Goal: Contribute content: Contribute content

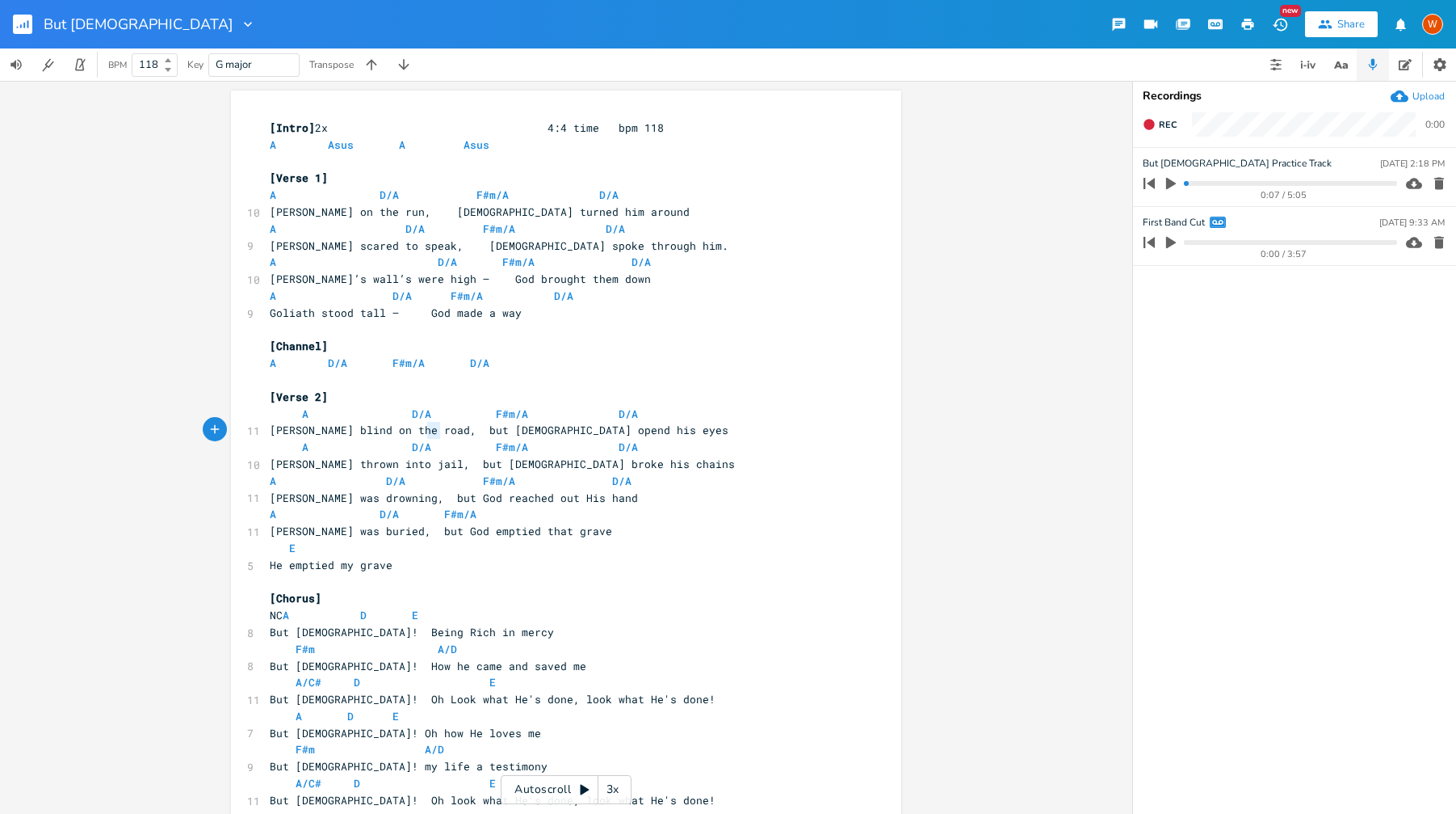
type textarea "but"
drag, startPoint x: 421, startPoint y: 433, endPoint x: 443, endPoint y: 432, distance: 22.0
click at [443, 432] on span "[PERSON_NAME] blind on the road, but [DEMOGRAPHIC_DATA] opend his eyes" at bounding box center [499, 430] width 459 height 14
type textarea "but"
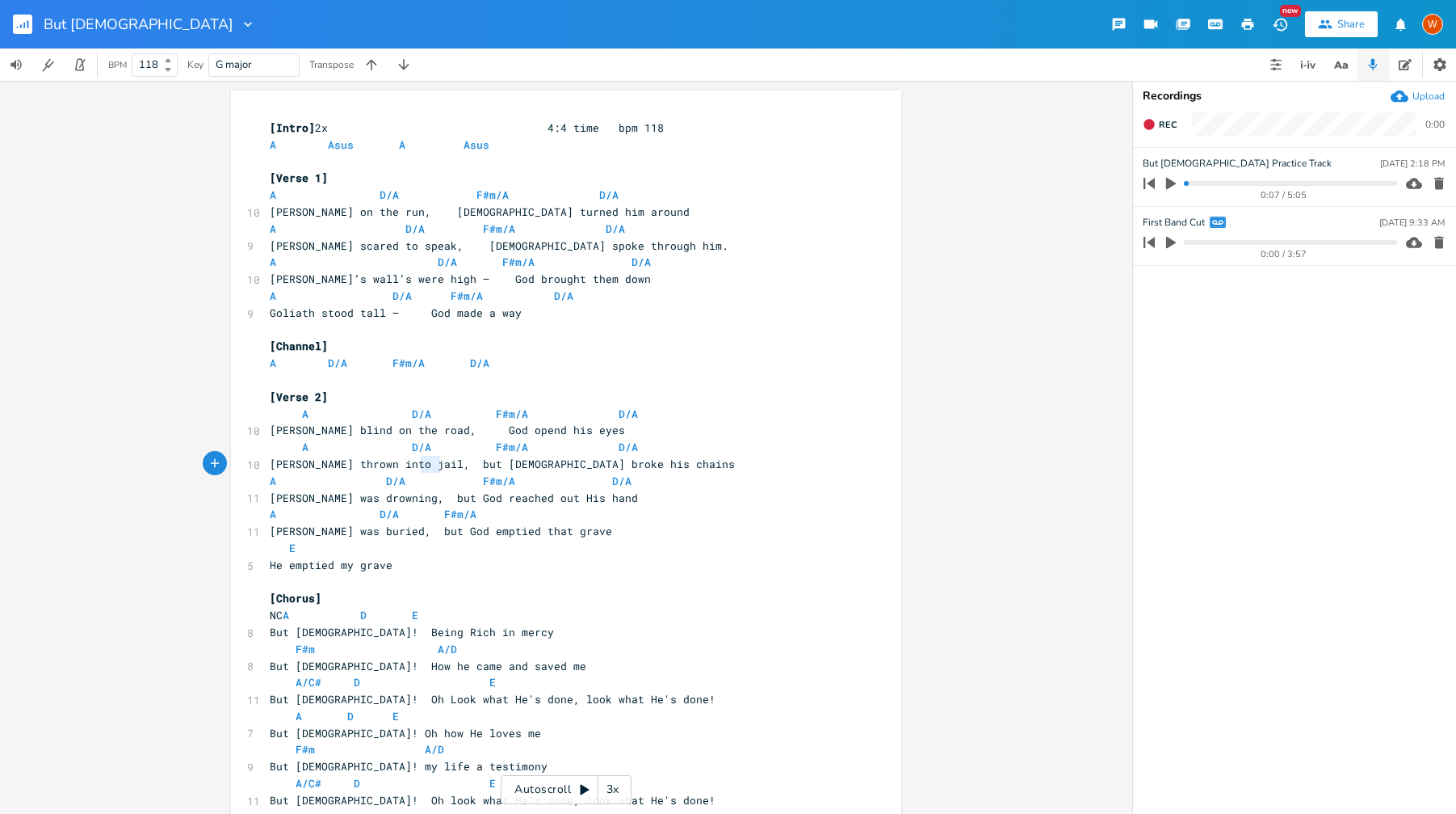
drag, startPoint x: 434, startPoint y: 463, endPoint x: 416, endPoint y: 464, distance: 18.0
click at [416, 464] on span "[PERSON_NAME] thrown into jail, but [DEMOGRAPHIC_DATA] broke his chains" at bounding box center [502, 464] width 465 height 14
type textarea "but"
drag, startPoint x: 414, startPoint y: 501, endPoint x: 399, endPoint y: 500, distance: 15.0
click at [399, 500] on span "[PERSON_NAME] was drowning, but God reached out His hand" at bounding box center [454, 498] width 368 height 14
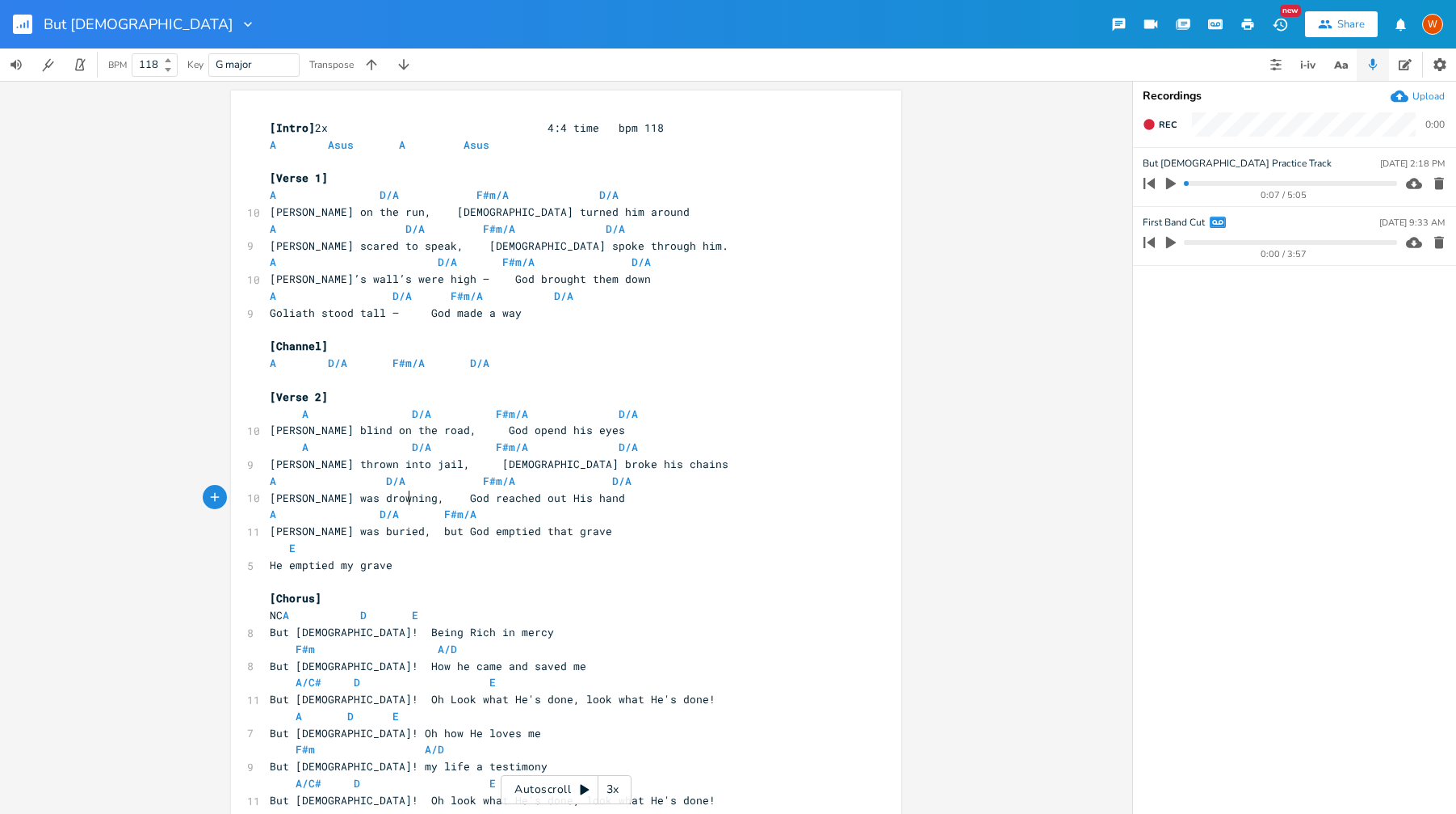
scroll to position [0, 4]
type textarea "but"
drag, startPoint x: 404, startPoint y: 535, endPoint x: 386, endPoint y: 535, distance: 18.0
click at [386, 535] on span "[PERSON_NAME] was buried, but God emptied that grave" at bounding box center [441, 531] width 342 height 14
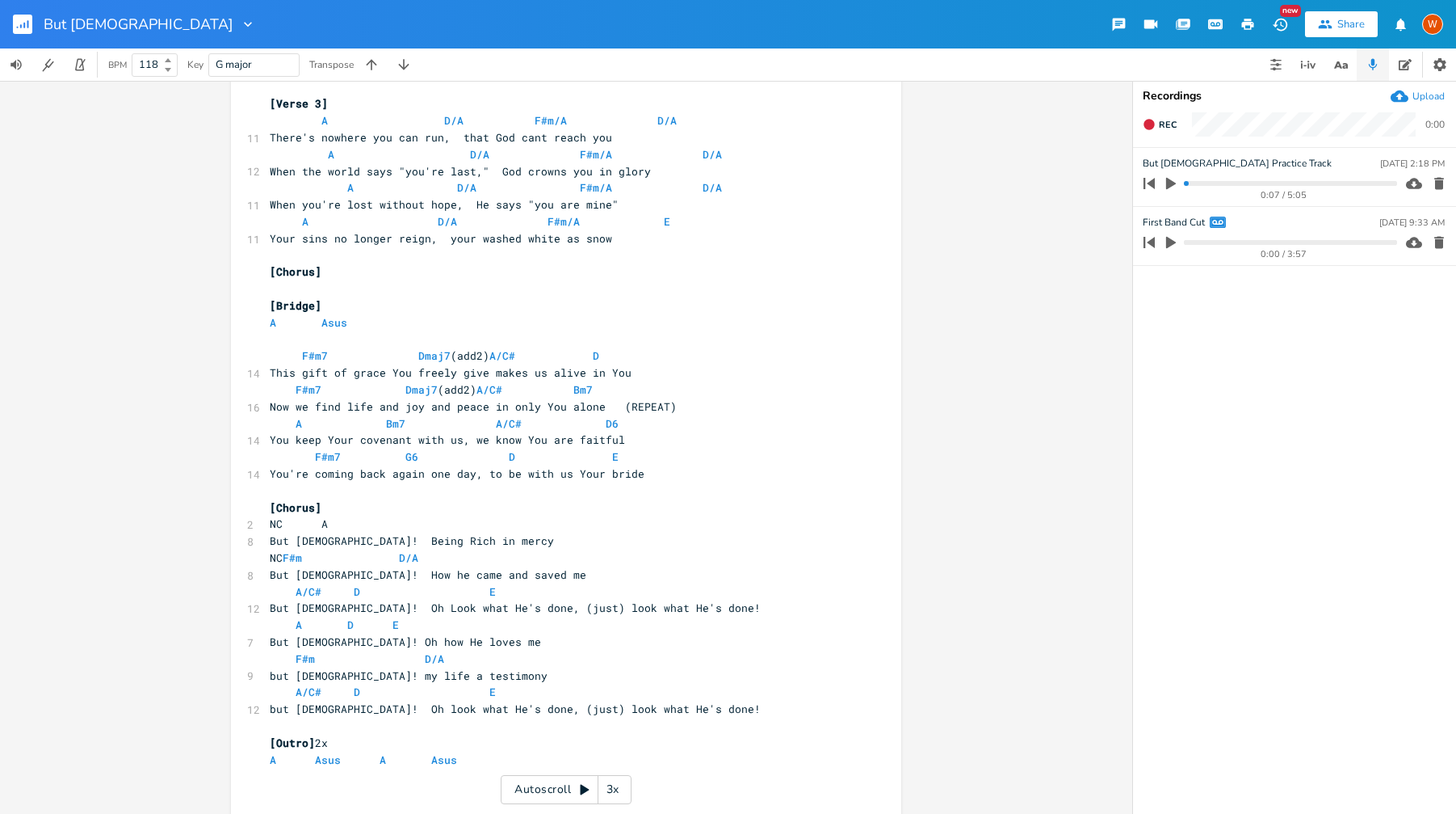
scroll to position [812, 0]
type textarea "(just)"
drag, startPoint x: 514, startPoint y: 611, endPoint x: 482, endPoint y: 609, distance: 32.1
click at [482, 609] on span "But [DEMOGRAPHIC_DATA]! Oh Look what He's done, (just) look what He's done!" at bounding box center [515, 609] width 491 height 14
type textarea "(just)"
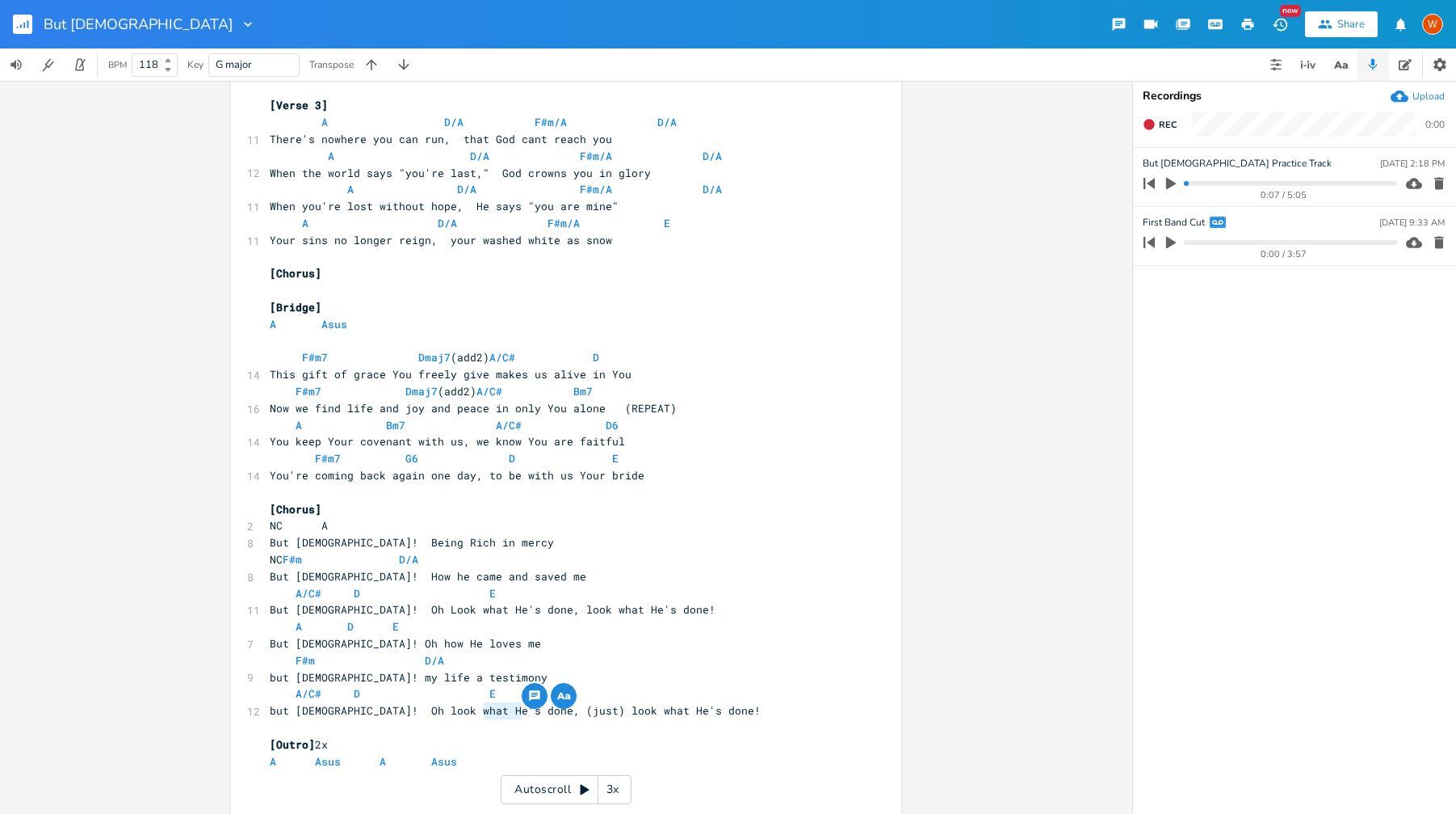
drag, startPoint x: 519, startPoint y: 713, endPoint x: 480, endPoint y: 714, distance: 39.0
click at [480, 714] on span "but [DEMOGRAPHIC_DATA]! Oh look what He's done, (just) look what He's done!" at bounding box center [515, 710] width 491 height 14
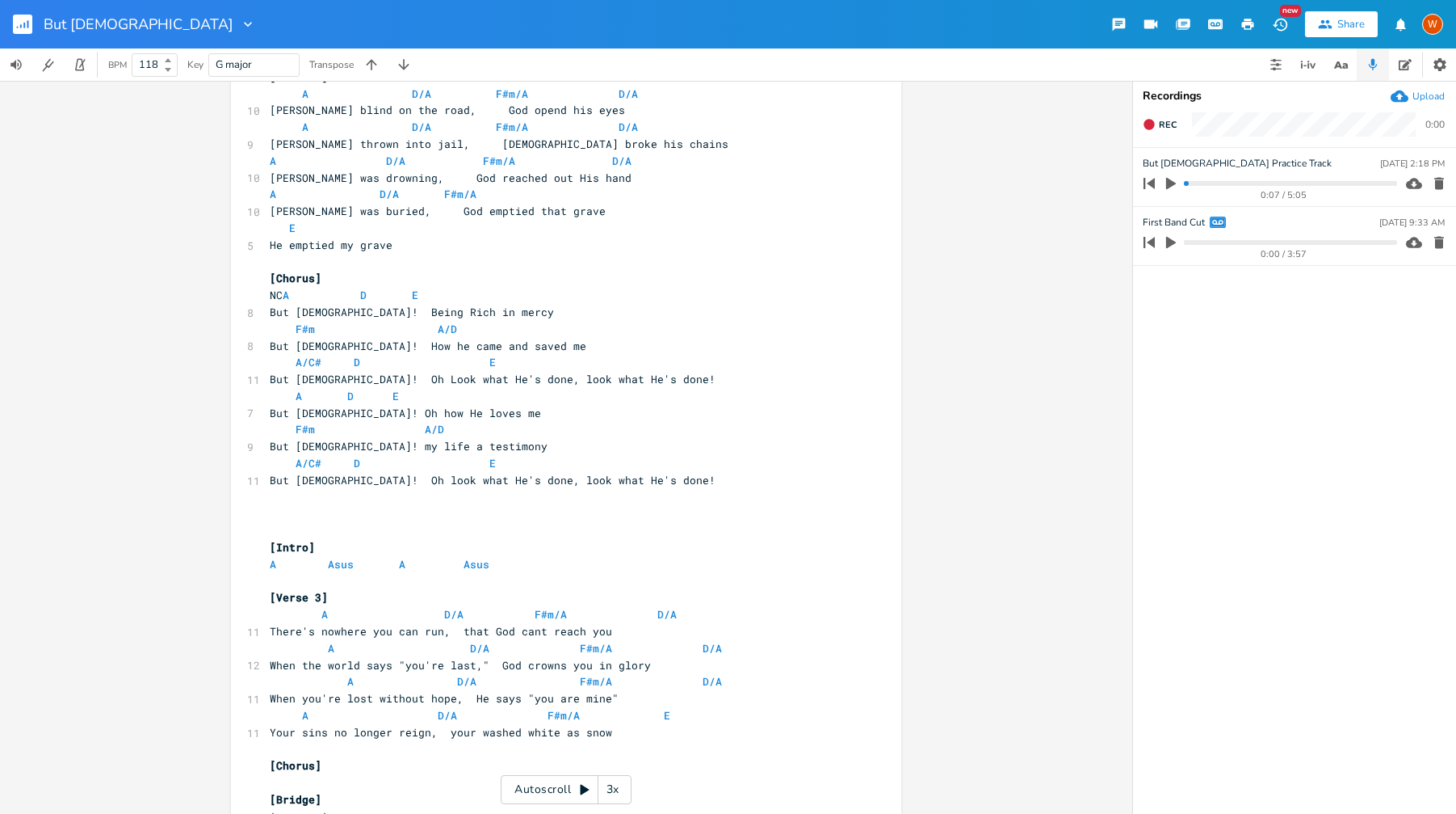
scroll to position [0, 0]
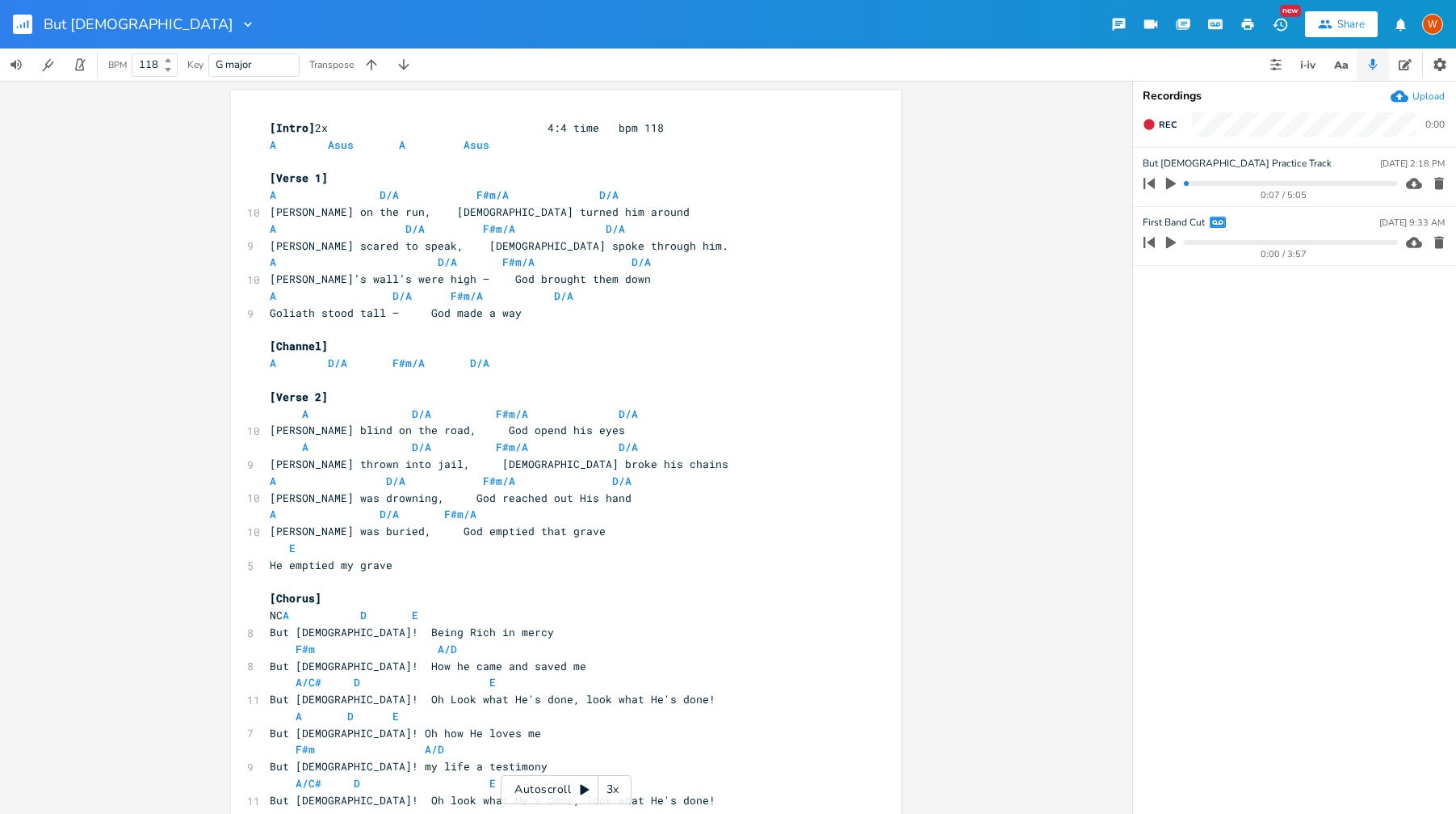
click at [1121, 24] on icon "button" at bounding box center [1118, 25] width 13 height 13
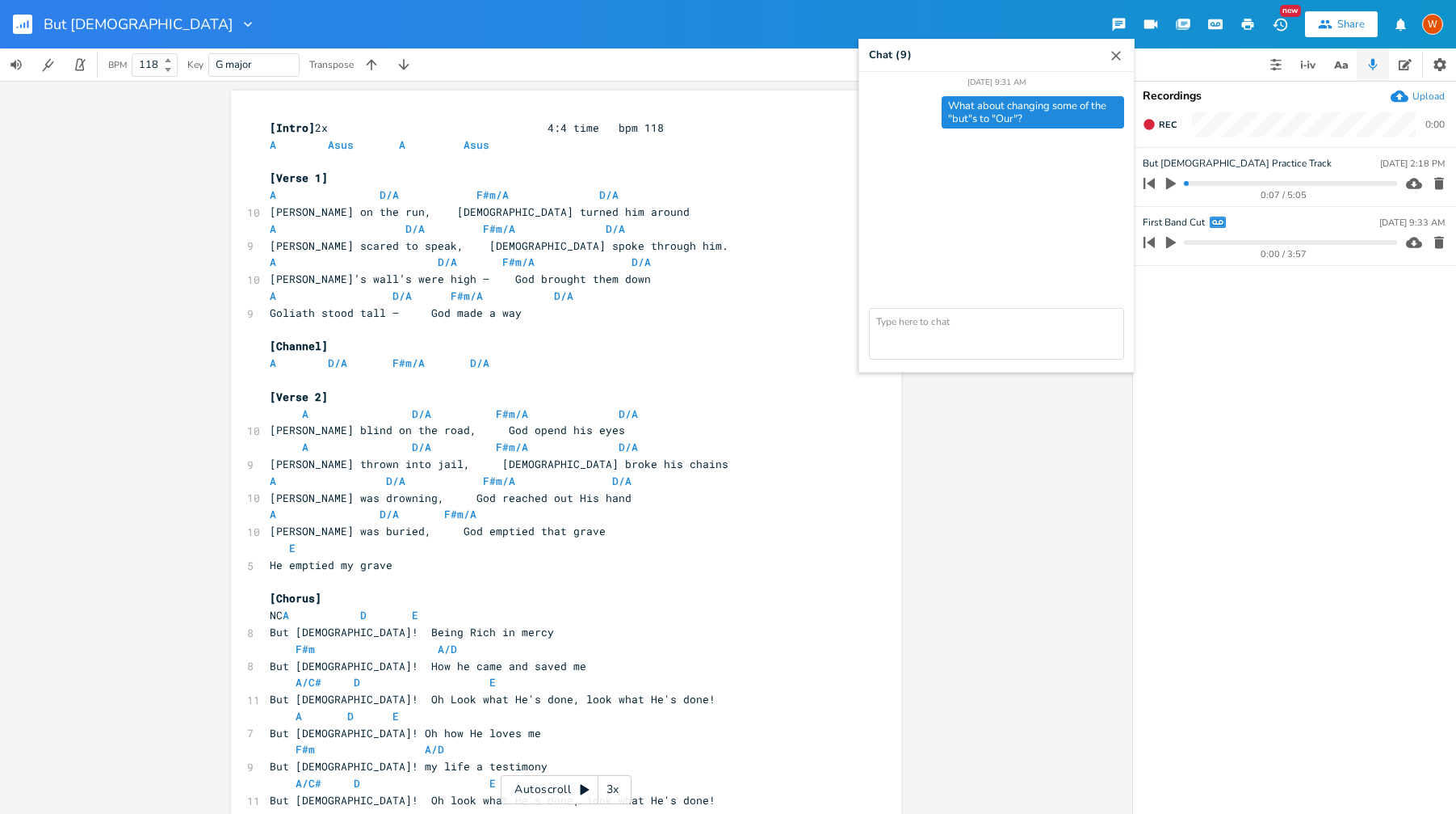
click at [1121, 24] on icon "button" at bounding box center [1118, 25] width 13 height 13
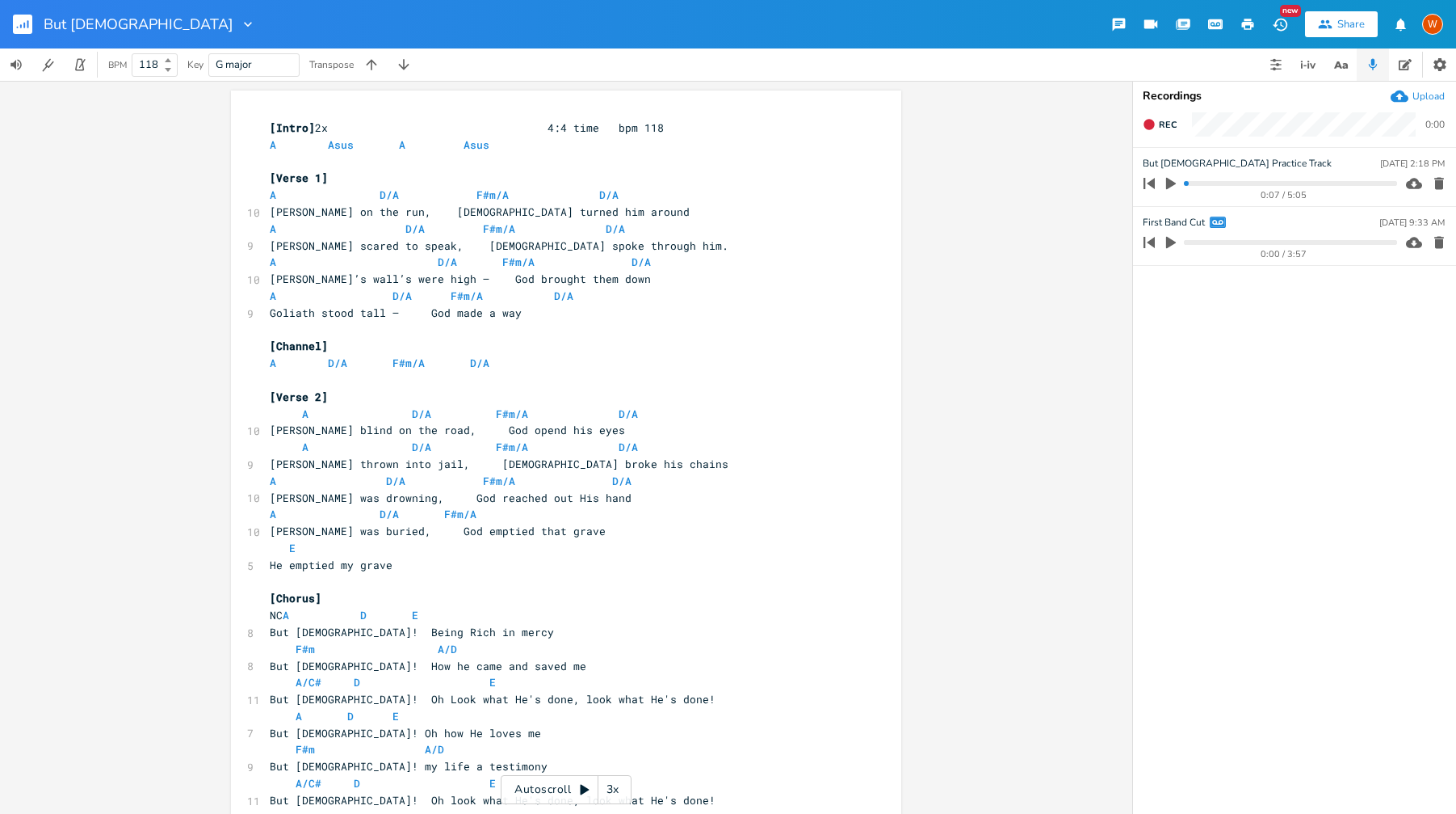
click at [1183, 26] on icon "button" at bounding box center [1184, 23] width 12 height 9
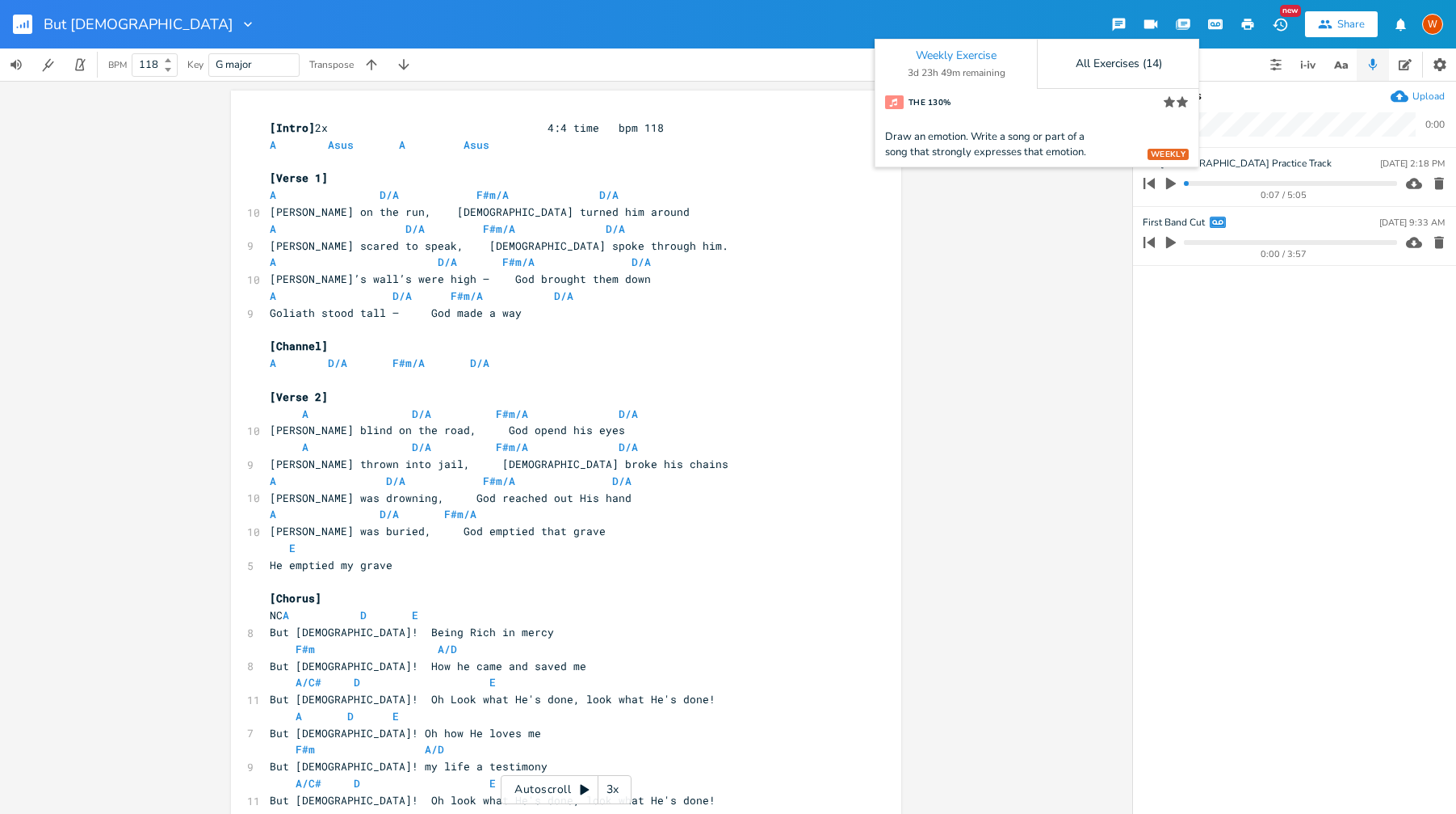
click at [1183, 26] on icon "button" at bounding box center [1184, 23] width 12 height 9
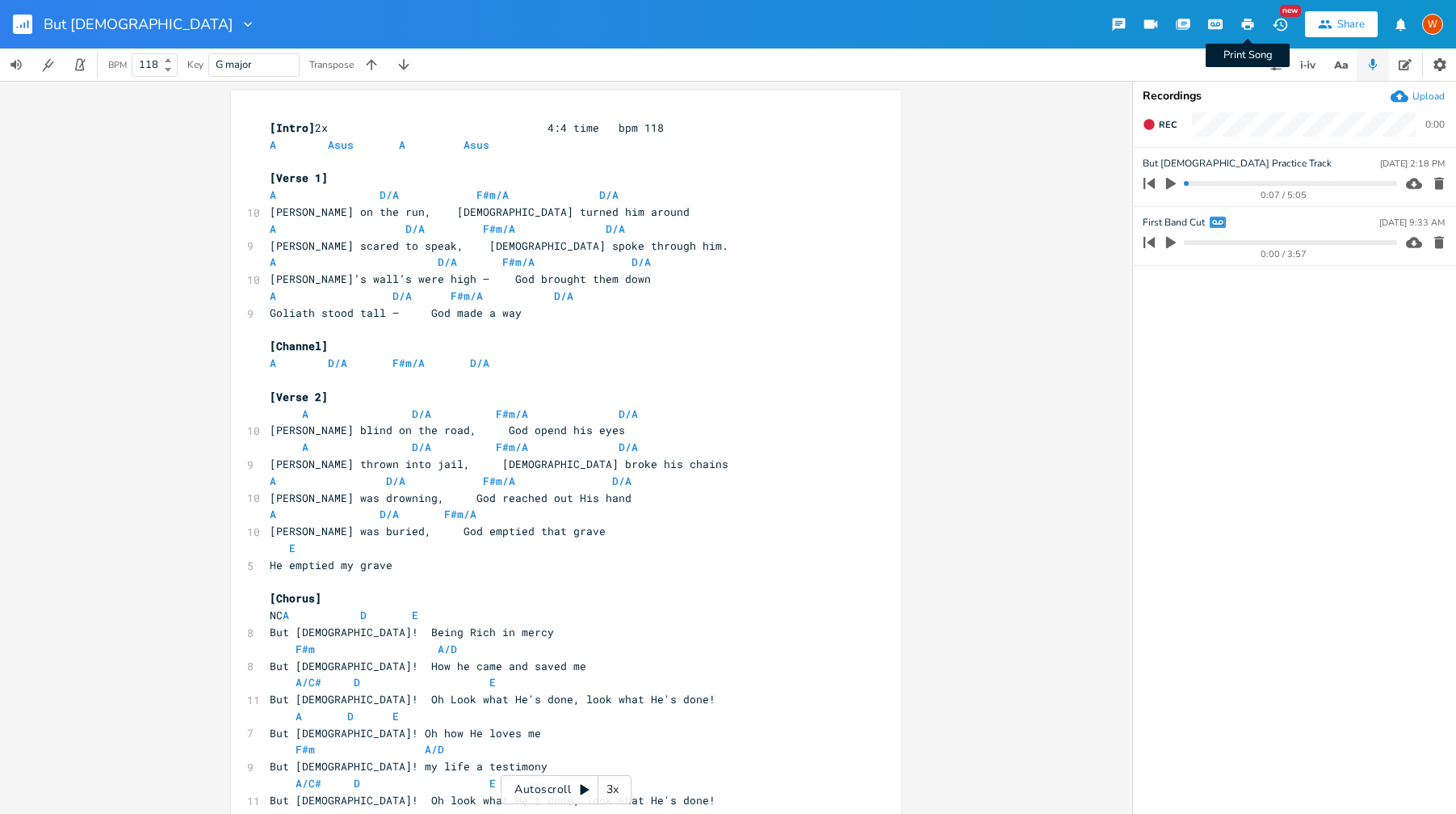
click at [1245, 21] on icon "button" at bounding box center [1249, 24] width 12 height 11
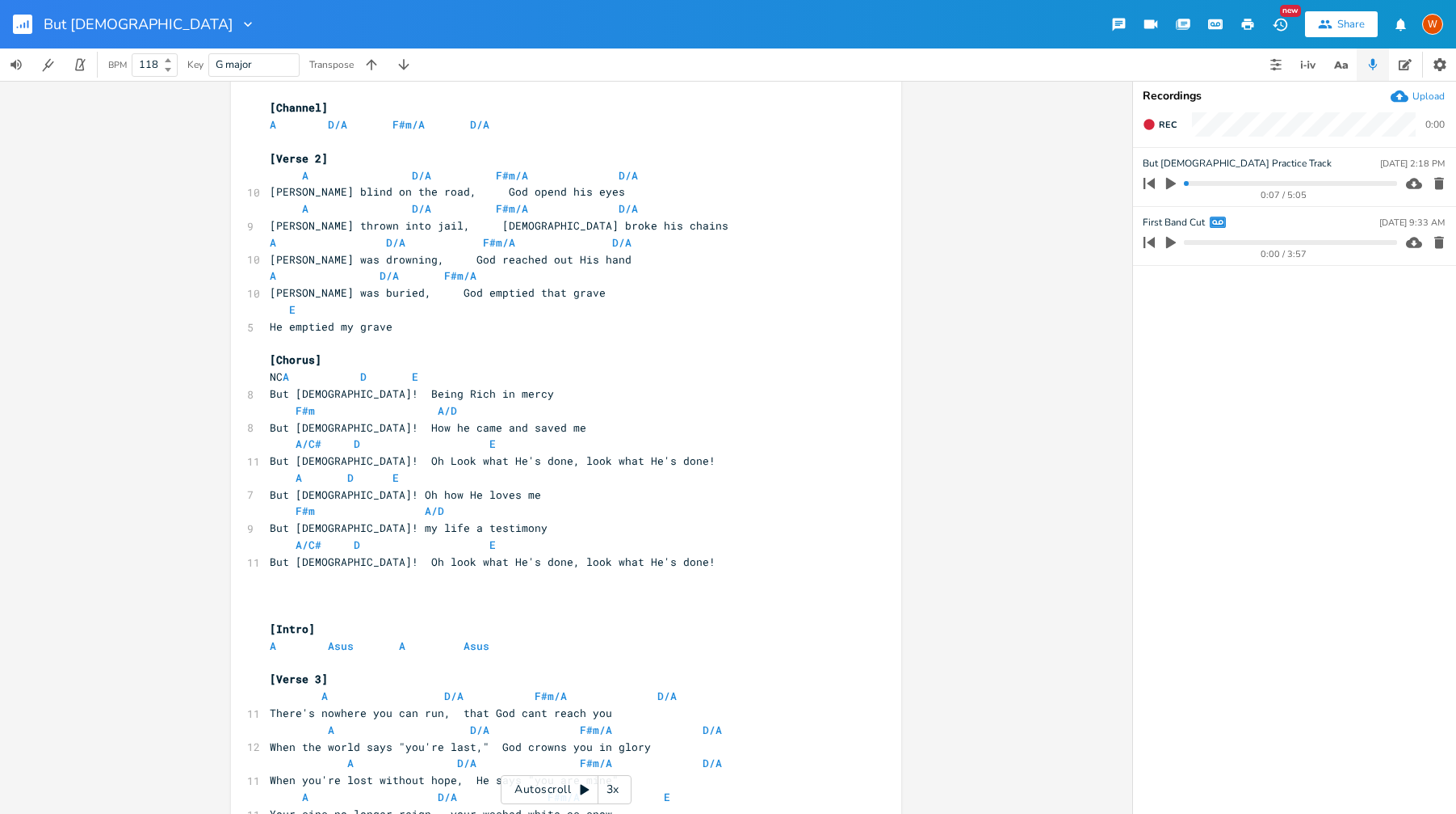
scroll to position [239, 0]
click at [357, 599] on pre "​" at bounding box center [558, 593] width 583 height 17
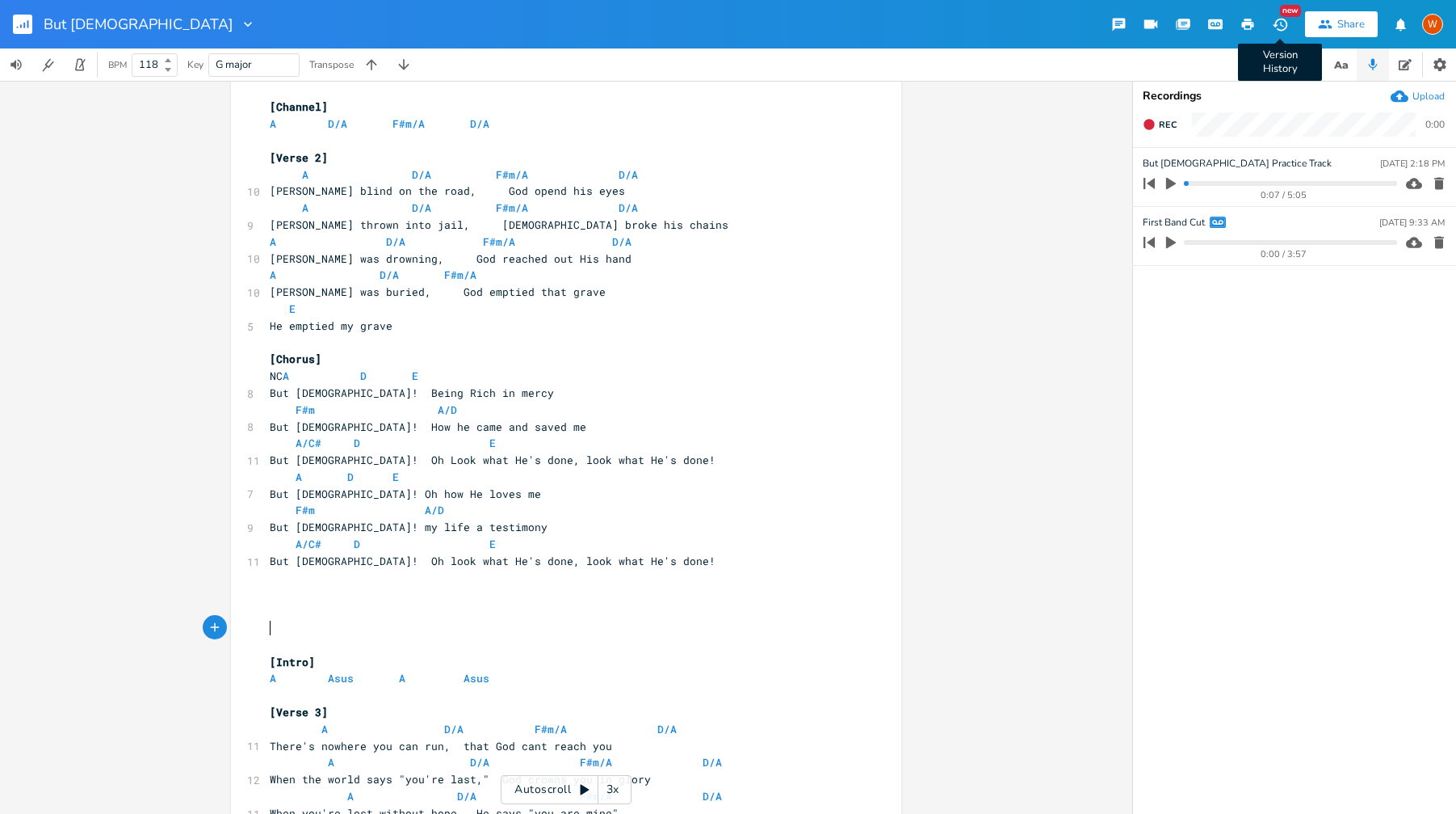
click at [1256, 19] on button "button" at bounding box center [1248, 24] width 33 height 29
click at [308, 624] on pre "​" at bounding box center [558, 628] width 583 height 17
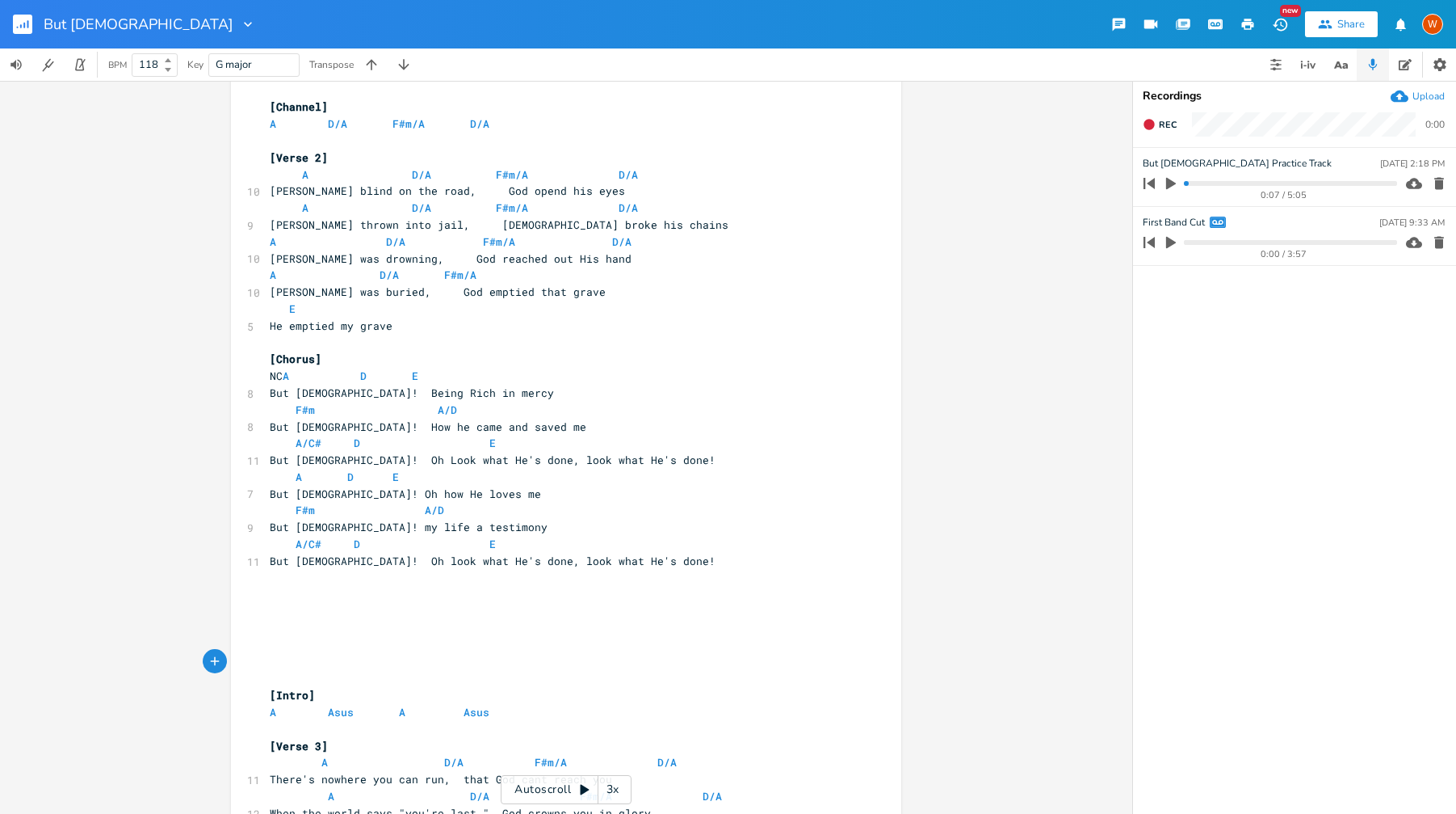
click at [1252, 26] on icon "button" at bounding box center [1249, 24] width 12 height 11
click at [490, 633] on pre "​" at bounding box center [558, 628] width 583 height 17
click at [1239, 24] on button "button" at bounding box center [1248, 24] width 33 height 29
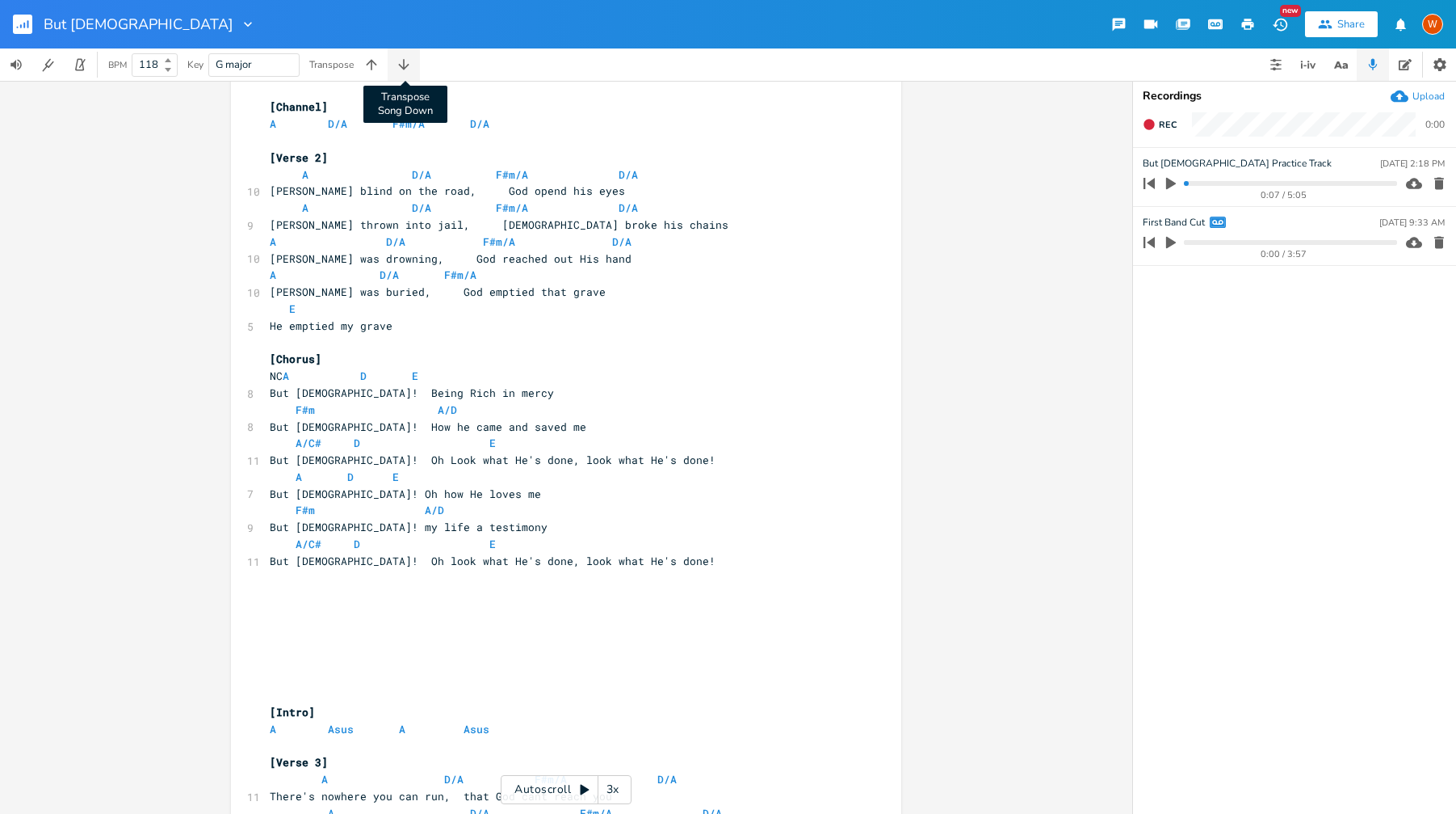
click at [402, 69] on icon "button" at bounding box center [403, 64] width 16 height 16
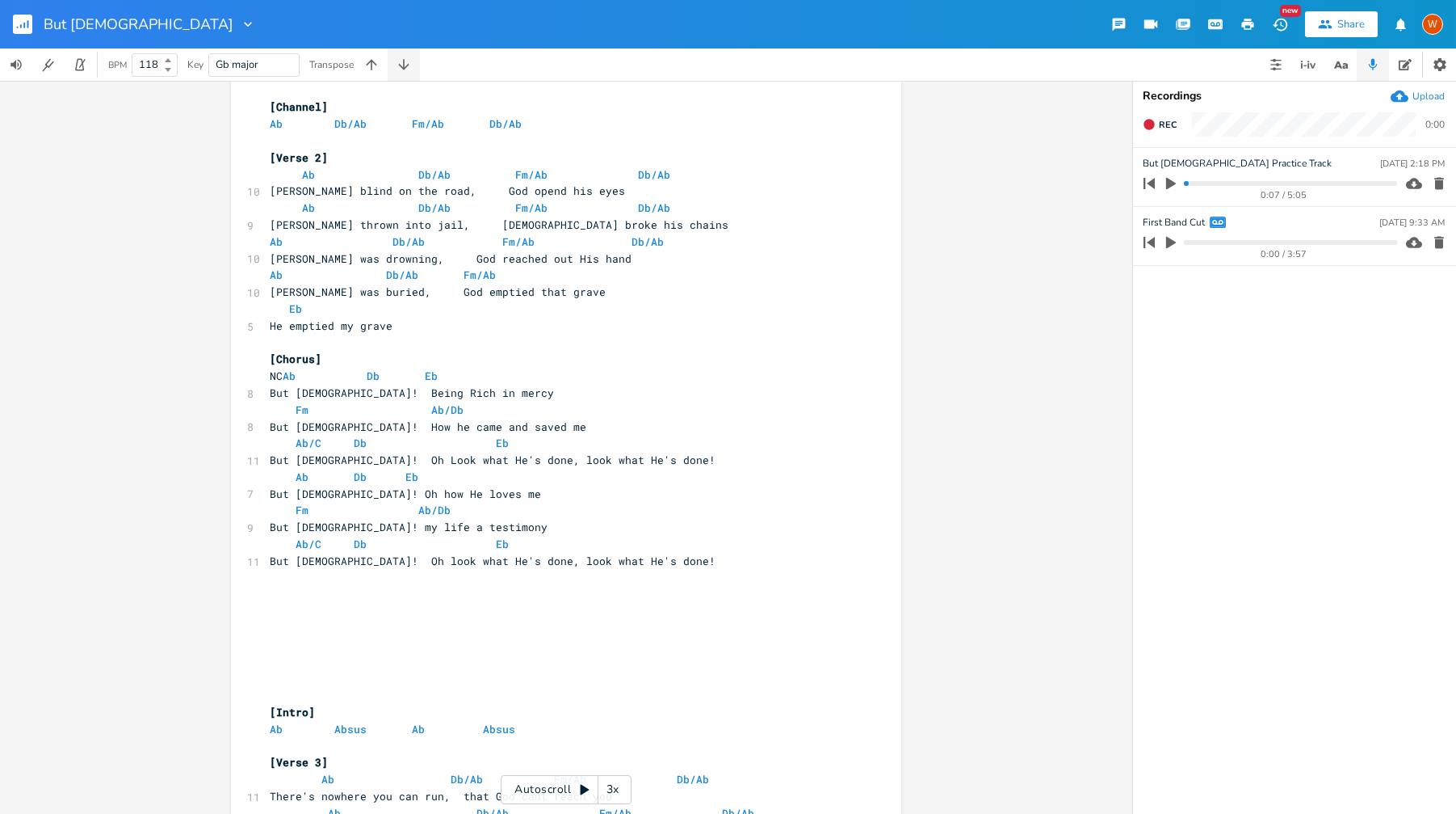
click at [402, 69] on icon "button" at bounding box center [403, 64] width 16 height 16
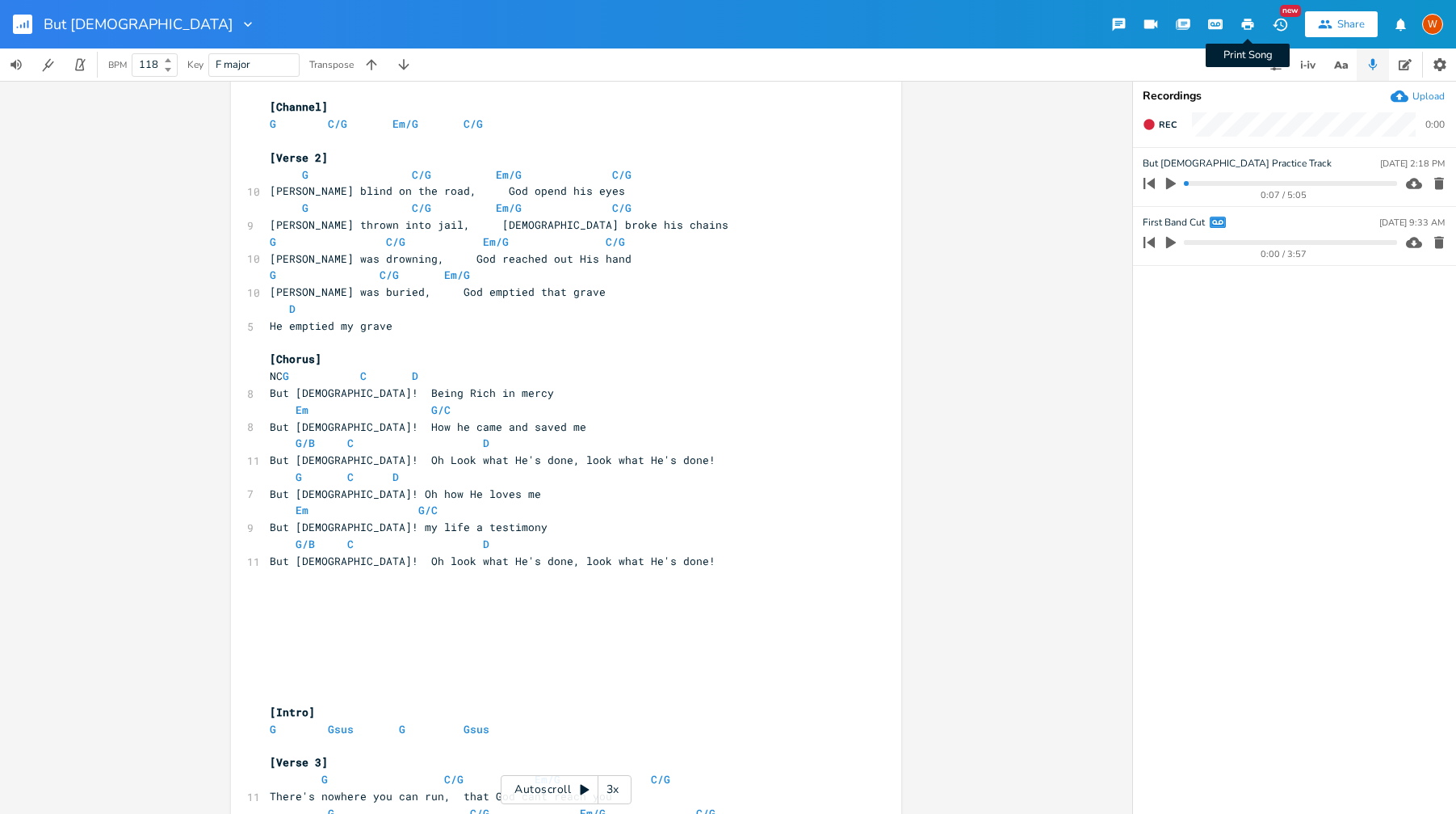
click at [1250, 28] on icon "button" at bounding box center [1249, 24] width 12 height 11
click at [19, 18] on rect "button" at bounding box center [23, 24] width 19 height 19
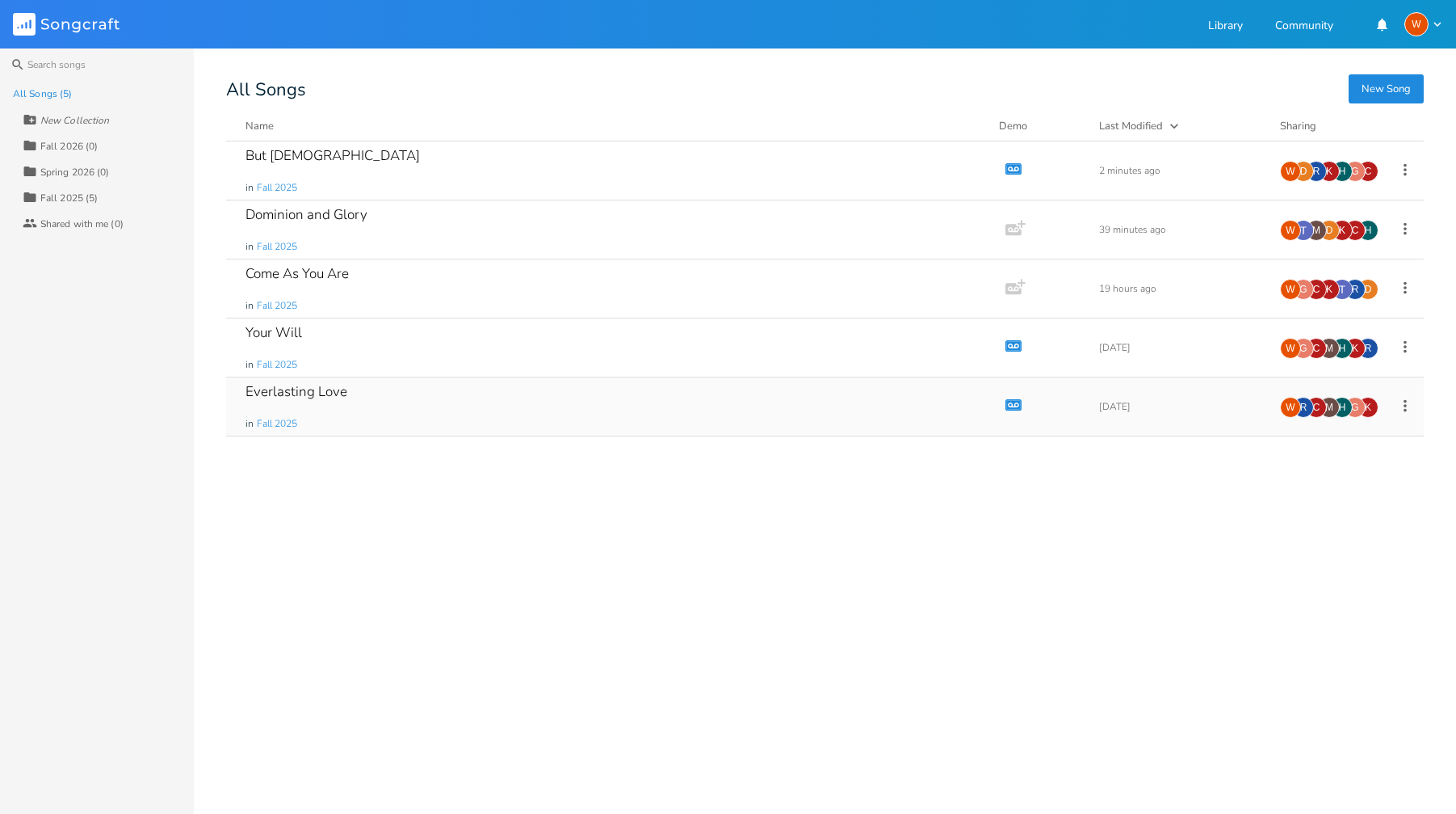
click at [376, 402] on div "Everlasting Love in Fall 2025" at bounding box center [612, 406] width 734 height 58
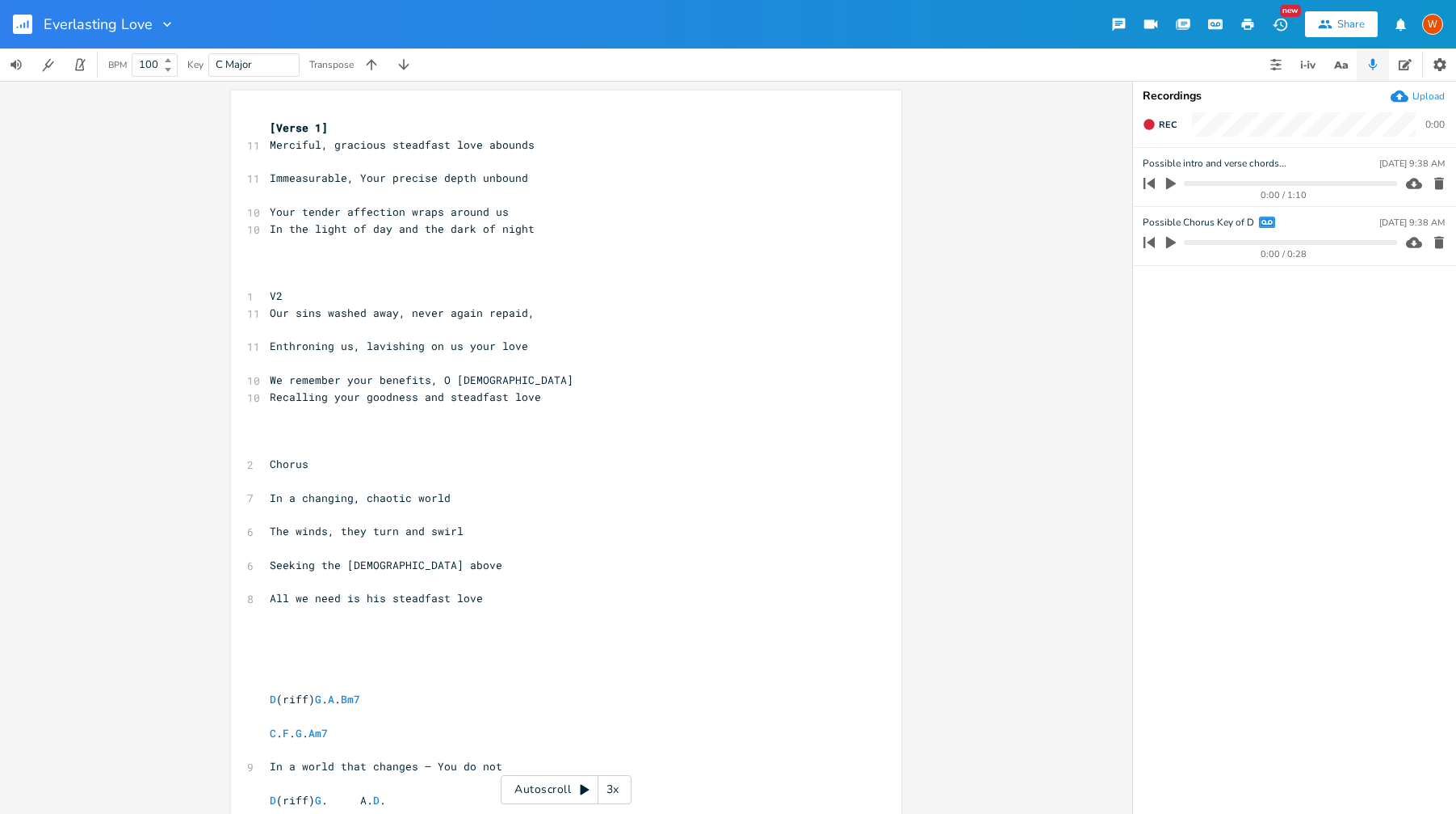
click at [270, 147] on span "Merciful, gracious steadfast love abounds" at bounding box center [402, 145] width 265 height 14
click at [270, 130] on span "[Verse 1]" at bounding box center [299, 127] width 58 height 14
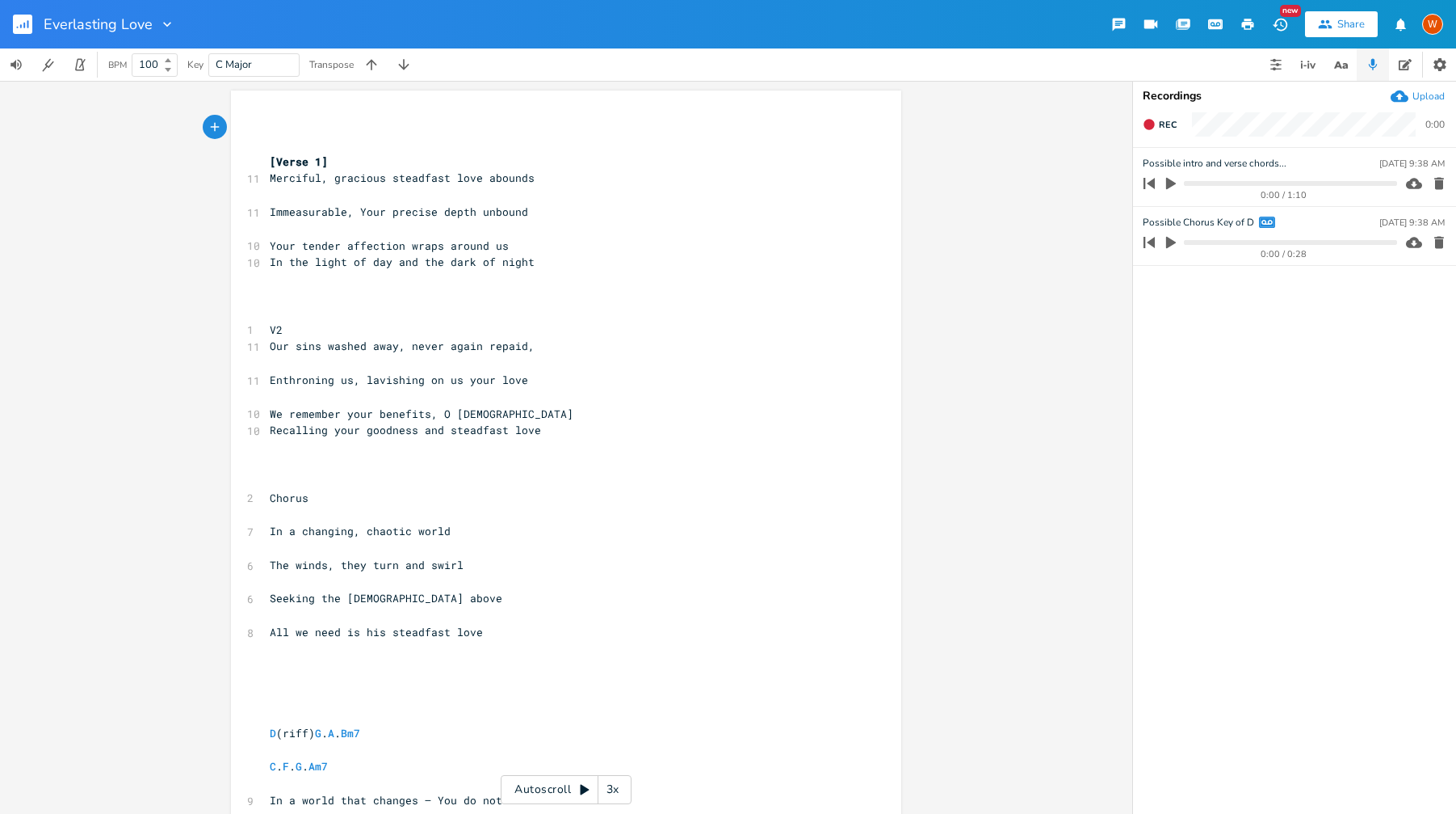
type textarea "{"
type textarea "[Intro]"
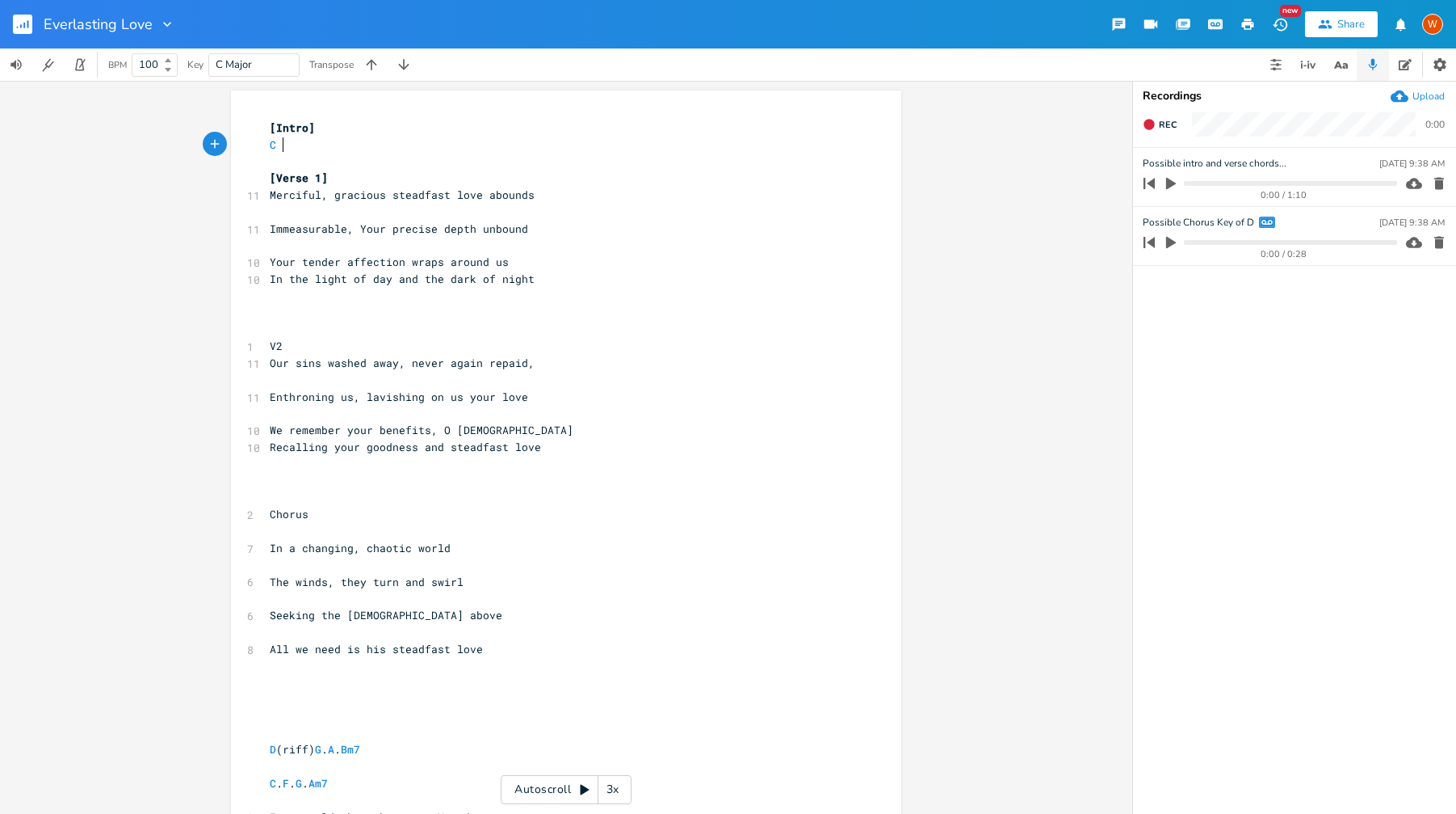
type textarea "C."
type textarea "Fmaj7"
type textarea "C/F Am"
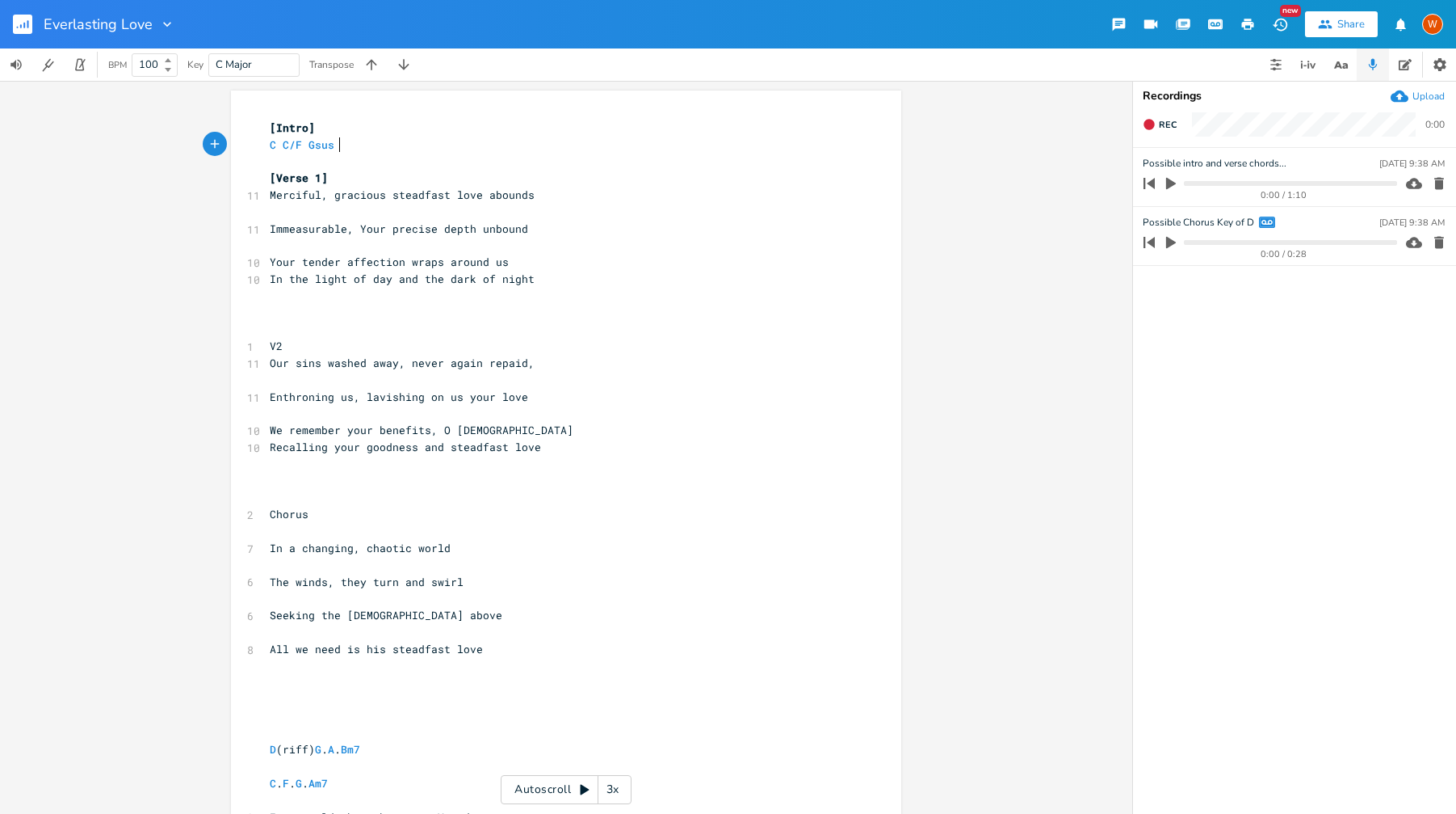
type textarea "Gsus Am"
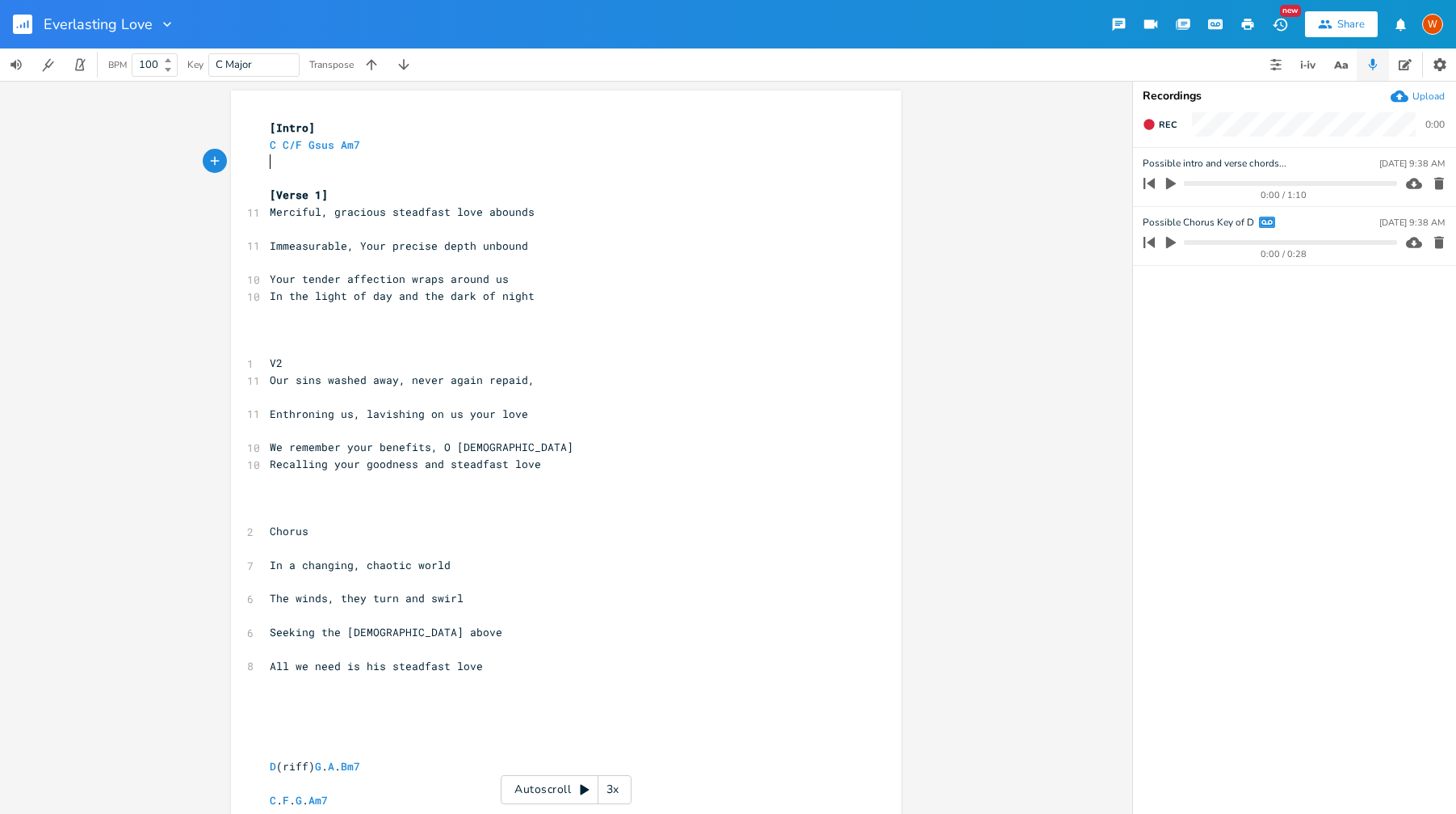
type textarea "C"
type textarea "C."
type textarea "C/F Gsus C"
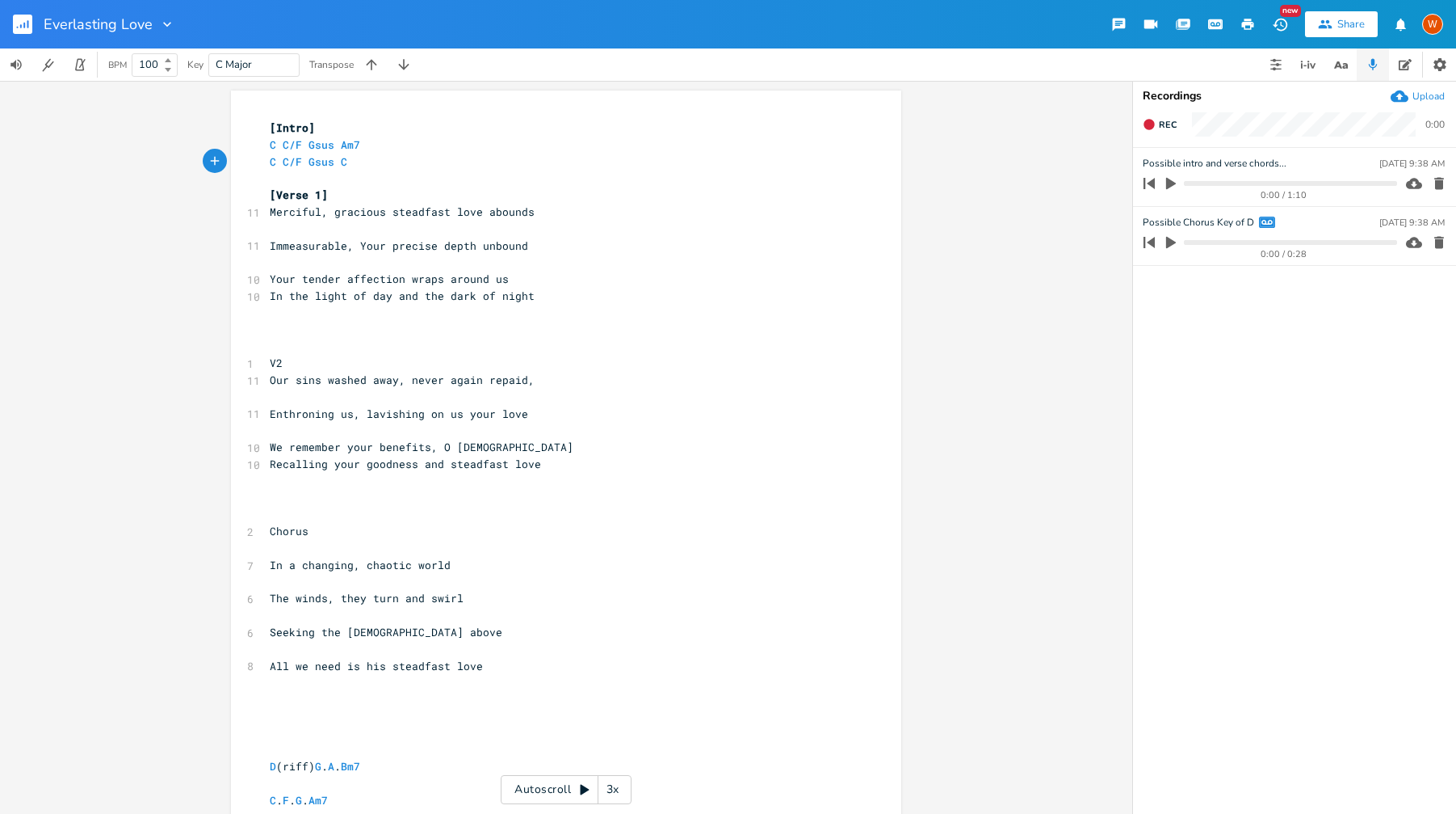
click at [337, 204] on pre "Merciful, gracious steadfast love abounds" at bounding box center [558, 212] width 583 height 17
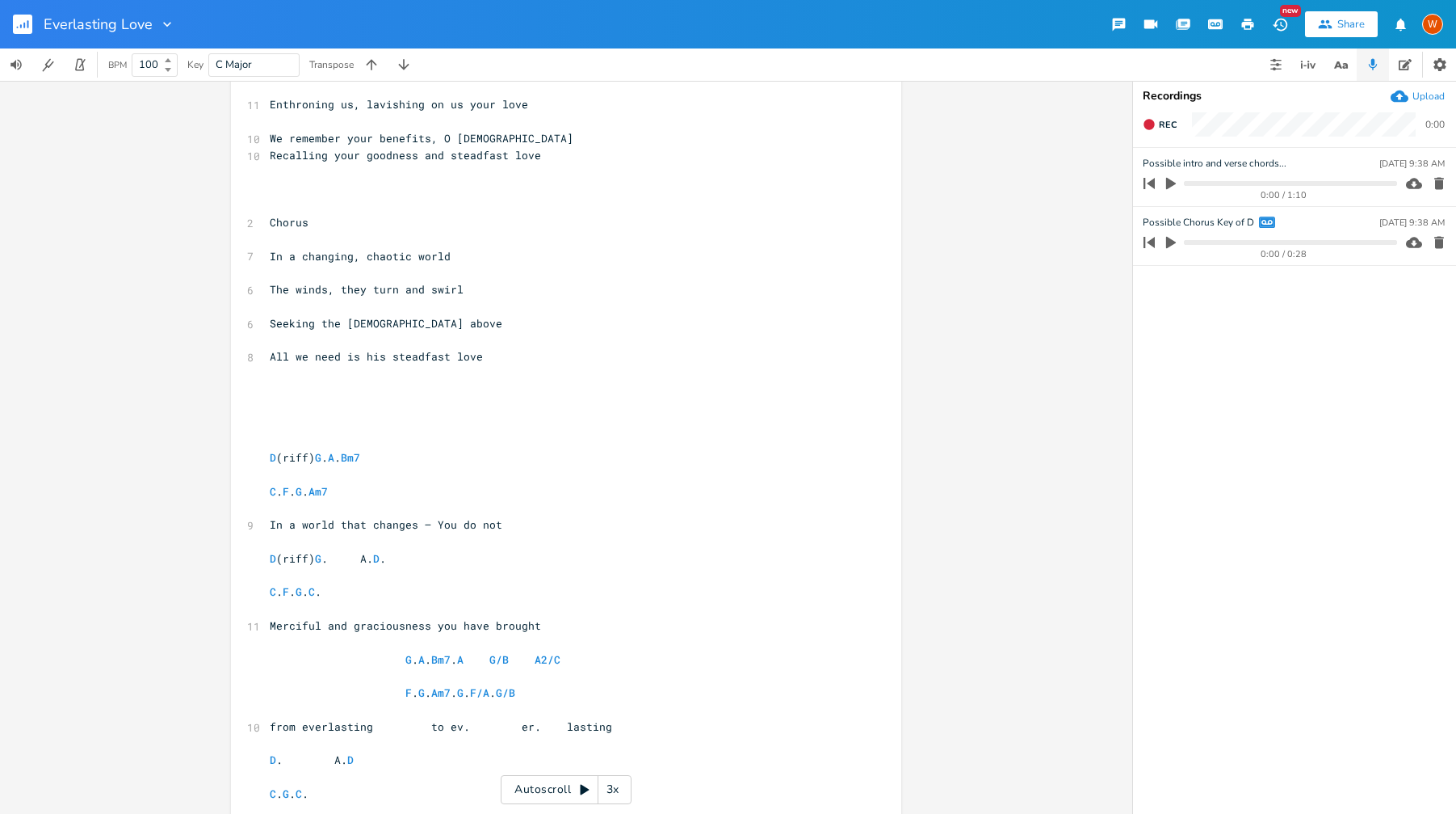
scroll to position [394, 0]
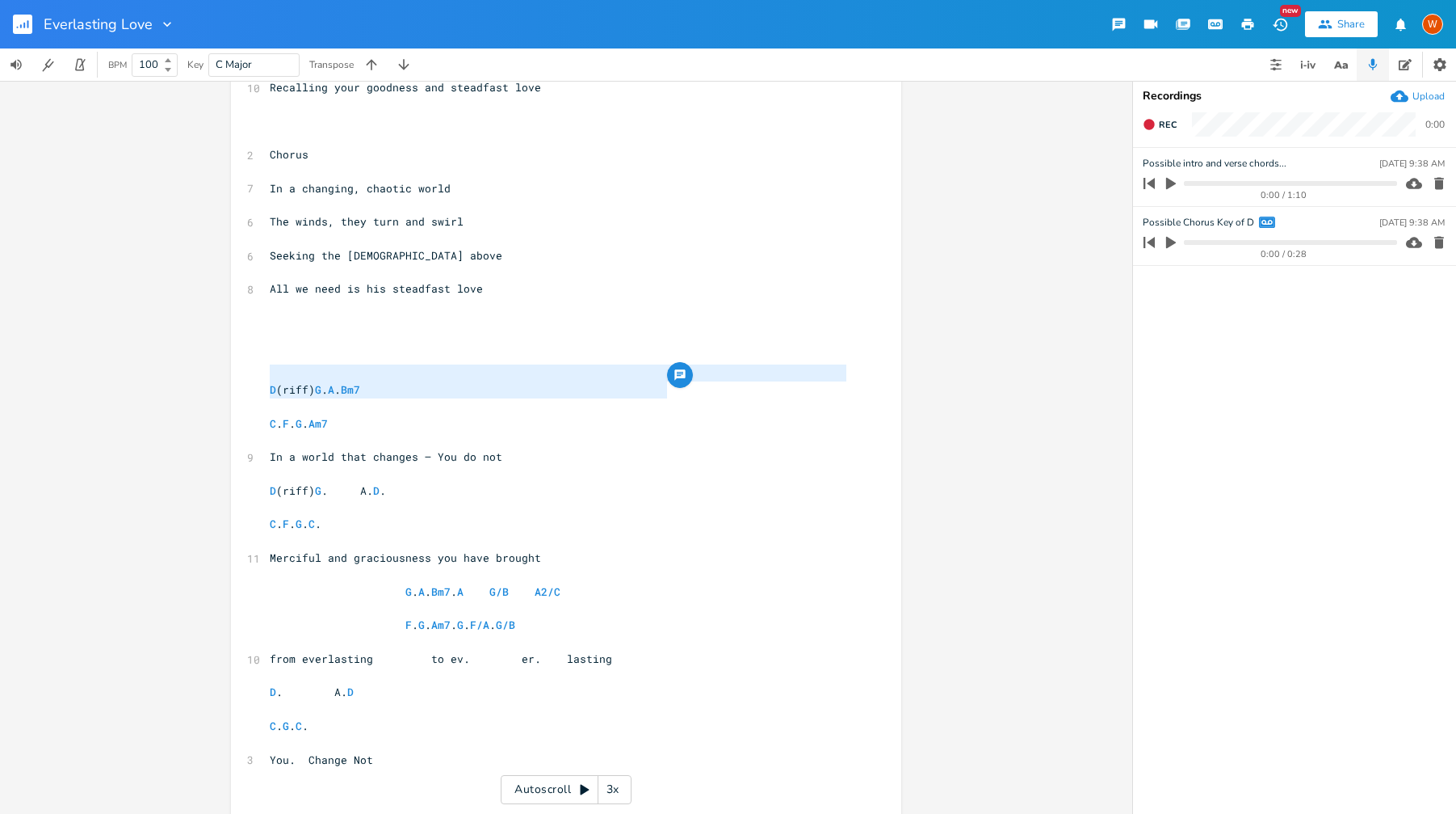
type textarea "D (riff) G. A. Bm7"
drag, startPoint x: 671, startPoint y: 388, endPoint x: 237, endPoint y: 384, distance: 434.0
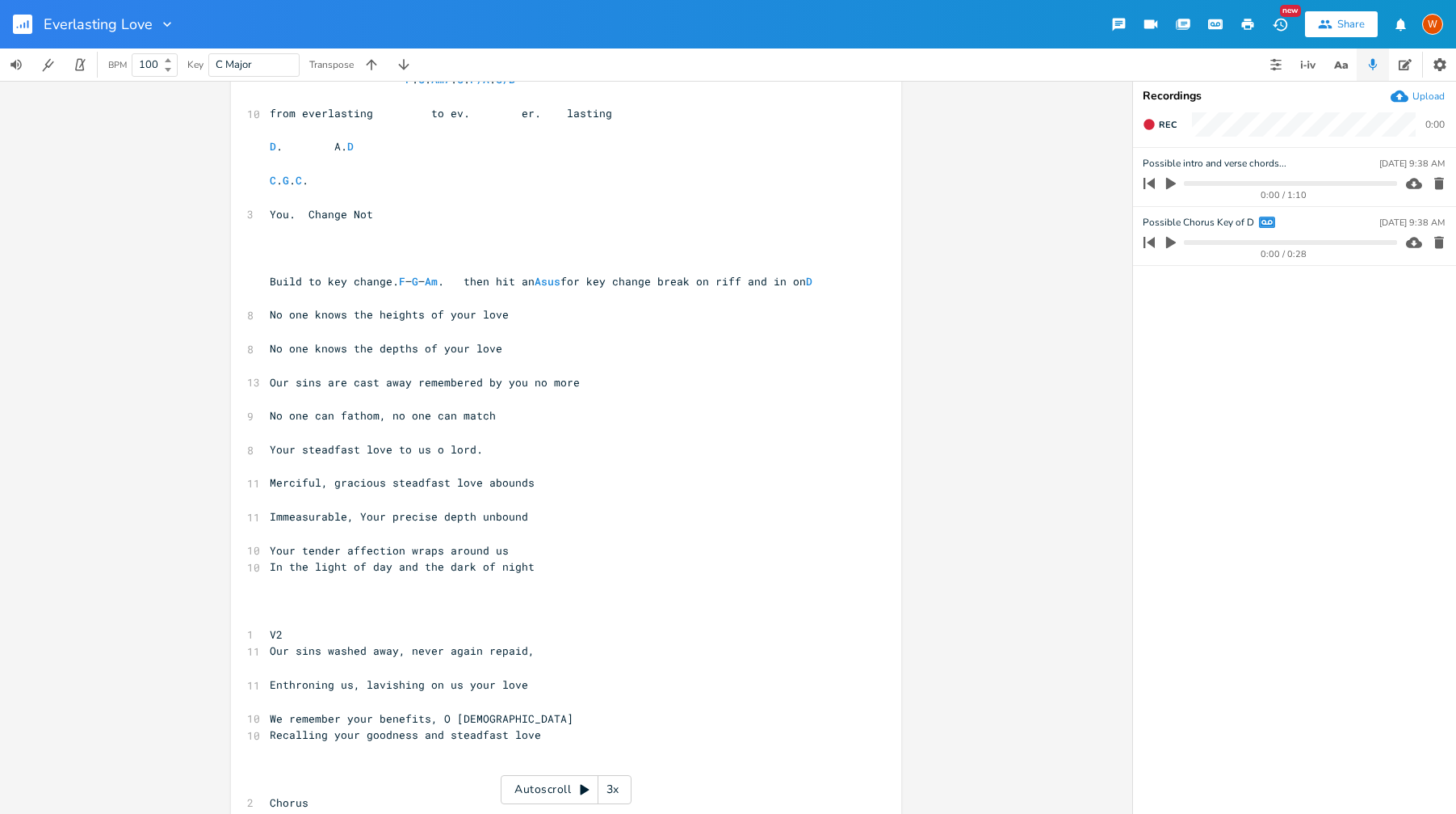
scroll to position [581, 0]
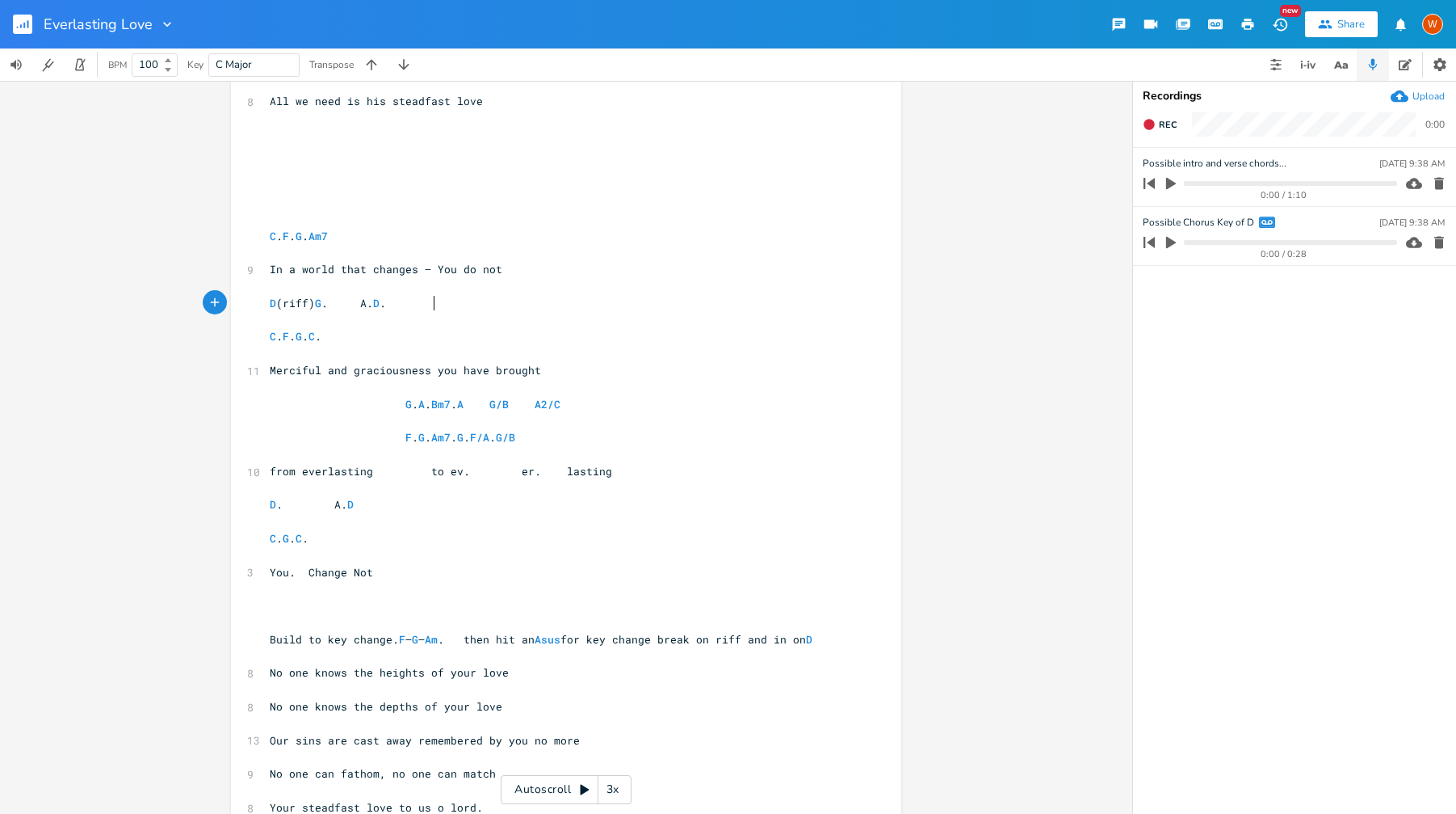
click at [428, 312] on pre "​" at bounding box center [558, 320] width 583 height 17
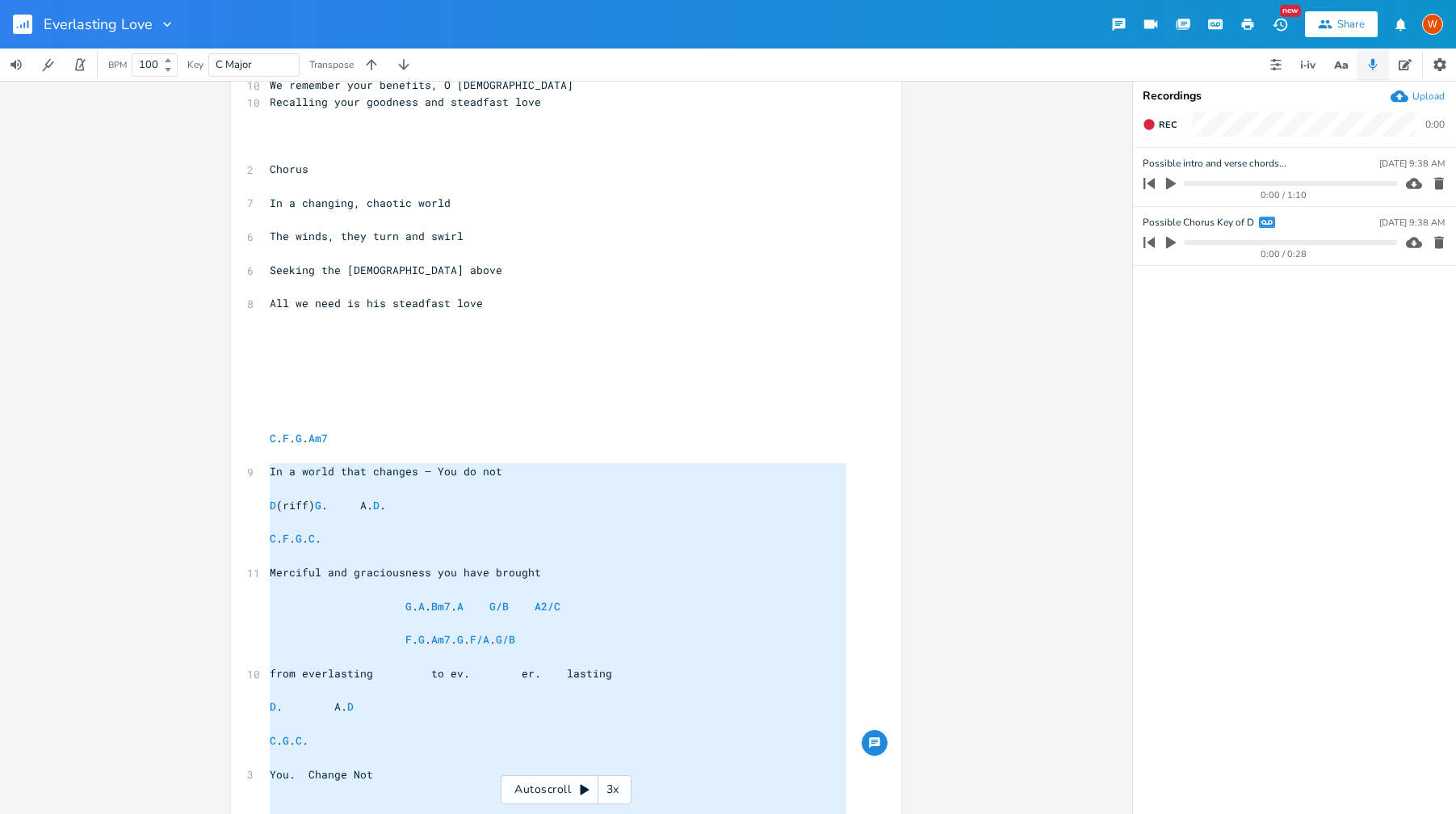
scroll to position [422, 0]
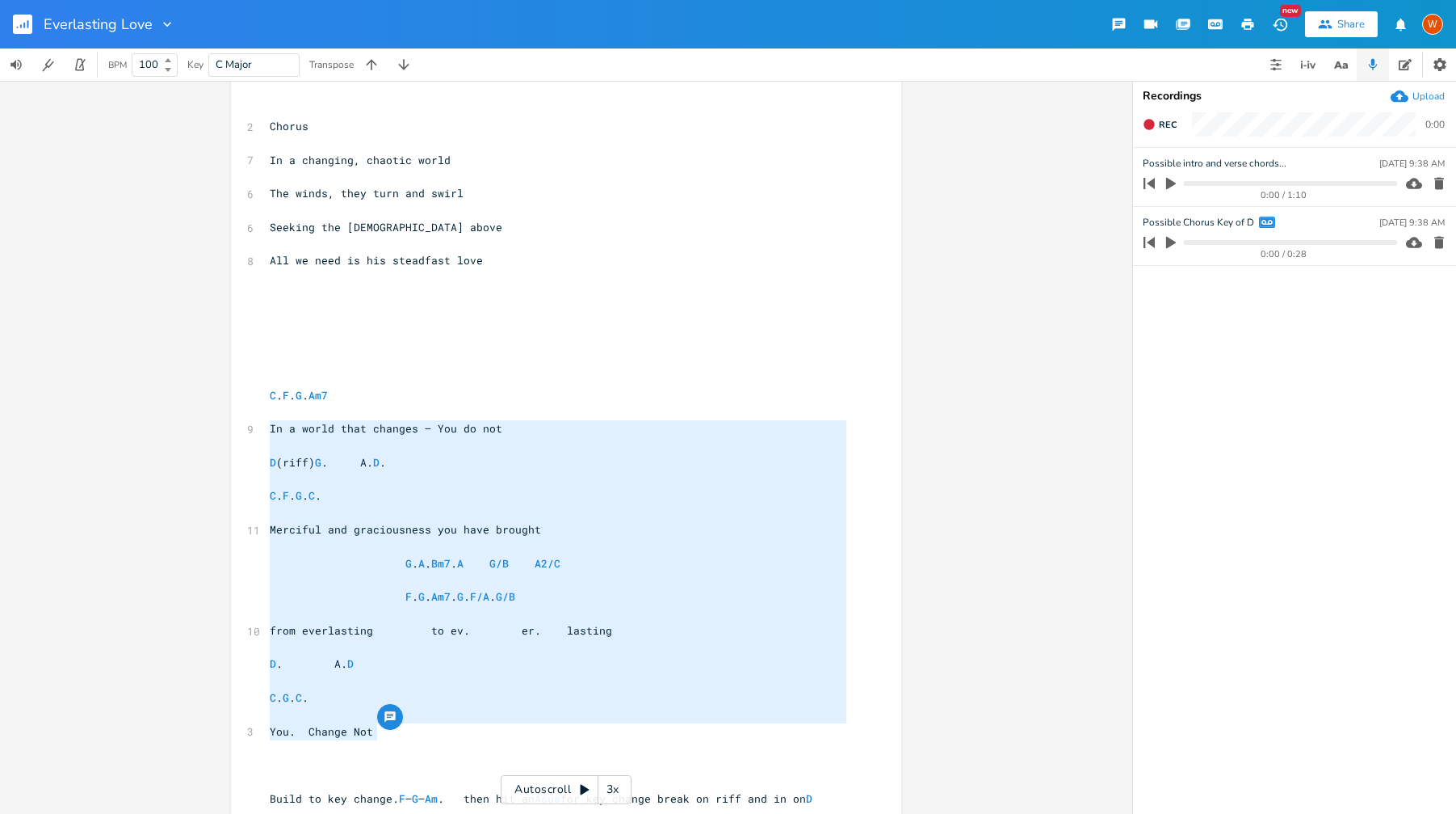
type textarea "In a world that changes – You do not D (riff) G. A. D. C. F. G. C. Merciful and…"
drag, startPoint x: 269, startPoint y: 470, endPoint x: 537, endPoint y: 745, distance: 384.0
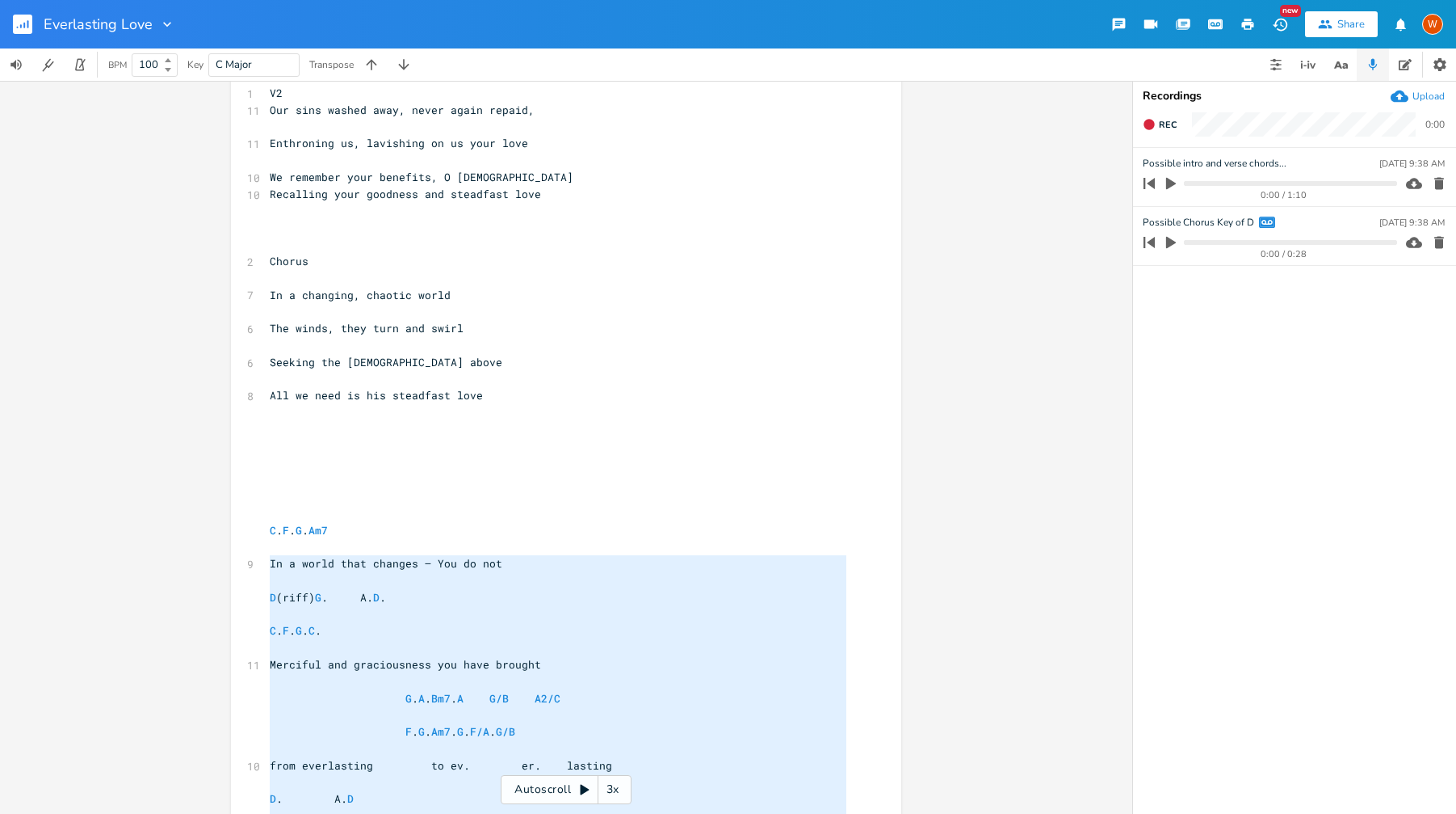
scroll to position [373, 0]
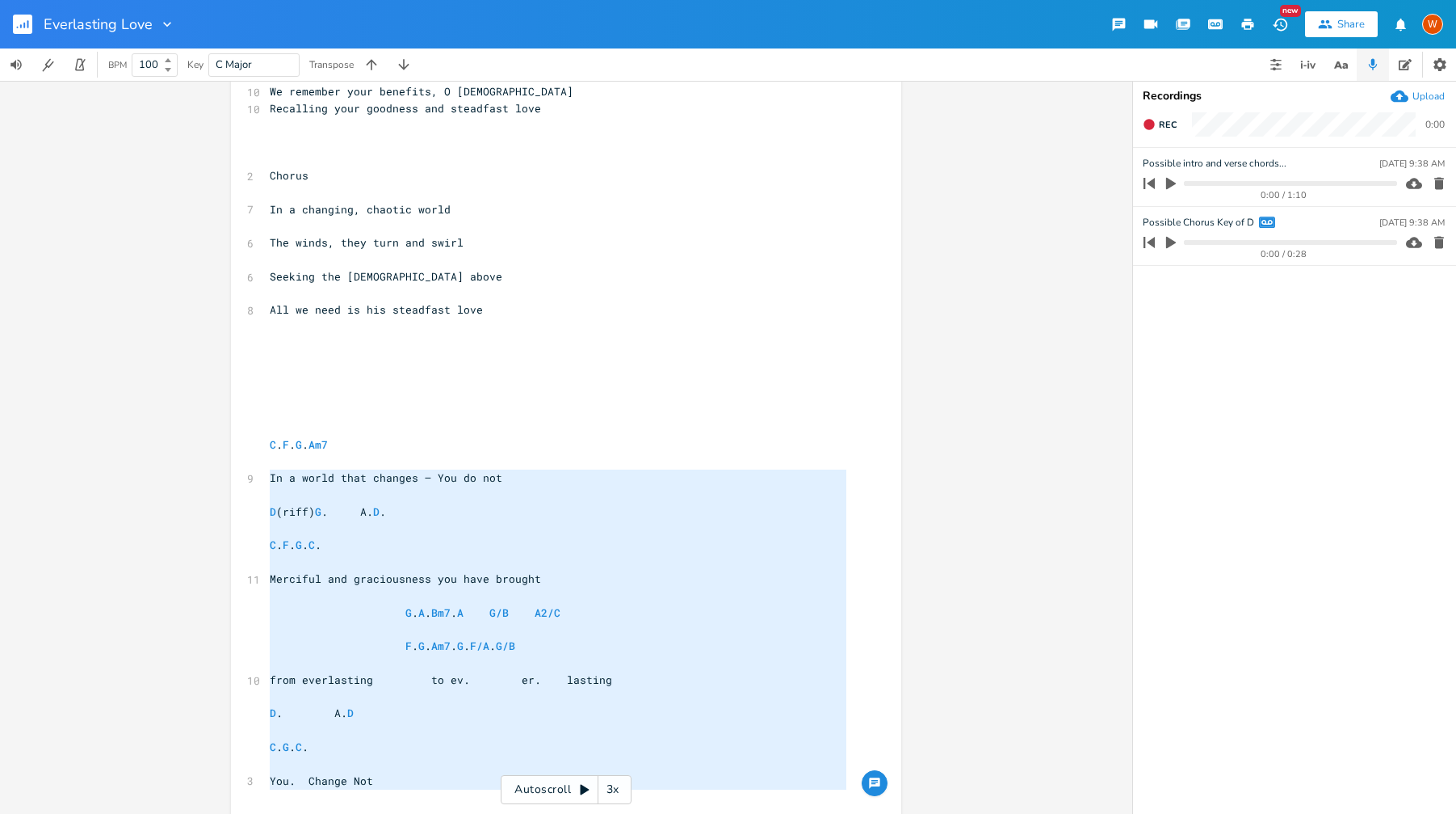
click at [321, 547] on span "C . F . G . C ." at bounding box center [296, 545] width 52 height 14
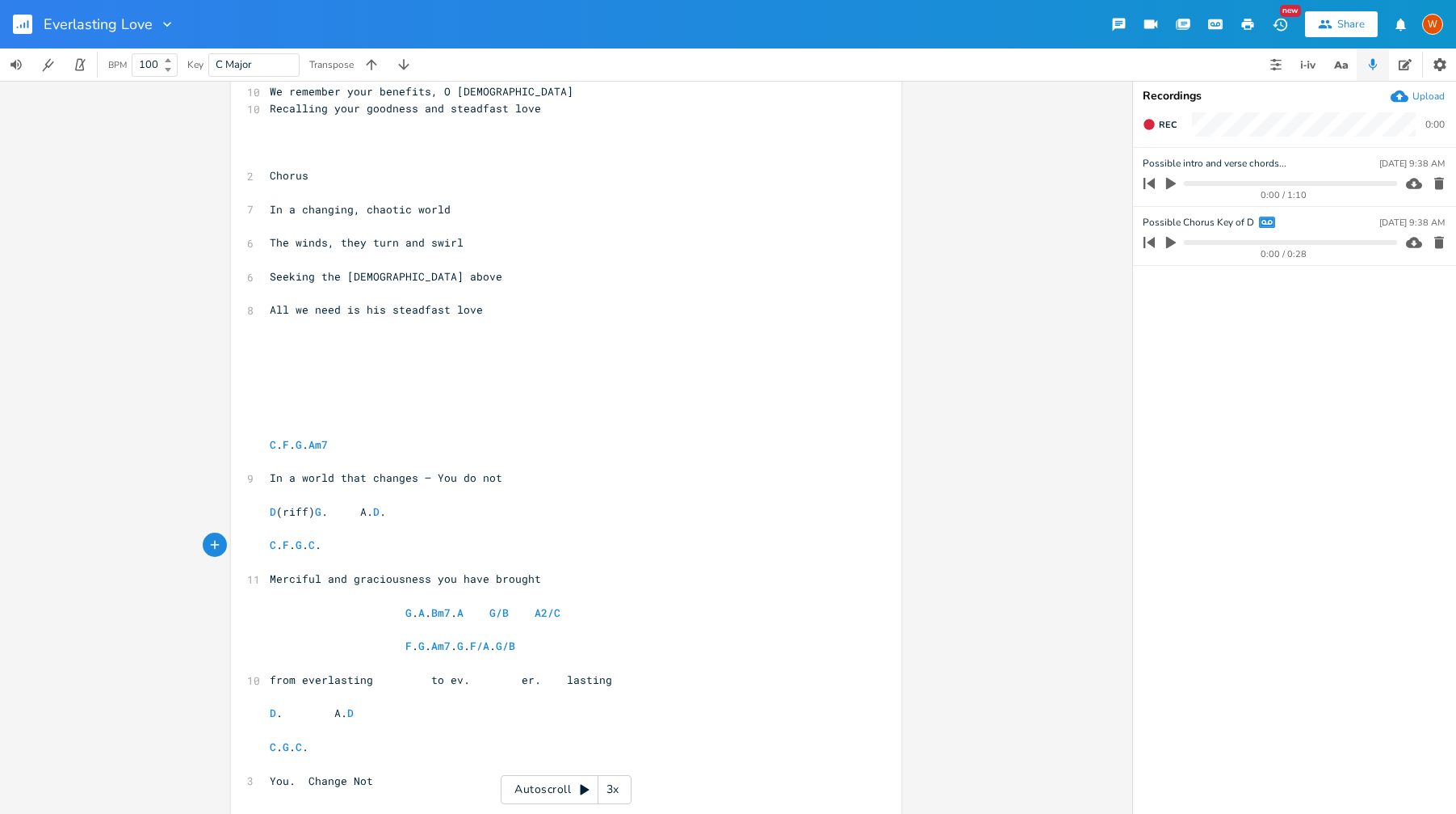
drag, startPoint x: 262, startPoint y: 441, endPoint x: 462, endPoint y: 665, distance: 300.3
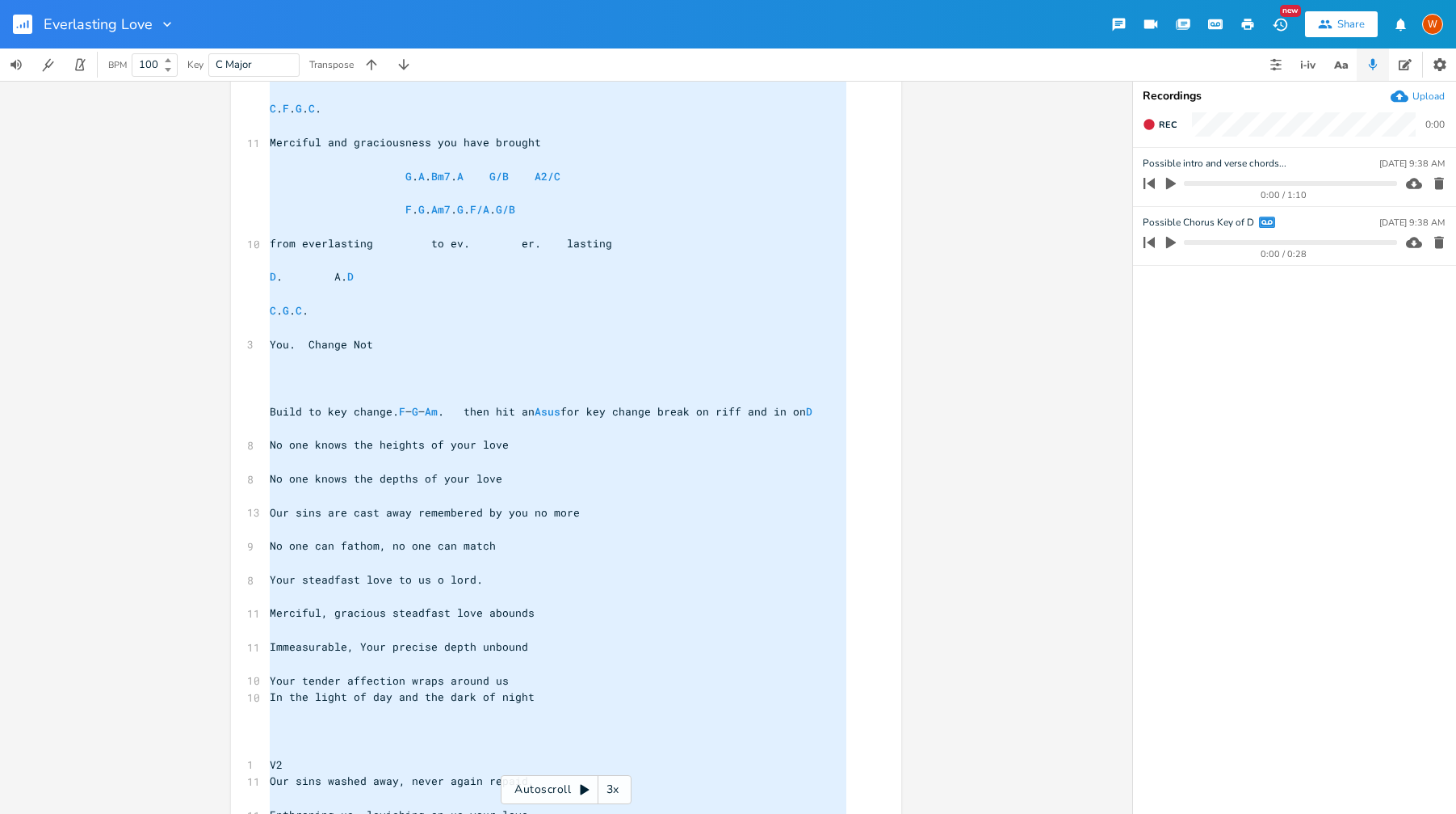
scroll to position [943, 0]
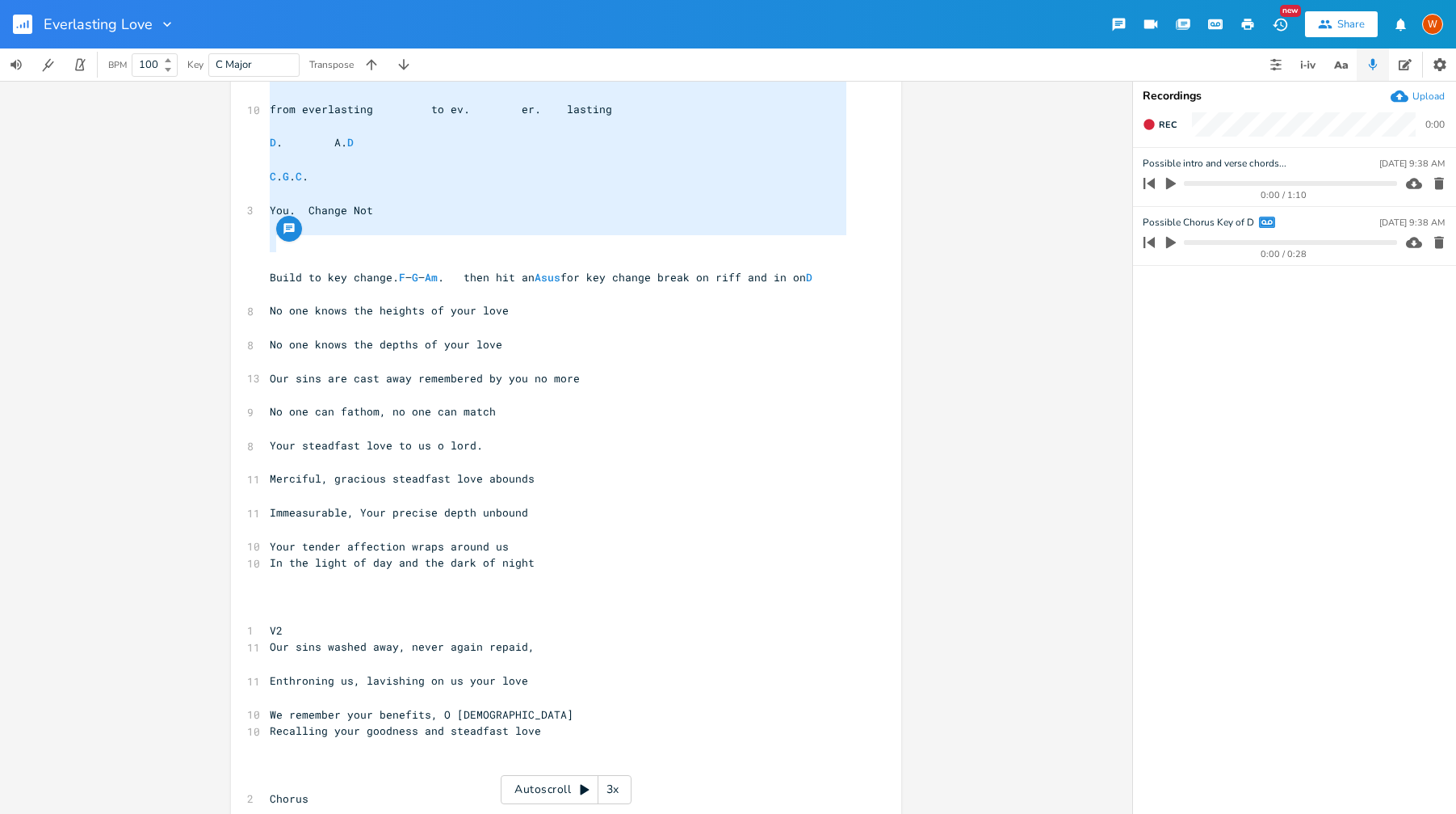
type textarea "C. F. G. Am7 In a world that changes – You do not D (riff) G. A. D. C. F. G. C.…"
drag, startPoint x: 262, startPoint y: 444, endPoint x: 481, endPoint y: 224, distance: 310.4
click at [481, 224] on div "[Intro] C C/F Gsus Am7 C C/F Gsus C ​ [Verse 1] ​ 11 Merciful, gracious steadfa…" at bounding box center [558, 436] width 583 height 2521
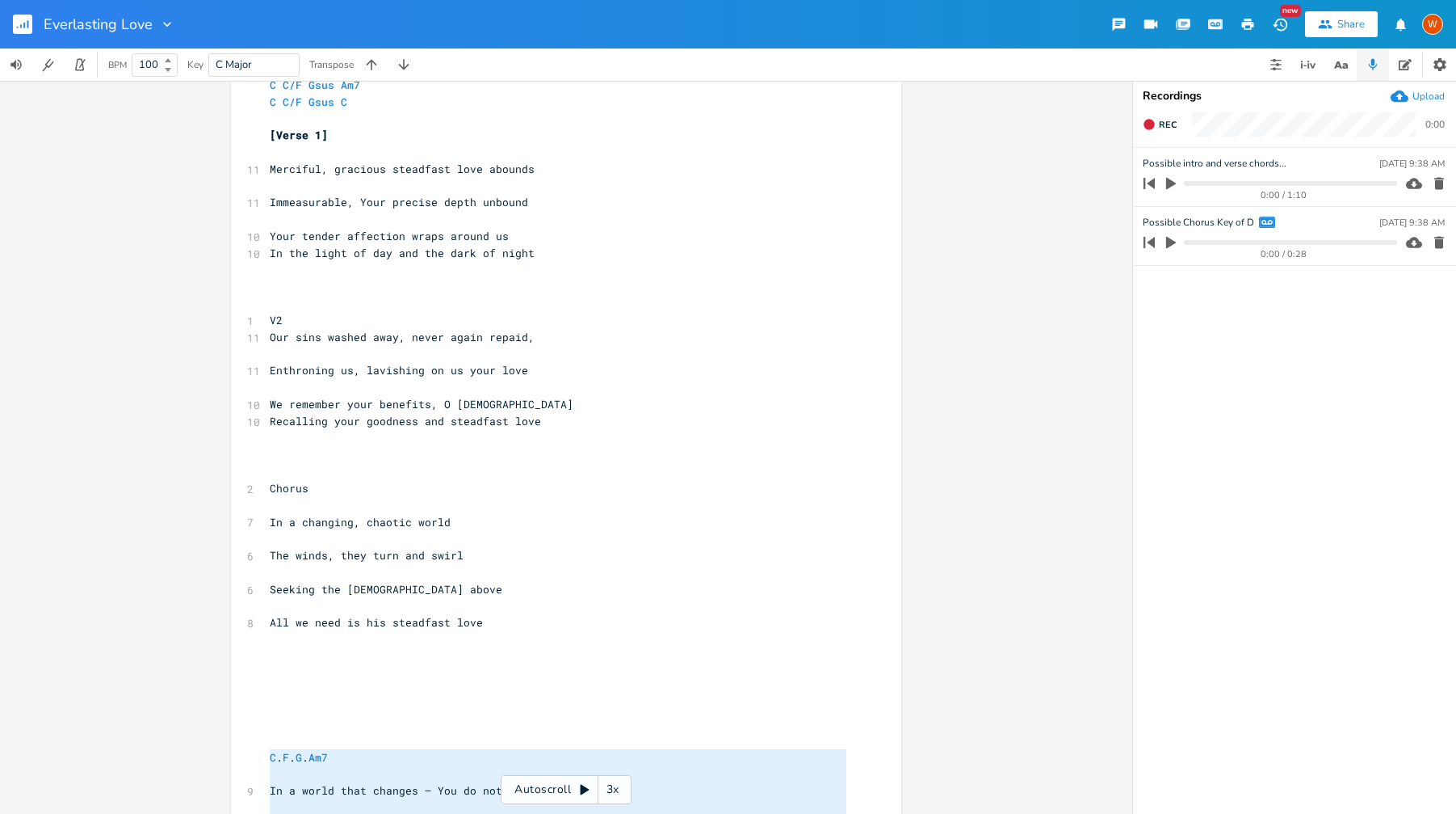
scroll to position [0, 0]
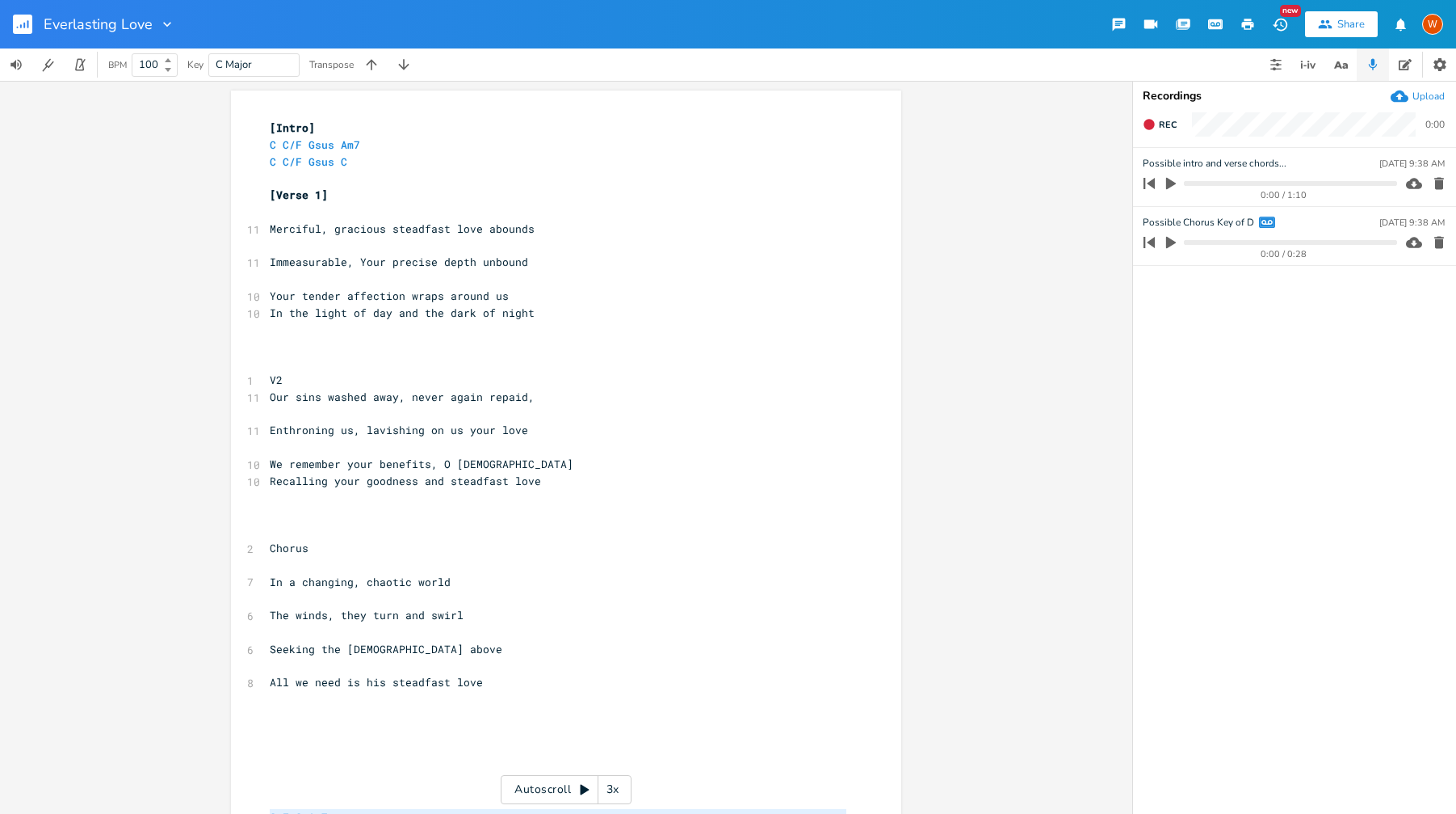
click at [319, 547] on pre "Chorus" at bounding box center [558, 547] width 583 height 17
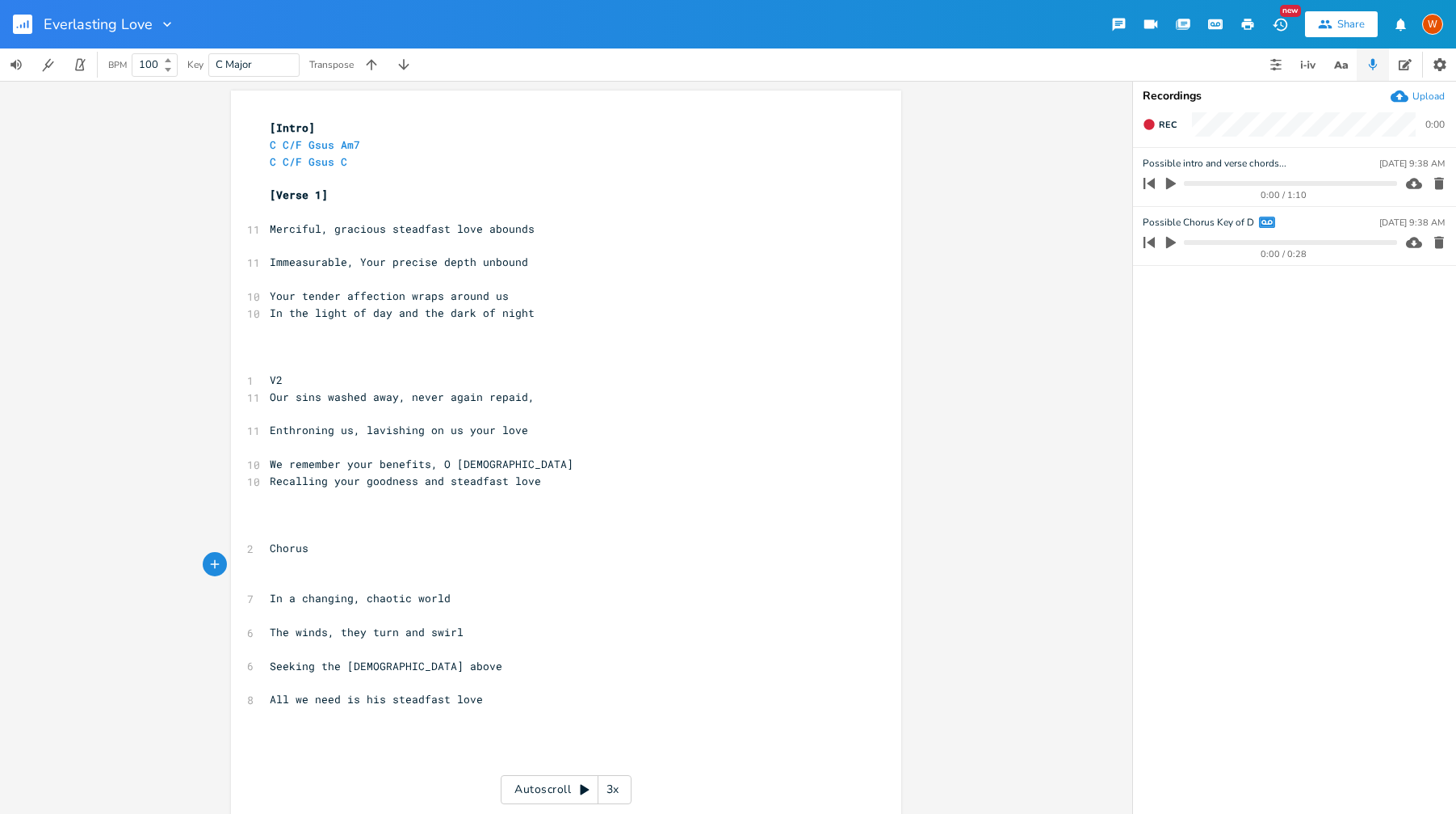
paste textarea "["
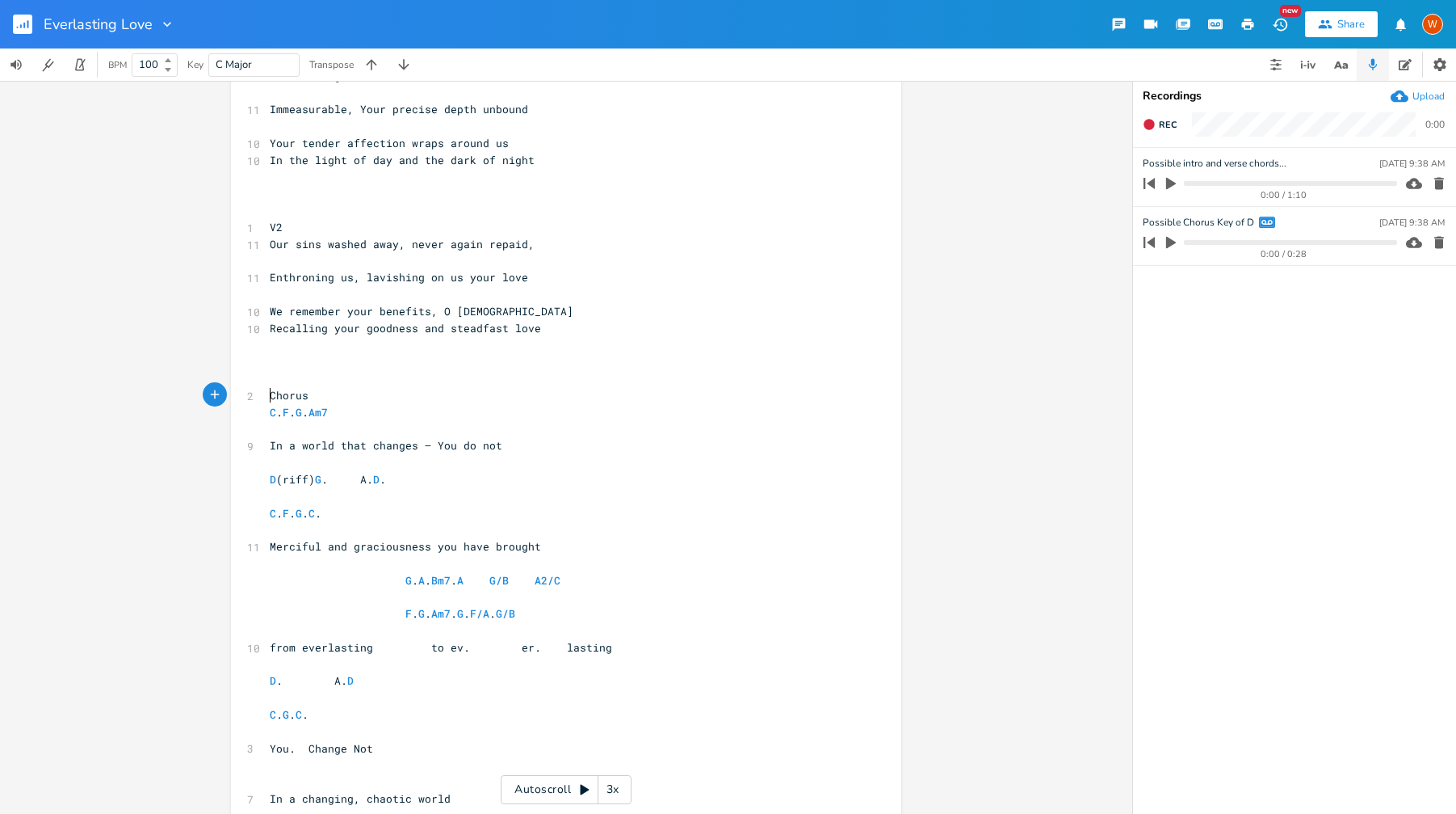
click at [270, 396] on span "Chorus" at bounding box center [289, 395] width 39 height 14
type textarea "["
type textarea "]"
click at [267, 432] on pre "​" at bounding box center [558, 429] width 583 height 17
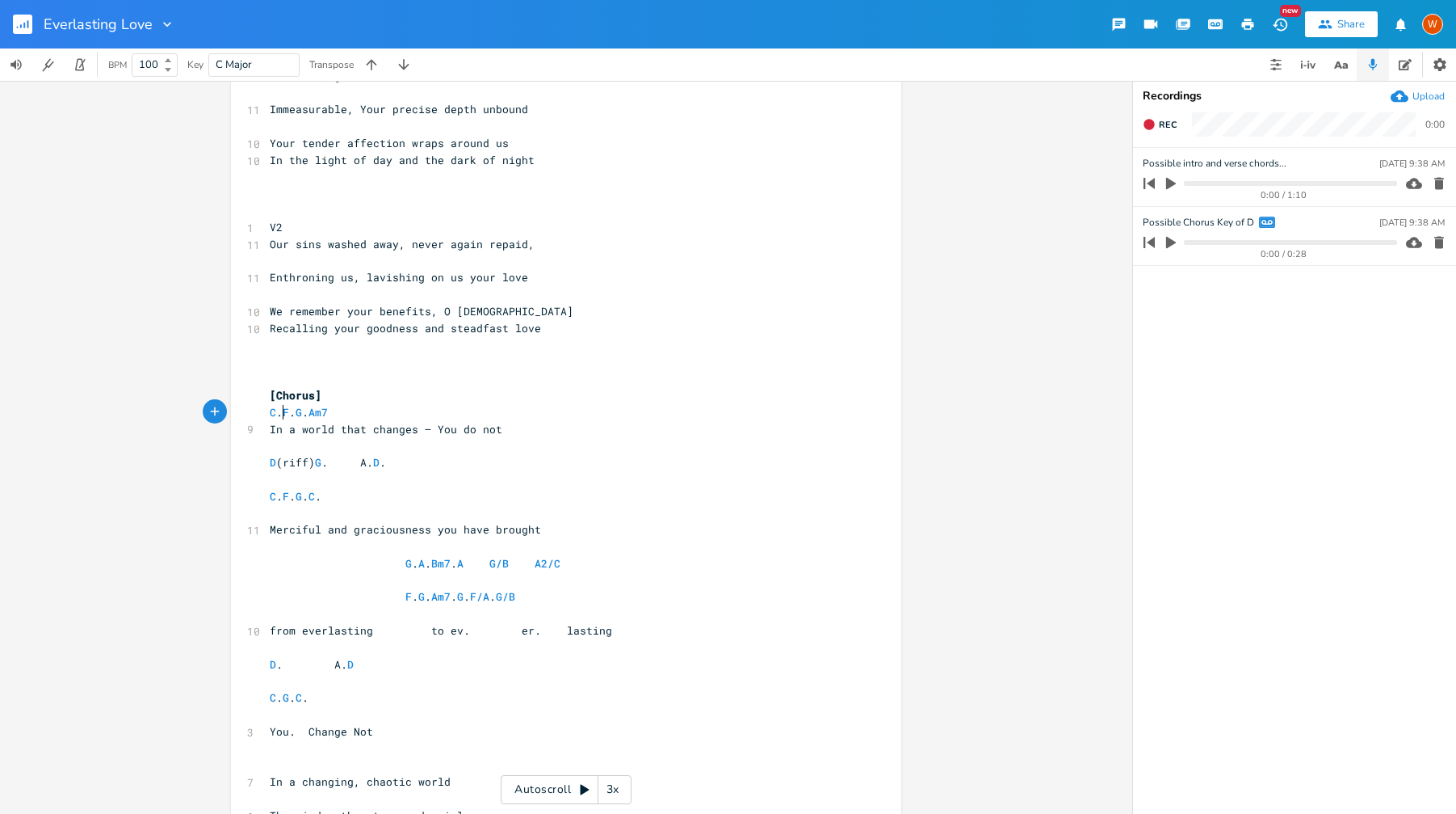
click at [277, 413] on span "C . F . G . Am7" at bounding box center [305, 411] width 71 height 14
click at [270, 430] on span "In a world that changes – You do not" at bounding box center [387, 429] width 233 height 14
click at [569, 413] on span "C F . G . Am7" at bounding box center [457, 411] width 375 height 14
click at [465, 411] on span "C F . G . Am7" at bounding box center [383, 411] width 226 height 14
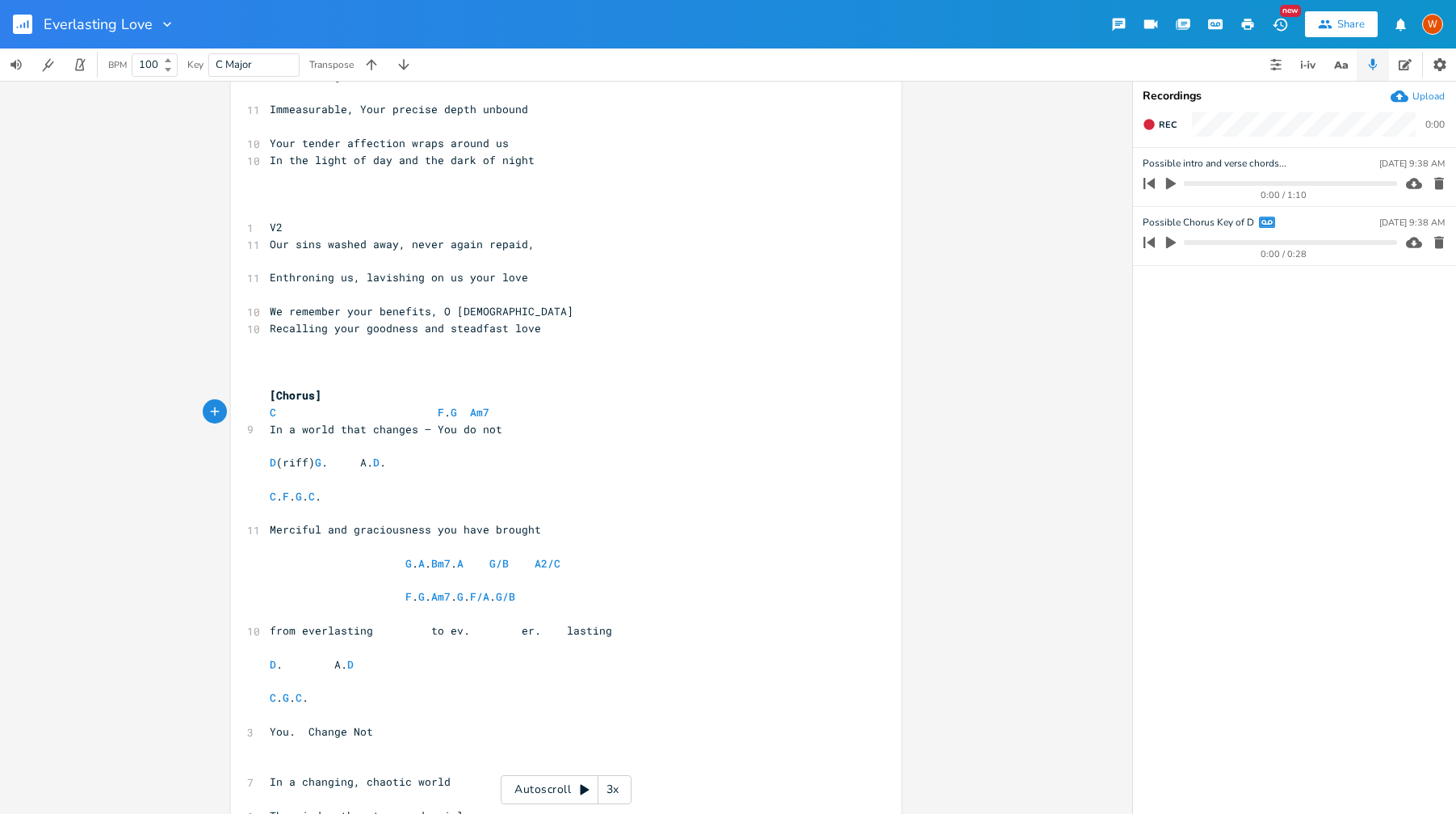
click at [443, 413] on span "C F . G Am7" at bounding box center [387, 411] width 233 height 14
type textarea "D (riff) G. A. D."
drag, startPoint x: 262, startPoint y: 462, endPoint x: 974, endPoint y: 448, distance: 712.1
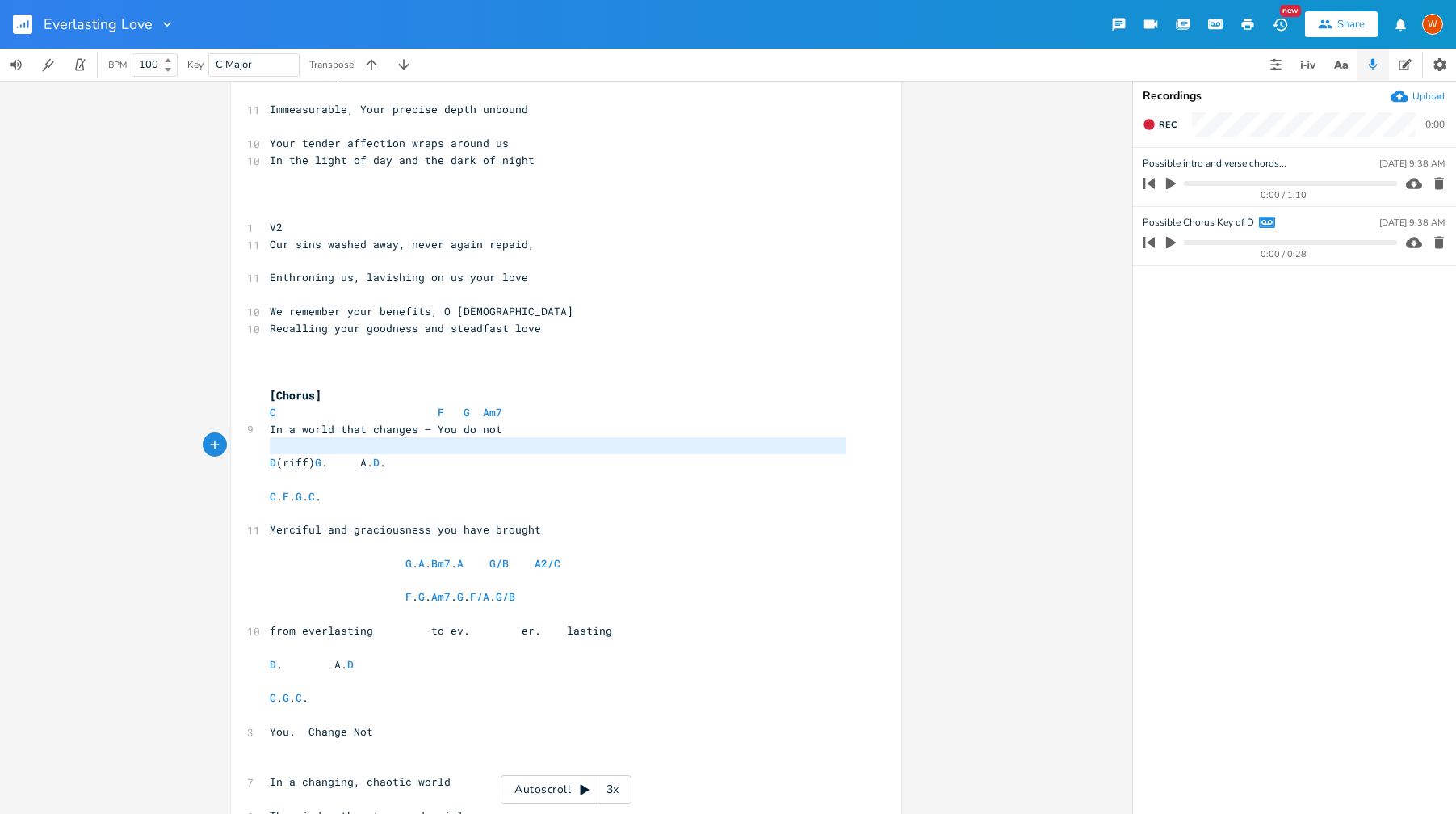
click at [974, 448] on div "x [Intro] C C/F Gsus Am7 C C/F Gsus C ​ [Verse 1] ​ 11 Merciful, gracious stead…" at bounding box center [566, 448] width 1132 height 733
click at [733, 467] on pre "D (riff) [PERSON_NAME] A. D ." at bounding box center [558, 462] width 583 height 17
type textarea "D (riff) G. A. D."
drag, startPoint x: 691, startPoint y: 471, endPoint x: 181, endPoint y: 452, distance: 510.4
click at [181, 452] on div "D (riff) G. A. D. x [Intro] C C/F Gsus Am7 C C/F Gsus C ​ [Verse 1] ​ 11 Mercif…" at bounding box center [566, 448] width 1132 height 733
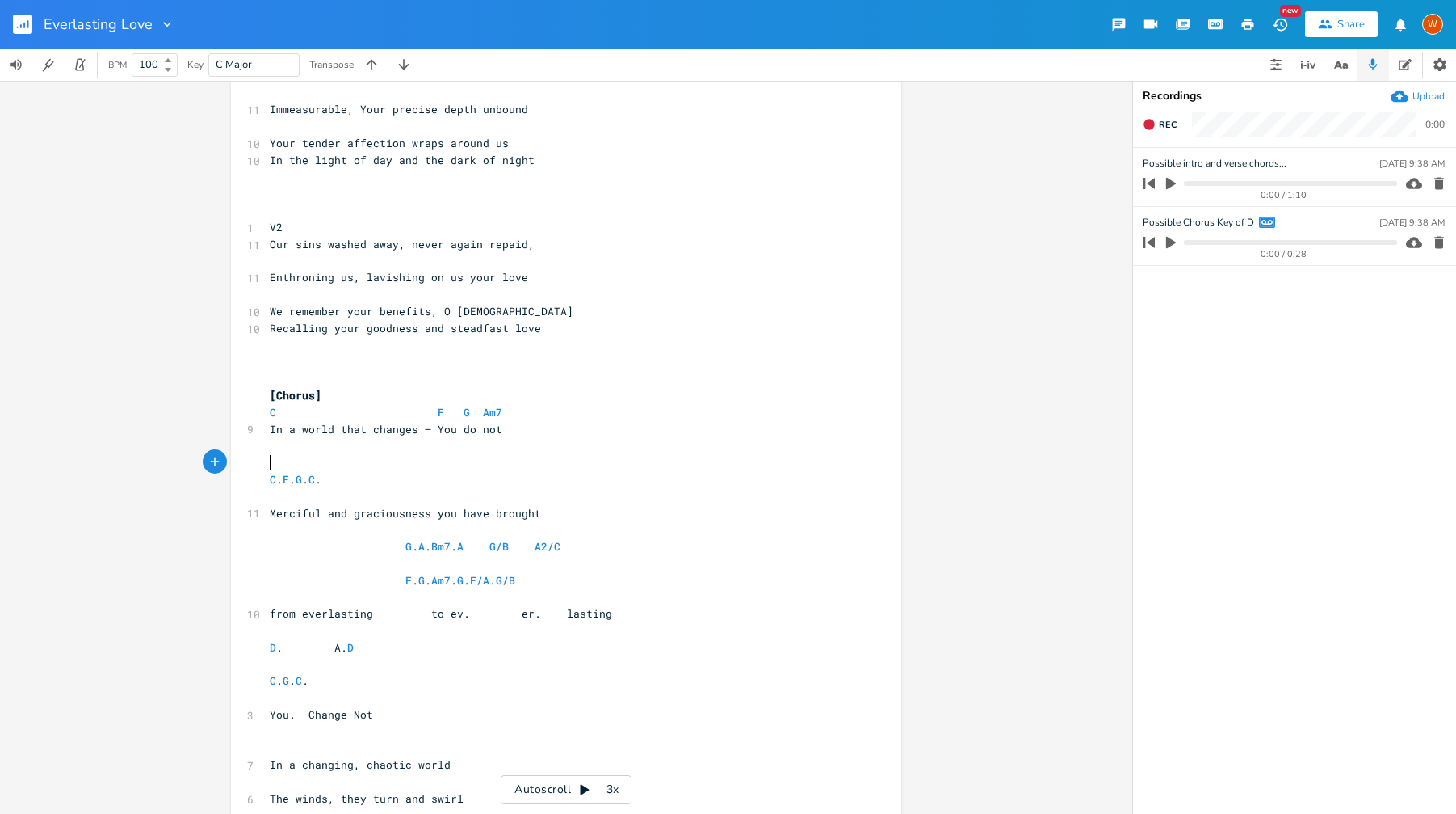
click at [269, 462] on pre "​" at bounding box center [558, 462] width 583 height 17
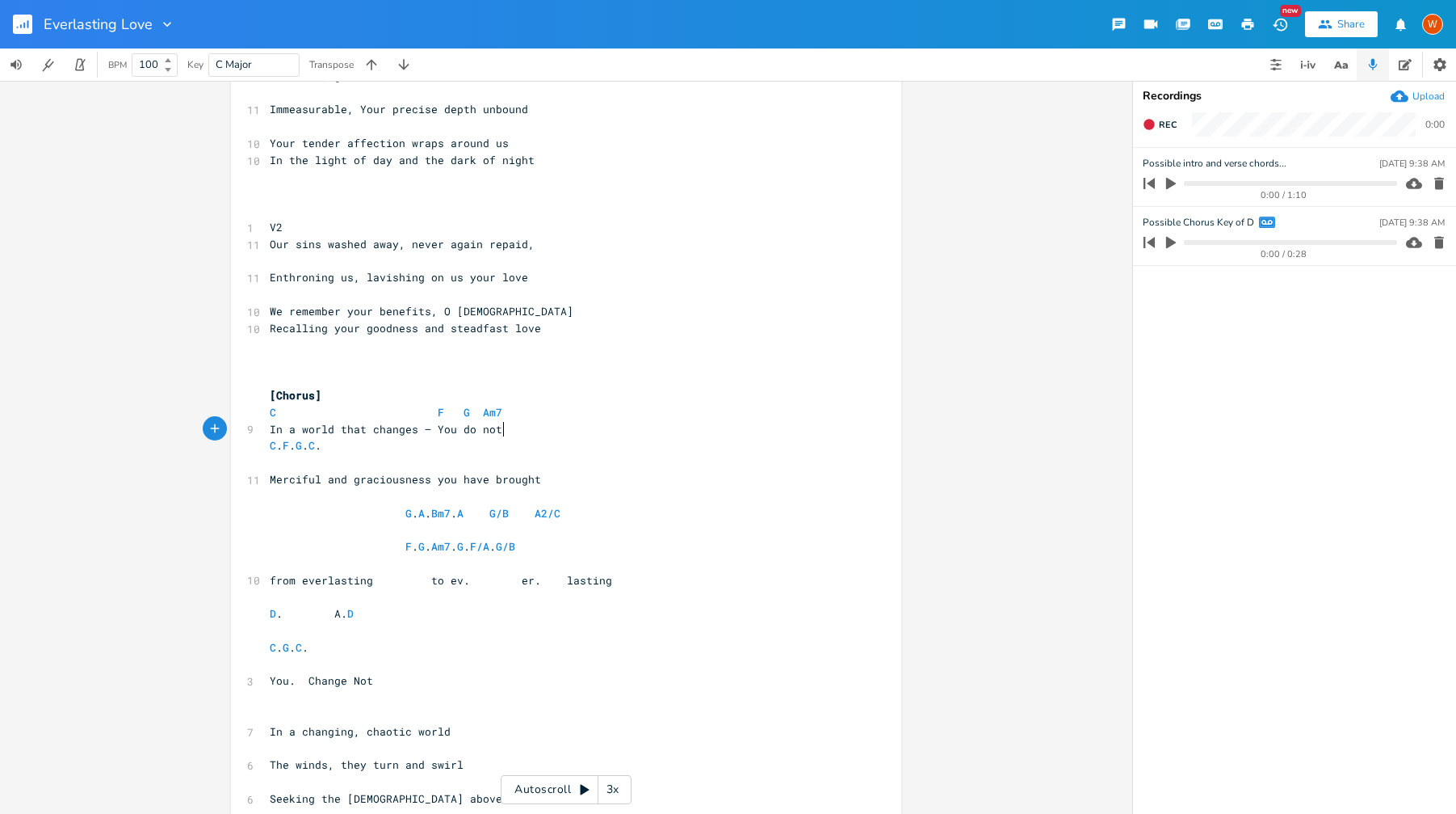
click at [266, 461] on pre "​" at bounding box center [558, 462] width 583 height 17
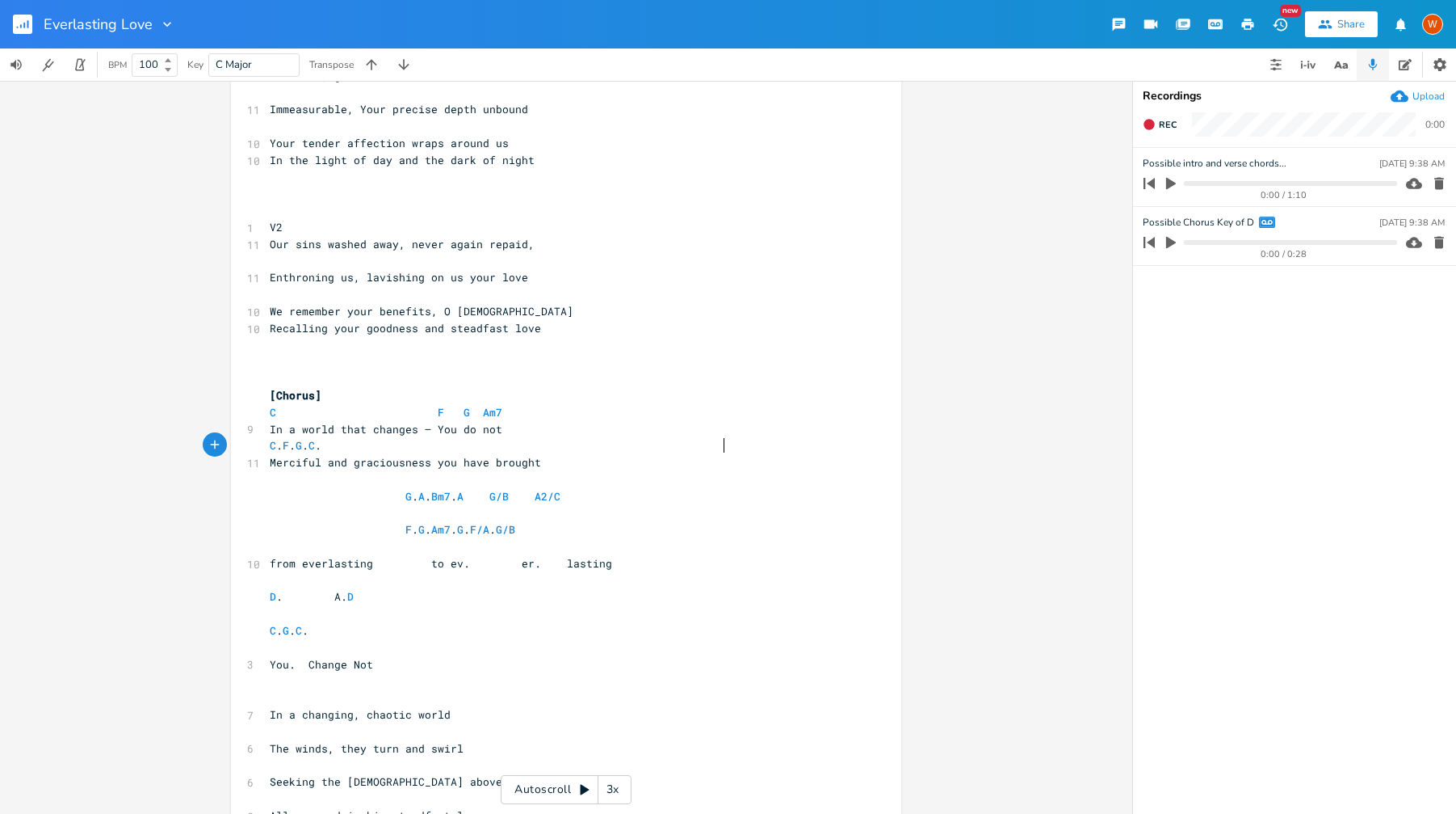
click at [278, 447] on span "C . F . G . C ." at bounding box center [296, 445] width 52 height 14
click at [579, 447] on span "C F . G . C ." at bounding box center [461, 445] width 381 height 14
click at [447, 466] on span "Merciful and graciousness you have brought" at bounding box center [405, 462] width 271 height 14
type textarea "'ve"
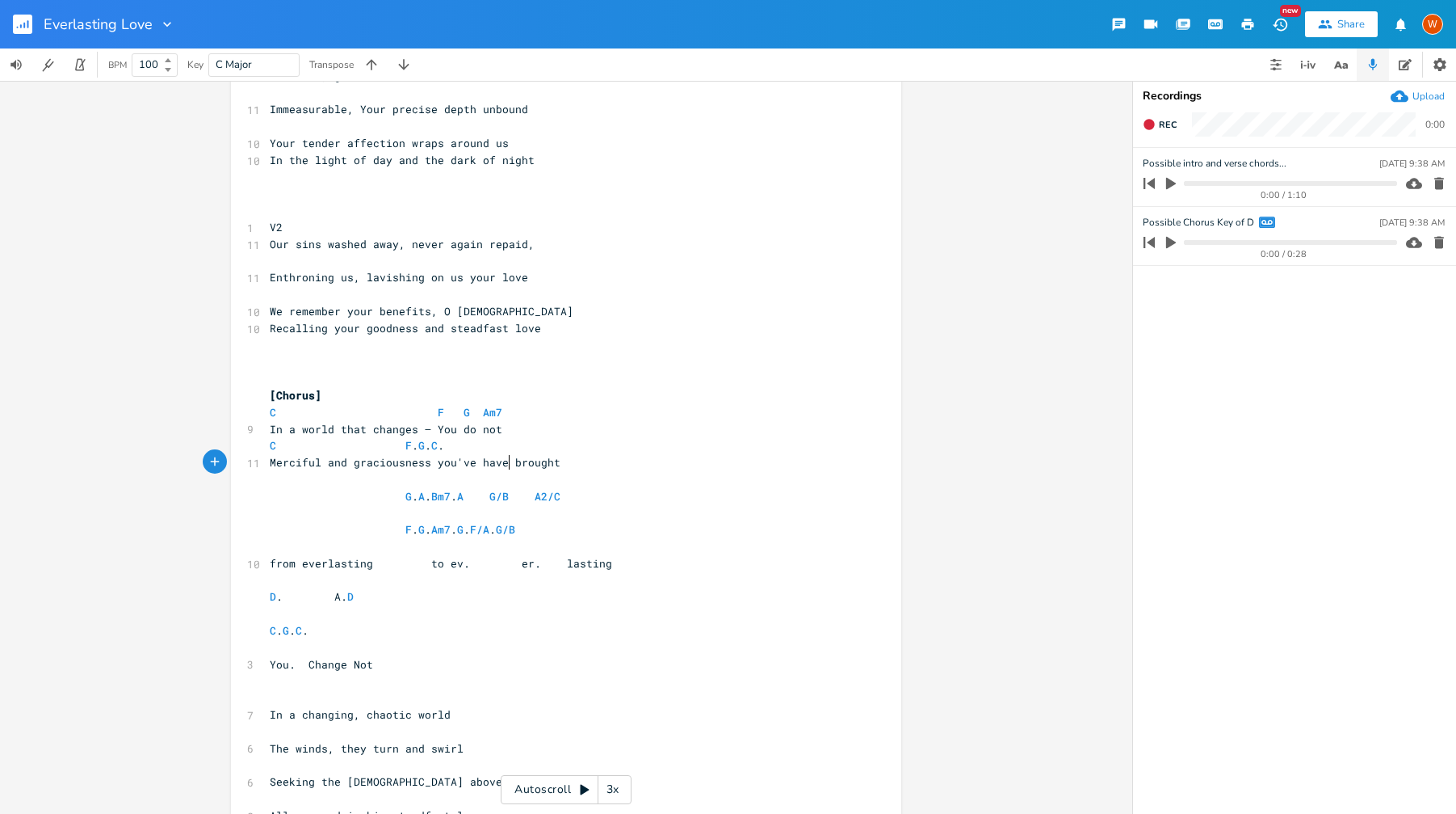
click at [502, 465] on span "Merciful and graciousness you've have brought" at bounding box center [415, 462] width 290 height 14
click at [412, 446] on span "C F . G . C ." at bounding box center [357, 445] width 175 height 14
click at [494, 452] on span "C F G C ." at bounding box center [383, 445] width 226 height 14
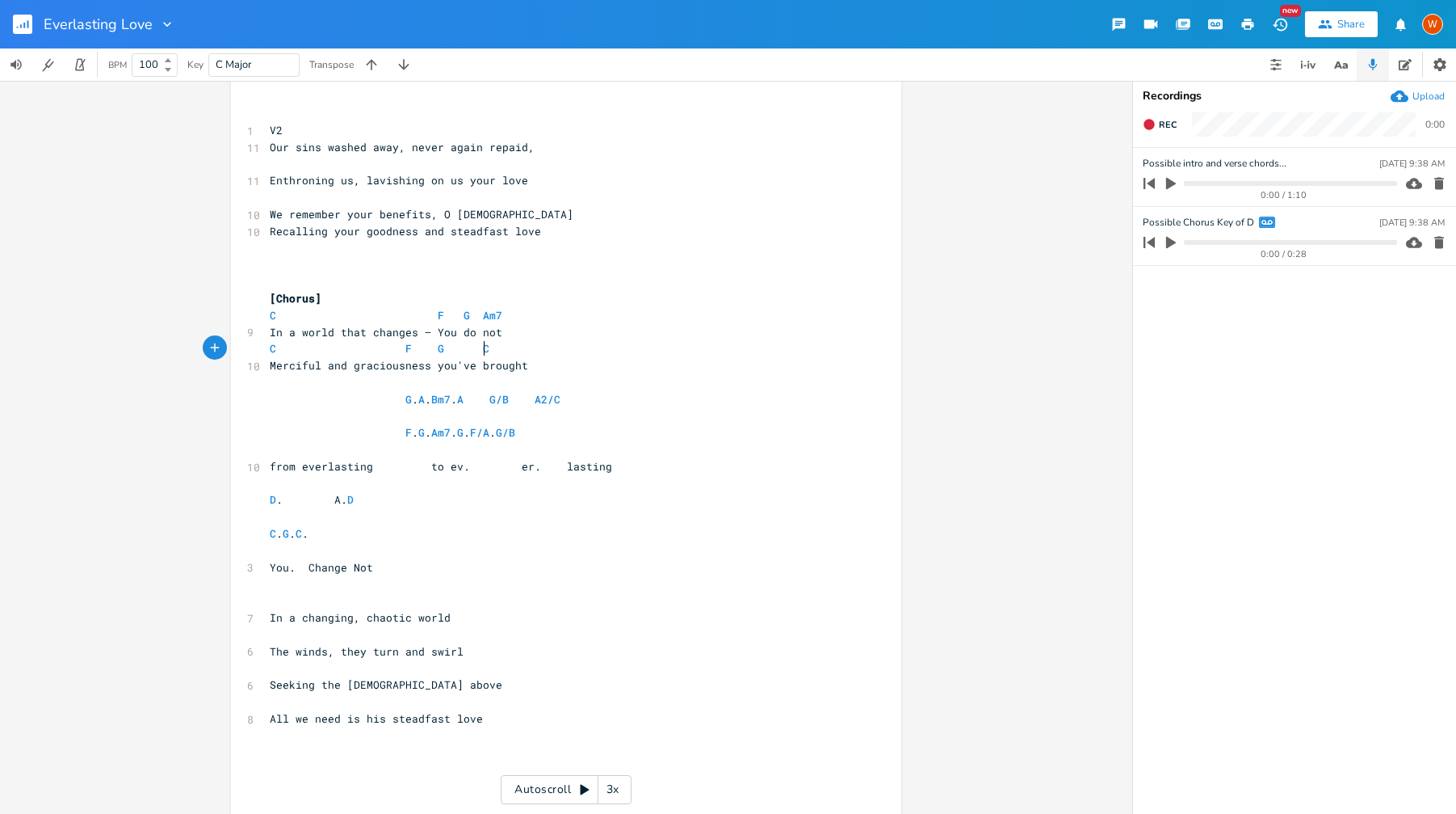
scroll to position [254, 0]
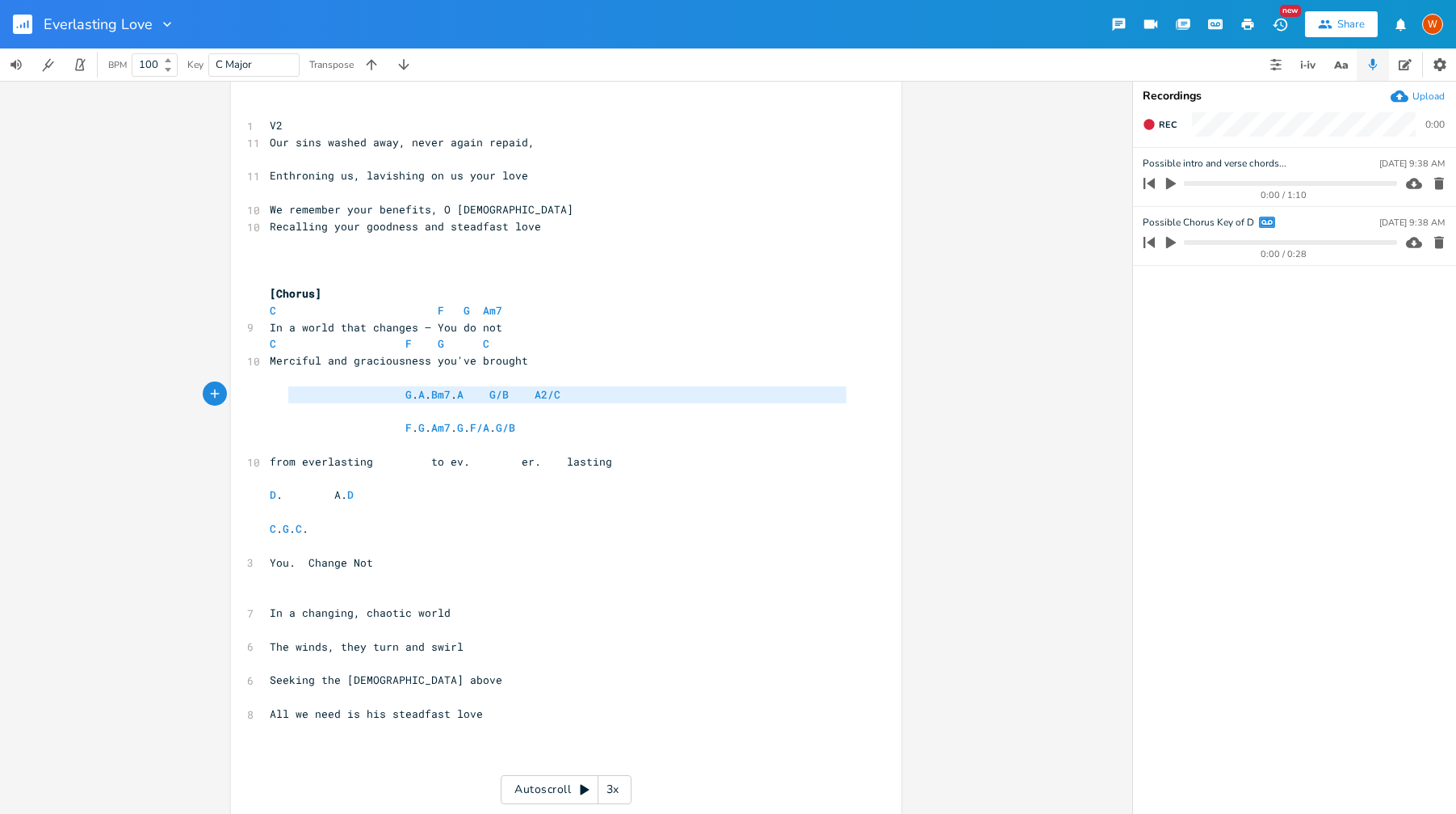
type textarea "G. A. Bm7. A G/B A2/C"
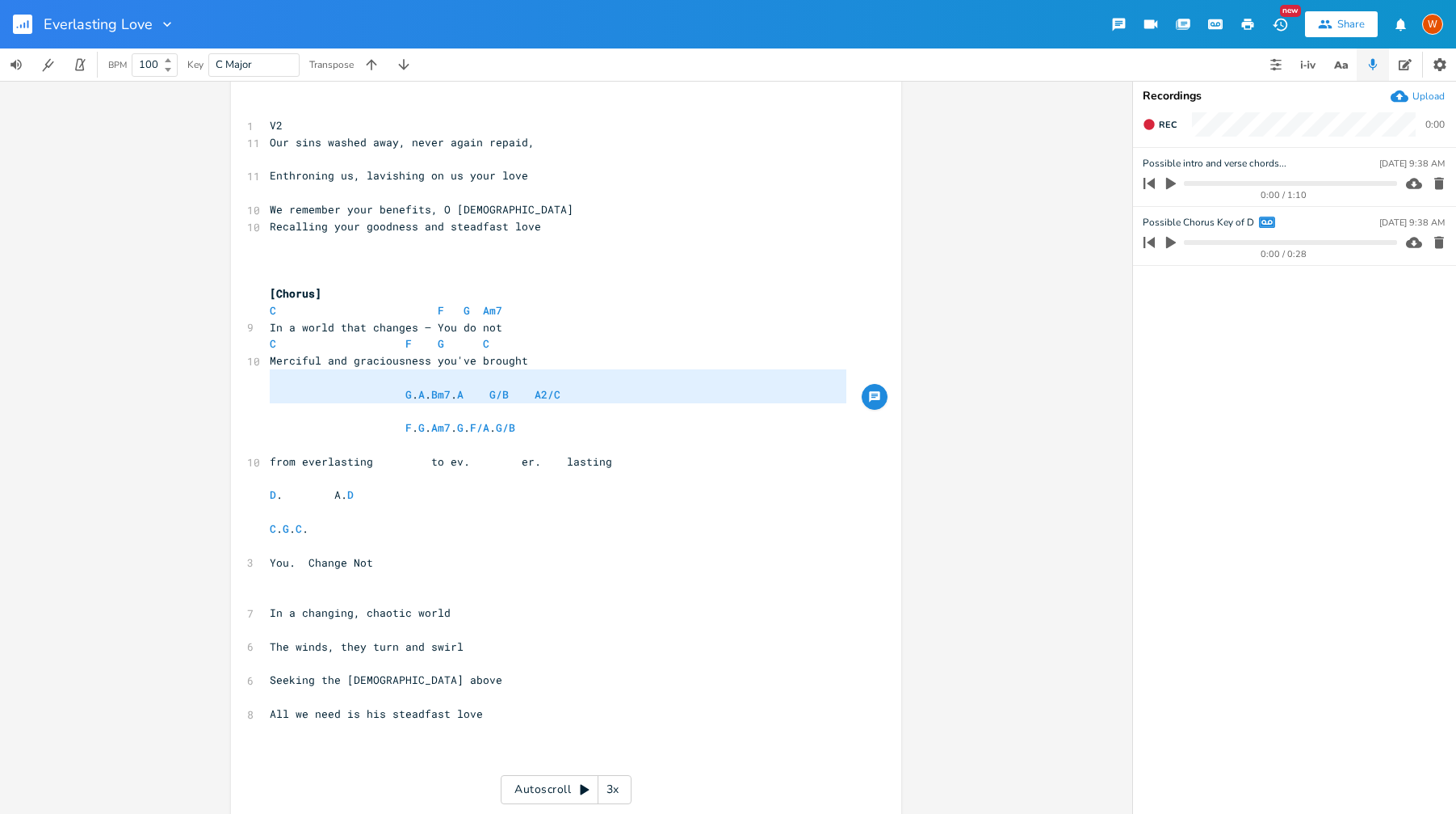
drag, startPoint x: 733, startPoint y: 414, endPoint x: 246, endPoint y: 386, distance: 487.8
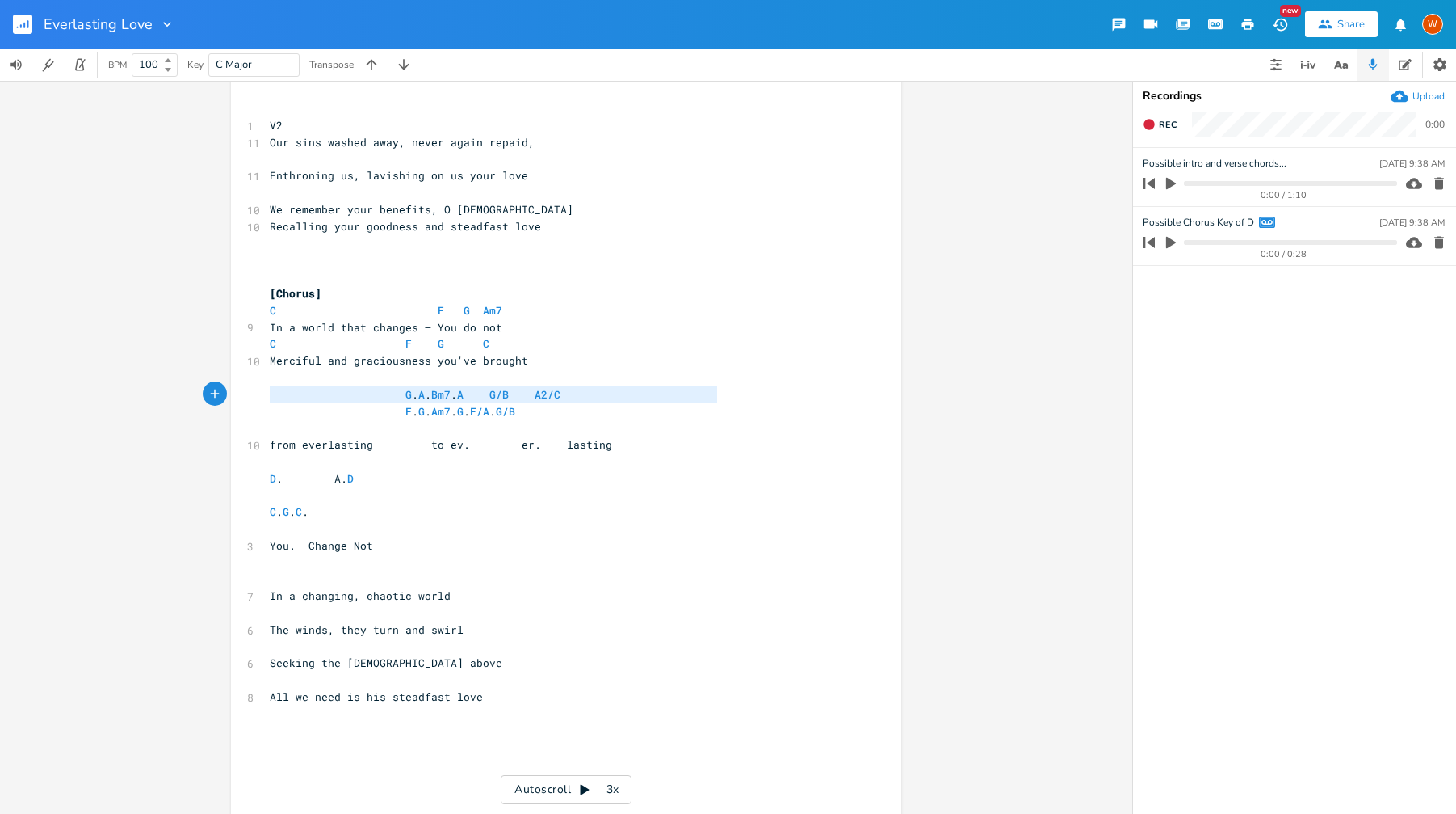
type textarea "G. A. Bm7. A G/B A2/C"
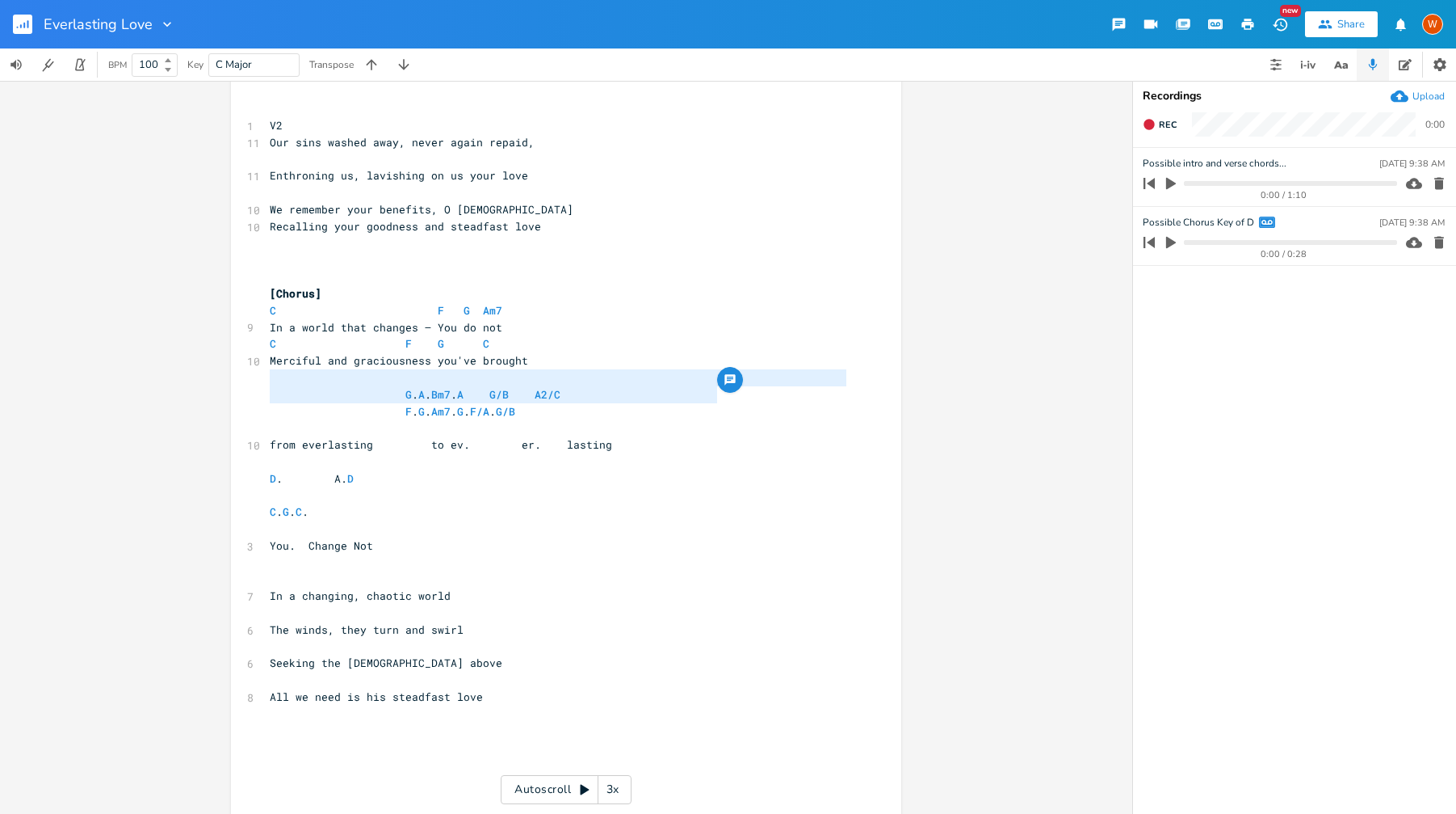
drag, startPoint x: 642, startPoint y: 396, endPoint x: 241, endPoint y: 378, distance: 401.4
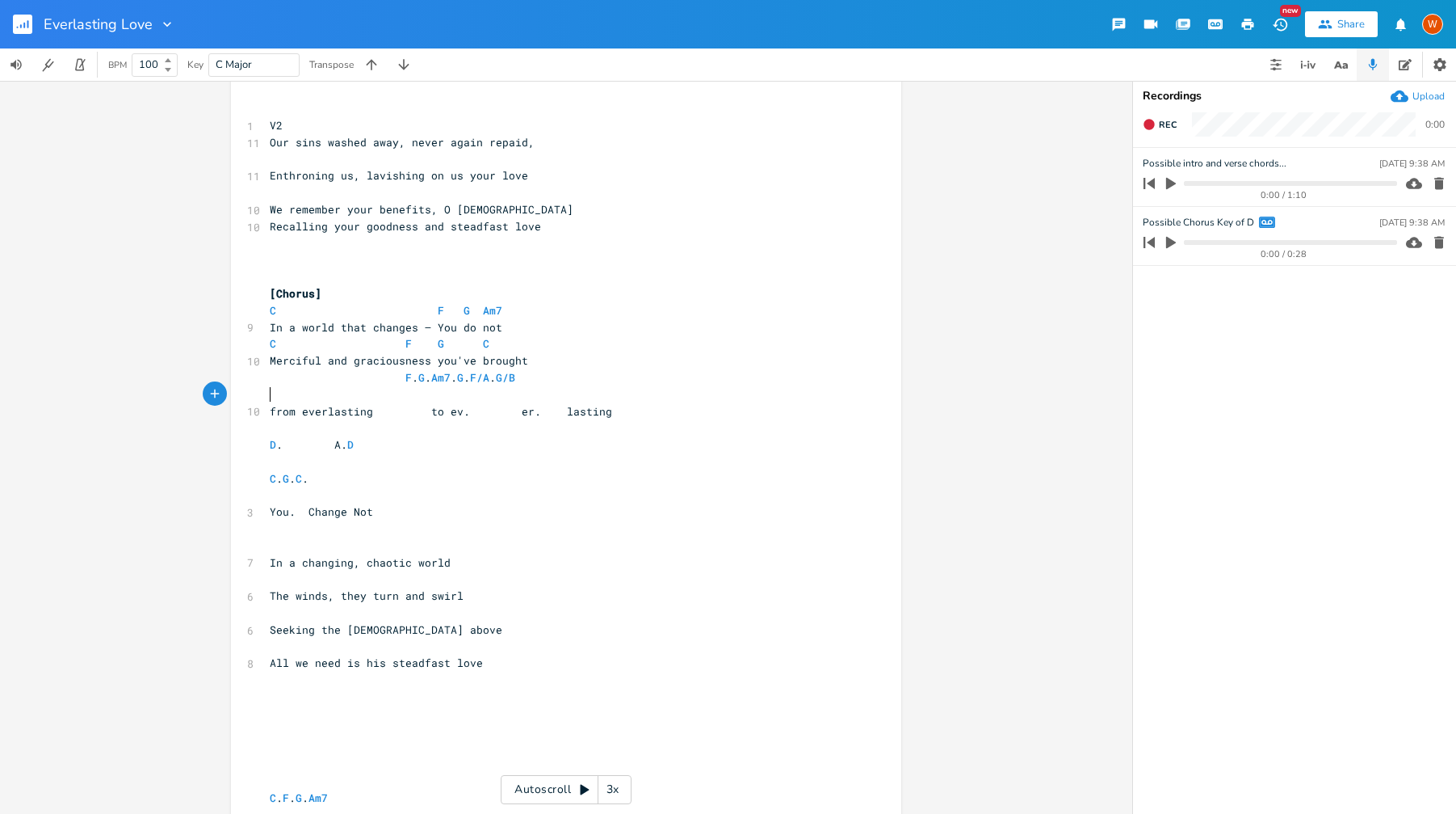
drag, startPoint x: 382, startPoint y: 396, endPoint x: 386, endPoint y: 407, distance: 11.7
click at [382, 396] on pre "​" at bounding box center [558, 394] width 583 height 17
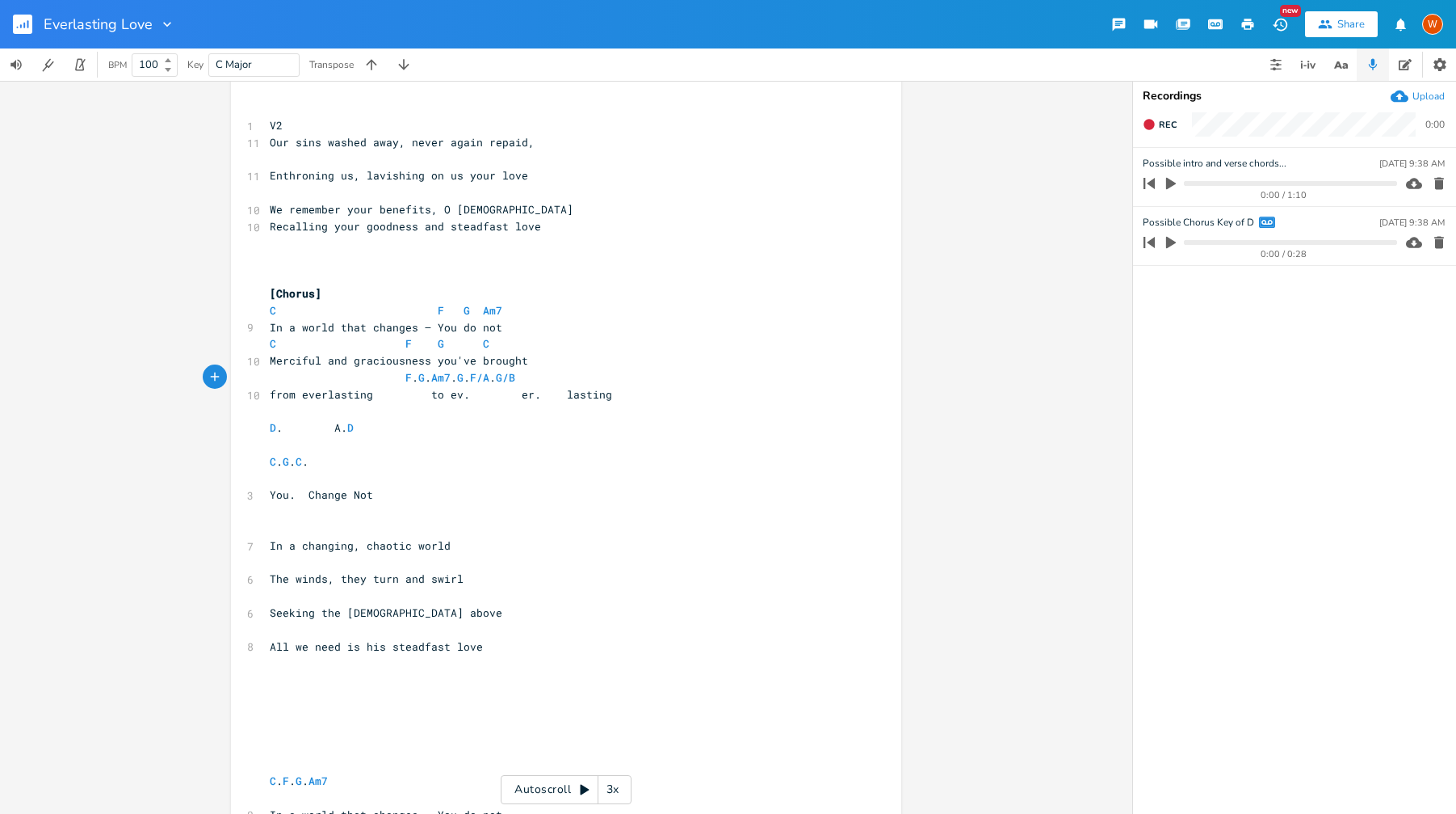
click at [372, 381] on span "F . G . Am7 . G . F/A . G/B" at bounding box center [396, 377] width 252 height 14
click at [352, 383] on span "F . G . Am7 . G . F/A . G/B" at bounding box center [364, 377] width 187 height 14
click at [426, 396] on span "from everlasting to ev. er. lasting" at bounding box center [441, 394] width 342 height 14
click at [443, 393] on span "from everlasting to ev. er. lasting" at bounding box center [428, 394] width 317 height 14
click at [486, 395] on span "from everlasting to ev. er. lasting" at bounding box center [428, 394] width 317 height 14
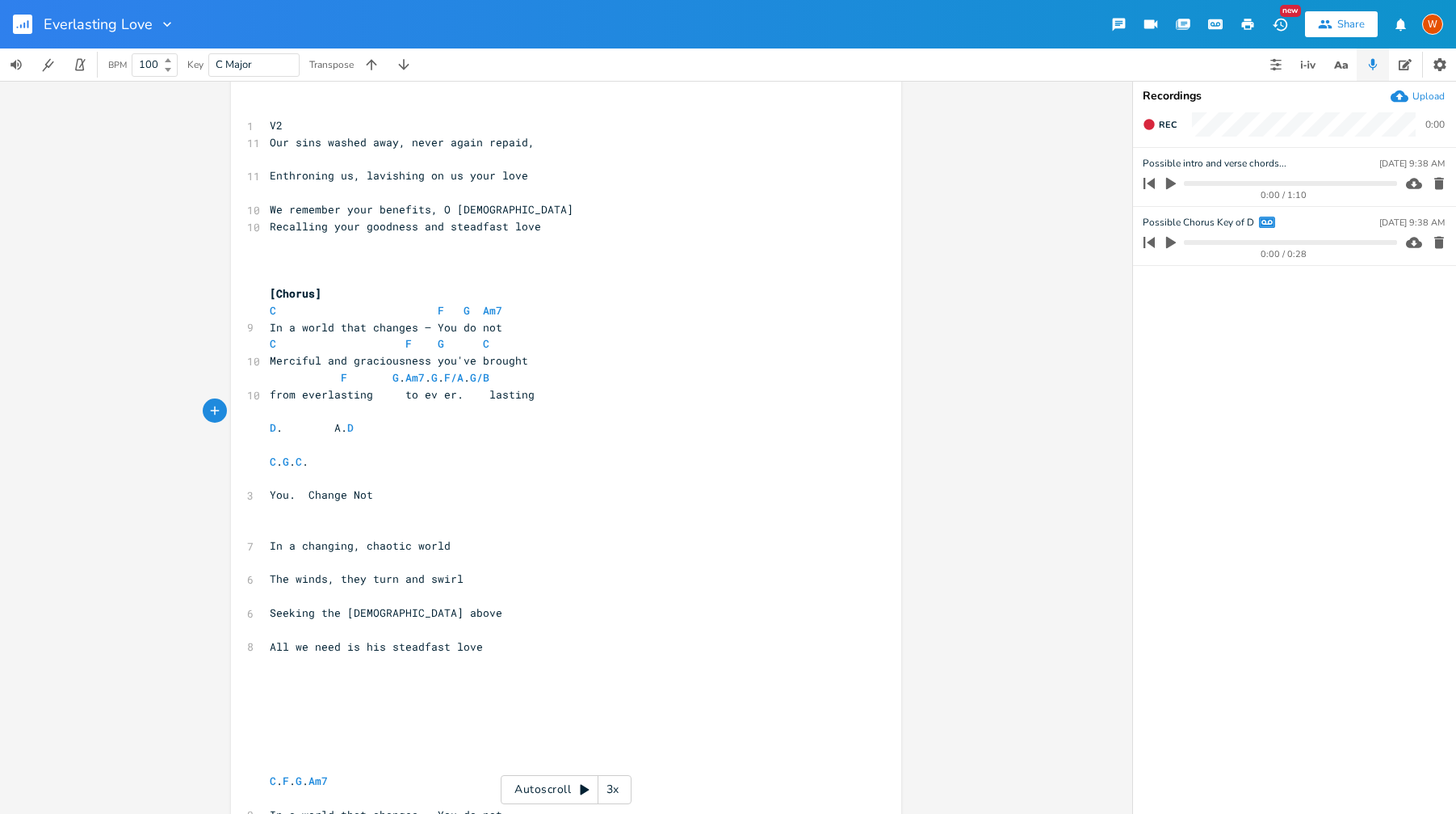
drag, startPoint x: 440, startPoint y: 397, endPoint x: 448, endPoint y: 395, distance: 8.2
click at [440, 397] on span "from everlasting to ev er. lasting" at bounding box center [402, 394] width 265 height 14
type textarea "-"
click at [424, 381] on span "Am7" at bounding box center [415, 377] width 19 height 15
type textarea "-"
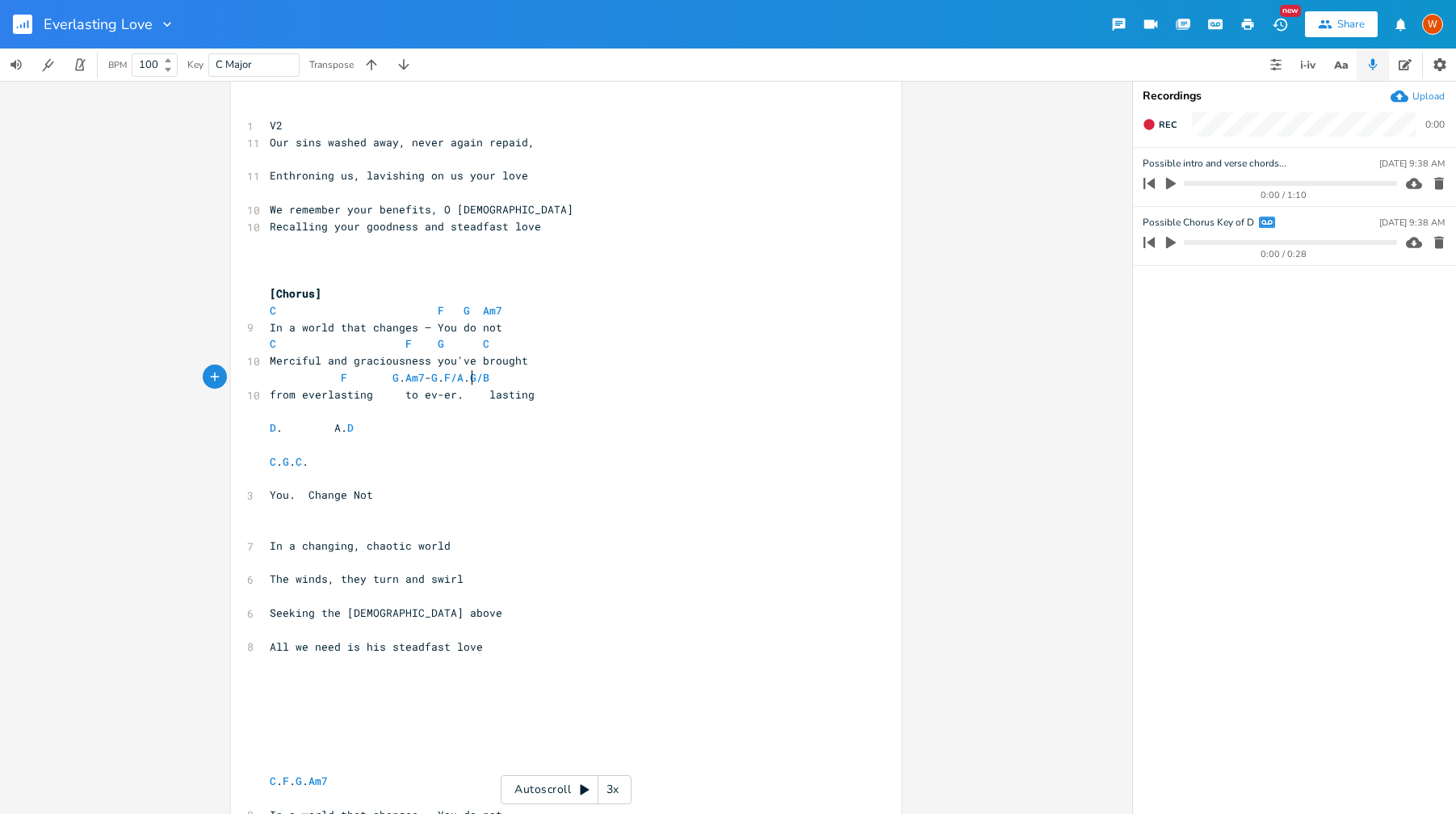
click at [467, 381] on span "F G . Am7 - G . F/A . G/B" at bounding box center [383, 377] width 226 height 14
click at [484, 396] on span "from everlasting to ev-er. lasting" at bounding box center [402, 394] width 265 height 14
click at [461, 398] on span "from everlasting to ev-er. lasting" at bounding box center [396, 394] width 252 height 14
type textarea "--"
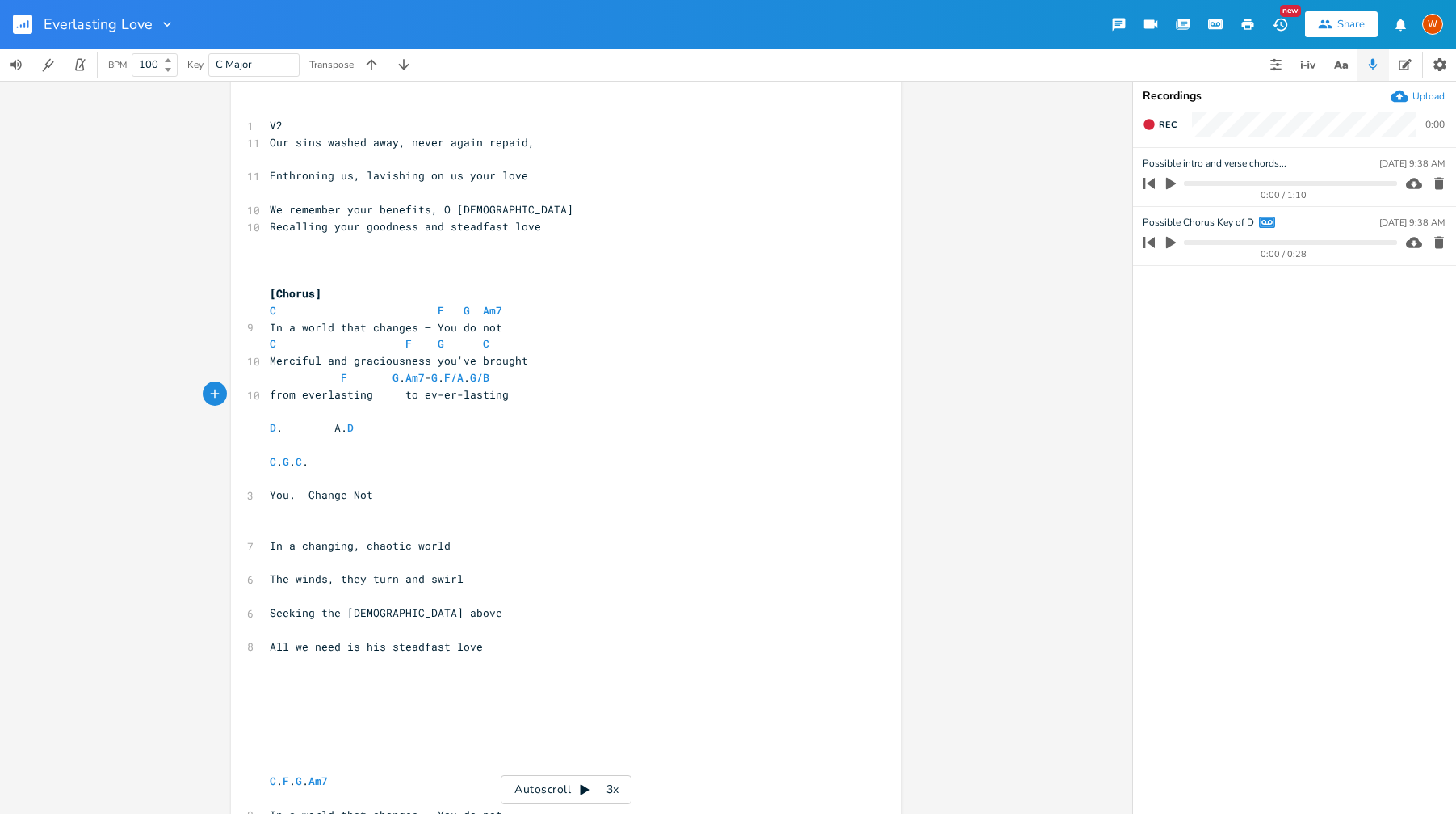
click at [471, 377] on span "F G . Am7 - G . F/A . G/B" at bounding box center [383, 377] width 226 height 14
type textarea "-"
click at [486, 381] on span "F G . Am7 - G - F/A . G/B" at bounding box center [383, 377] width 226 height 14
type textarea "-"
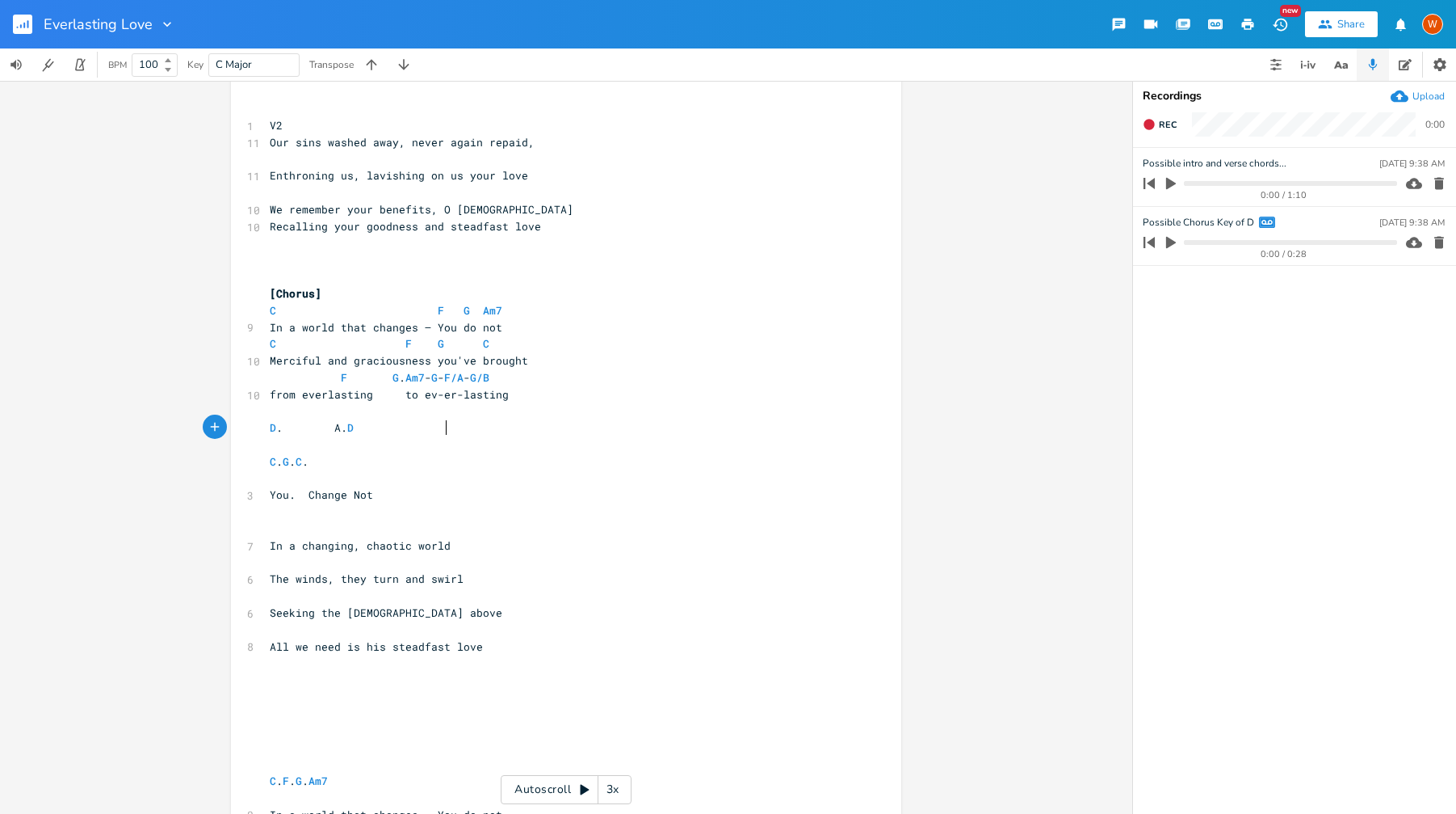
type textarea "D. A. D"
drag, startPoint x: 452, startPoint y: 433, endPoint x: 247, endPoint y: 430, distance: 205.0
click at [278, 442] on pre "​" at bounding box center [558, 444] width 583 height 17
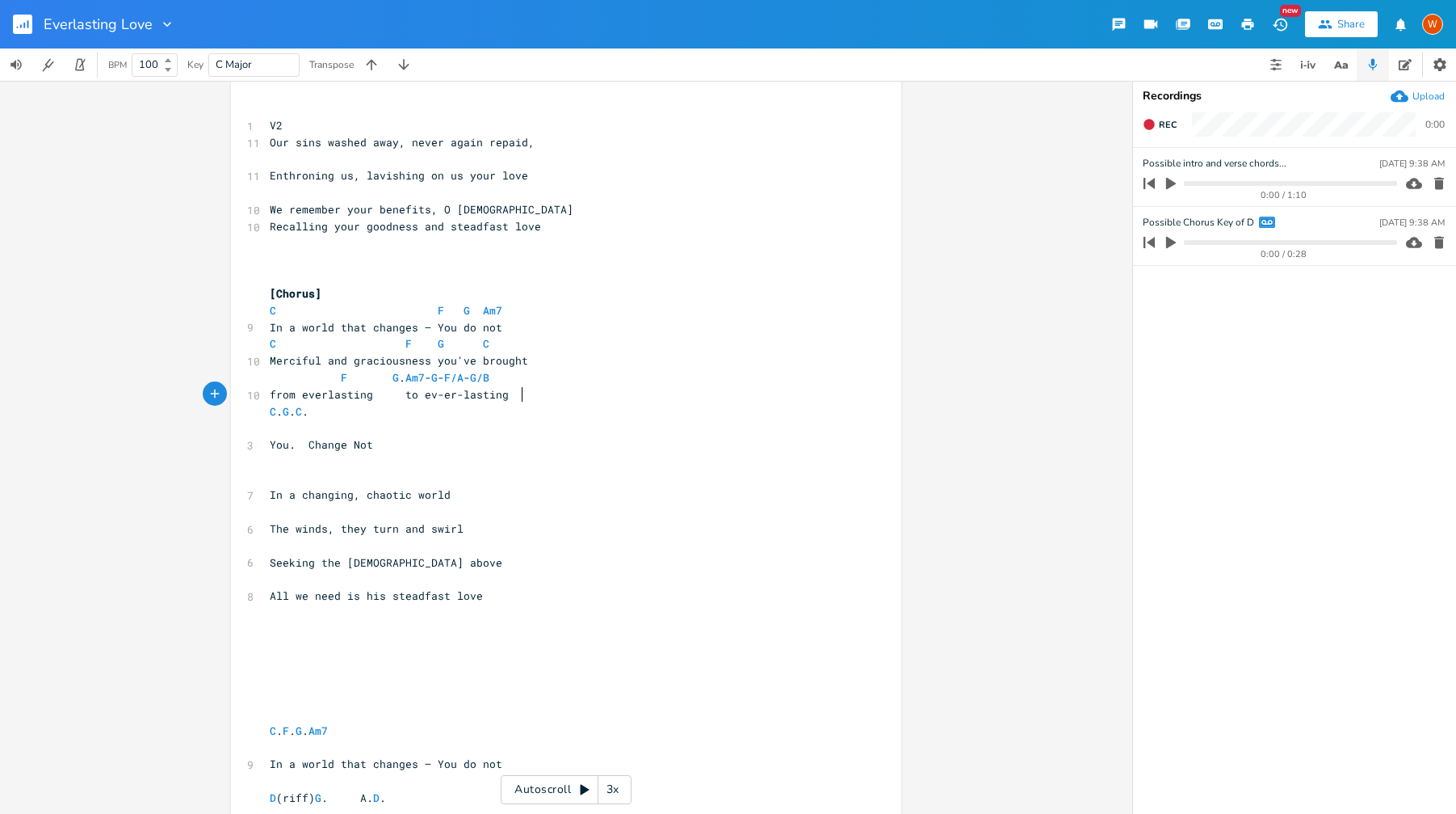
click at [271, 426] on pre "​" at bounding box center [558, 427] width 583 height 17
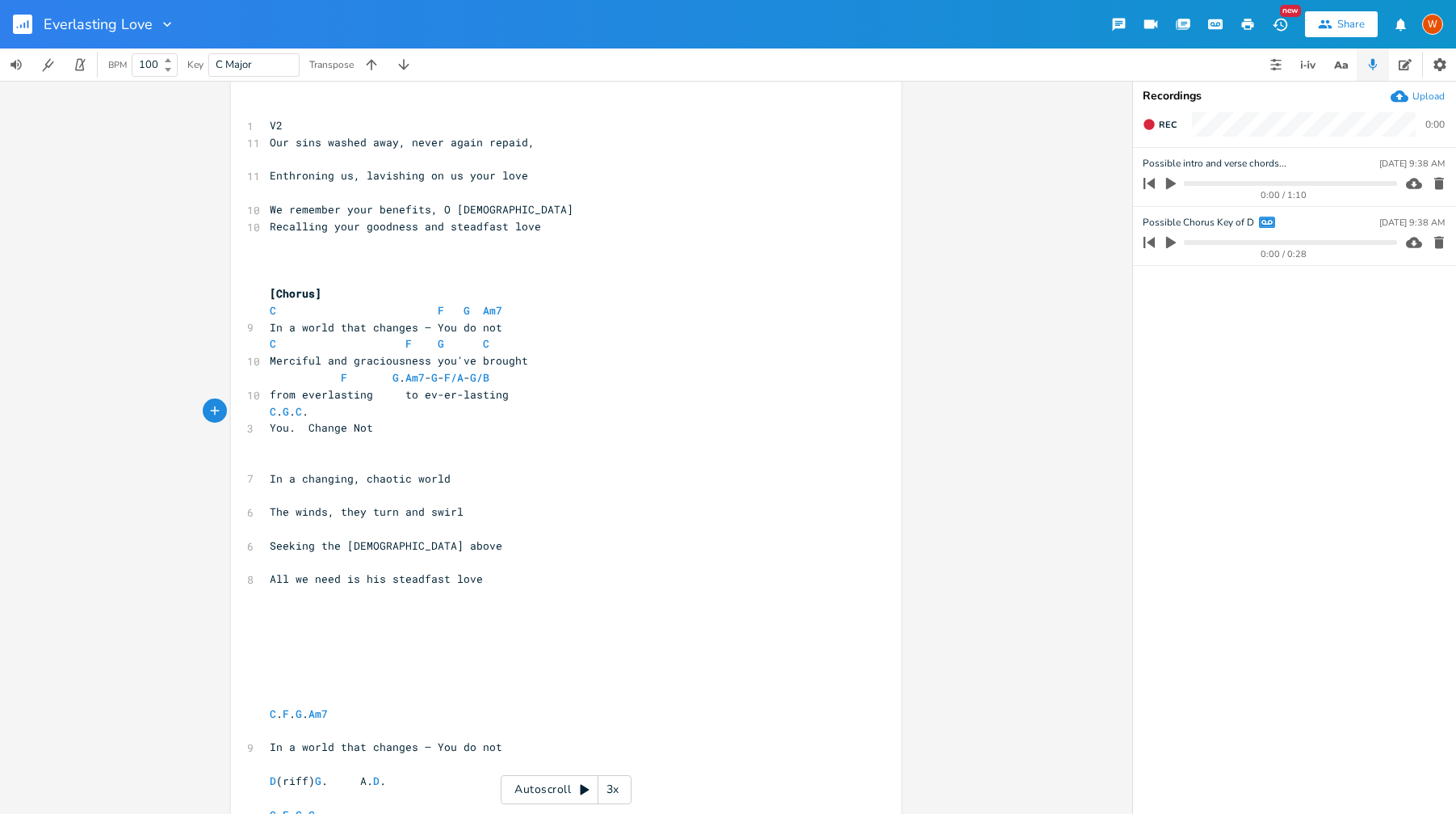
click at [277, 415] on span "C . G . C ." at bounding box center [289, 411] width 39 height 14
click at [318, 414] on span "C G . C ." at bounding box center [311, 411] width 84 height 14
click at [292, 430] on span "You. Change Not" at bounding box center [321, 427] width 103 height 14
click at [296, 426] on span "You Change Not" at bounding box center [319, 427] width 97 height 14
drag, startPoint x: 319, startPoint y: 413, endPoint x: 326, endPoint y: 414, distance: 7.1
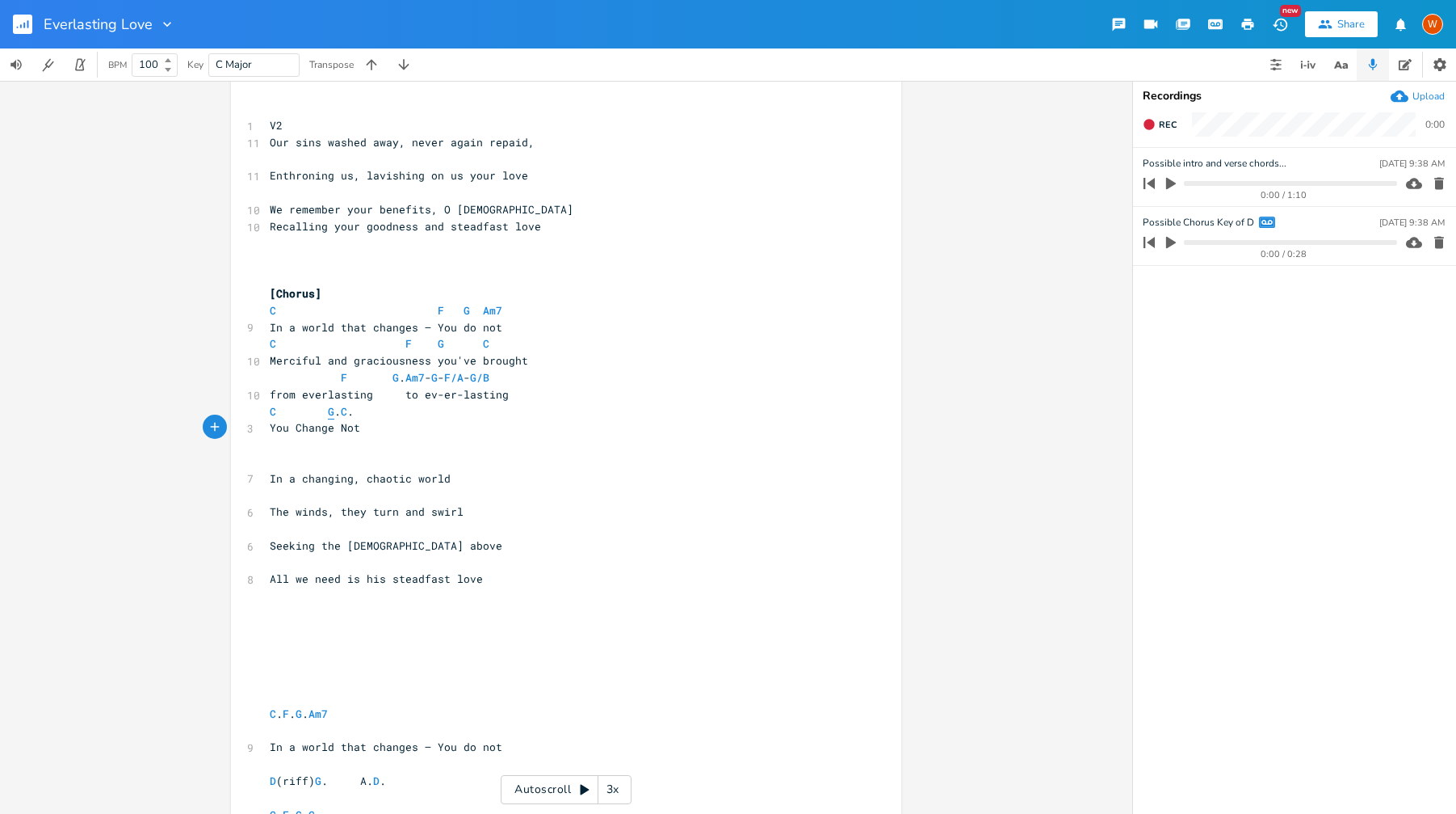
click at [319, 413] on span "C G . C ." at bounding box center [311, 411] width 84 height 14
click at [313, 414] on span "C G . C ." at bounding box center [296, 411] width 52 height 14
click at [357, 413] on span "C G C ." at bounding box center [328, 411] width 116 height 14
click at [354, 414] on span "C G C ." at bounding box center [311, 411] width 84 height 14
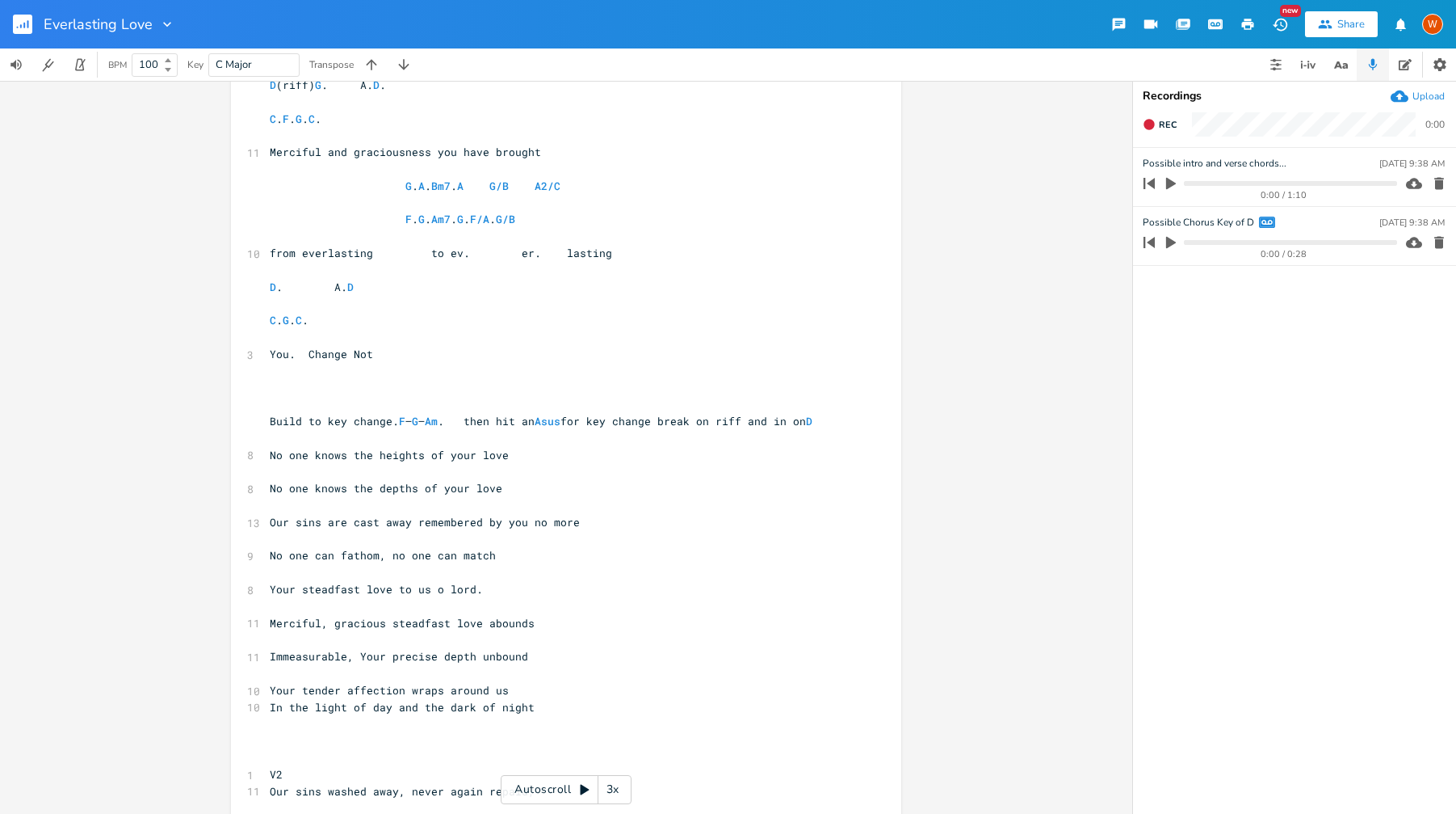
scroll to position [1012, 0]
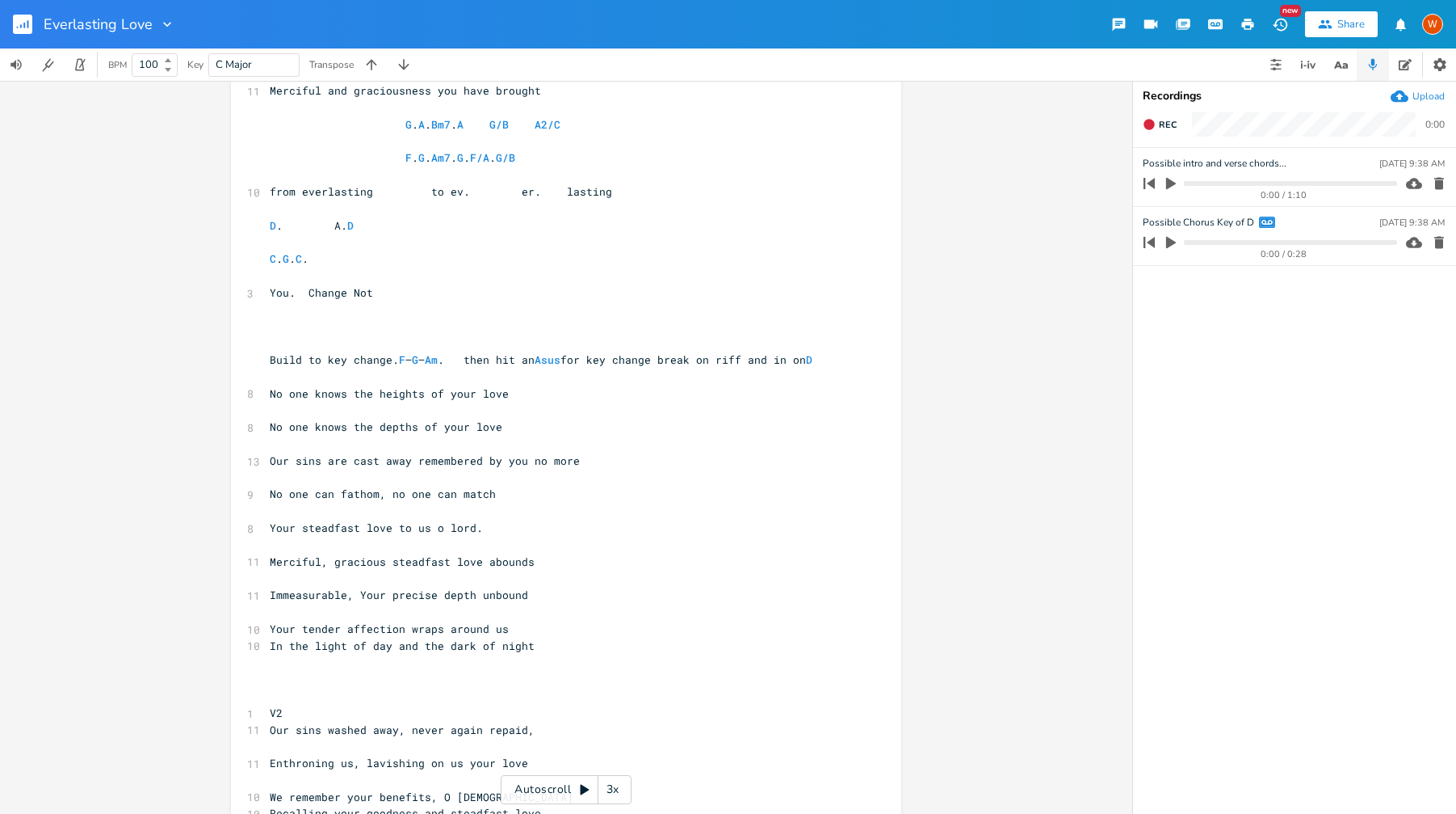
click at [322, 386] on pre "​" at bounding box center [558, 376] width 583 height 17
type textarea "F."
type textarea "G."
type textarea "Am"
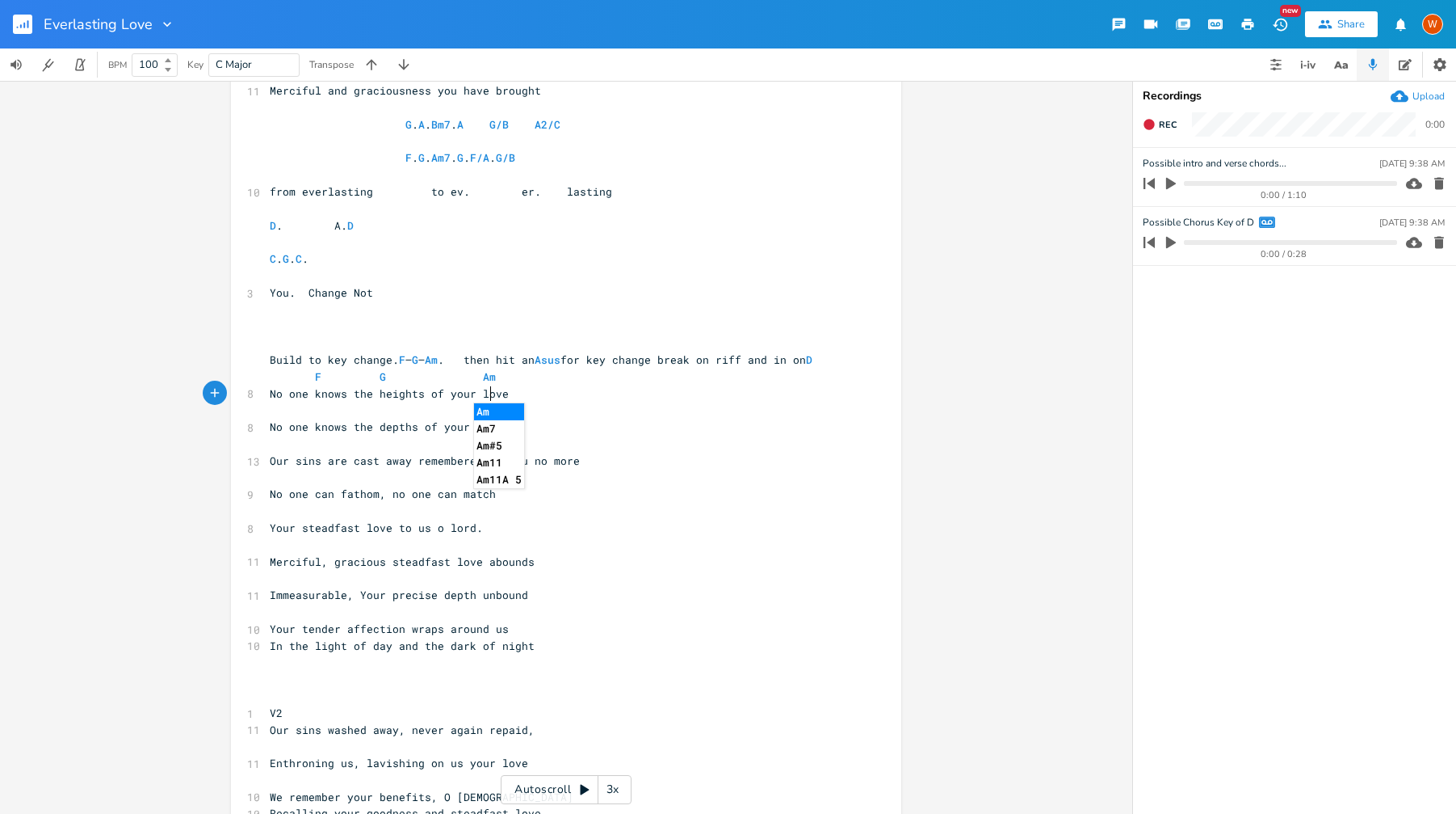
click at [507, 414] on li "Am" at bounding box center [499, 411] width 50 height 17
click at [313, 418] on pre "​" at bounding box center [558, 410] width 583 height 17
click at [330, 418] on pre "​" at bounding box center [558, 410] width 583 height 17
type textarea "F"
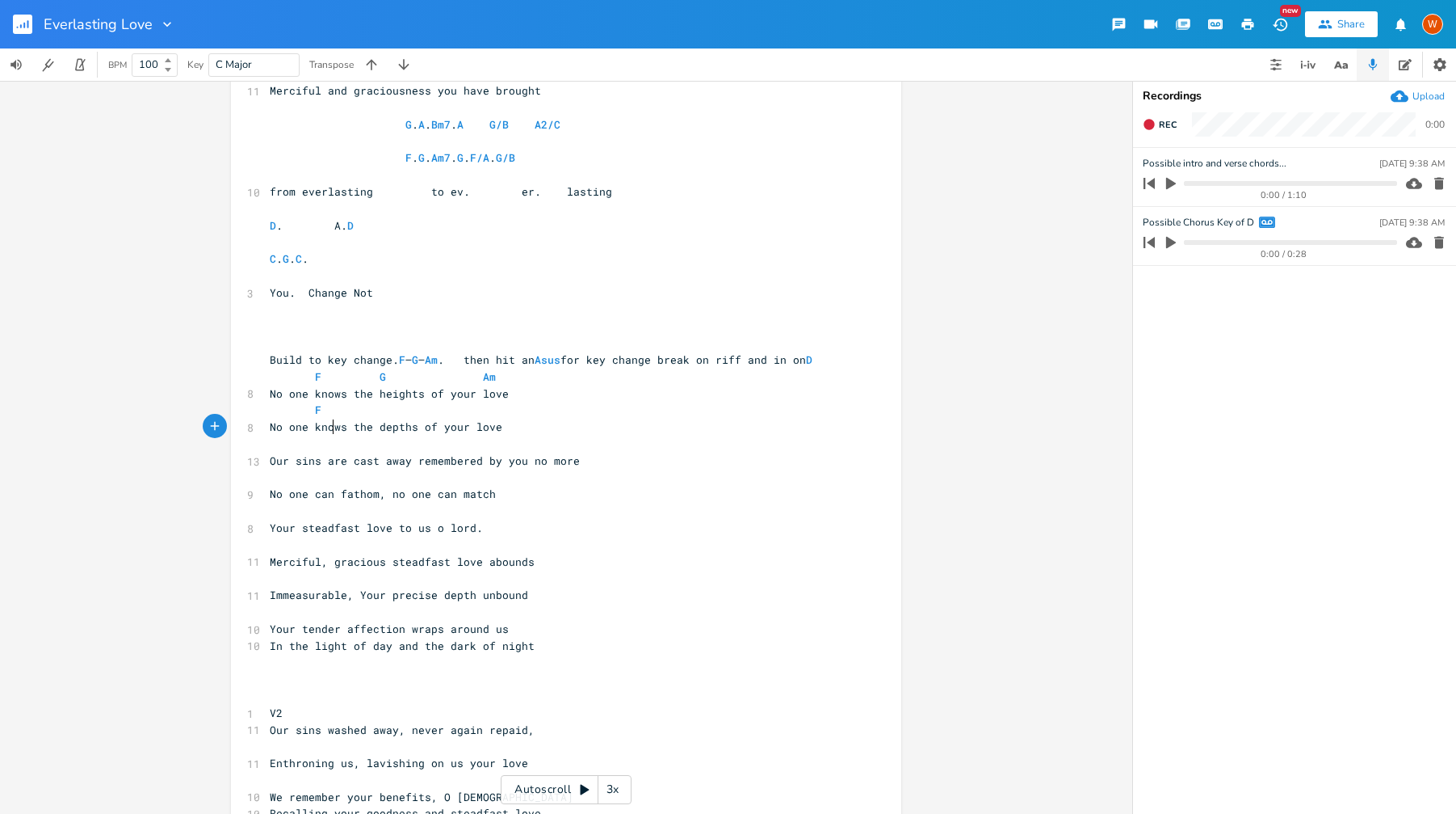
click at [370, 418] on pre "F" at bounding box center [558, 410] width 583 height 17
type textarea "G"
click at [414, 442] on li "G" at bounding box center [397, 444] width 49 height 17
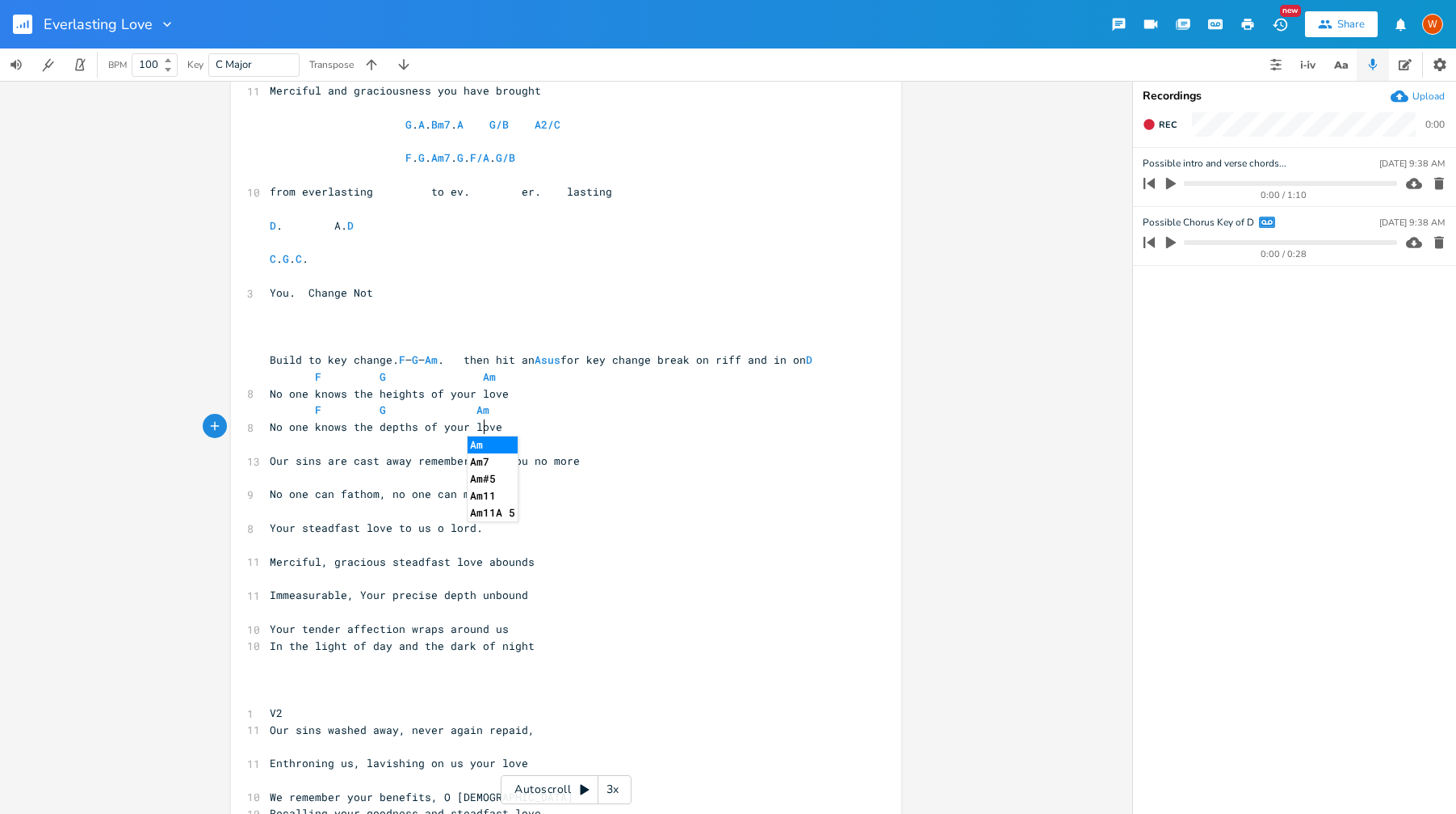
type textarea "Am"
click at [477, 447] on li "Am" at bounding box center [492, 444] width 50 height 17
click at [402, 452] on pre "​" at bounding box center [558, 443] width 583 height 17
drag, startPoint x: 482, startPoint y: 428, endPoint x: 468, endPoint y: 426, distance: 14.1
click at [468, 418] on pre "F G Am" at bounding box center [558, 410] width 583 height 17
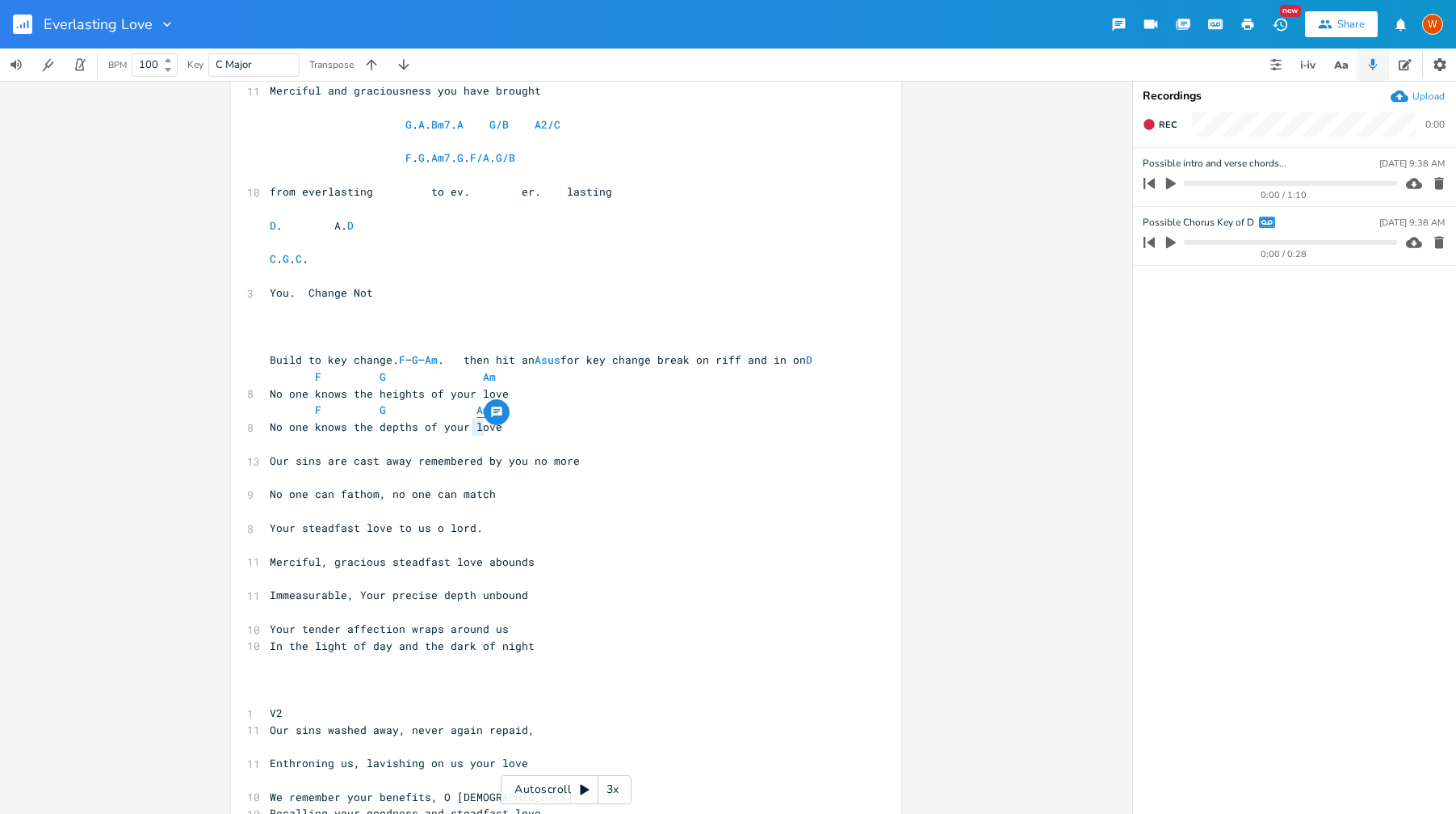
type textarea "C"
click at [320, 452] on pre "​" at bounding box center [558, 443] width 583 height 17
type textarea "F."
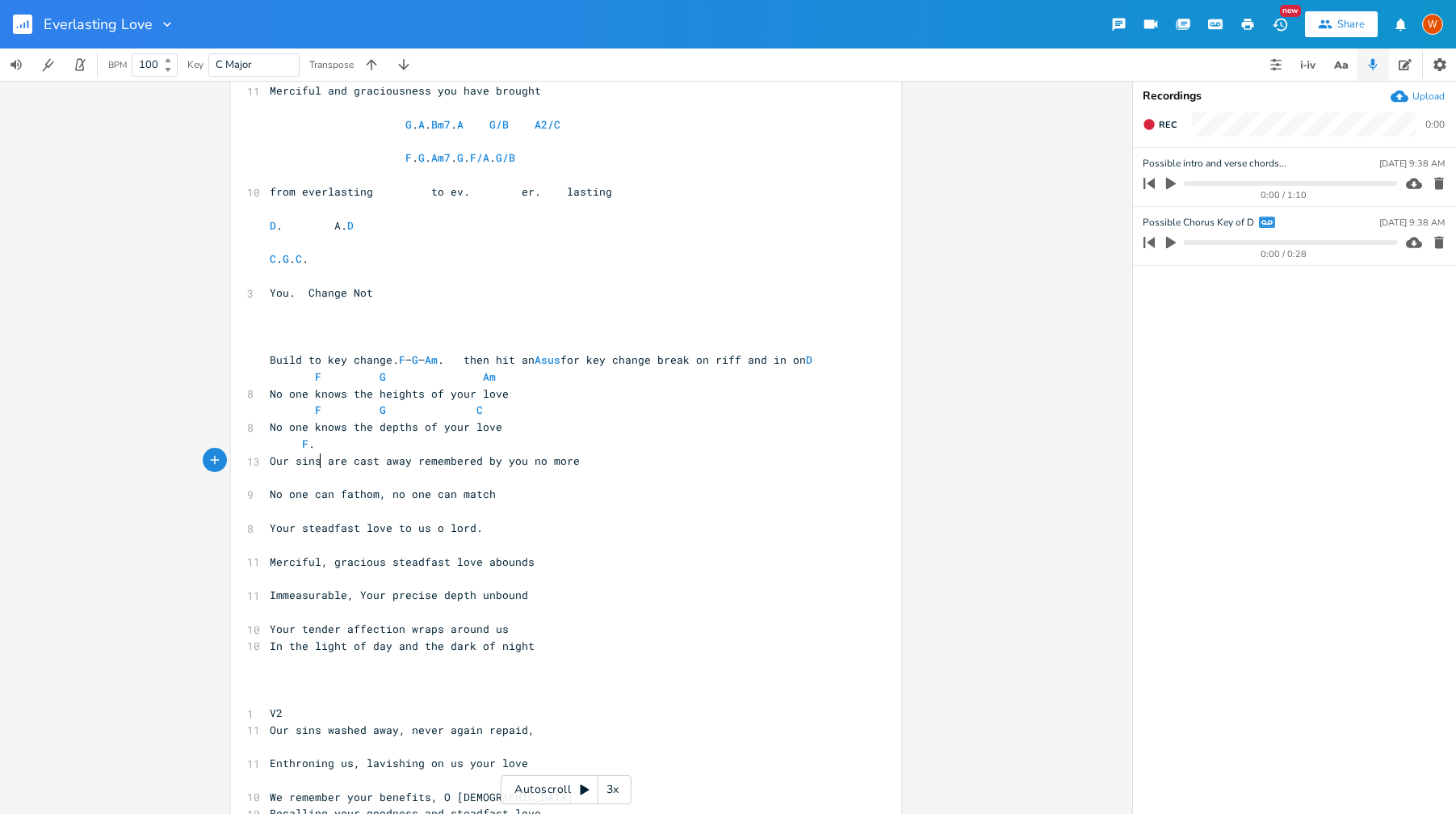
scroll to position [0, 27]
type textarea "G."
type textarea "Am"
click at [410, 468] on span "Our sins are cast away remembered by you no more" at bounding box center [424, 460] width 310 height 14
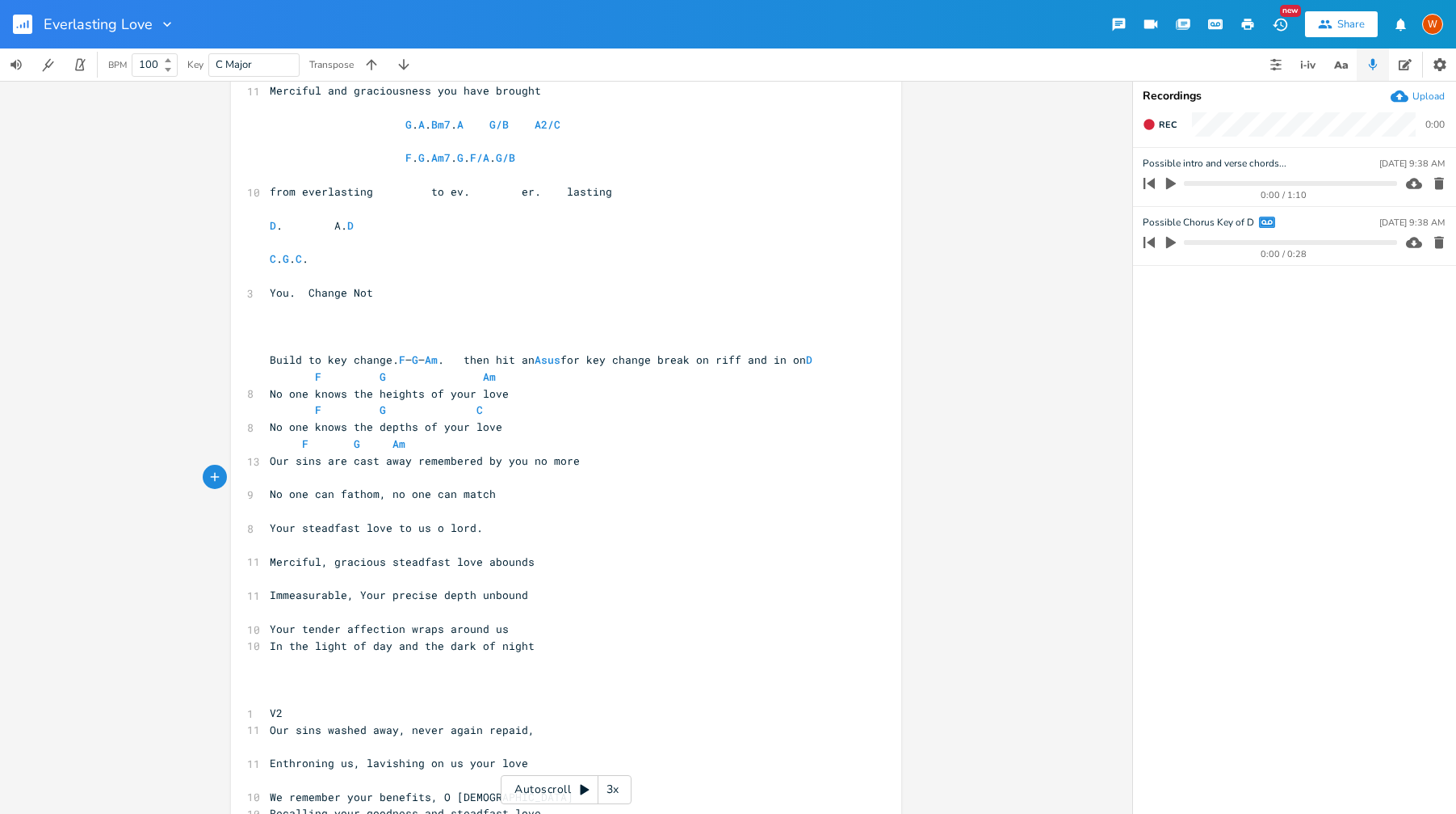
type textarea "\"
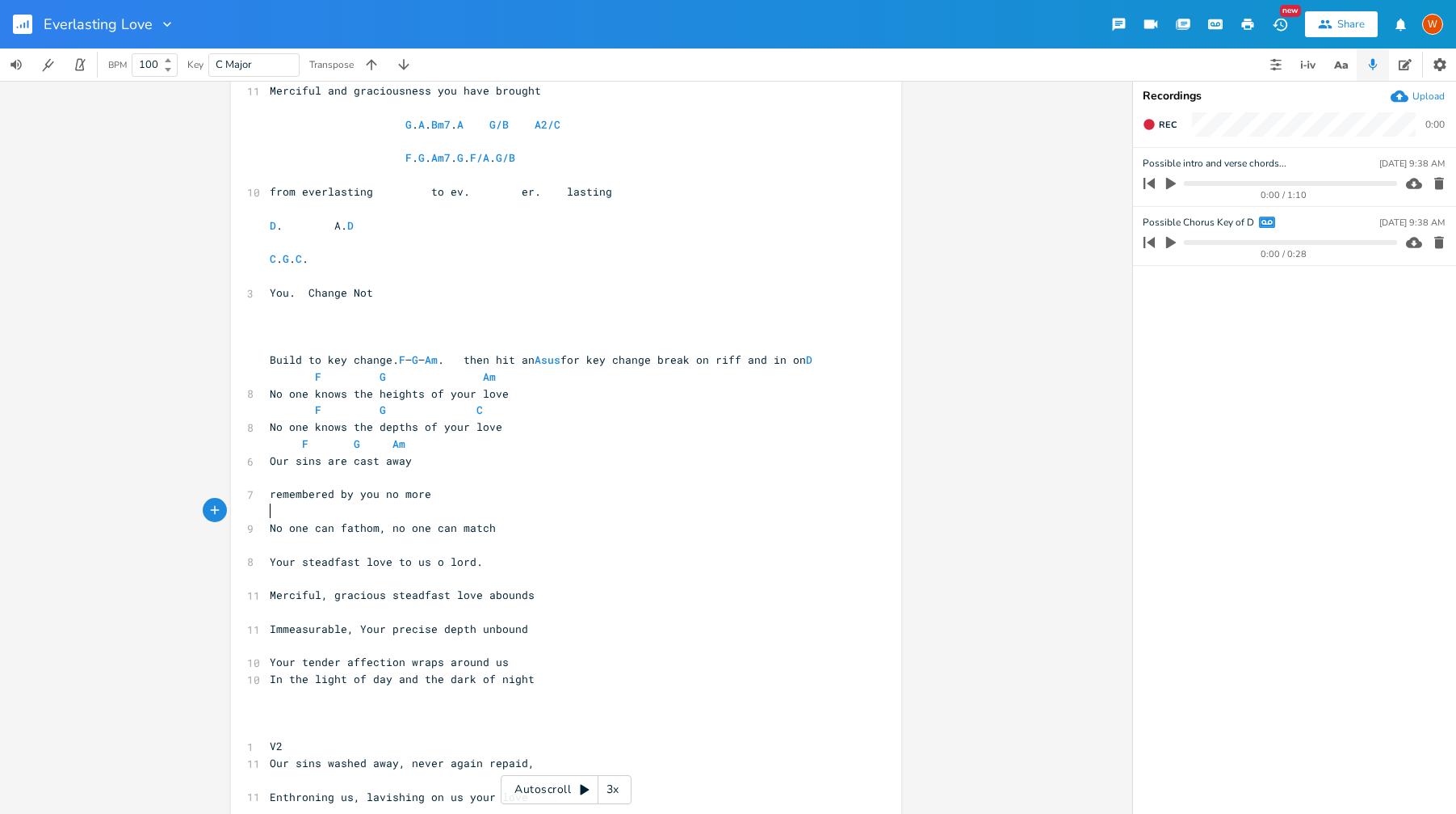
click at [344, 486] on pre "​" at bounding box center [558, 478] width 583 height 17
click at [368, 486] on pre "​" at bounding box center [558, 478] width 583 height 17
type textarea "G."
type textarea "G"
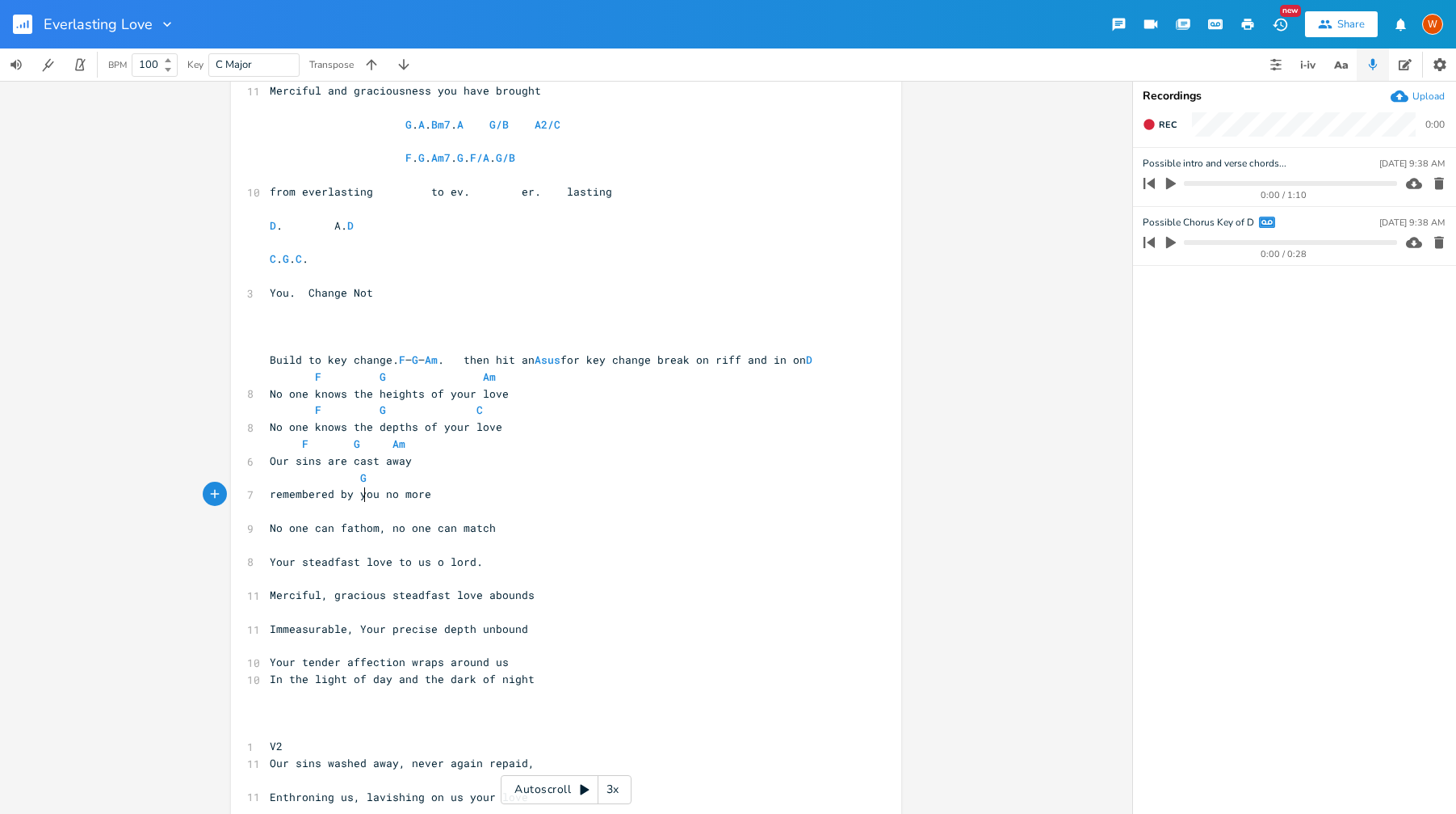
type textarea "F"
type textarea "F."
type textarea "Asus"
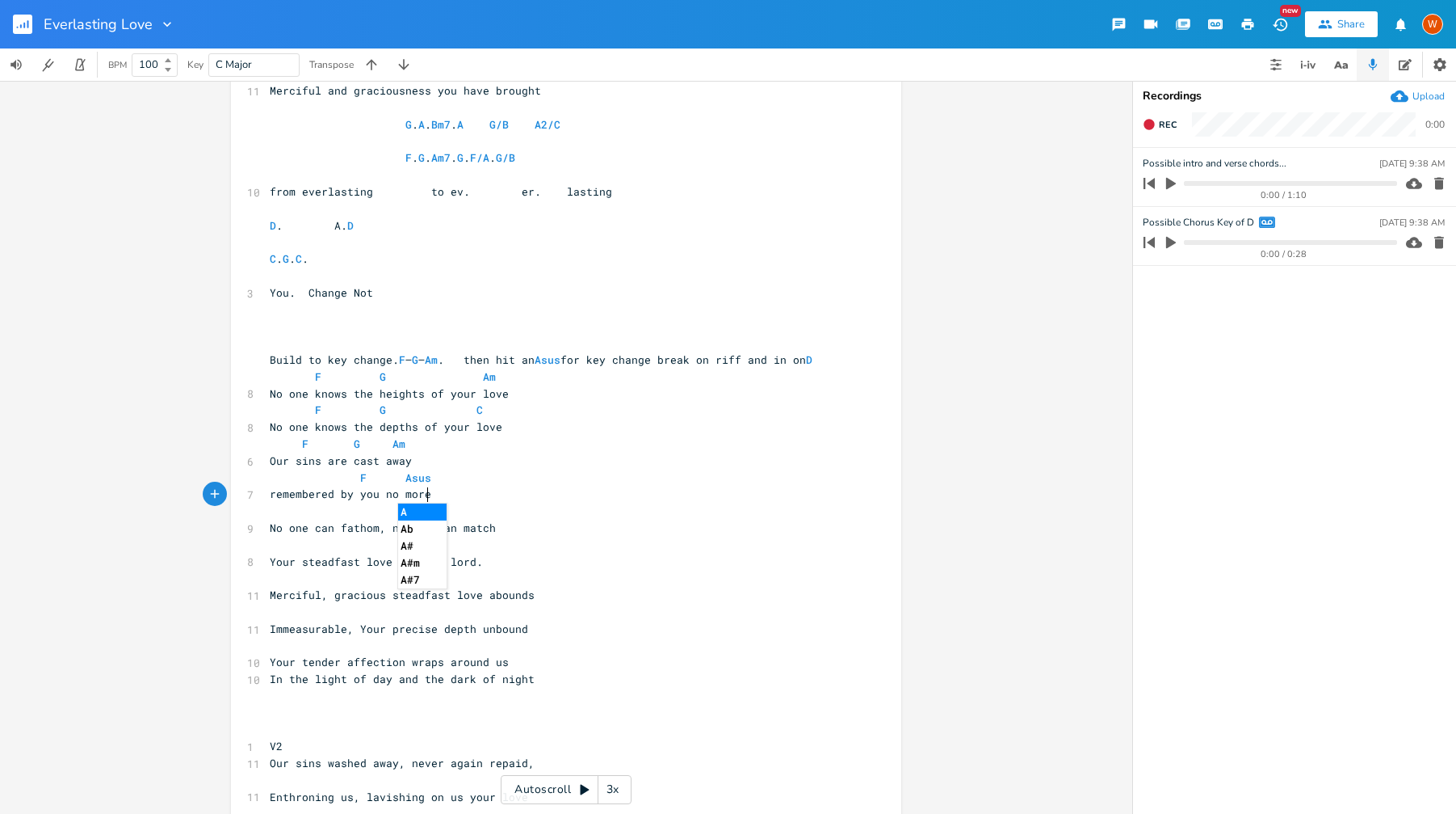
scroll to position [0, 43]
click at [425, 501] on span "remembered by you no more" at bounding box center [350, 494] width 161 height 14
type textarea "------"
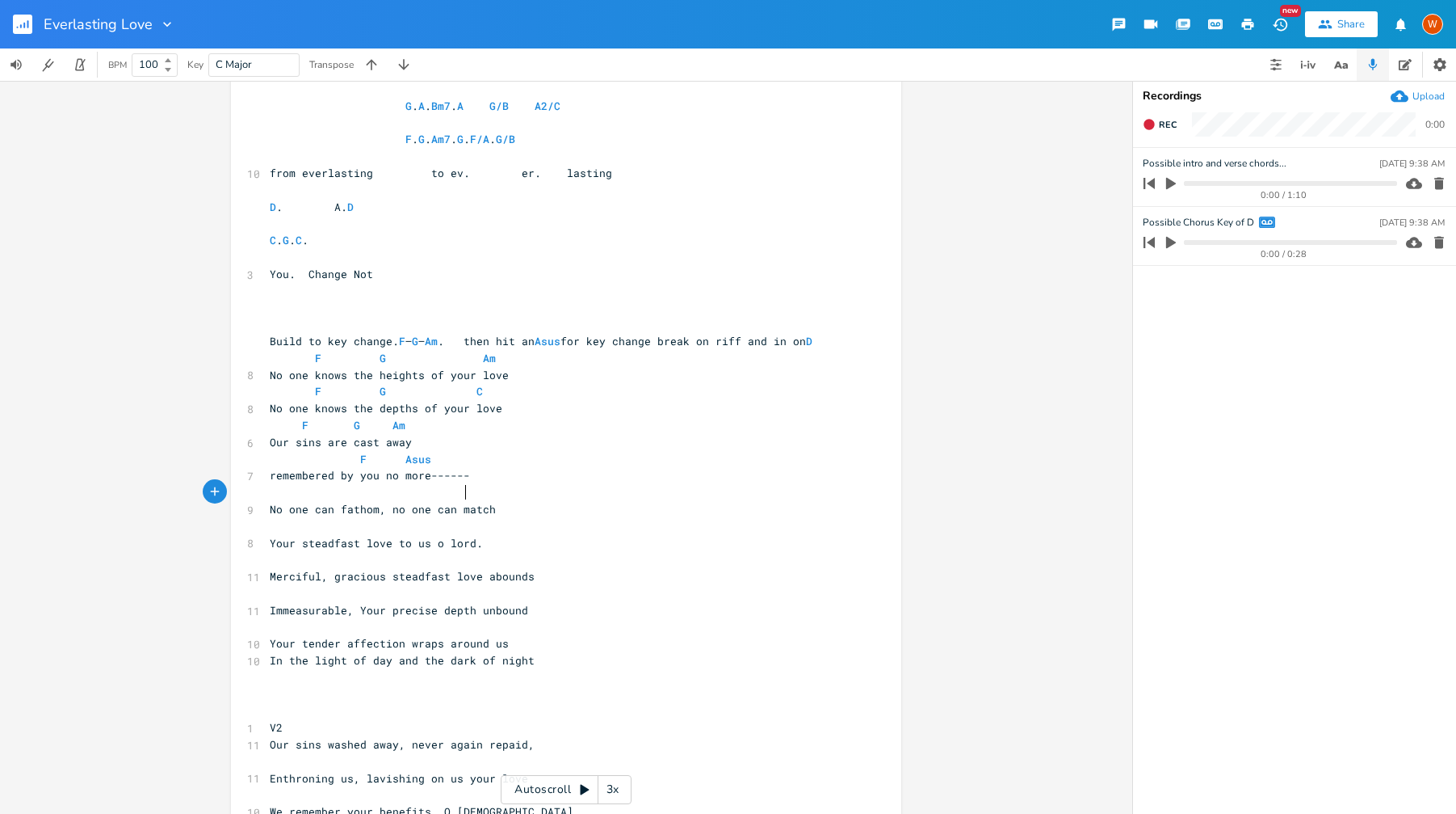
scroll to position [1074, 0]
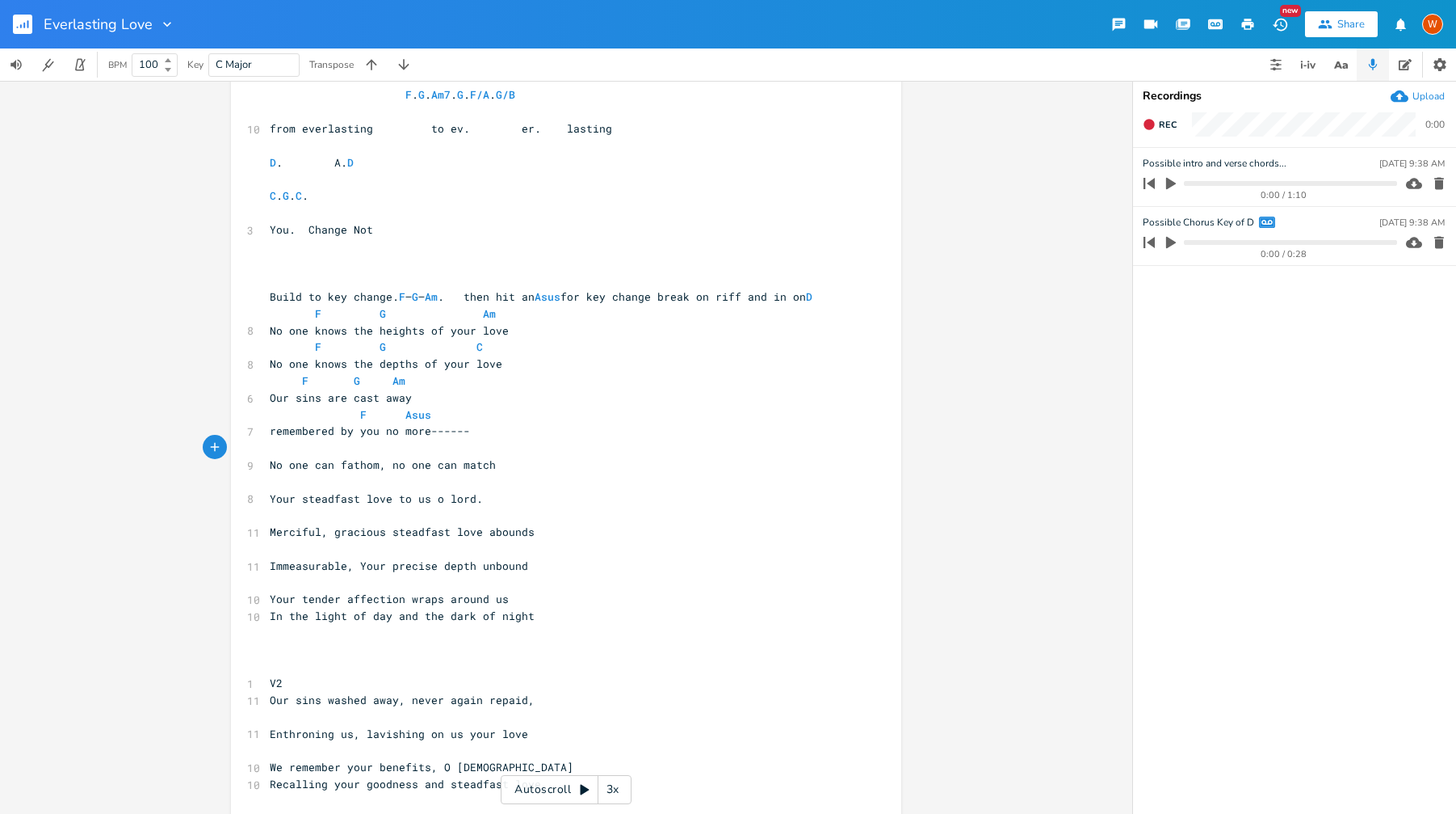
click at [270, 471] on span "No one can fathom, no one can match" at bounding box center [383, 464] width 226 height 14
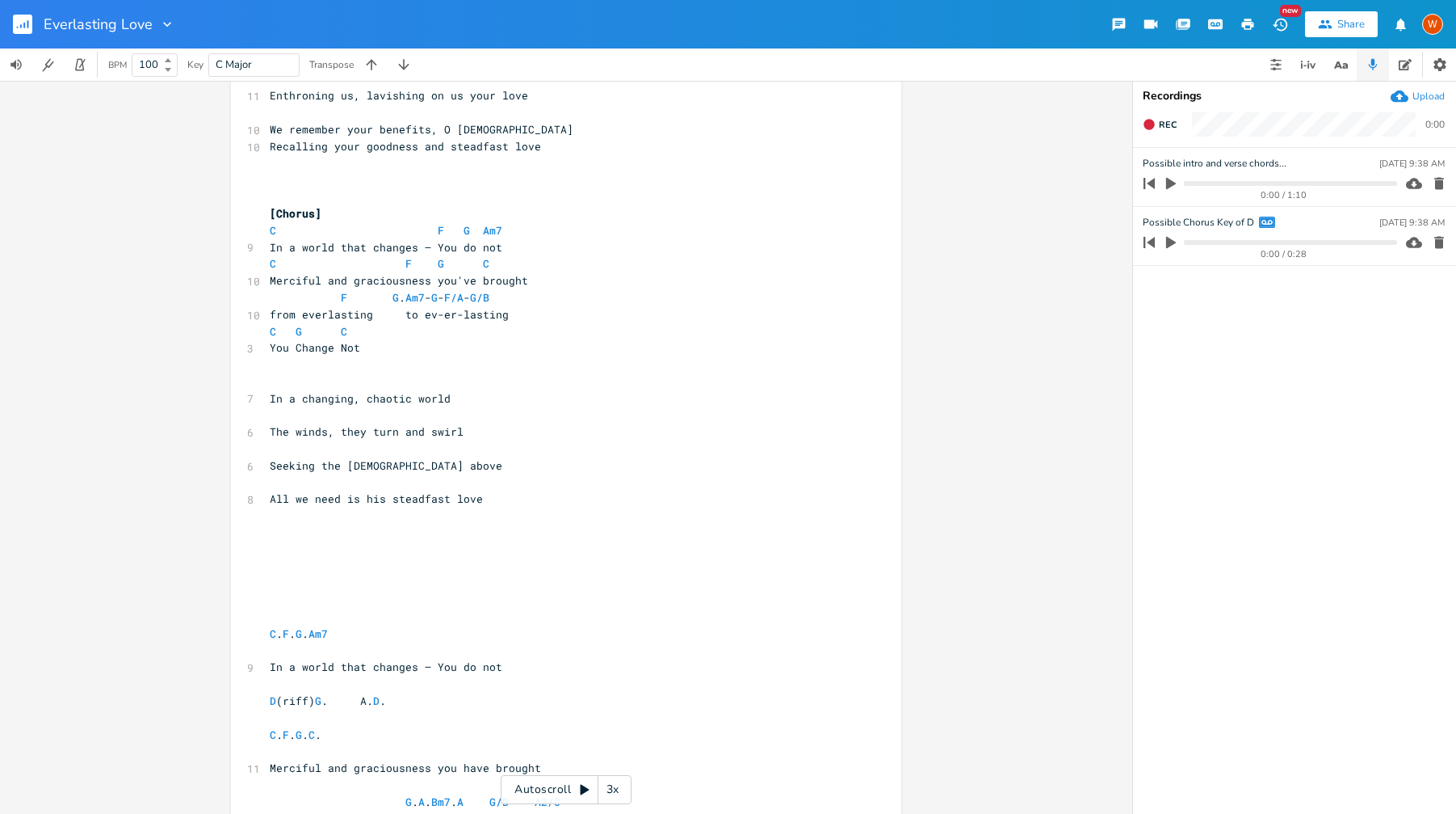
scroll to position [168, 0]
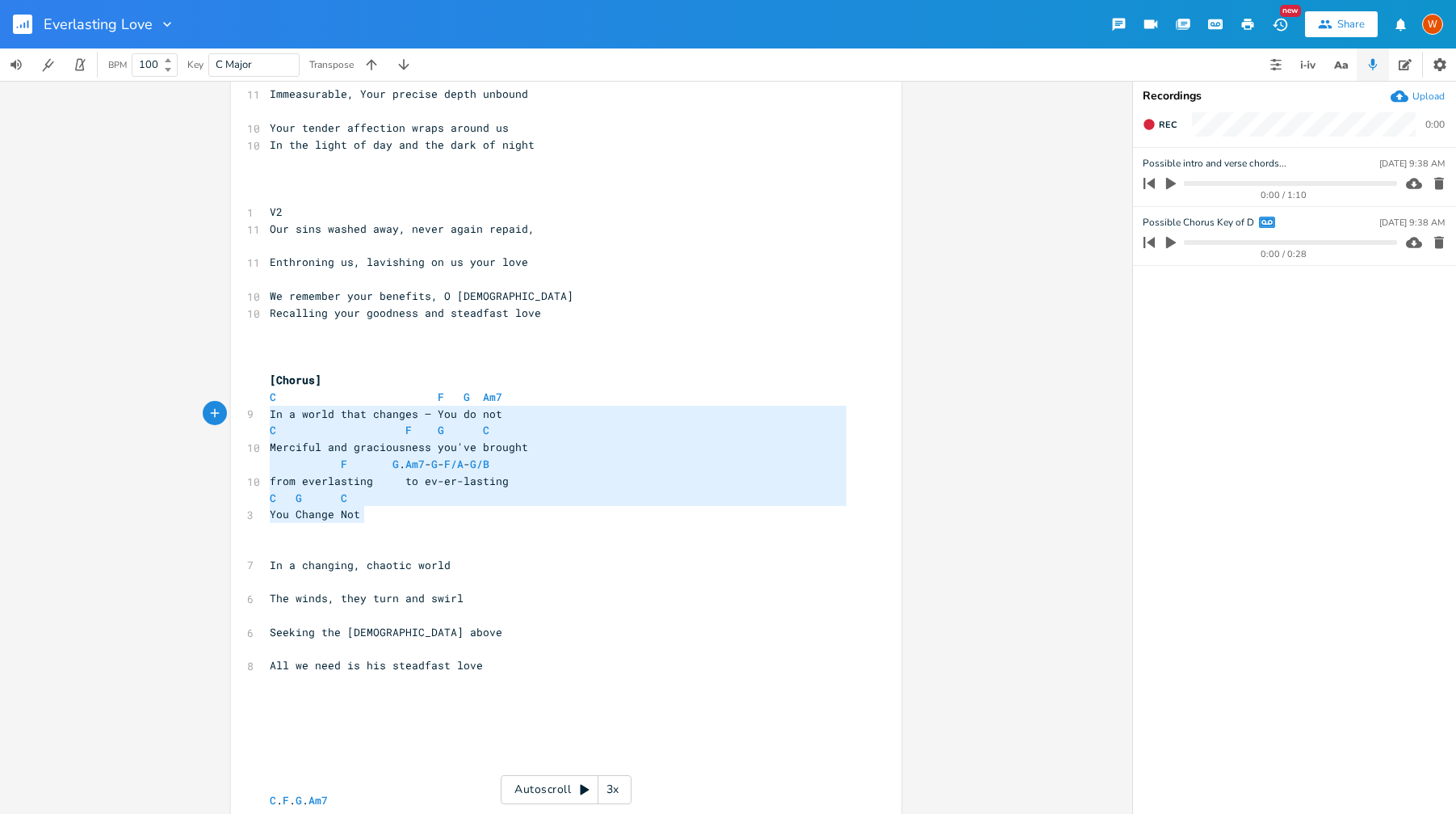
type textarea "C F G Am7 In a world that changes – You do not C F G C Merciful and graciousnes…"
drag, startPoint x: 318, startPoint y: 488, endPoint x: 252, endPoint y: 396, distance: 113.2
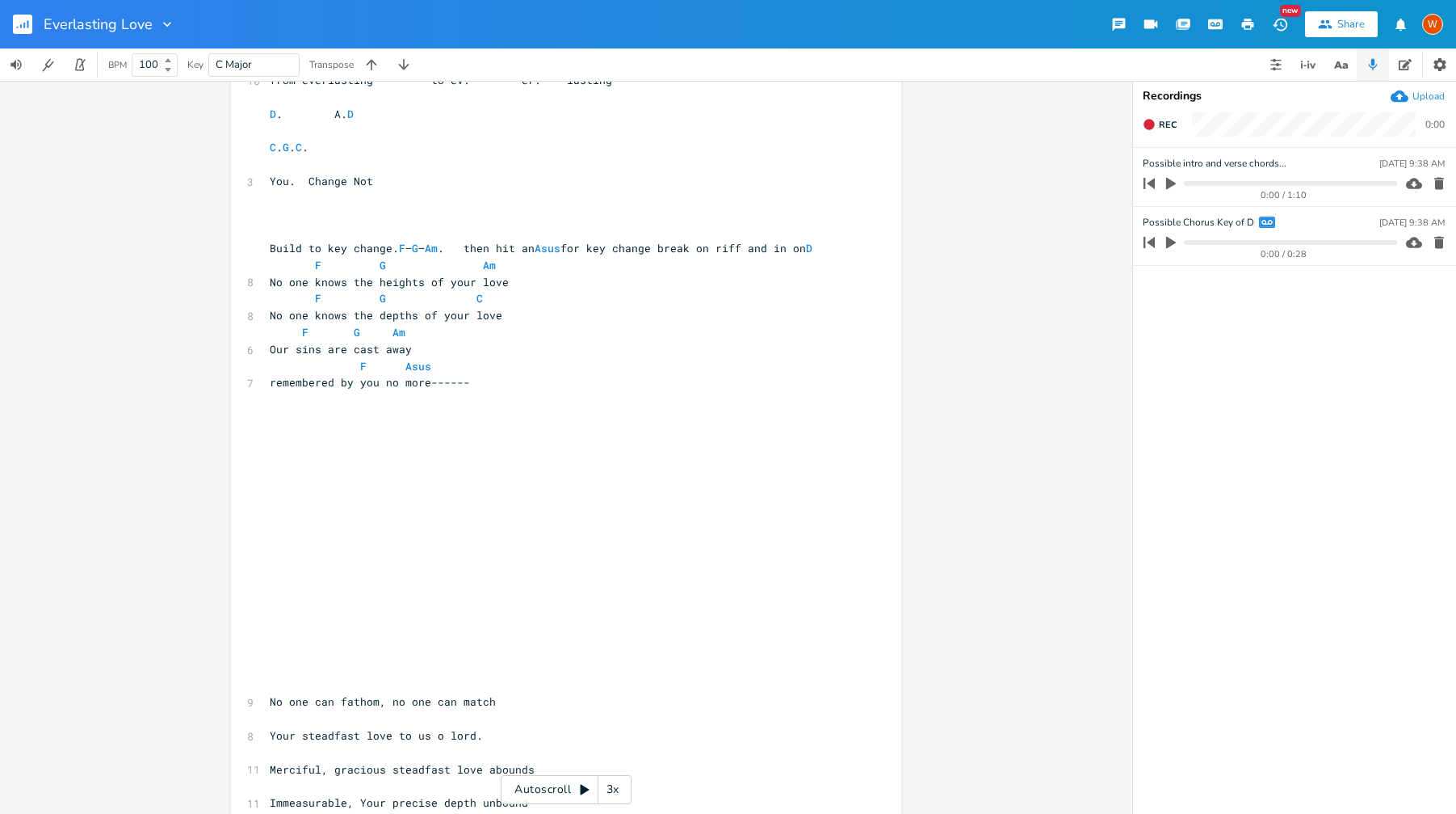
scroll to position [1112, 0]
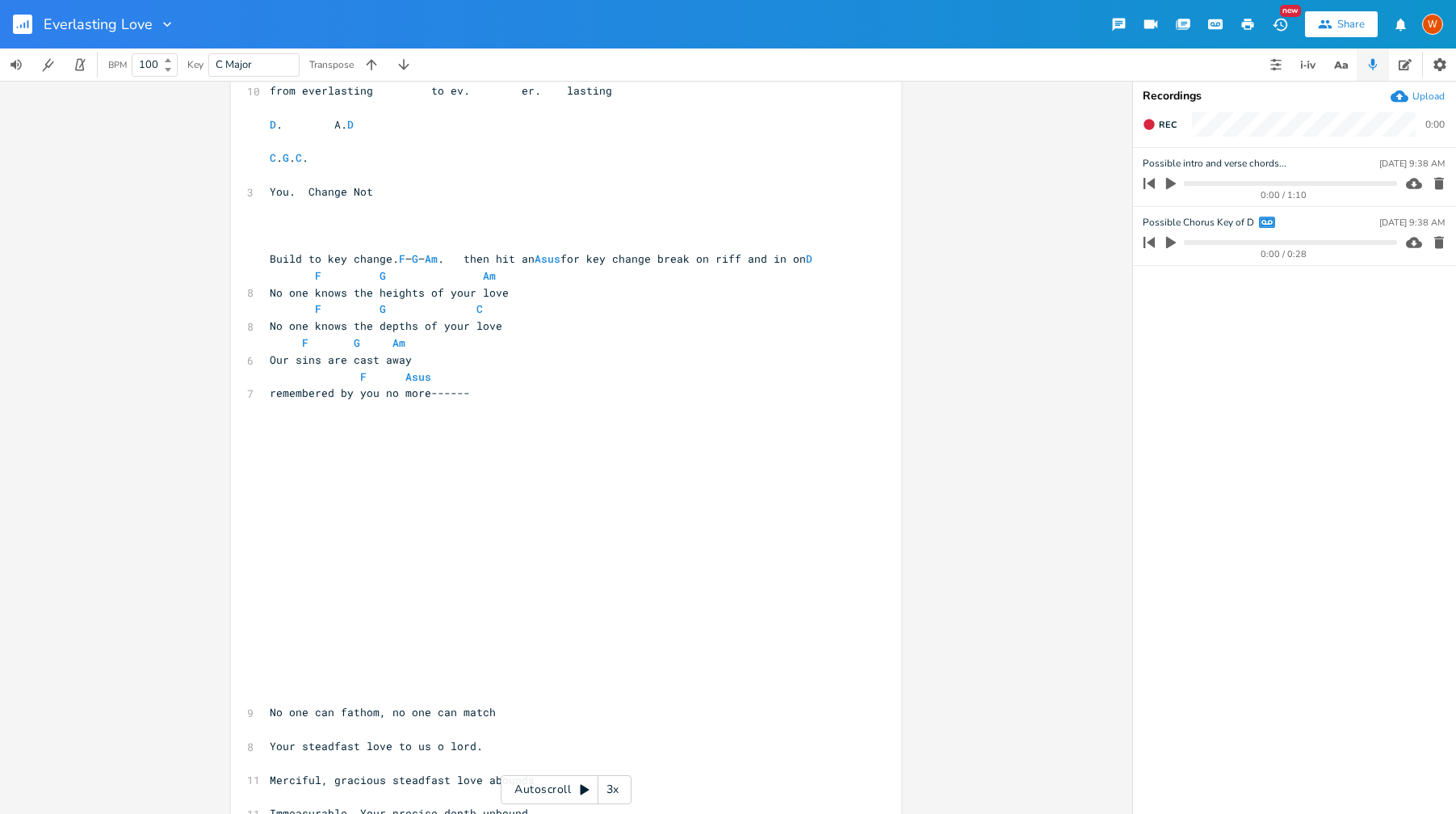
click at [341, 469] on pre "​" at bounding box center [558, 460] width 583 height 17
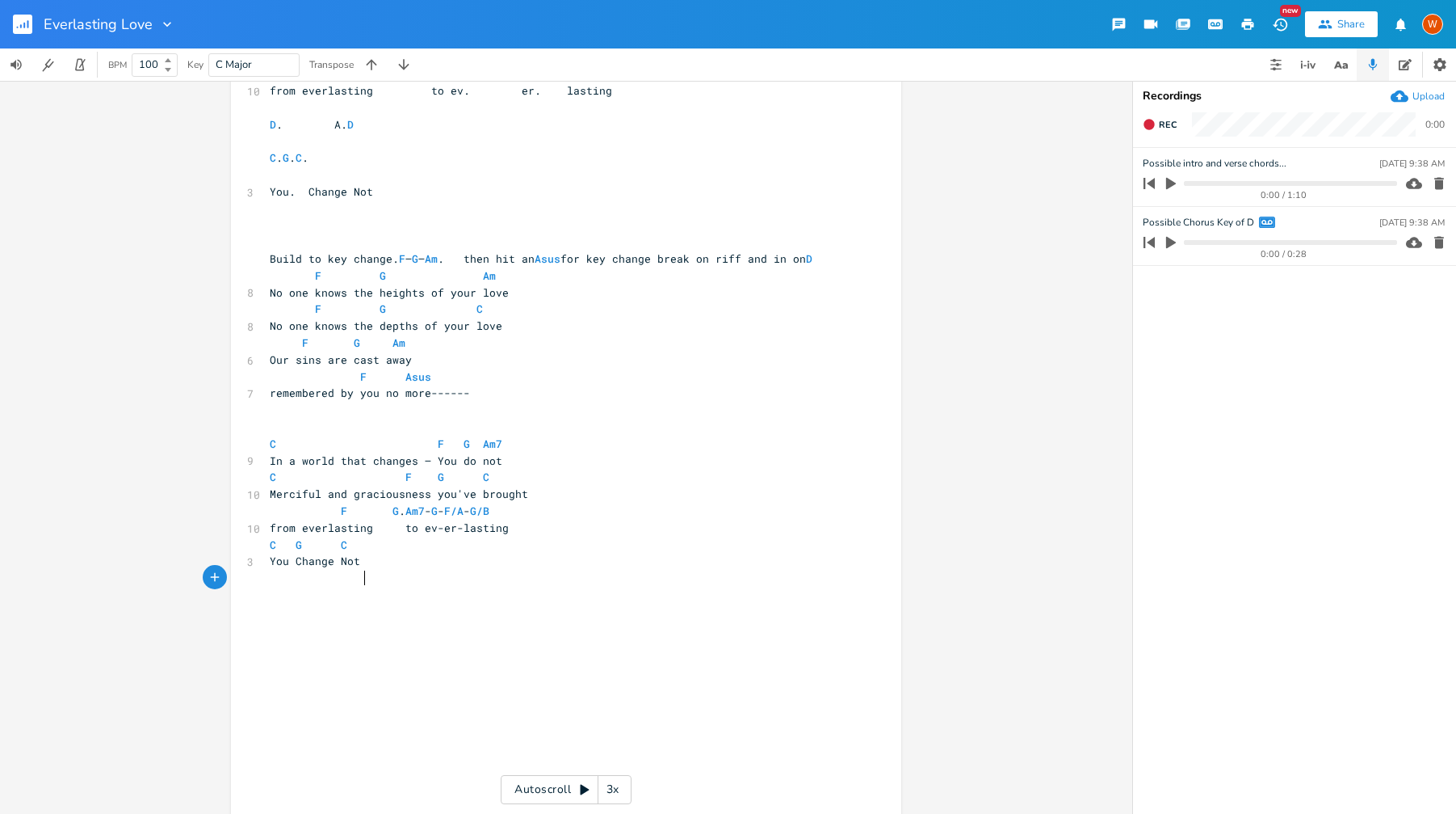
click at [284, 435] on pre "​" at bounding box center [558, 426] width 583 height 17
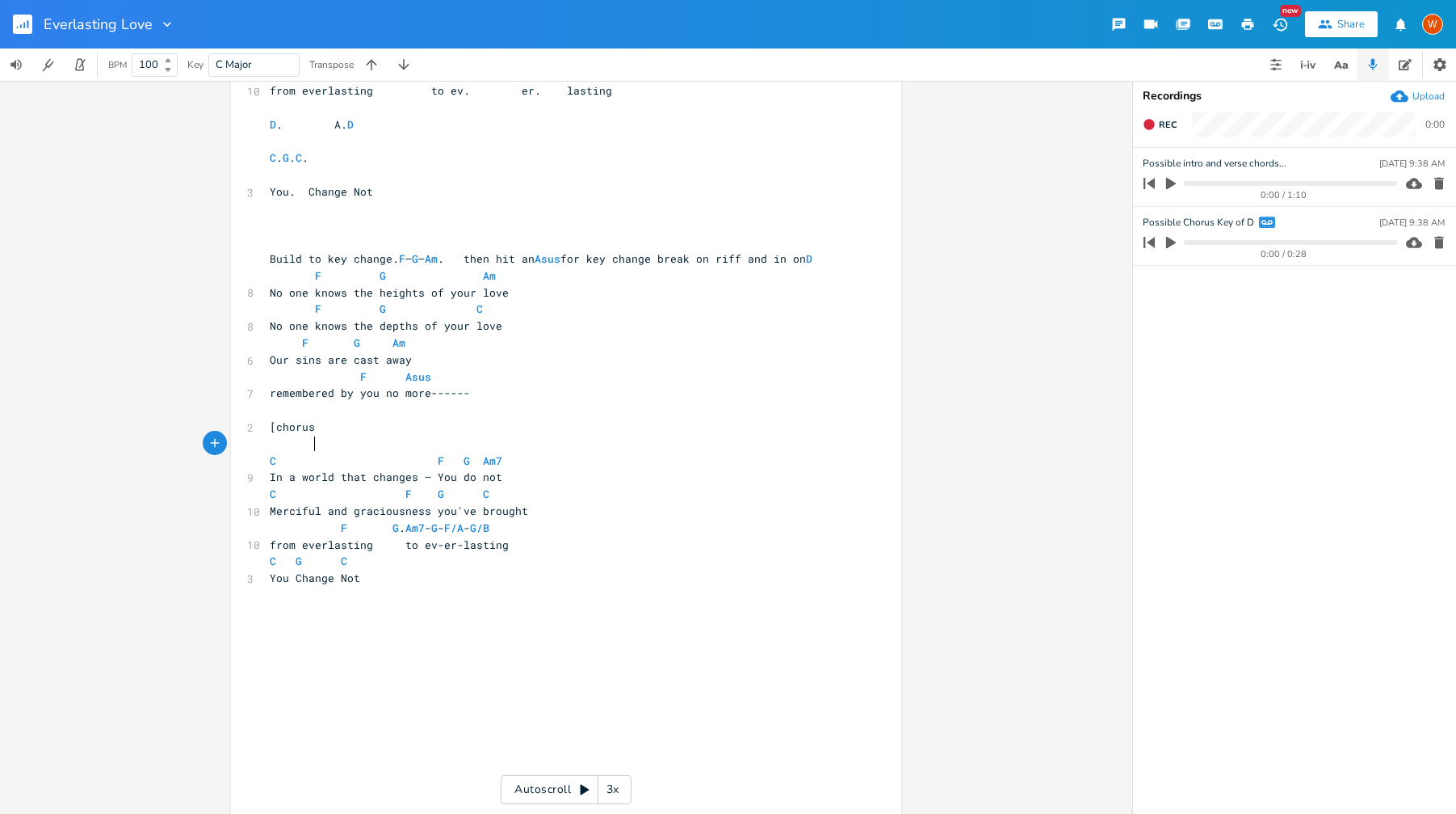
type textarea "[chorus]"
click at [270, 468] on span "C F G Am7" at bounding box center [393, 460] width 245 height 14
type textarea "D"
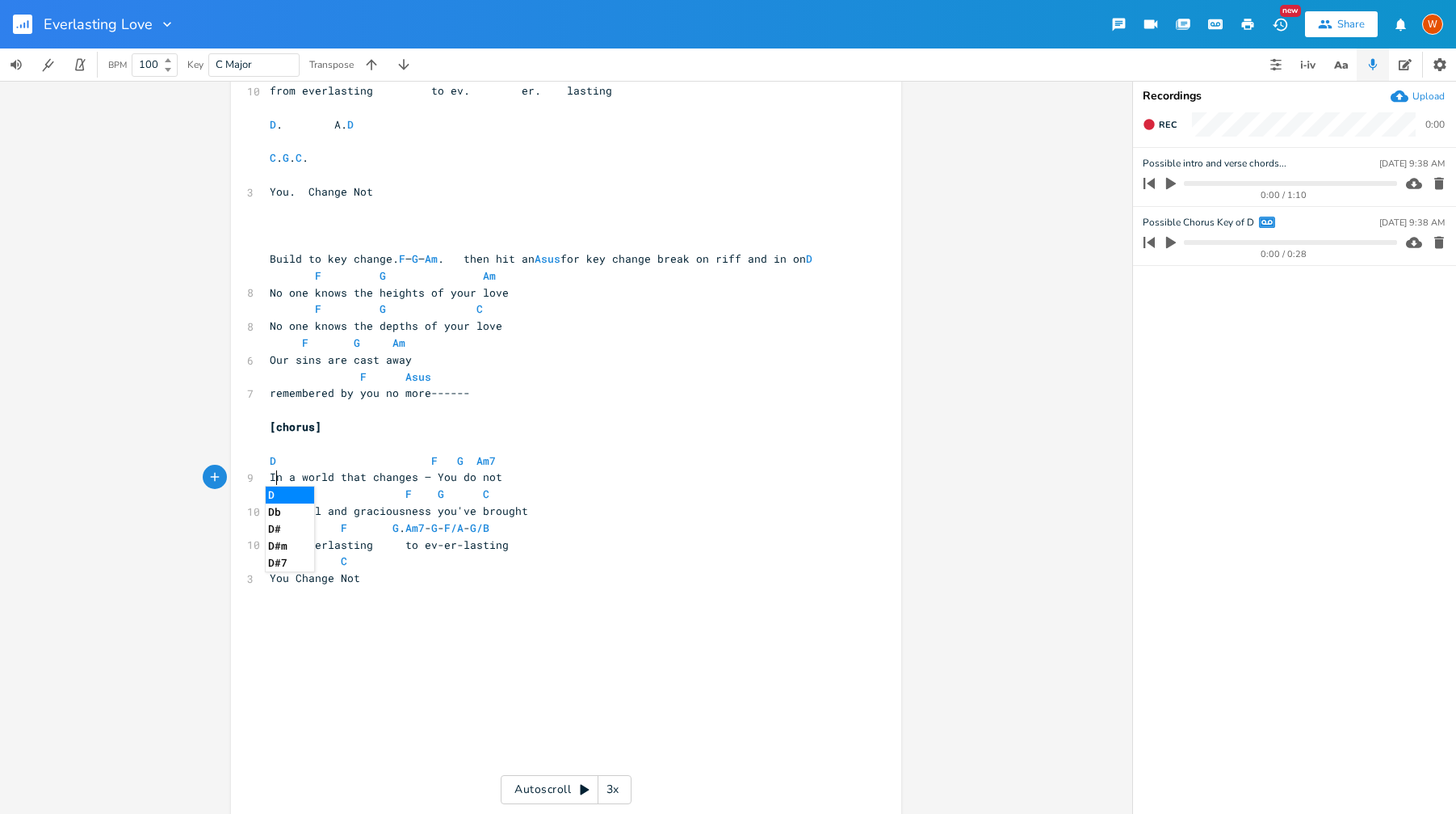
click at [432, 468] on span "D F G Am7" at bounding box center [389, 460] width 239 height 14
click at [429, 468] on span "D F G Am7" at bounding box center [389, 460] width 239 height 14
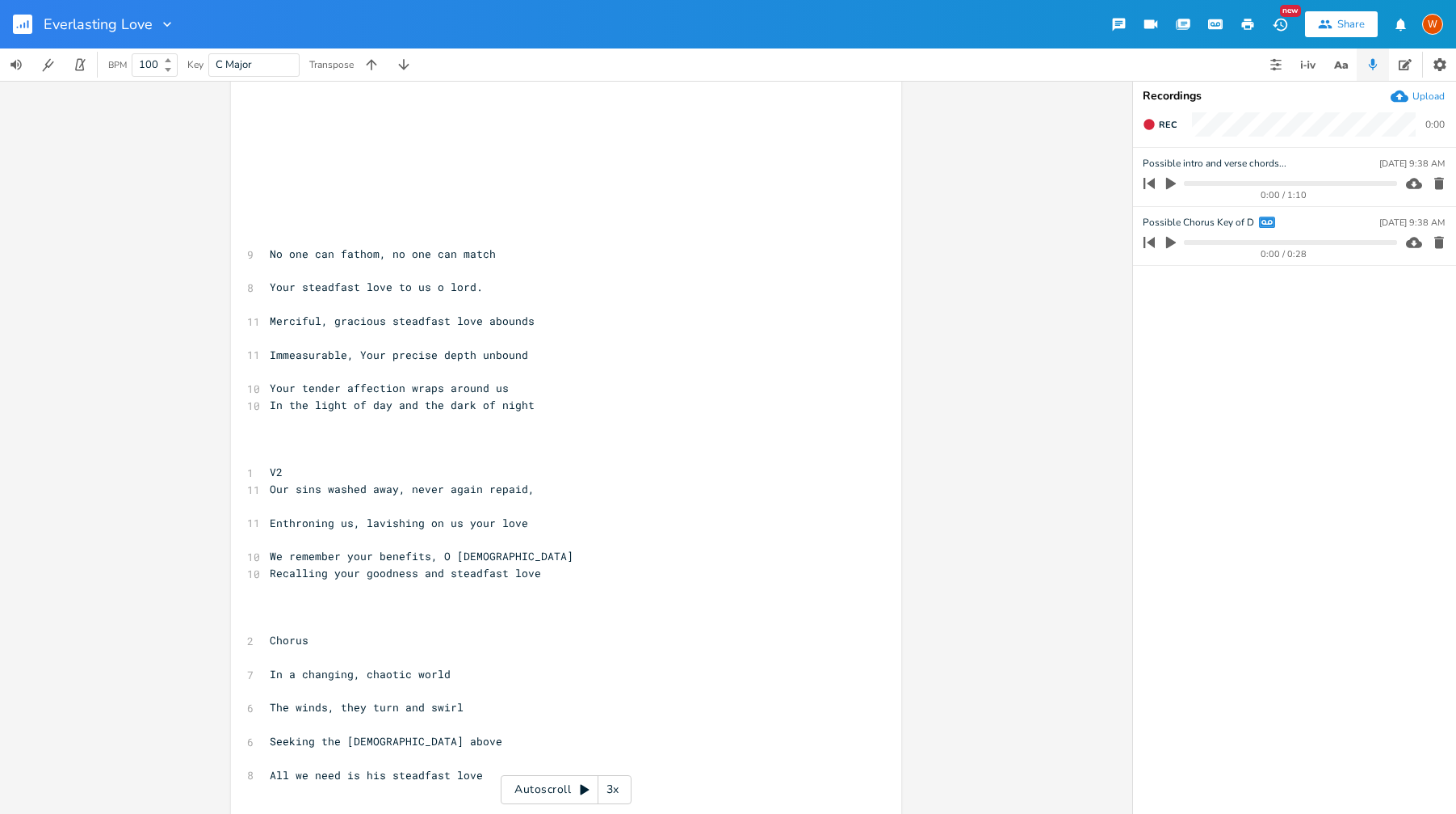
scroll to position [1140, 0]
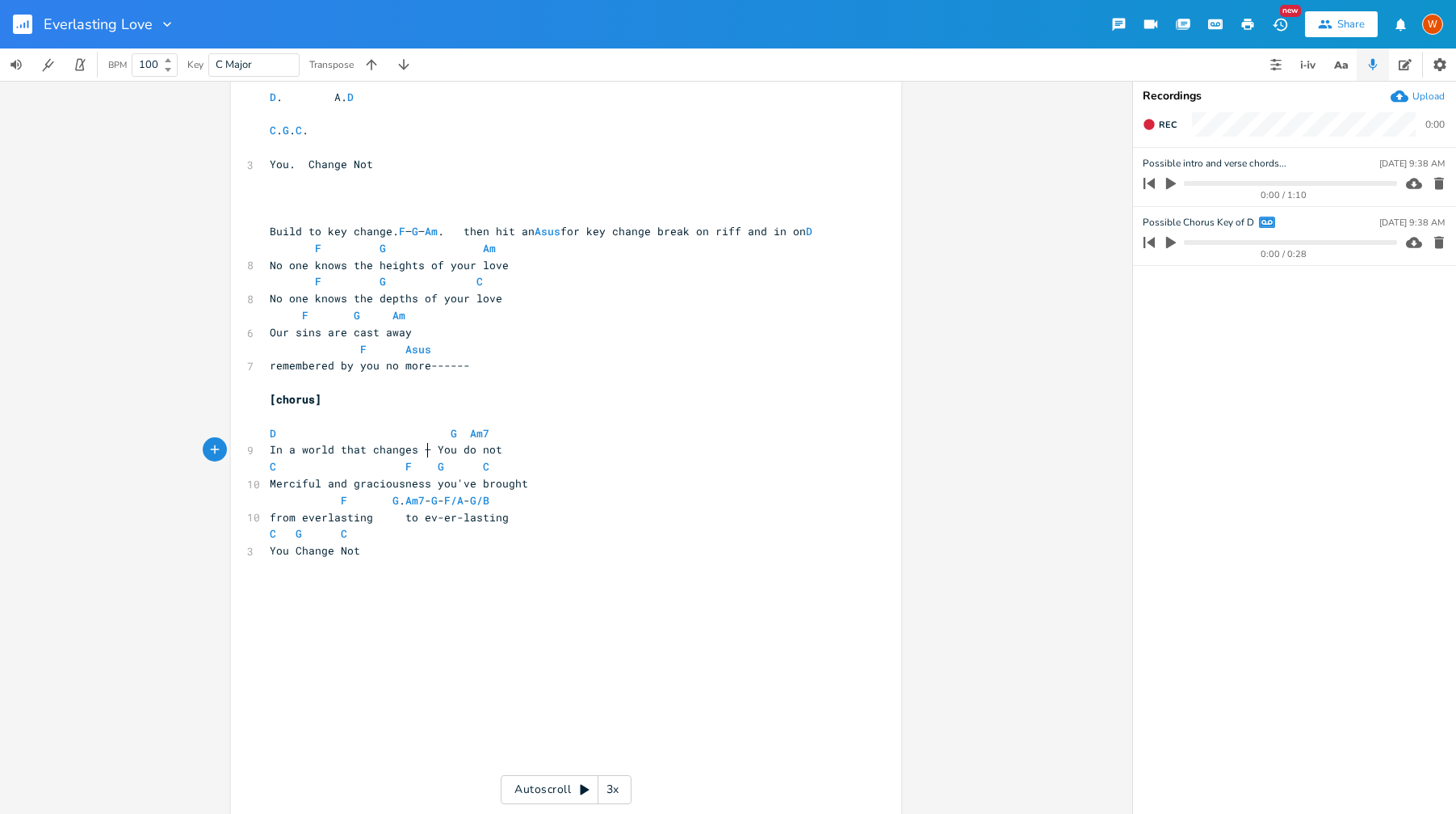
type textarea "G"
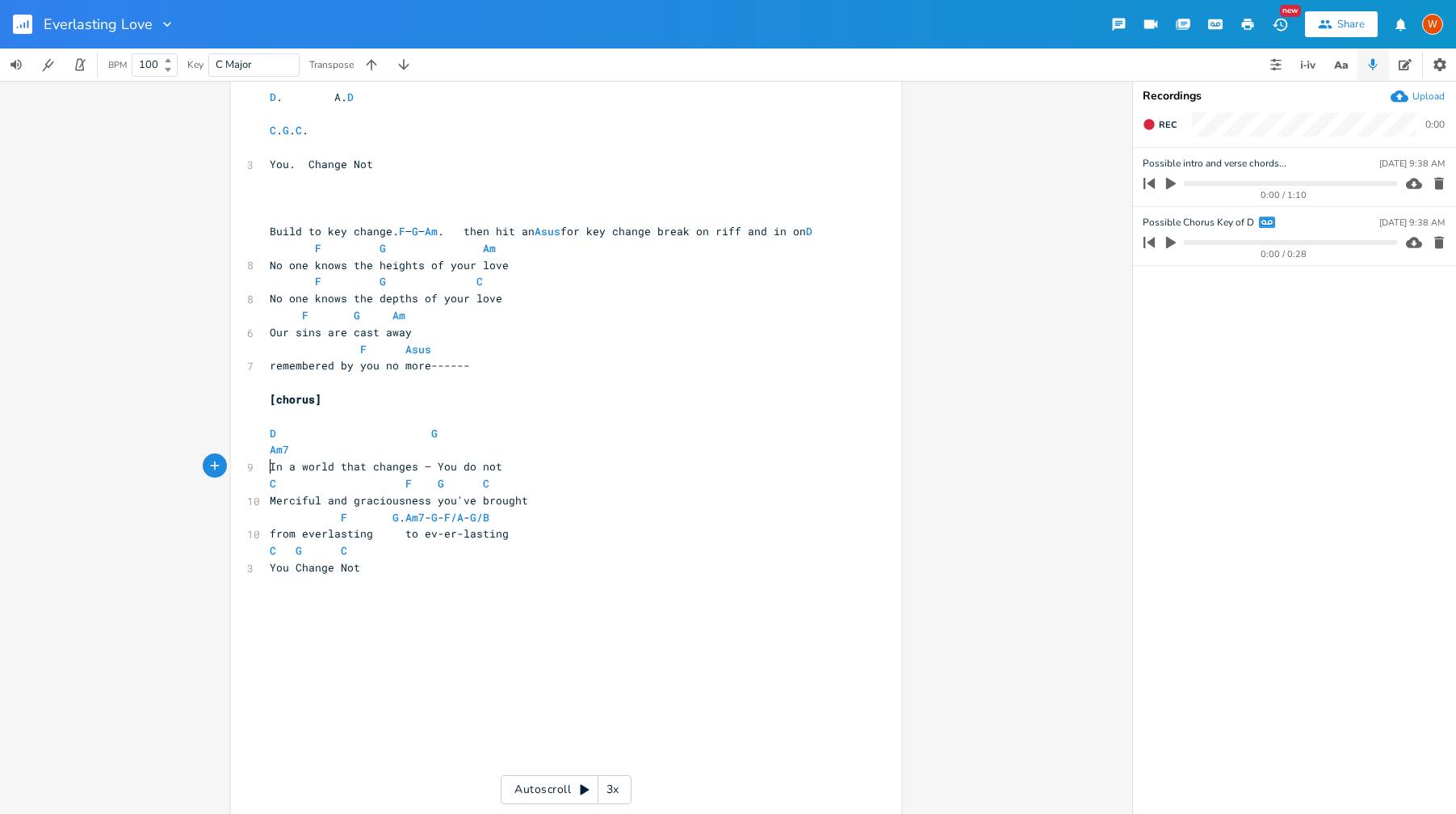
type textarea "a"
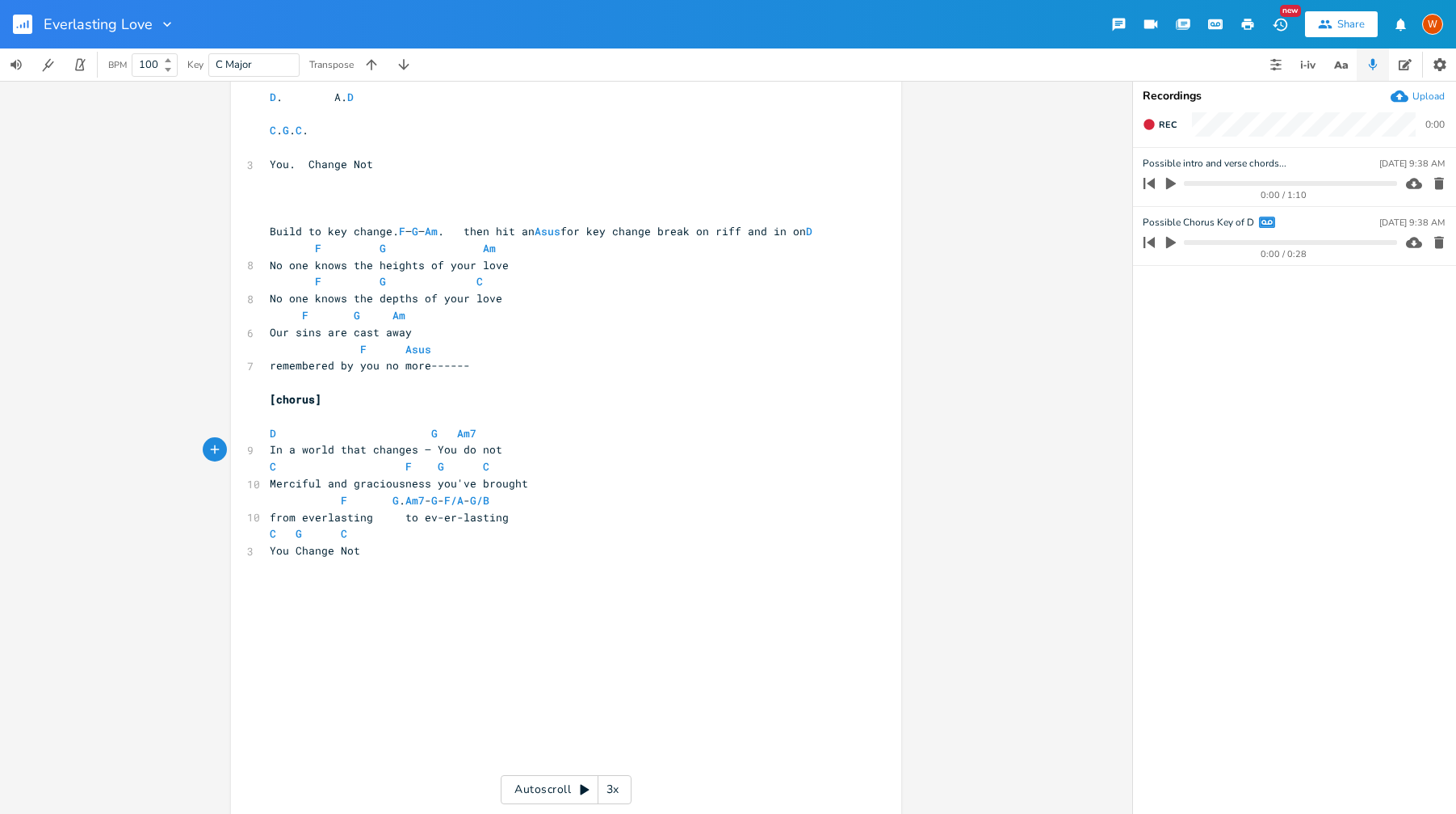
type textarea "A"
type textarea "D"
click at [498, 469] on li "Dm7" at bounding box center [502, 467] width 56 height 17
drag, startPoint x: 275, startPoint y: 486, endPoint x: 262, endPoint y: 485, distance: 13.0
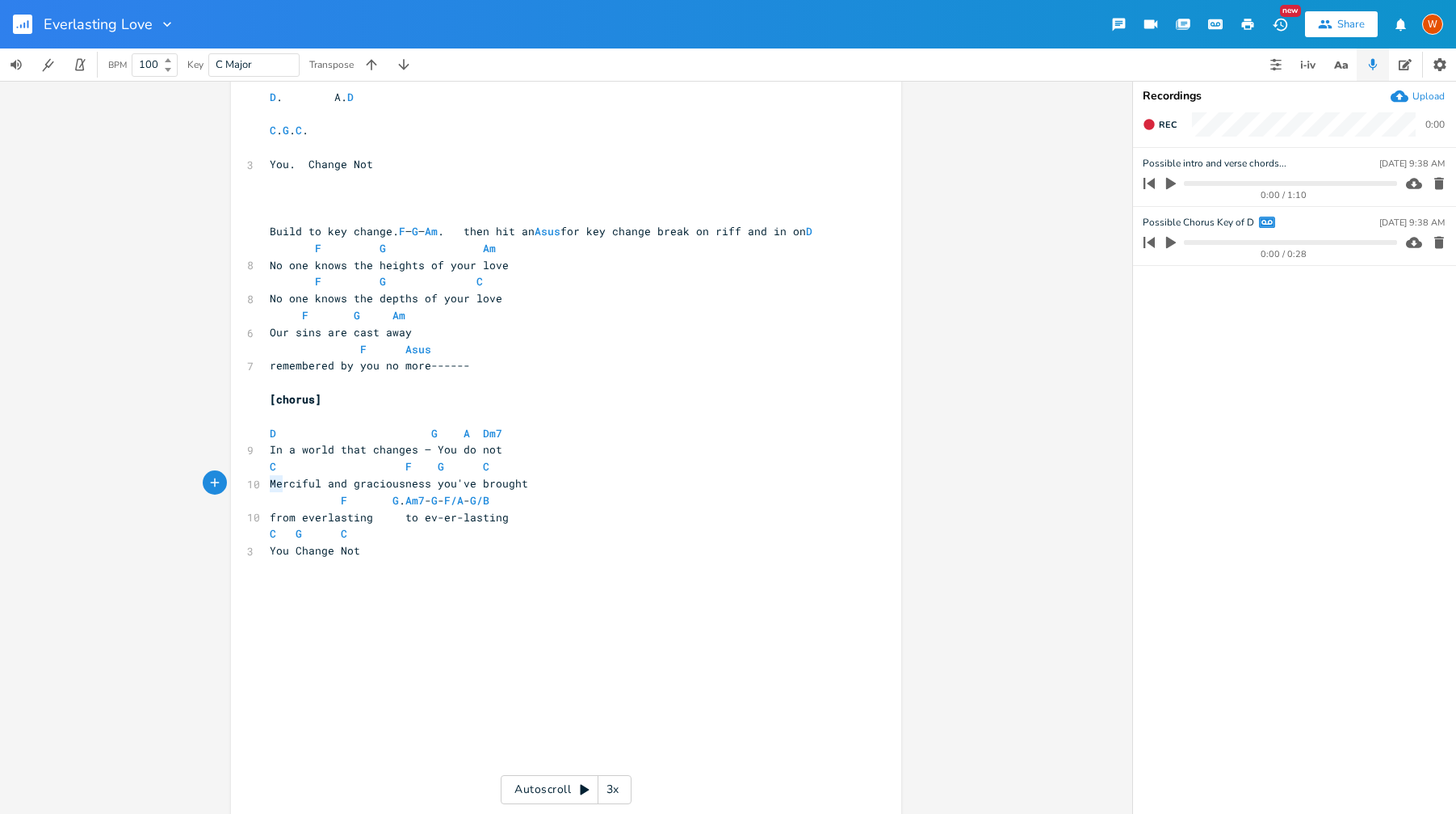
click at [266, 475] on pre "C F G C" at bounding box center [558, 466] width 583 height 17
type textarea "D"
type textarea "F"
drag, startPoint x: 405, startPoint y: 486, endPoint x: 397, endPoint y: 485, distance: 8.1
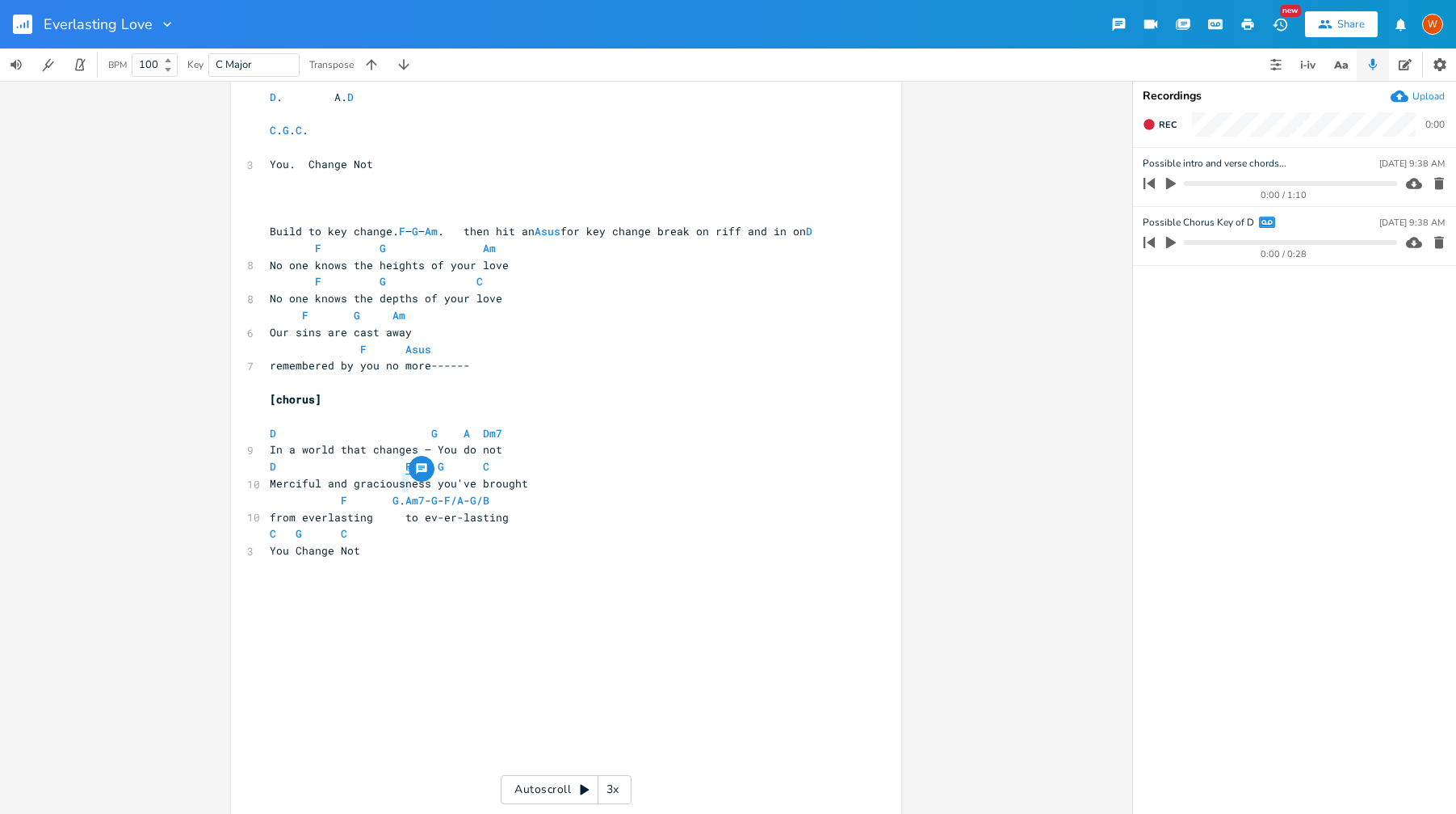
click at [397, 473] on span "D F G C" at bounding box center [383, 466] width 226 height 14
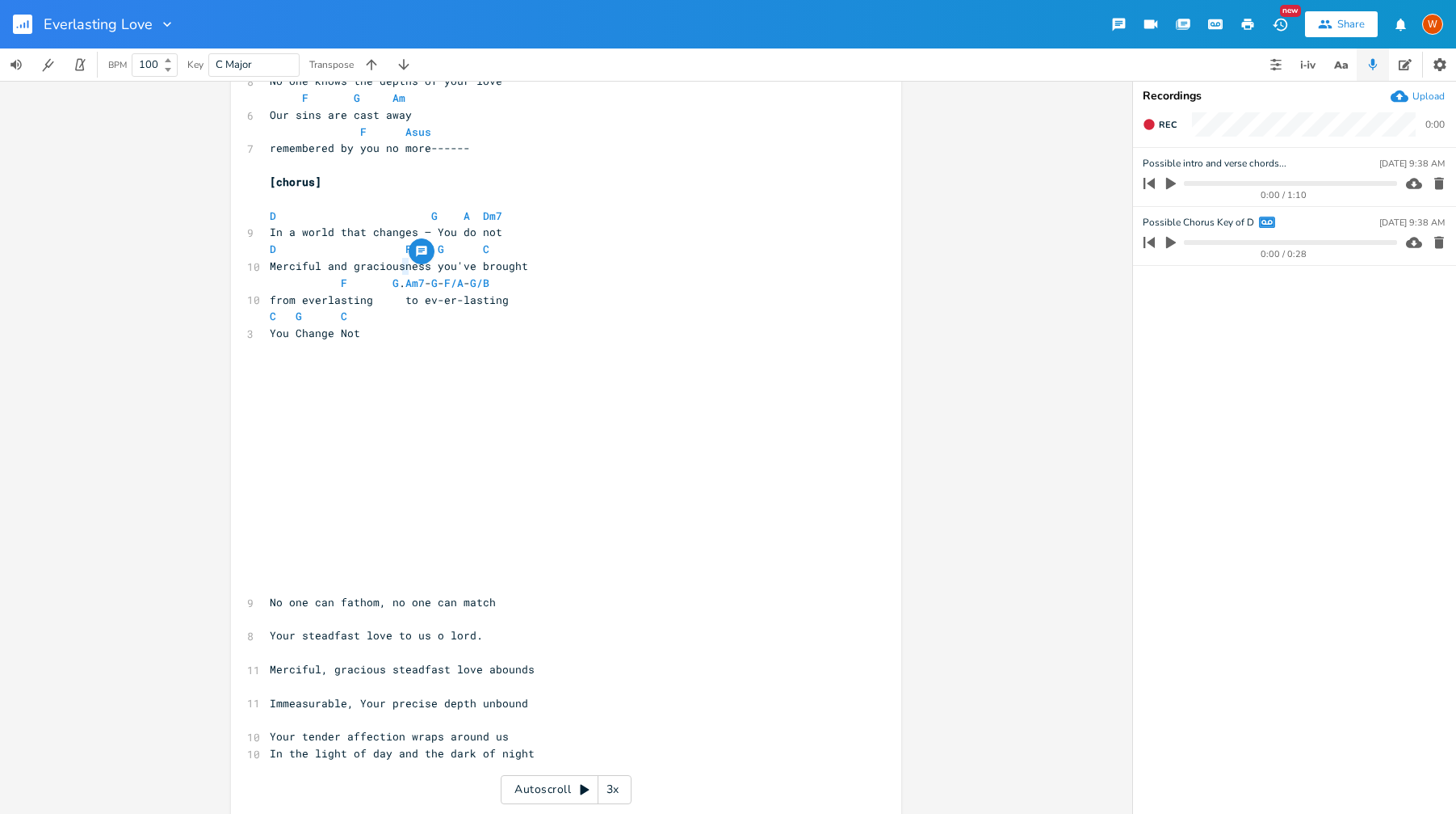
scroll to position [1190, 0]
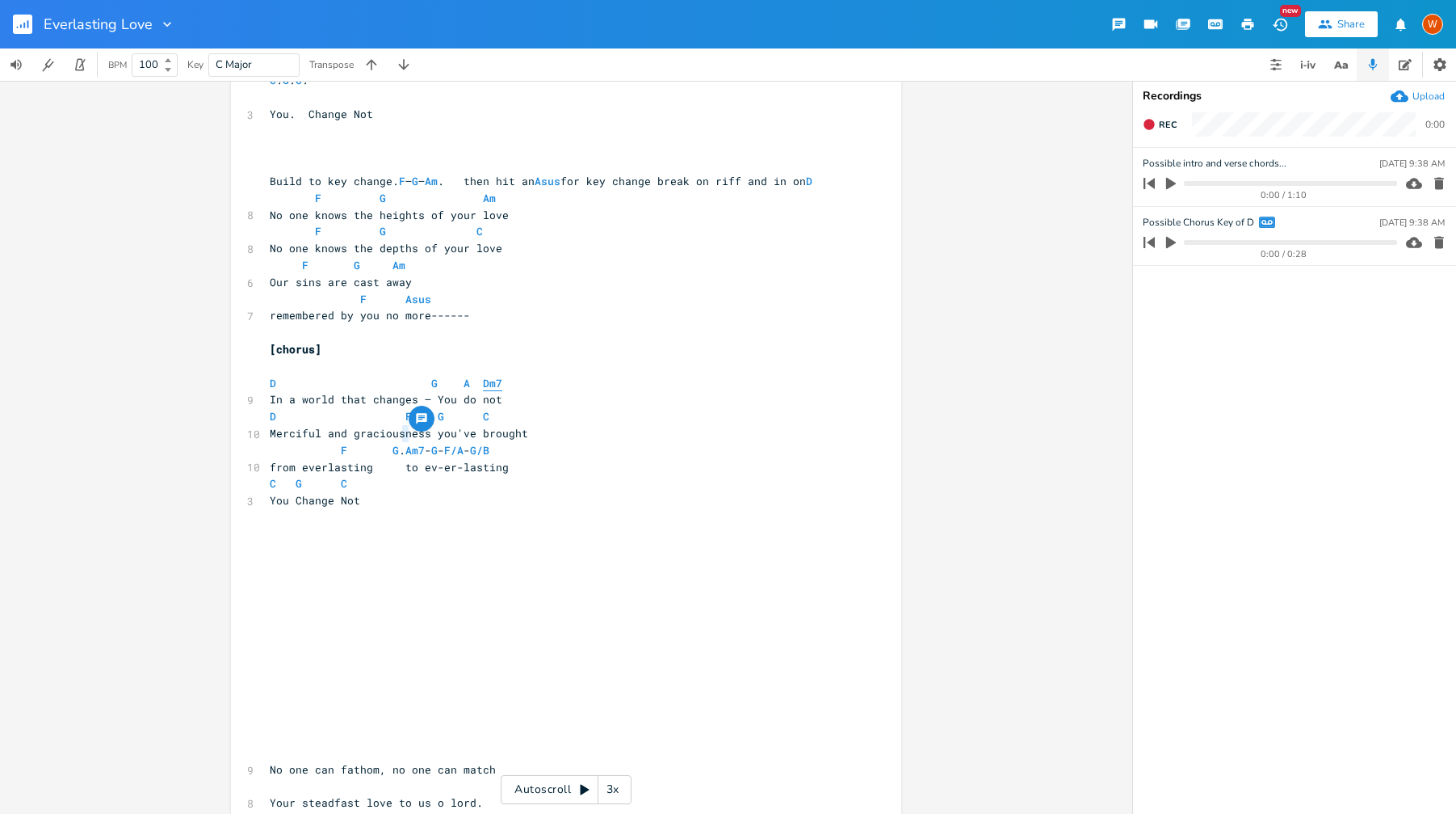
click at [483, 391] on span "Dm7" at bounding box center [492, 383] width 19 height 15
type textarea "B"
click at [397, 424] on span "D F G C" at bounding box center [383, 416] width 226 height 14
type textarea "G"
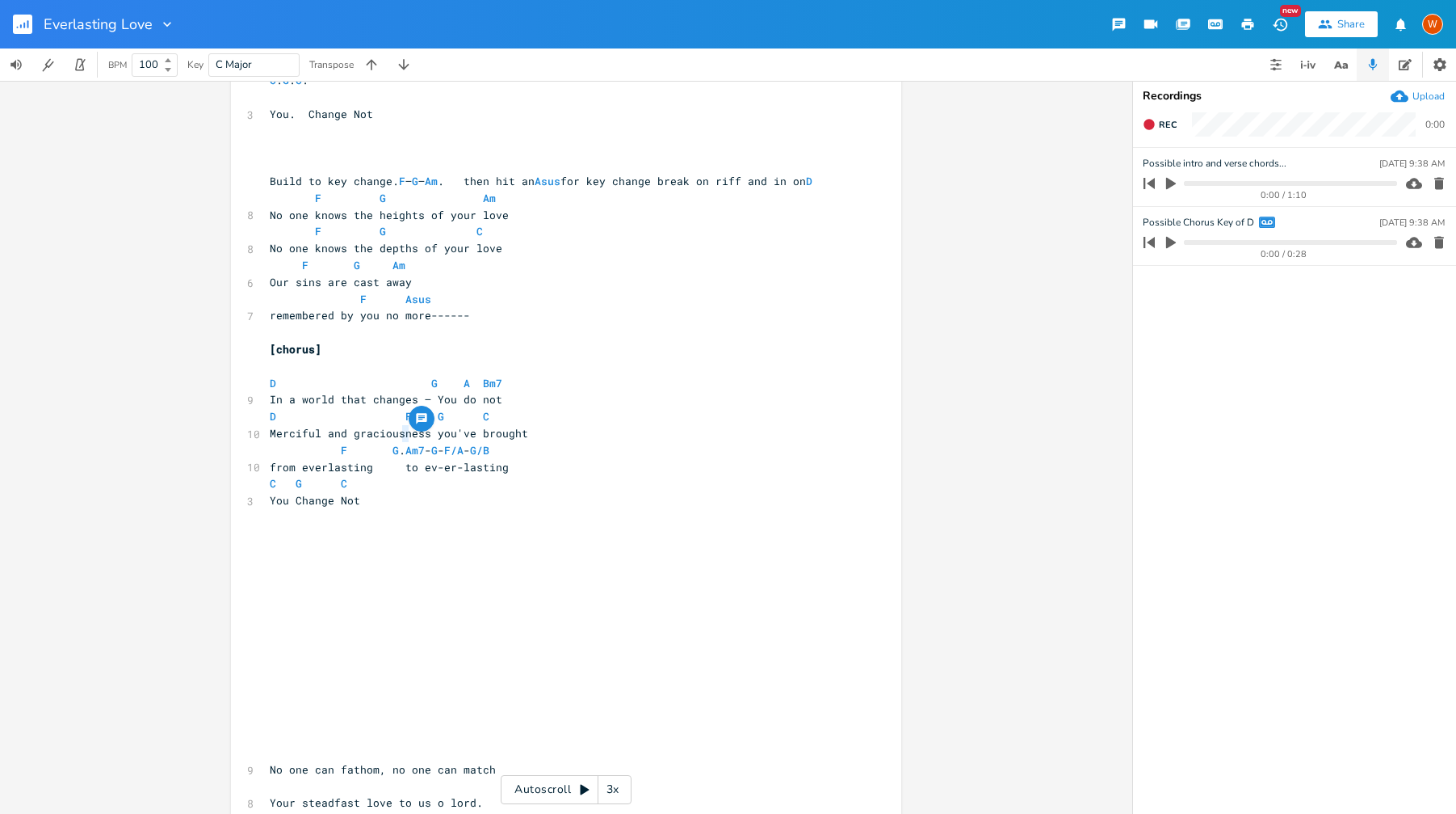
scroll to position [0, 7]
click at [432, 424] on span "D G G C" at bounding box center [383, 416] width 226 height 14
type textarea "G"
click at [438, 424] on span "G" at bounding box center [440, 416] width 6 height 15
drag, startPoint x: 437, startPoint y: 436, endPoint x: 429, endPoint y: 435, distance: 8.1
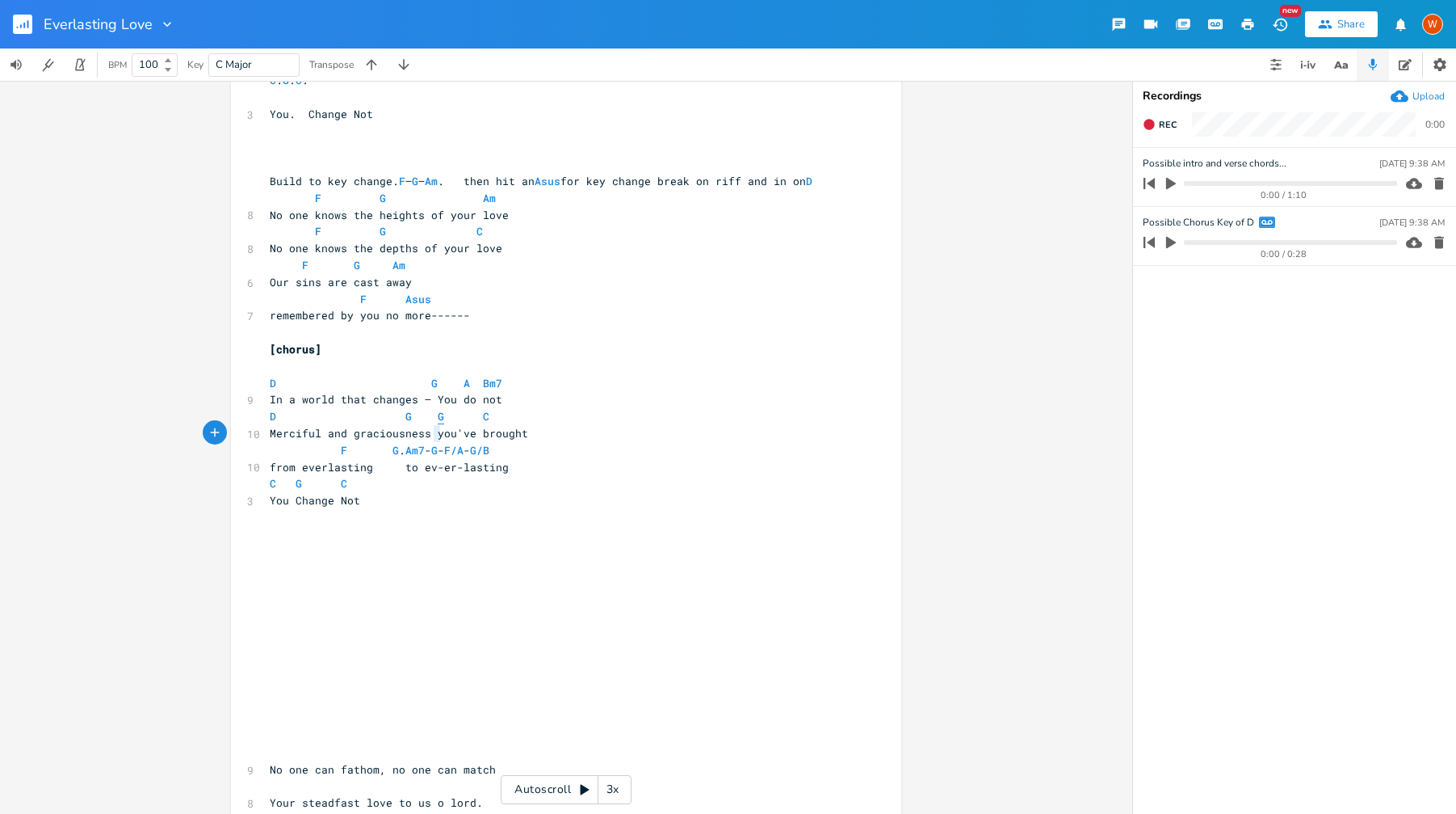
click at [429, 424] on span "D G G C" at bounding box center [383, 416] width 226 height 14
type textarea "A"
click at [471, 424] on span "D G A C" at bounding box center [383, 416] width 226 height 14
type textarea "D"
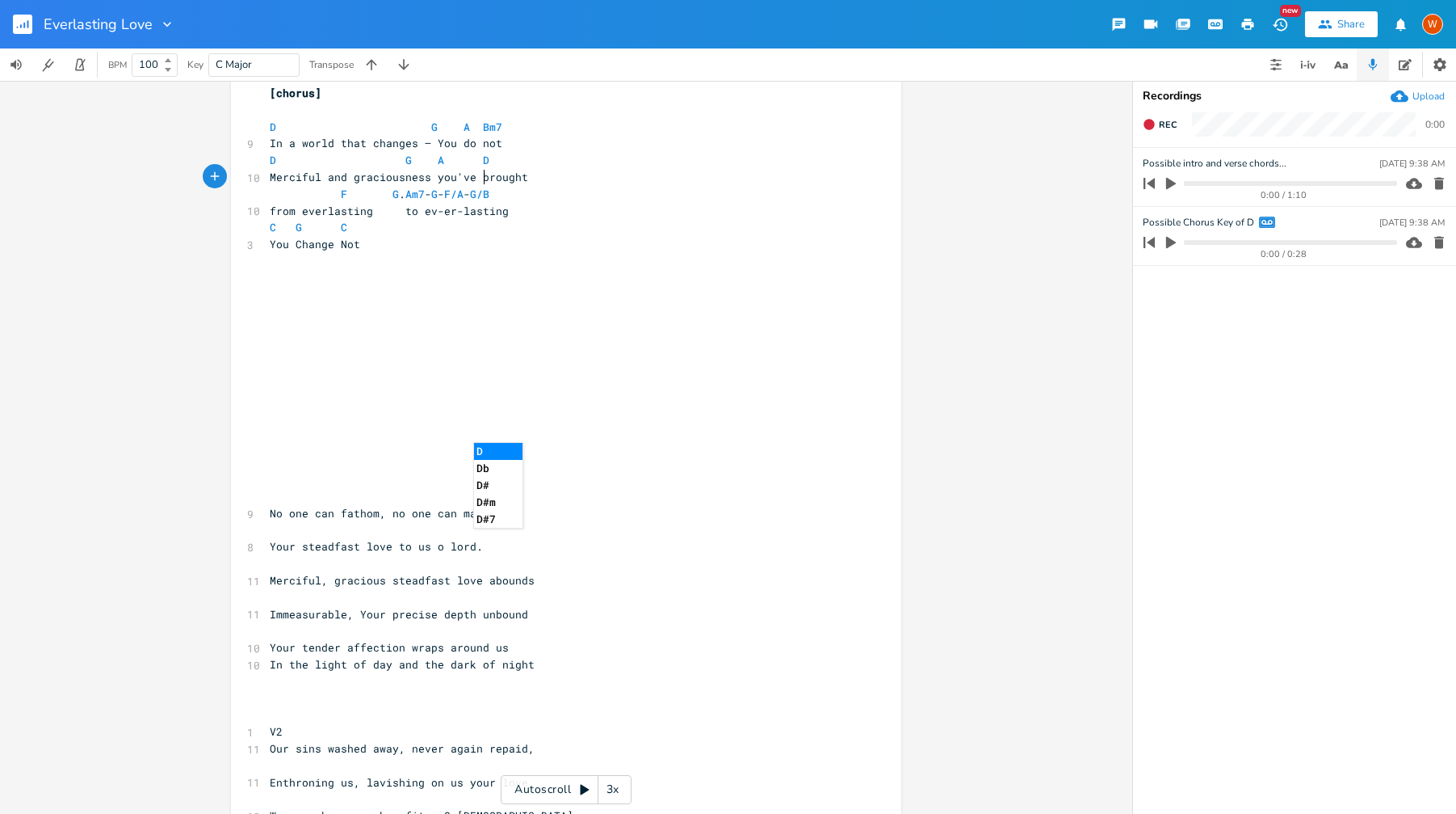
scroll to position [1362, 0]
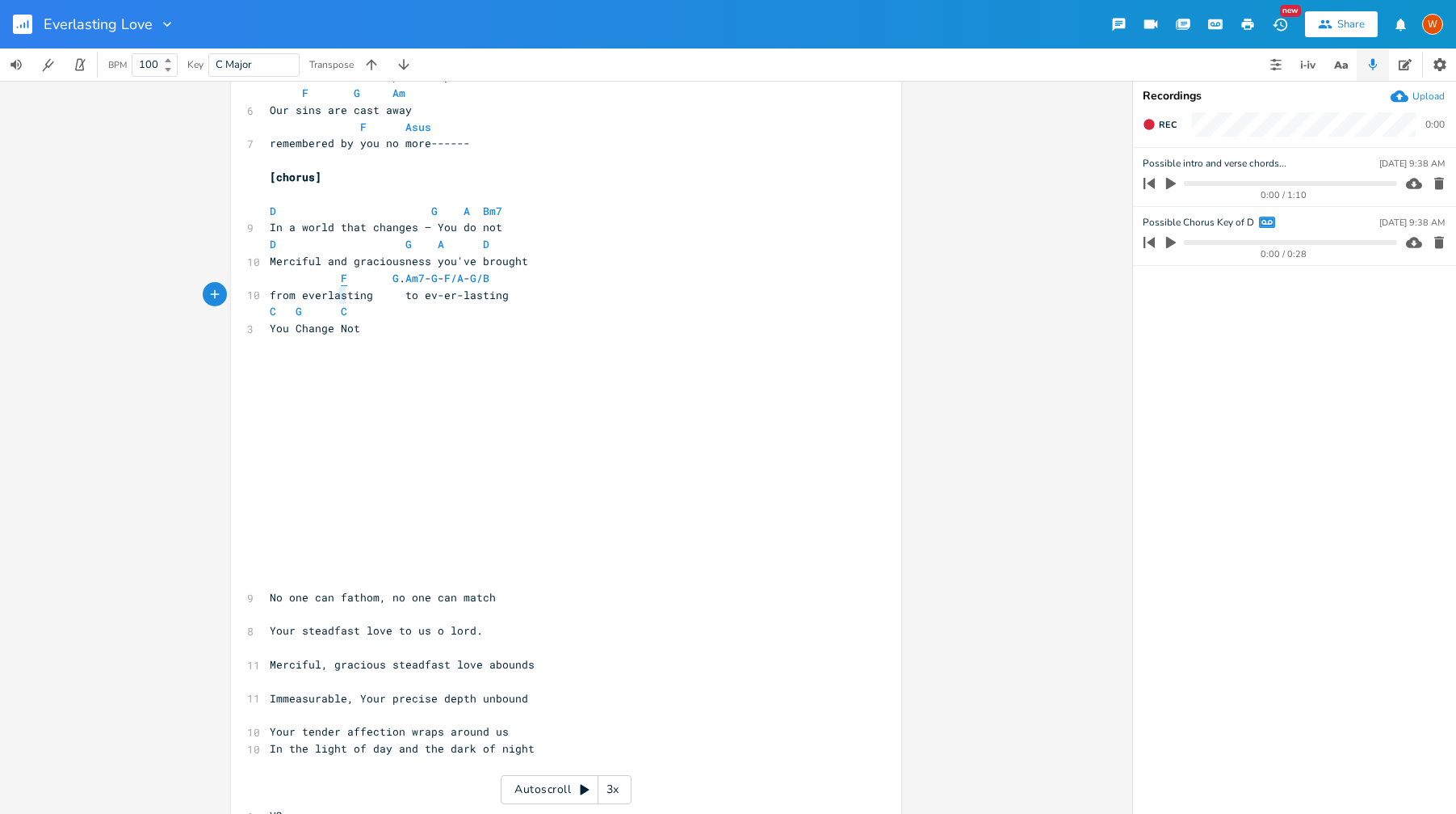
click at [341, 286] on span "F" at bounding box center [343, 278] width 6 height 15
type textarea "G"
drag, startPoint x: 395, startPoint y: 298, endPoint x: 386, endPoint y: 298, distance: 9.0
click at [386, 285] on span "[PERSON_NAME] Am7 - G - F/A - G/B" at bounding box center [383, 278] width 226 height 14
type textarea "A"
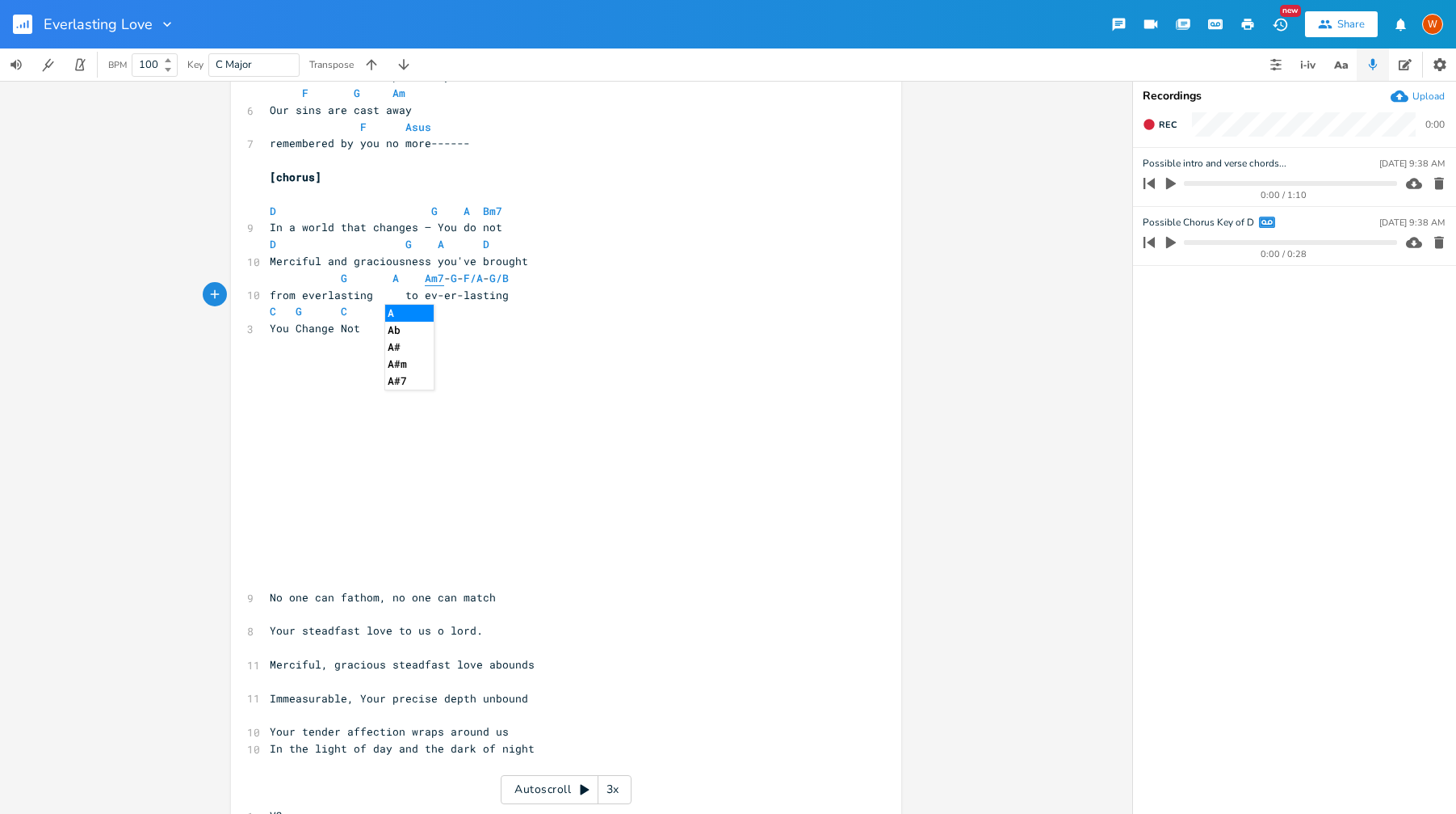
scroll to position [0, 10]
click at [432, 286] on span "Am7" at bounding box center [441, 278] width 19 height 15
drag, startPoint x: 431, startPoint y: 298, endPoint x: 423, endPoint y: 298, distance: 8.0
click at [432, 286] on span "Am7" at bounding box center [441, 278] width 19 height 15
type textarea "B"
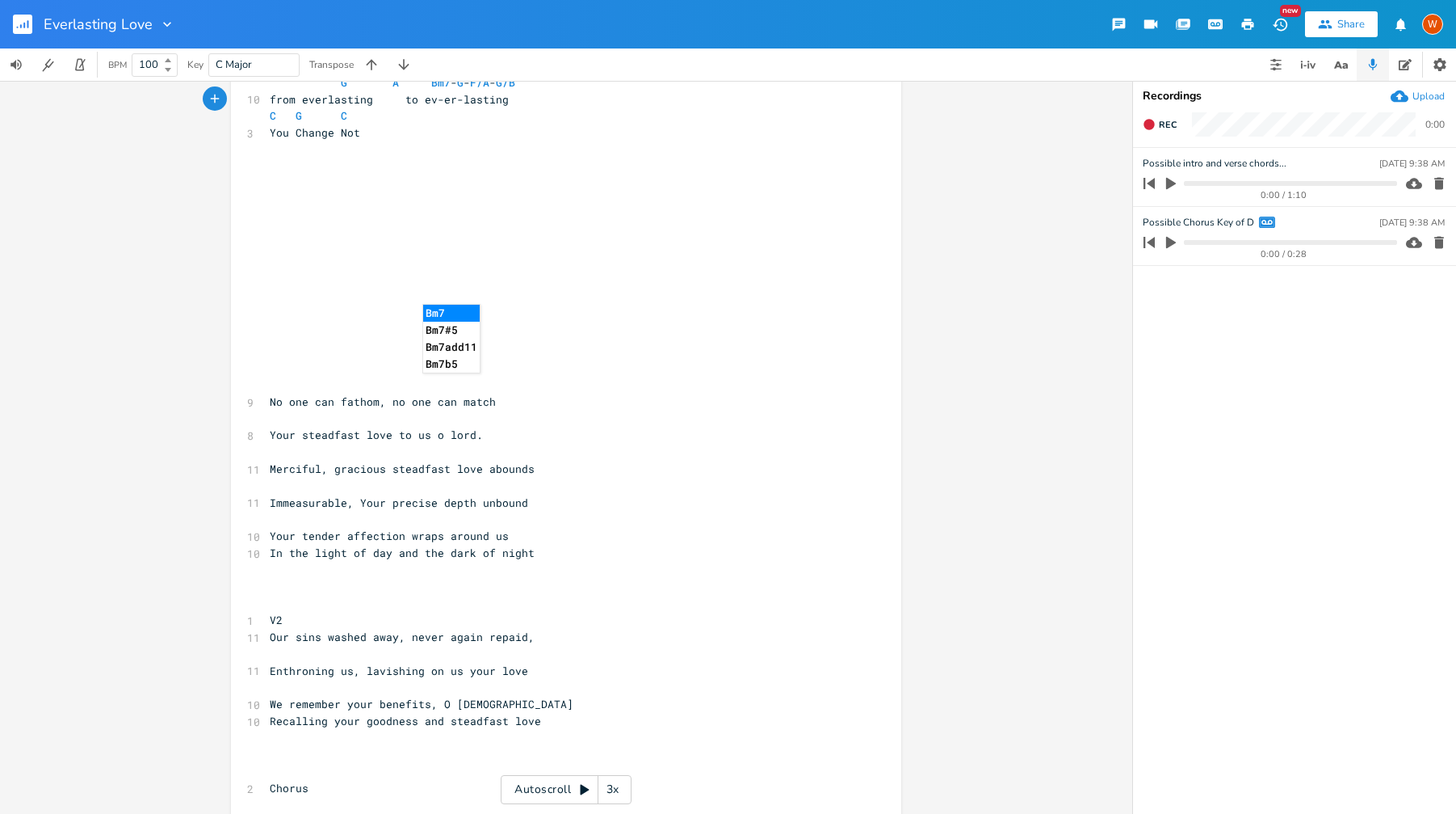
scroll to position [1250, 0]
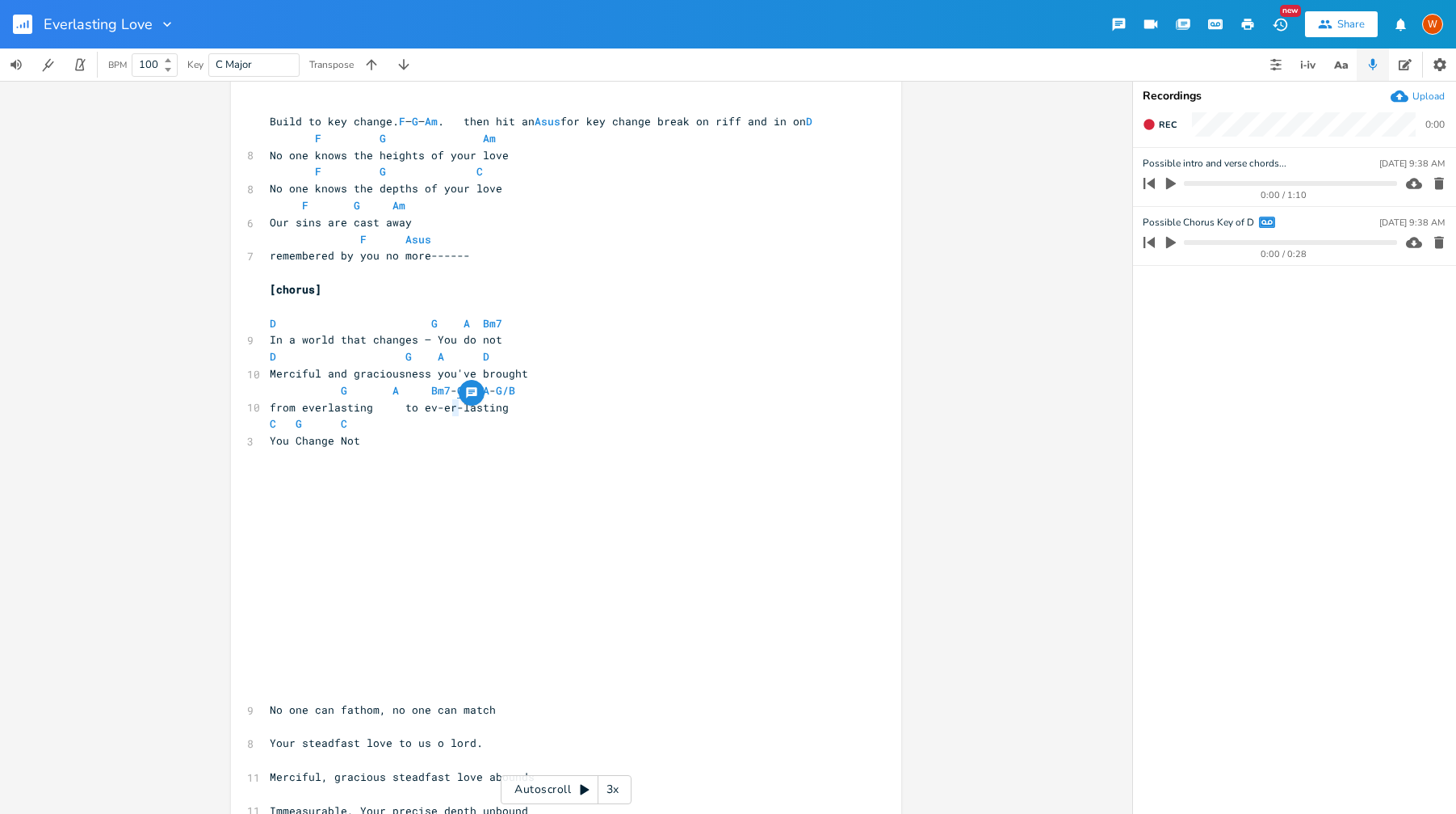
click at [450, 397] on span "G A Bm7 - G - F/A - G/B" at bounding box center [396, 390] width 252 height 14
type textarea "A"
click at [470, 398] on span "F/A" at bounding box center [480, 390] width 19 height 15
type textarea "G"
click at [475, 398] on span "G/A" at bounding box center [480, 390] width 19 height 15
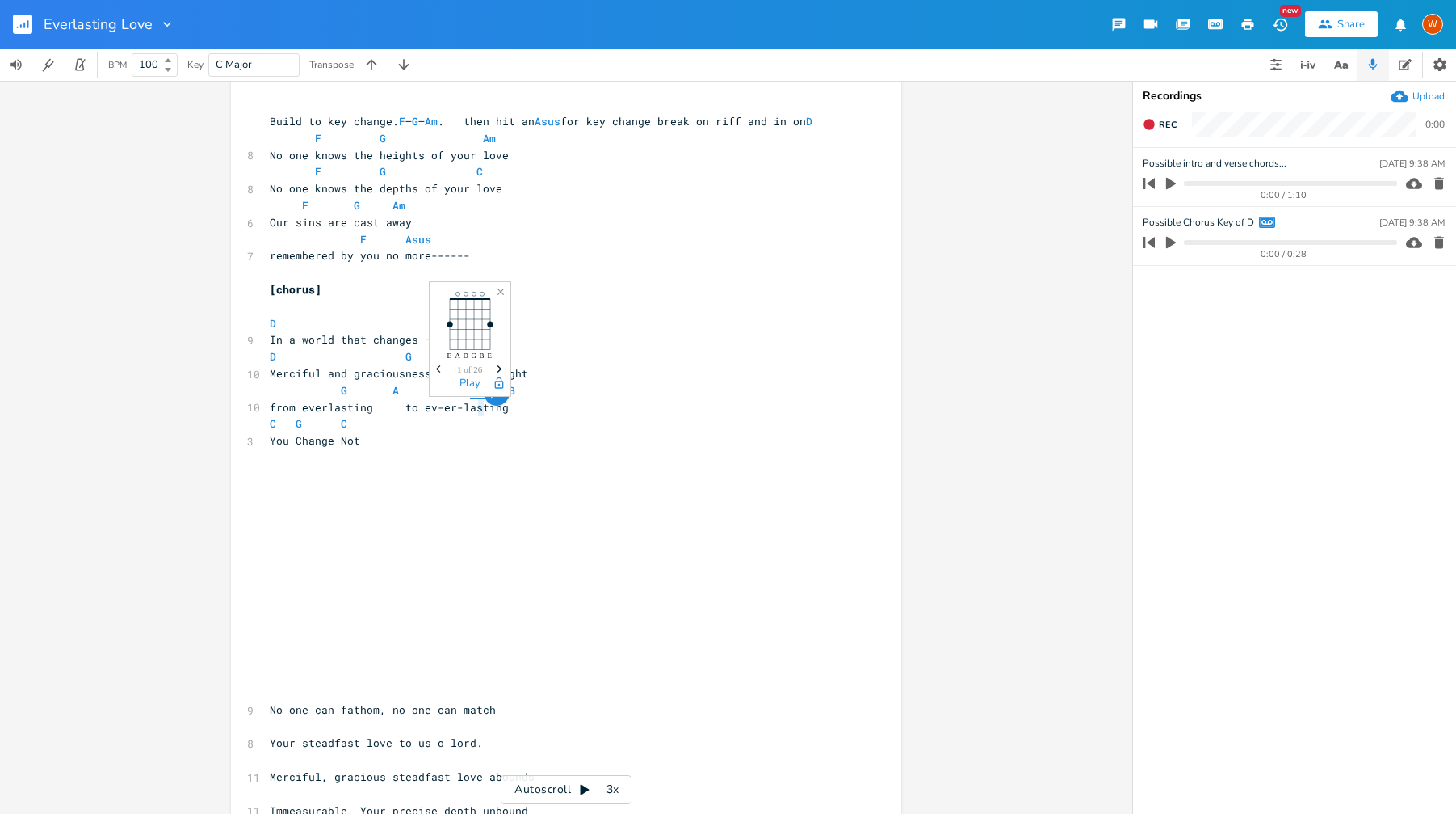
type textarea "B"
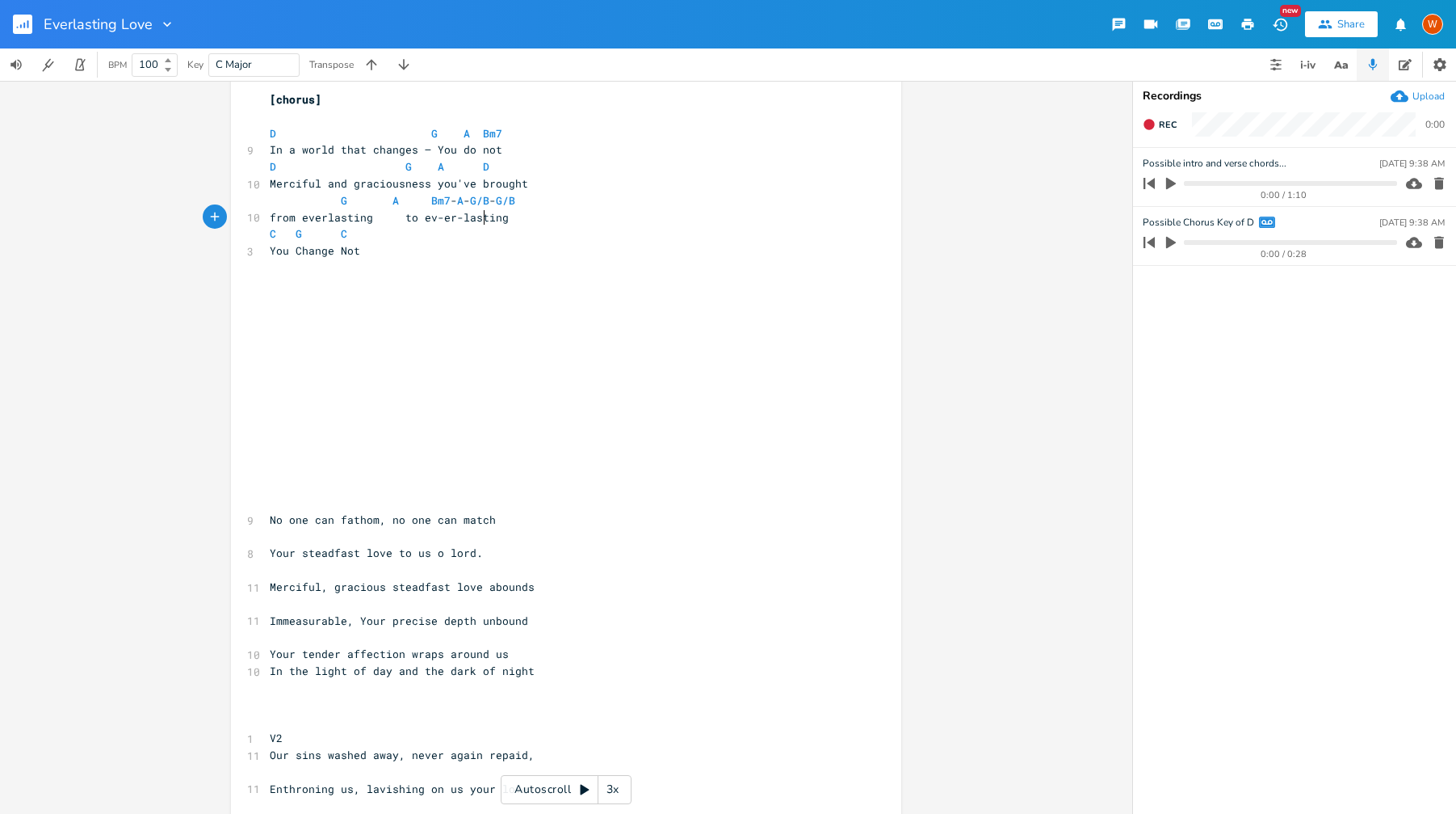
scroll to position [1425, 0]
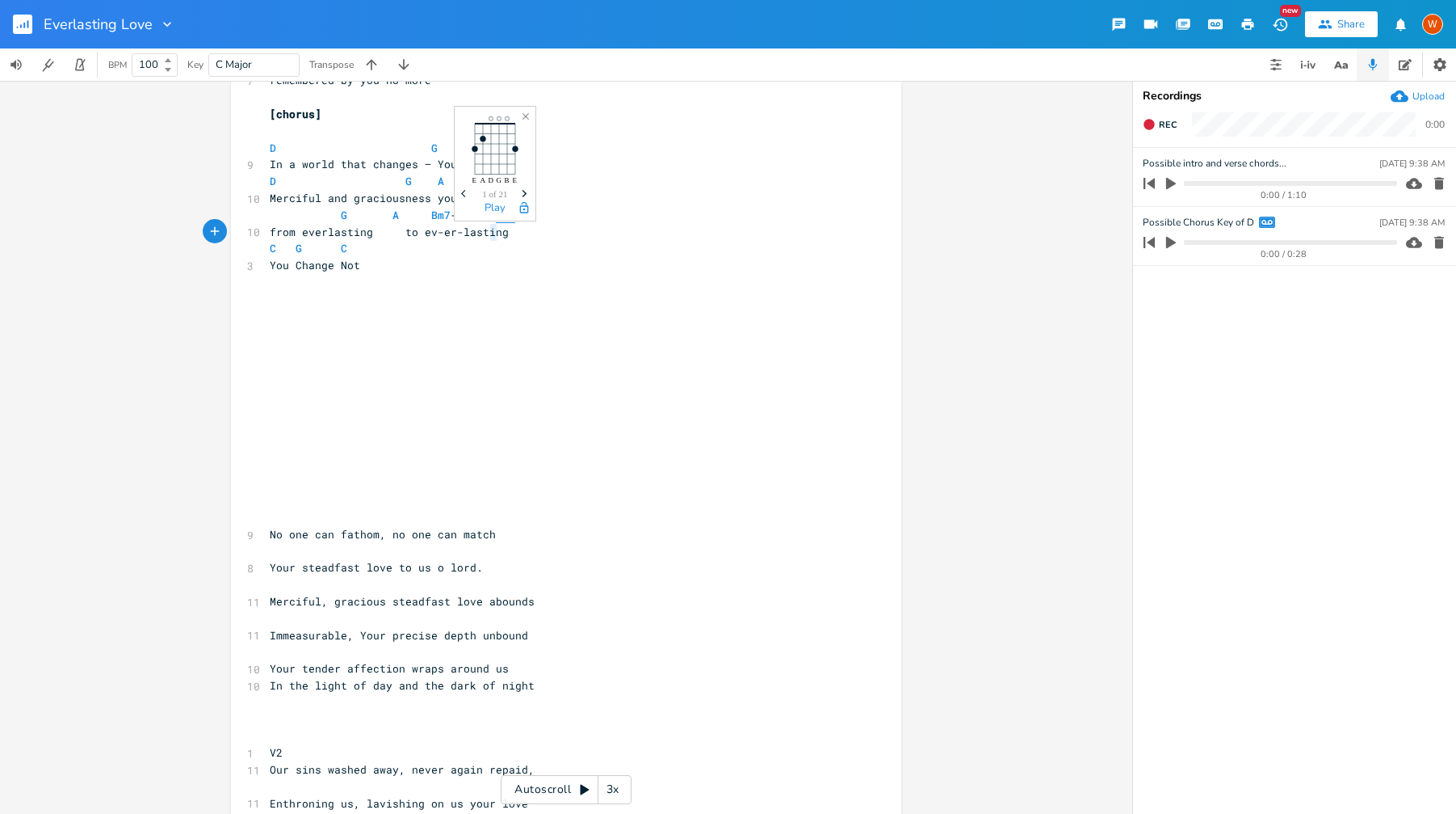
click at [496, 223] on span "G/B" at bounding box center [506, 215] width 19 height 15
type textarea "Ax"
type textarea "2"
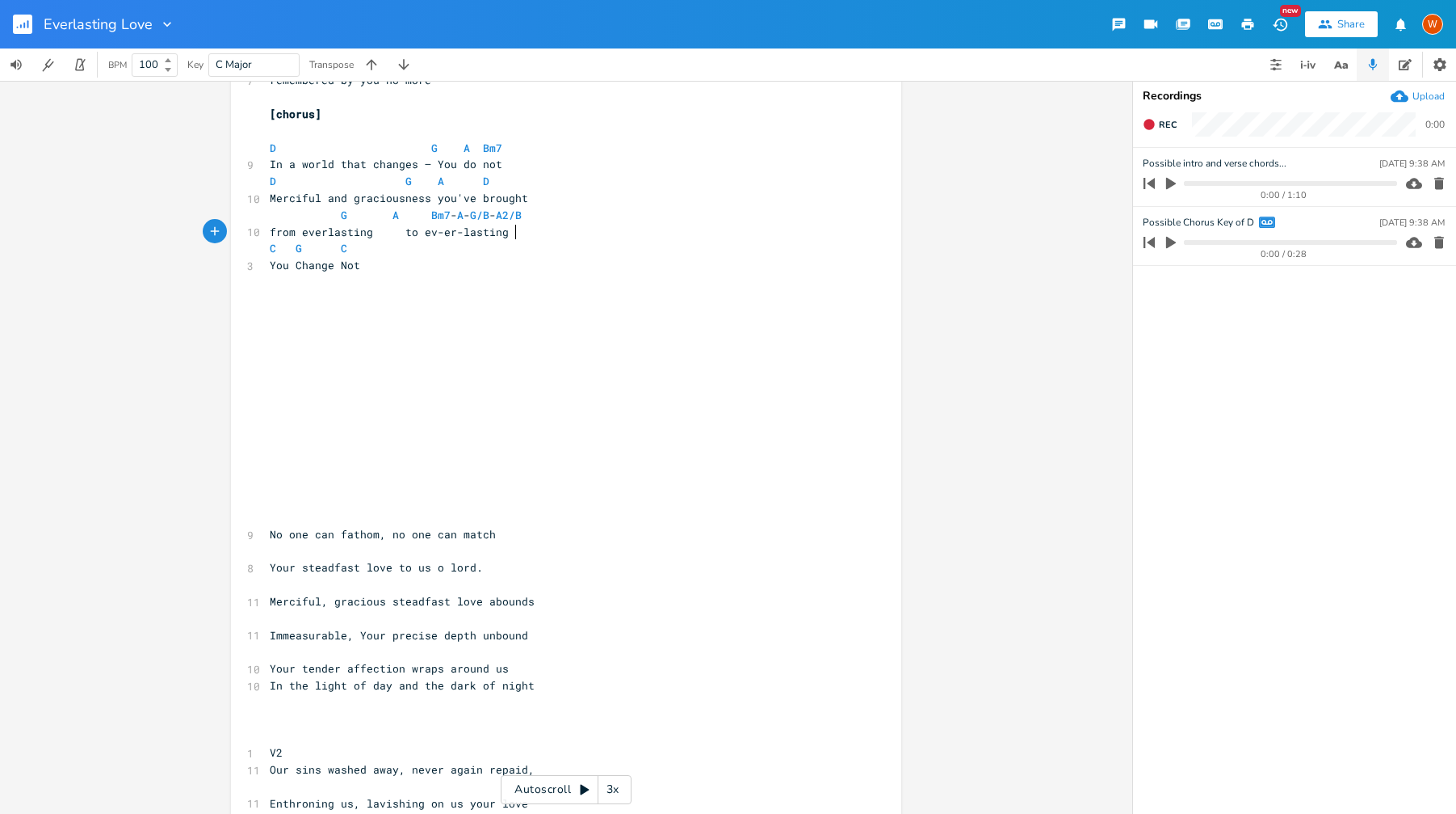
type textarea "C"
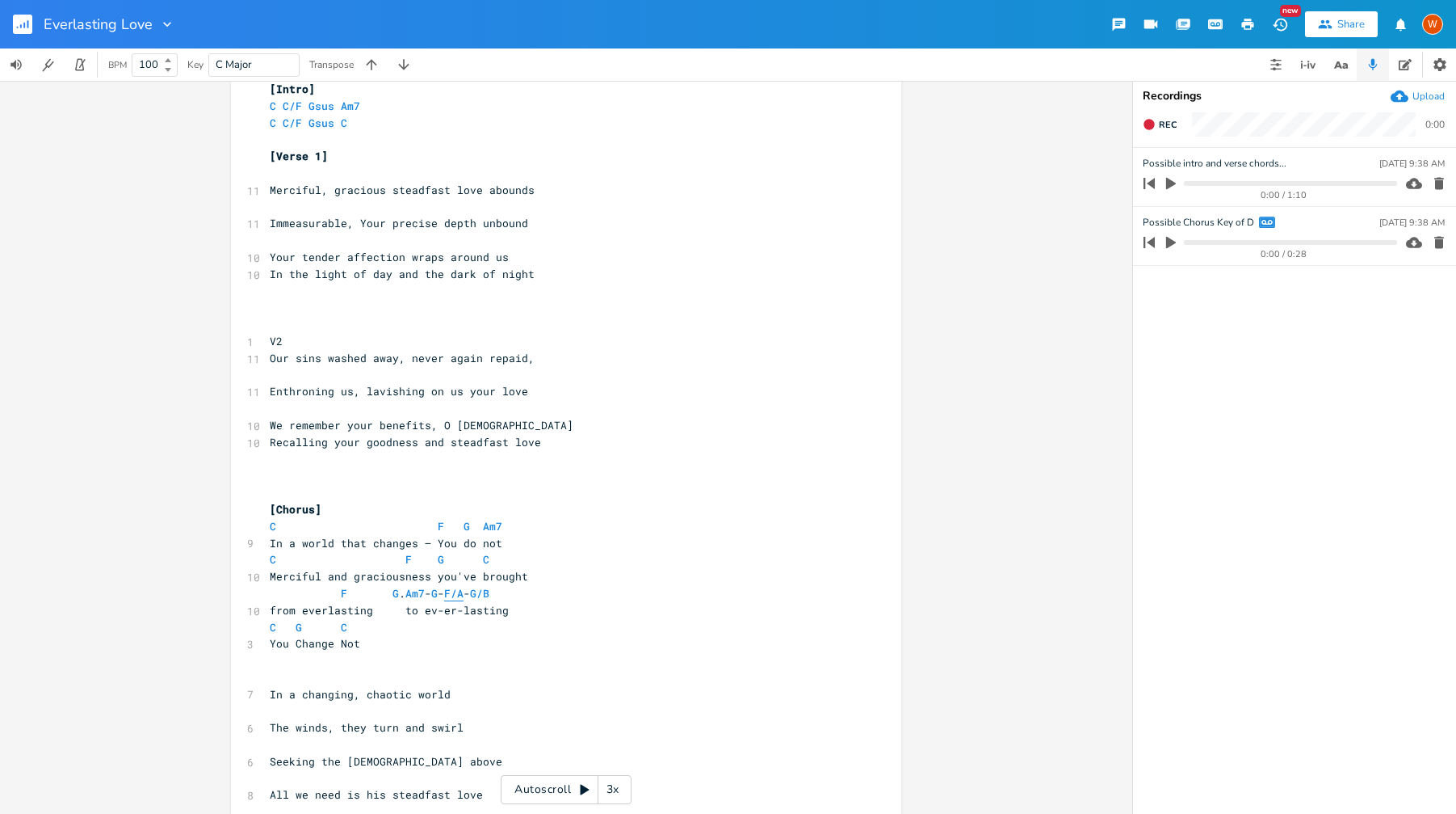
scroll to position [38, 0]
click at [490, 596] on span "G/B" at bounding box center [480, 593] width 19 height 15
type textarea "2"
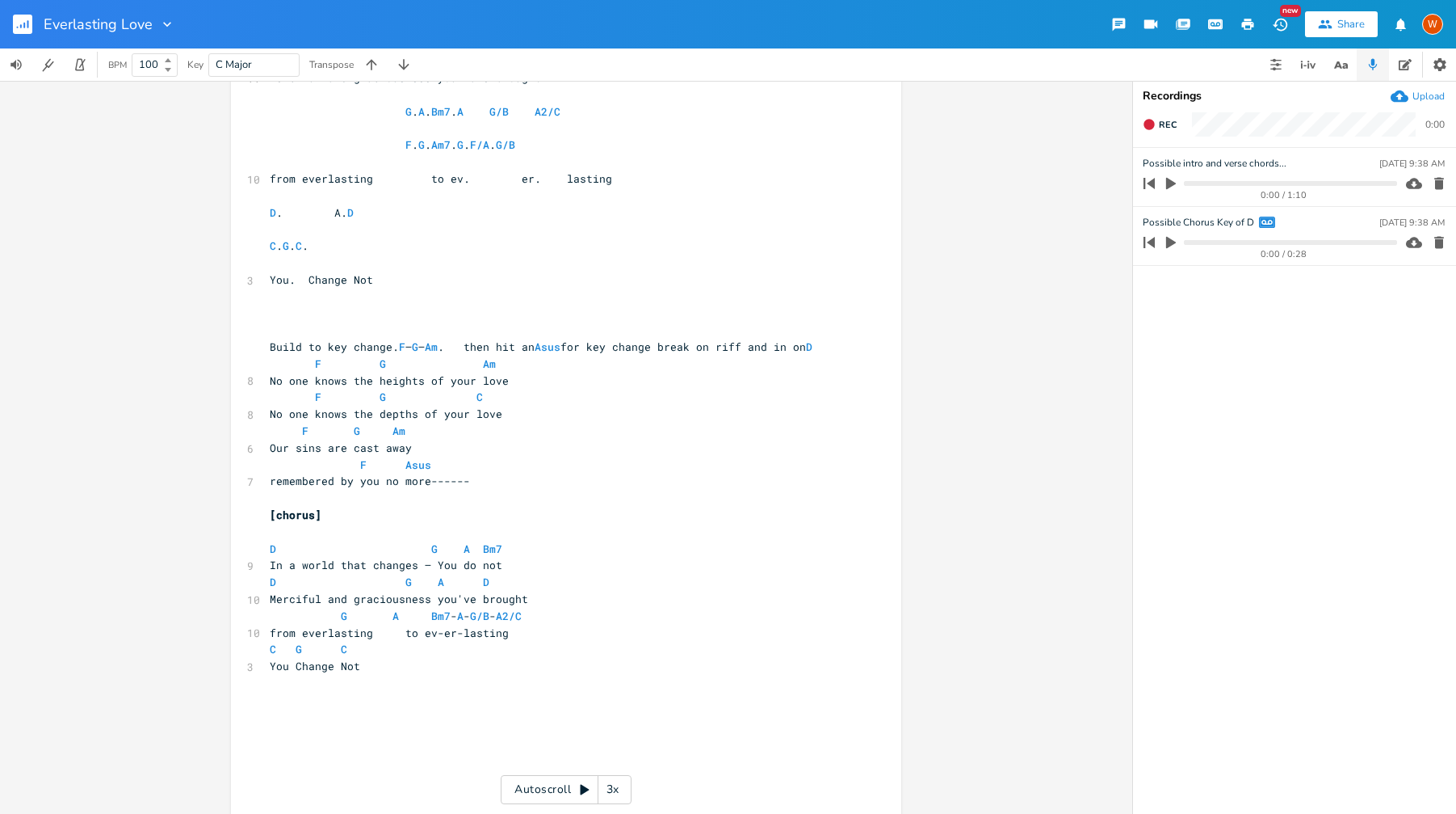
scroll to position [1031, 0]
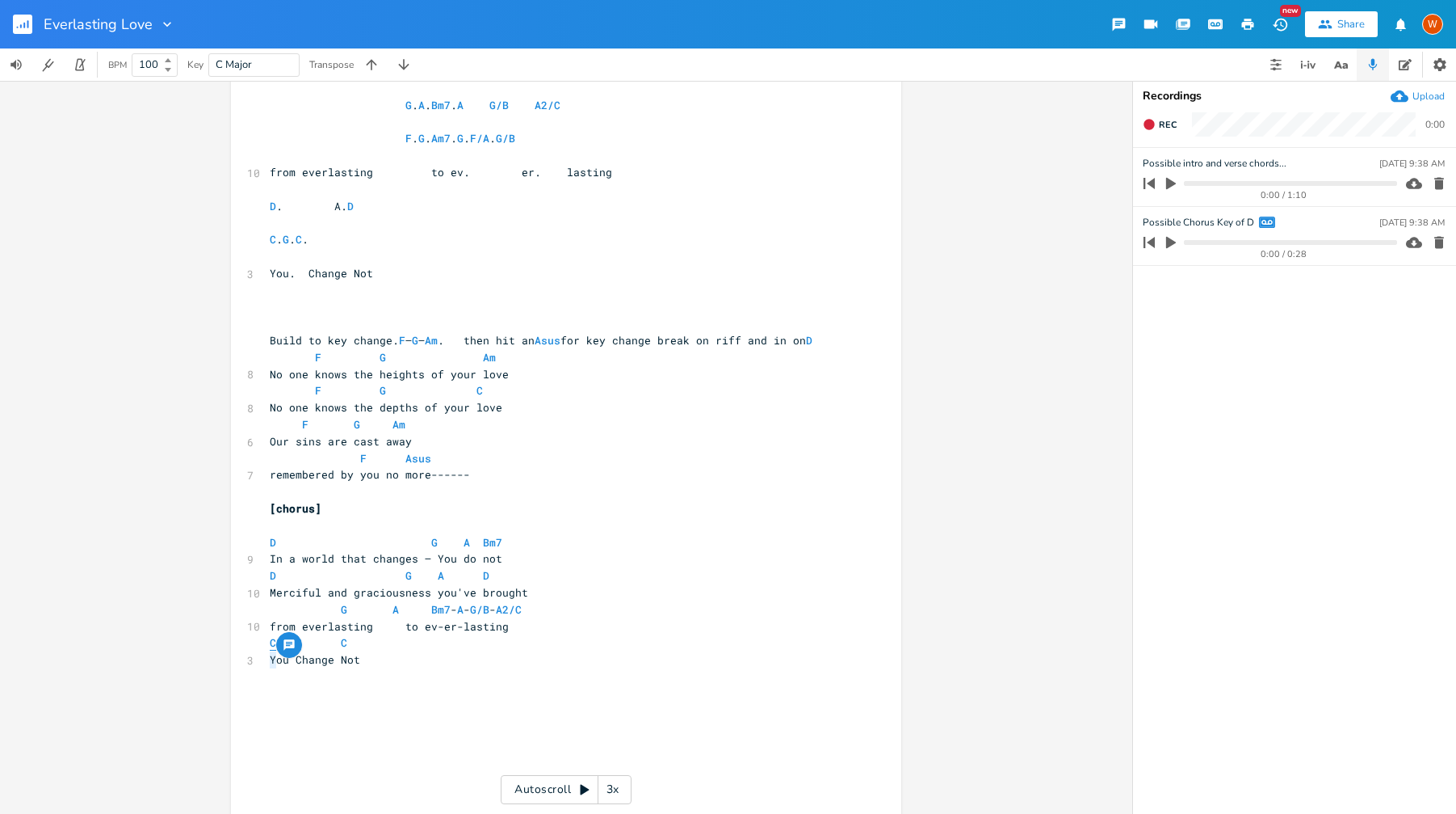
click at [270, 650] on span "C G C" at bounding box center [311, 642] width 84 height 14
type textarea "D"
click at [291, 650] on span "D G C" at bounding box center [311, 642] width 84 height 14
type textarea "A"
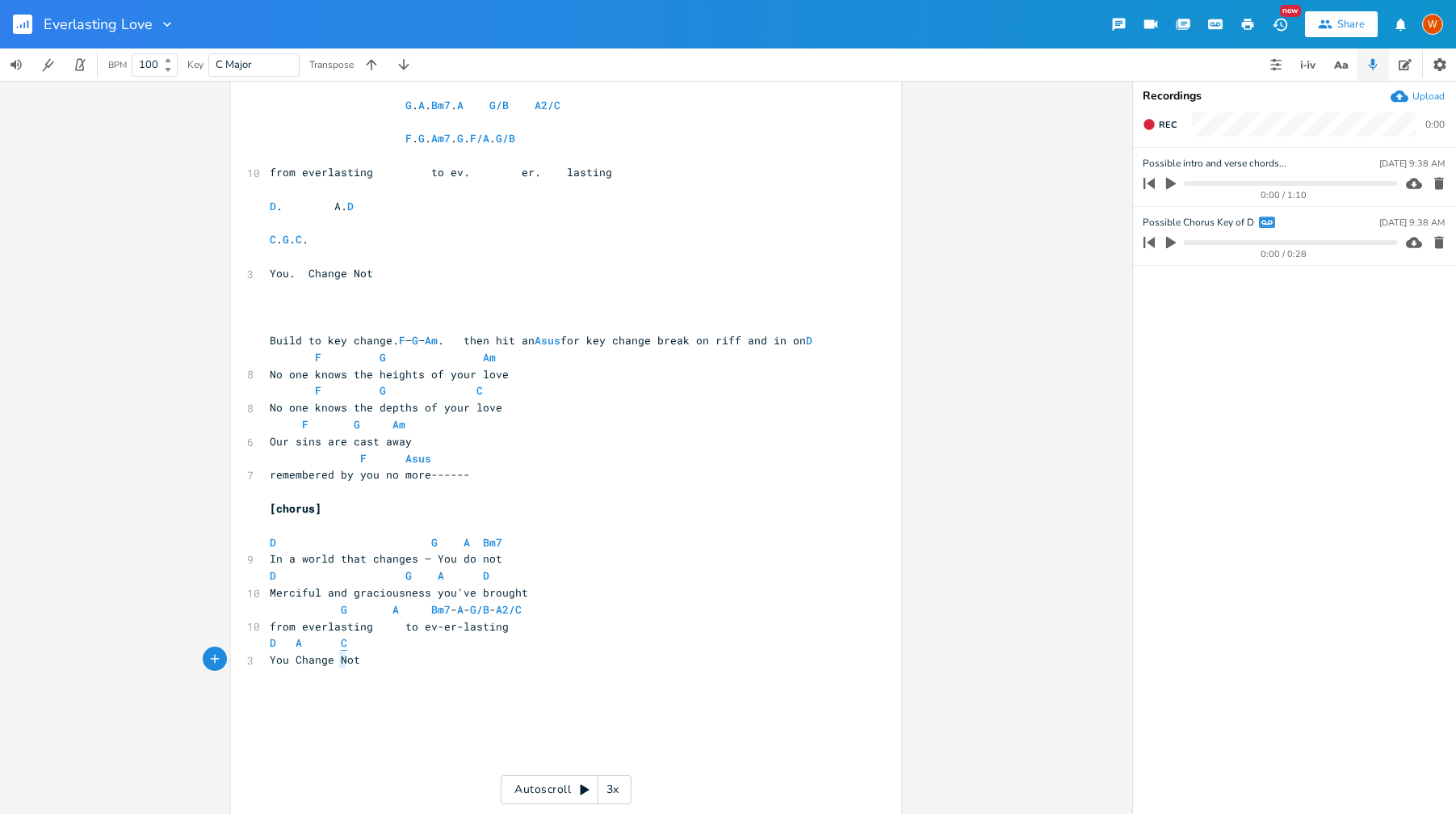
click at [337, 650] on span "D A C" at bounding box center [311, 642] width 84 height 14
type textarea "D"
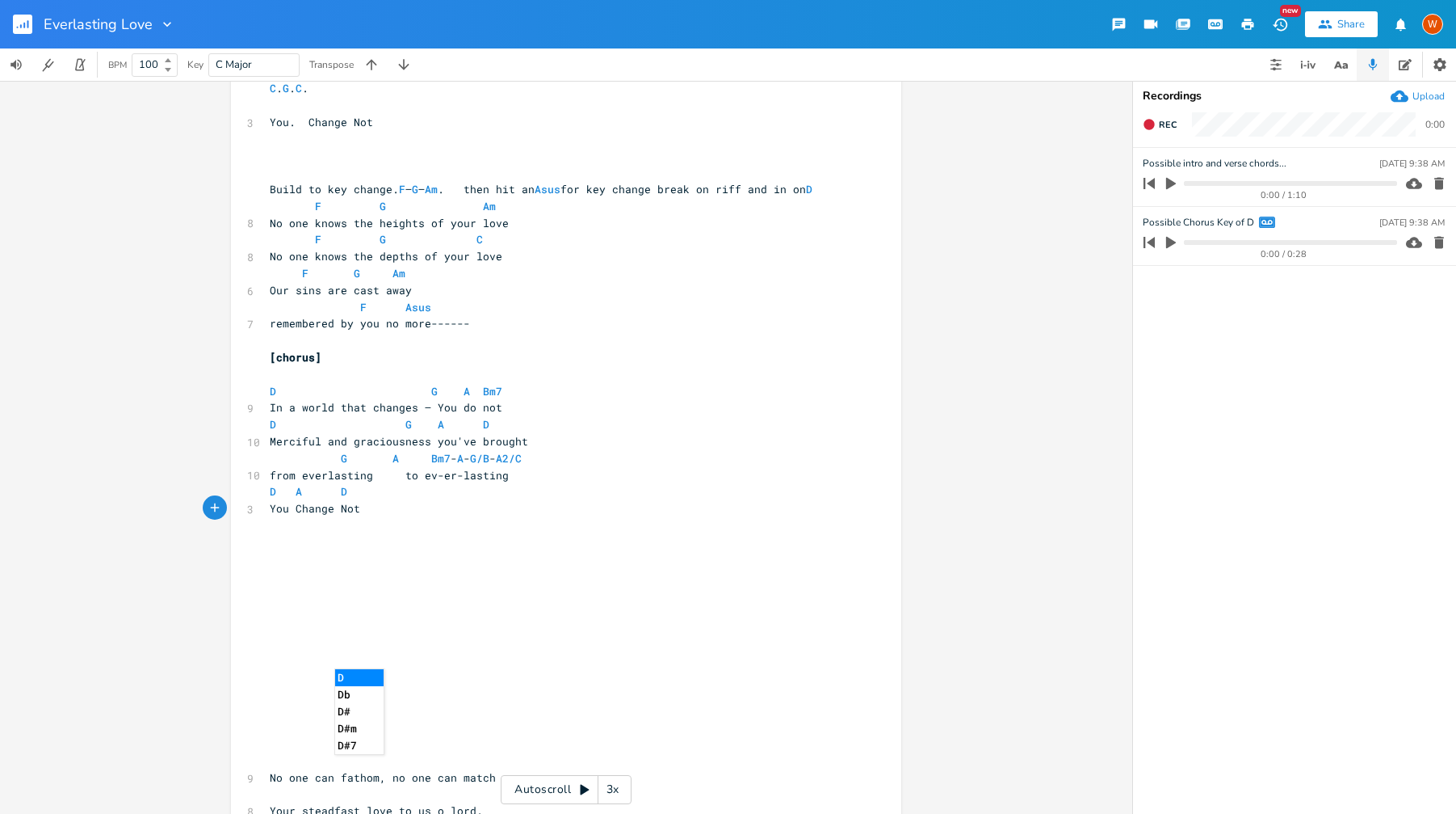
click at [518, 652] on pre "​" at bounding box center [558, 642] width 583 height 17
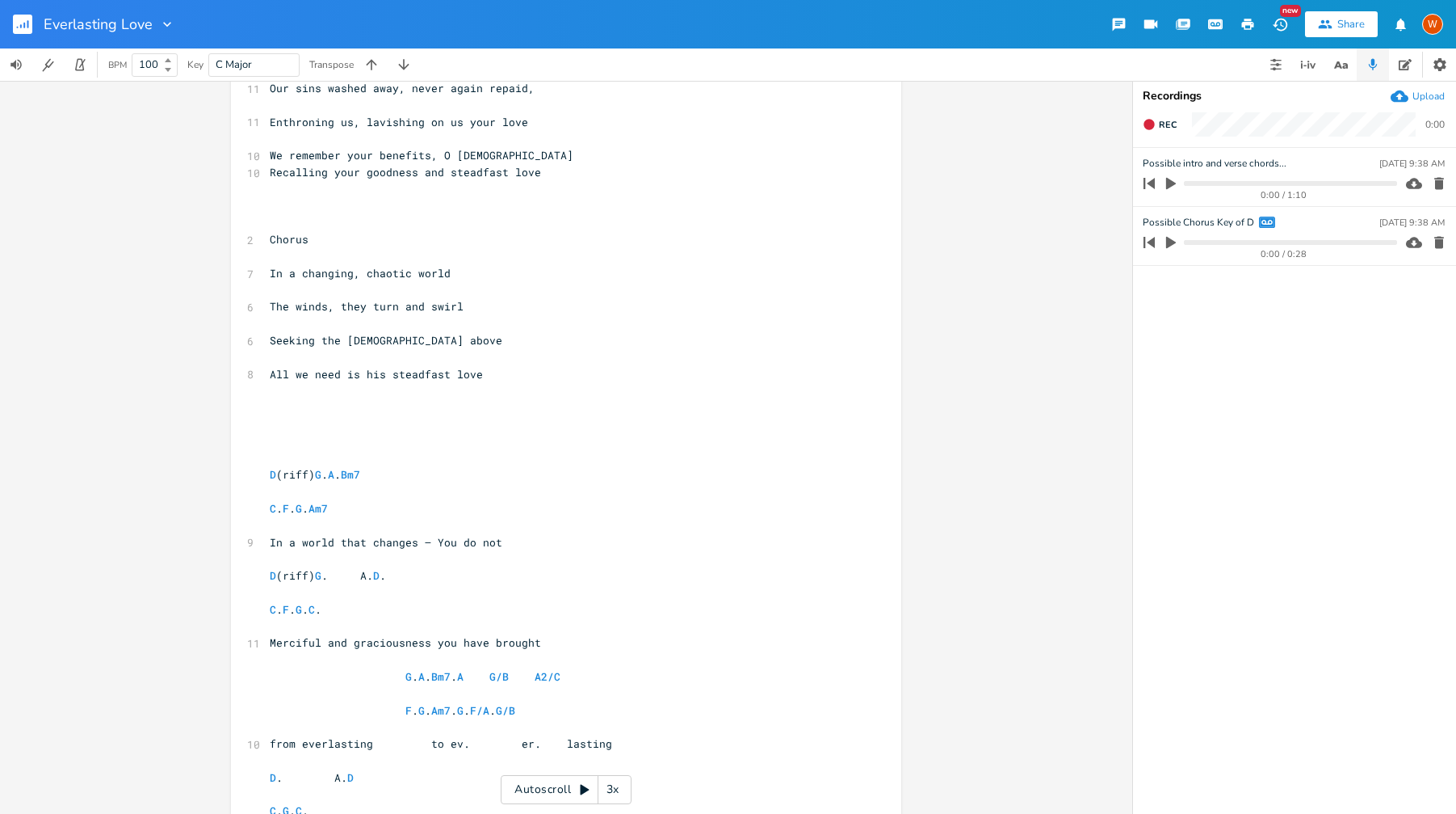
scroll to position [2498, 0]
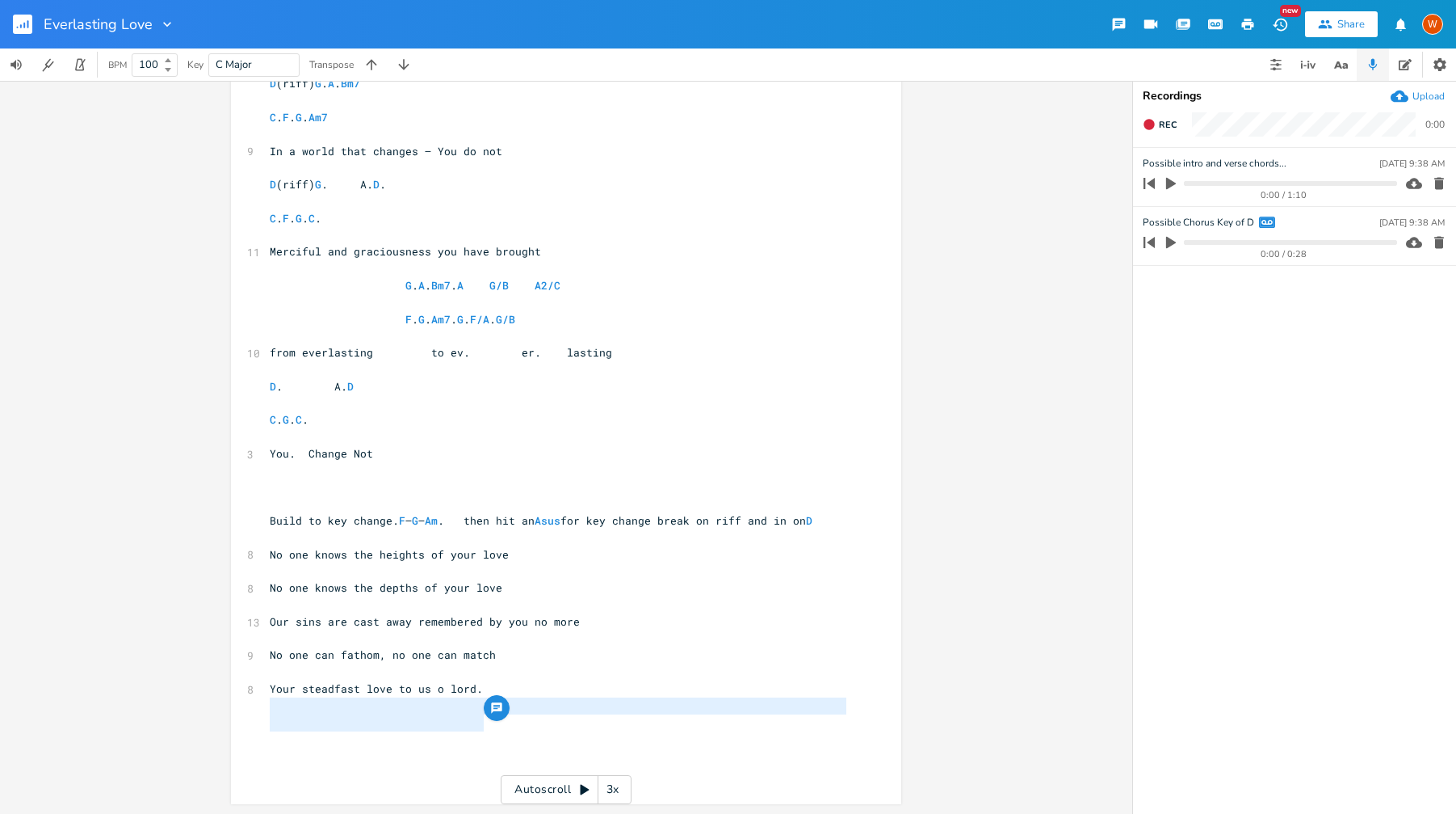
type textarea "No one can fathom, no one can match Your steadfast love to us o lord."
drag, startPoint x: 479, startPoint y: 720, endPoint x: 266, endPoint y: 694, distance: 214.6
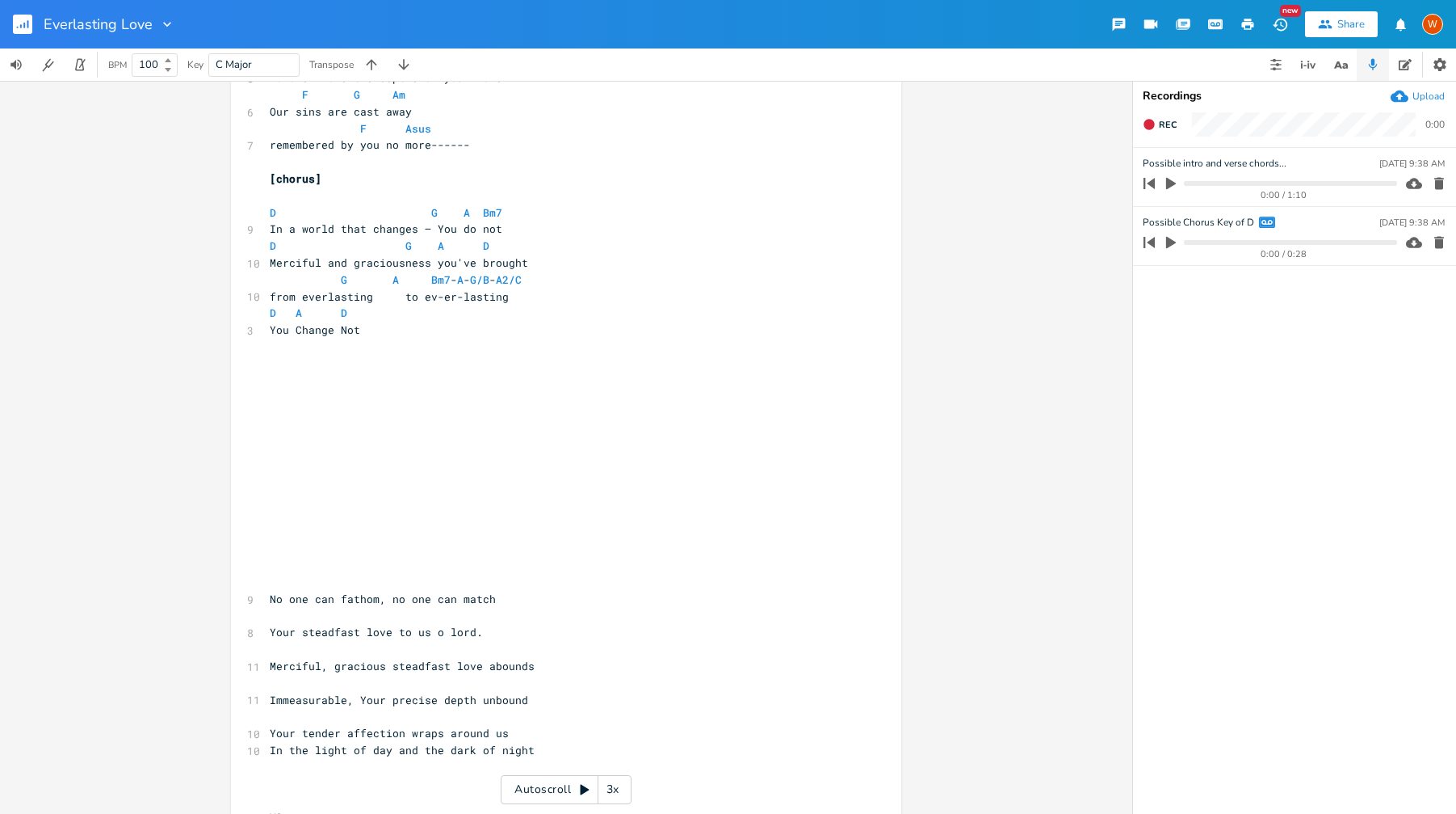
scroll to position [1345, 0]
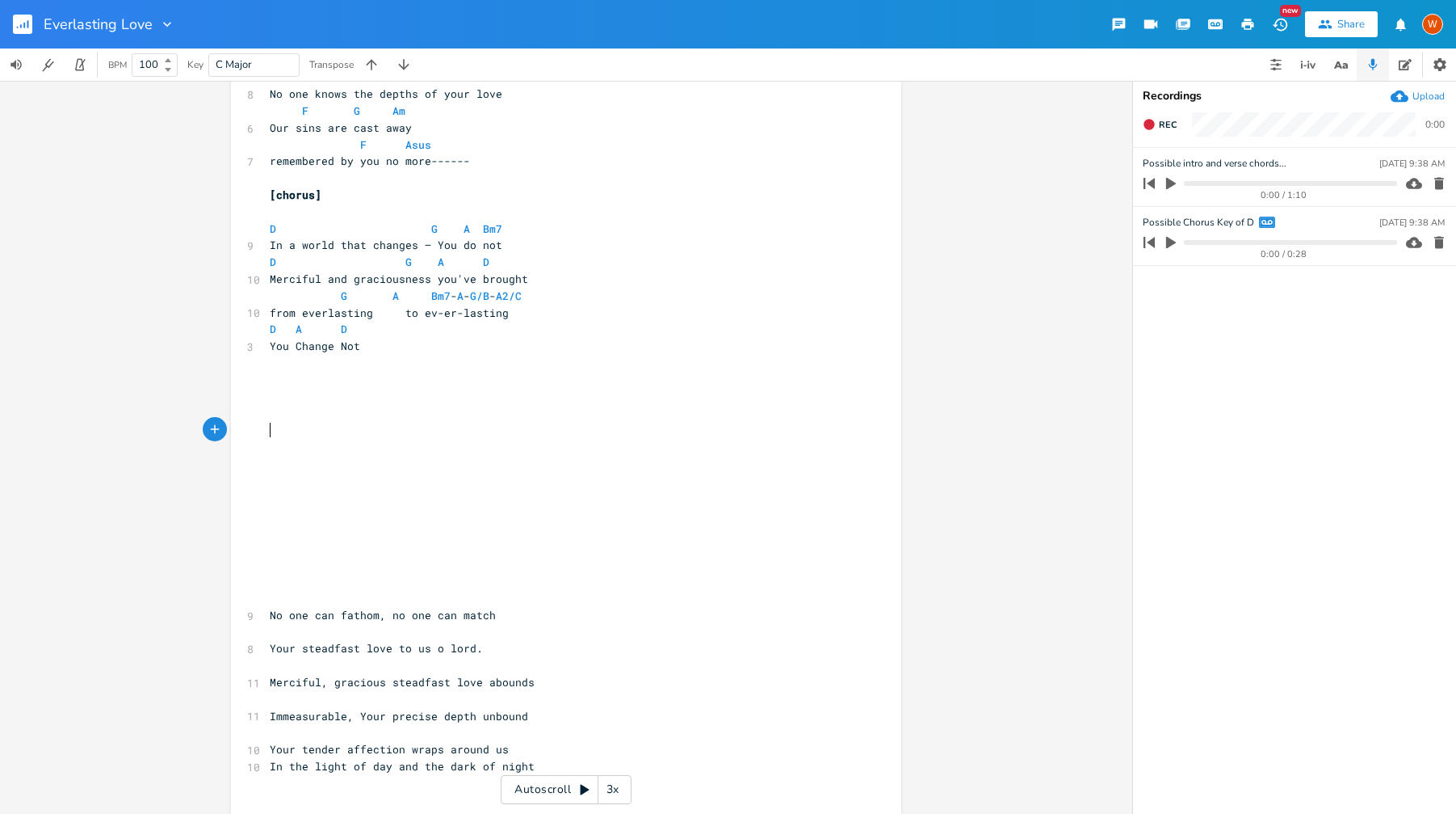
click at [313, 422] on pre "​" at bounding box center [558, 412] width 583 height 17
click at [311, 405] on pre "​" at bounding box center [558, 396] width 583 height 17
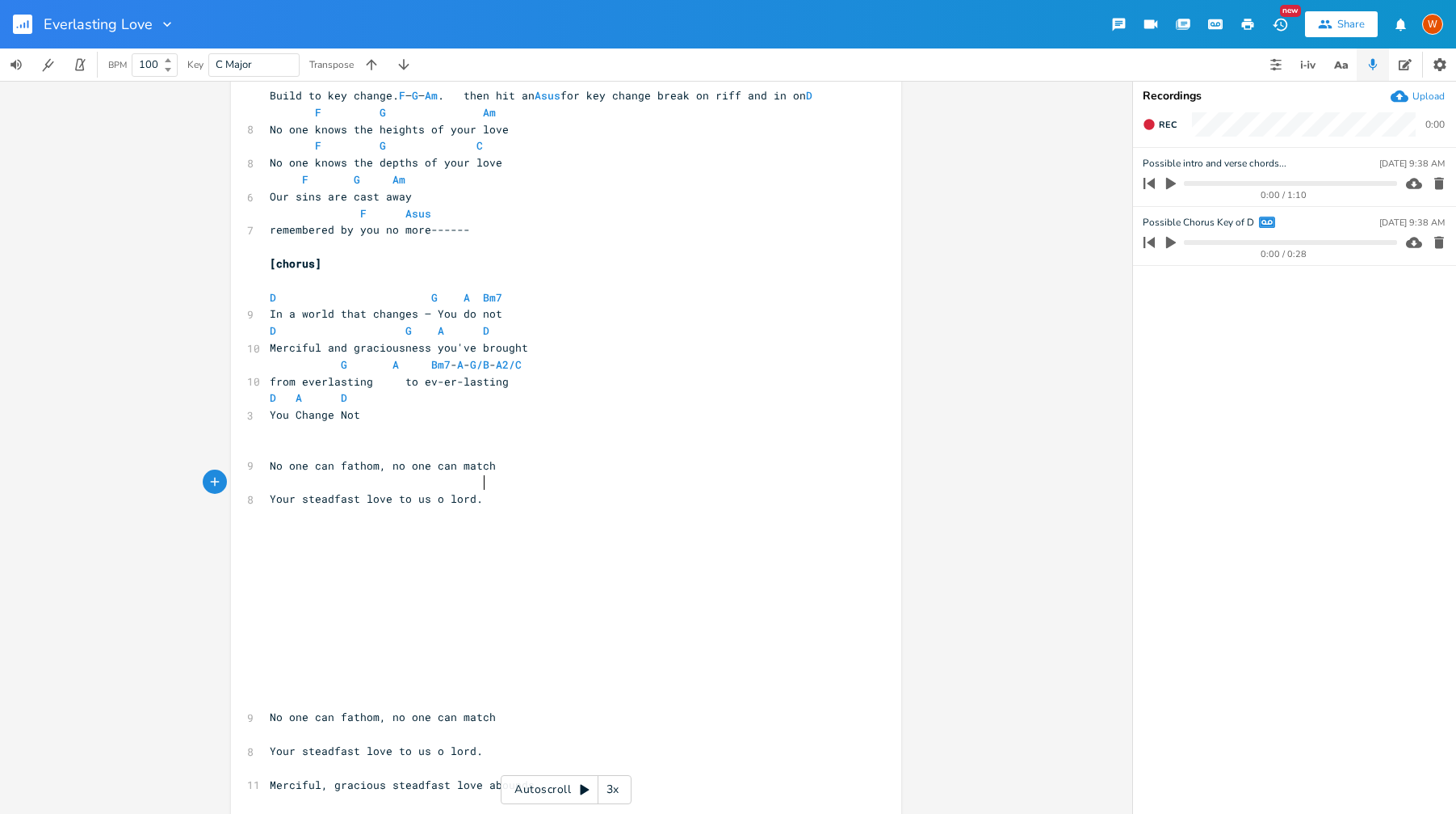
scroll to position [1202, 0]
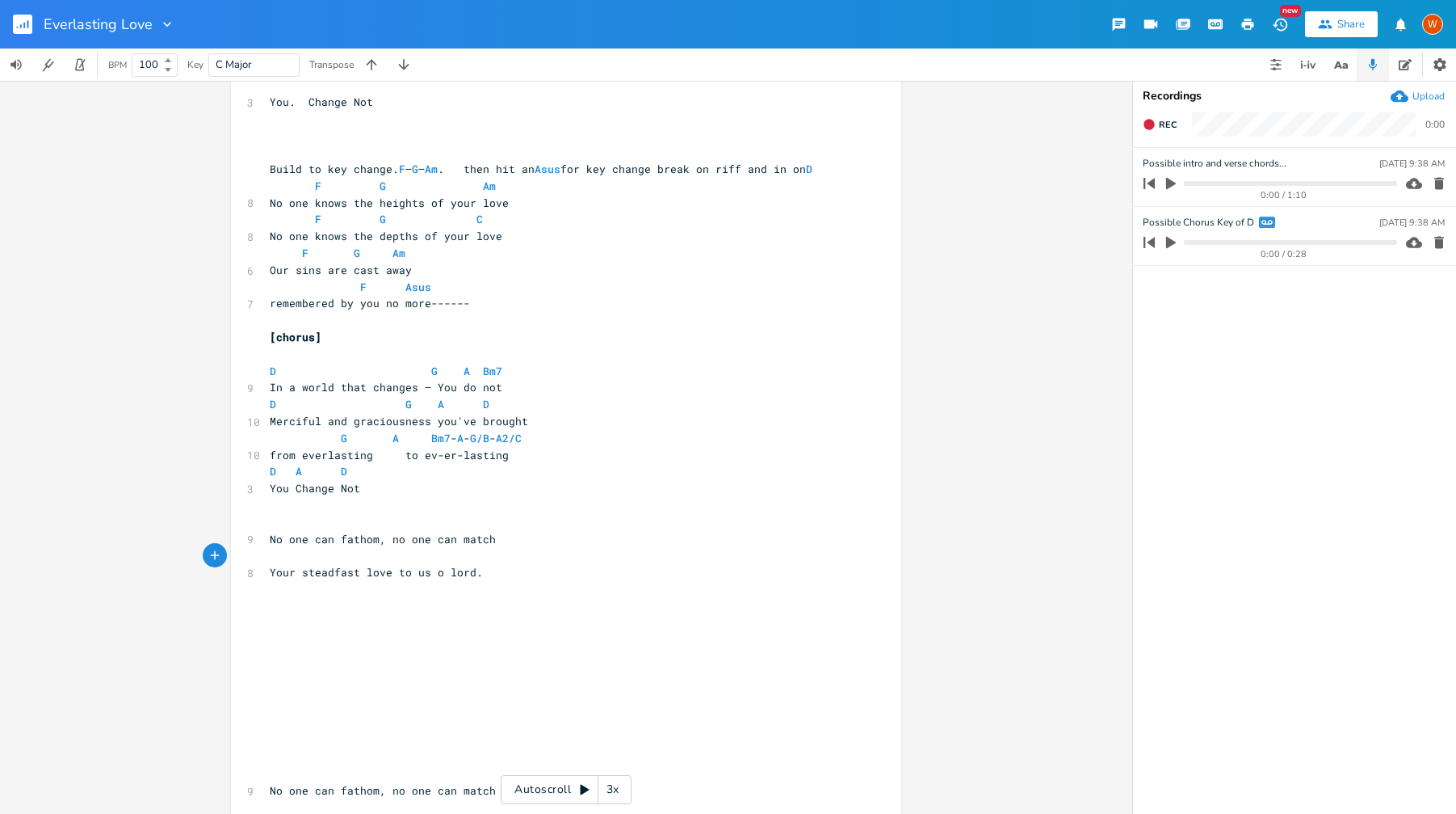
click at [290, 514] on pre "​" at bounding box center [558, 505] width 583 height 17
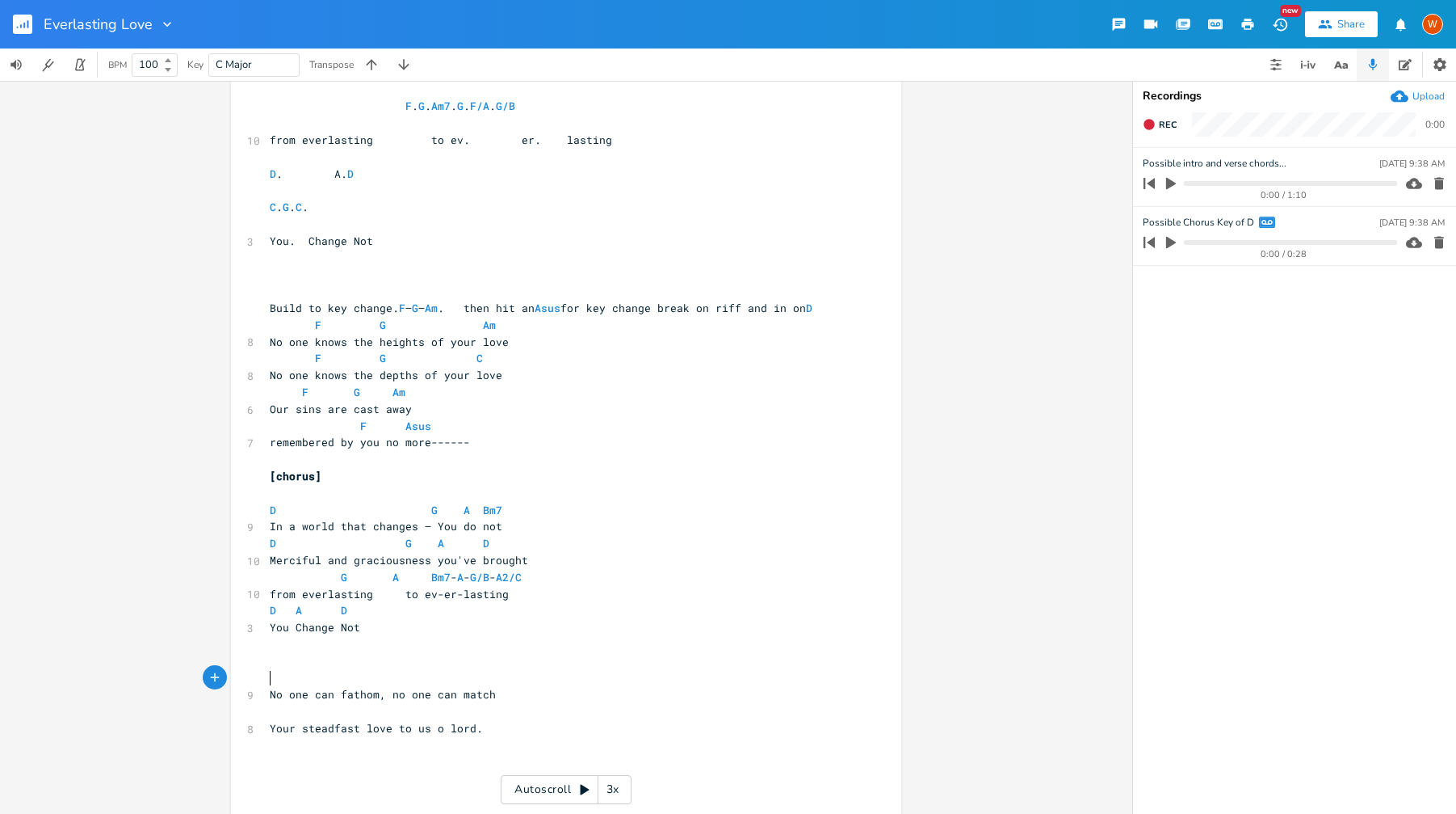
scroll to position [1056, 0]
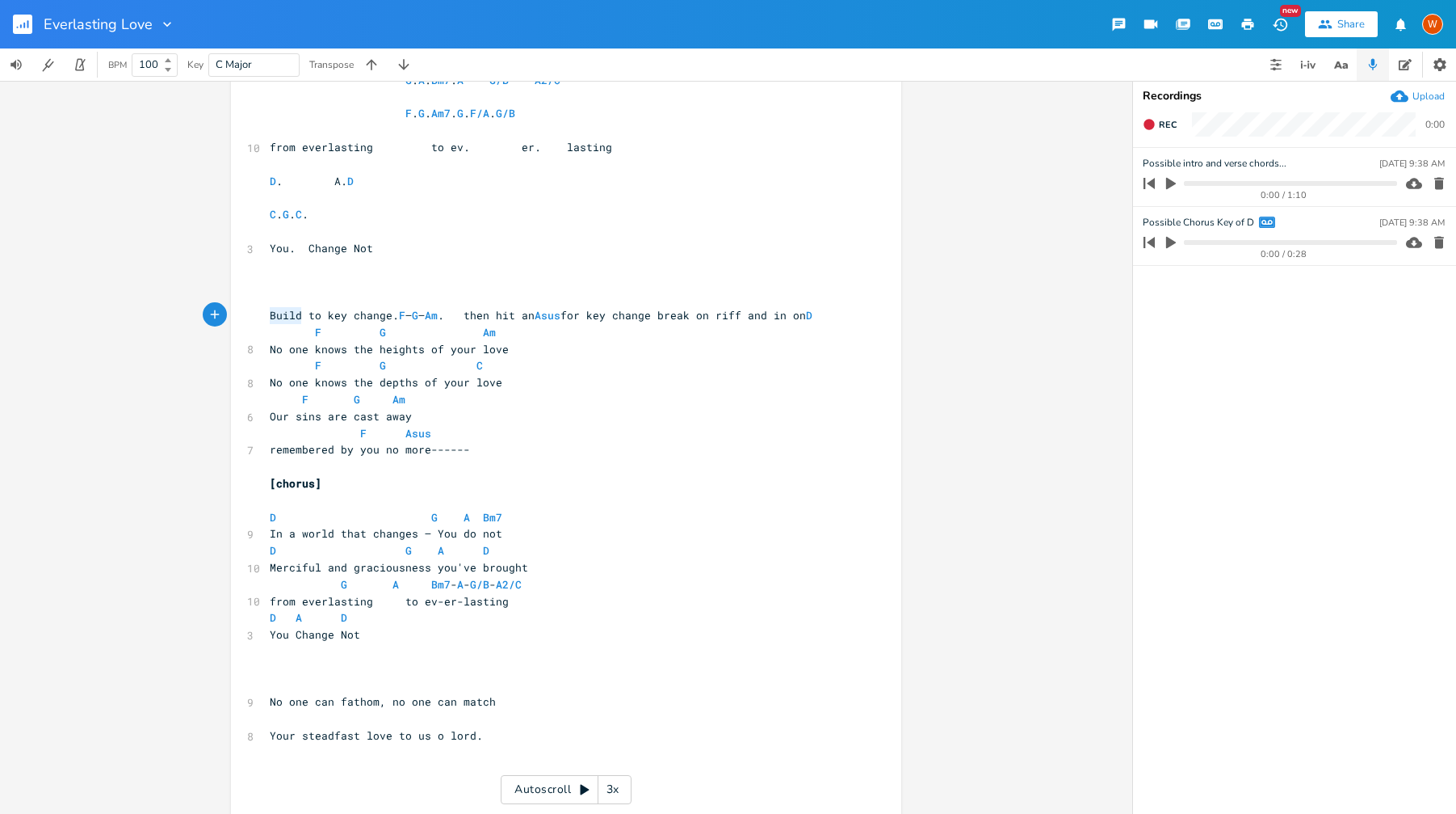
type textarea "Build to key change. F – G – Am. then hit an Asus for key change break on riff …"
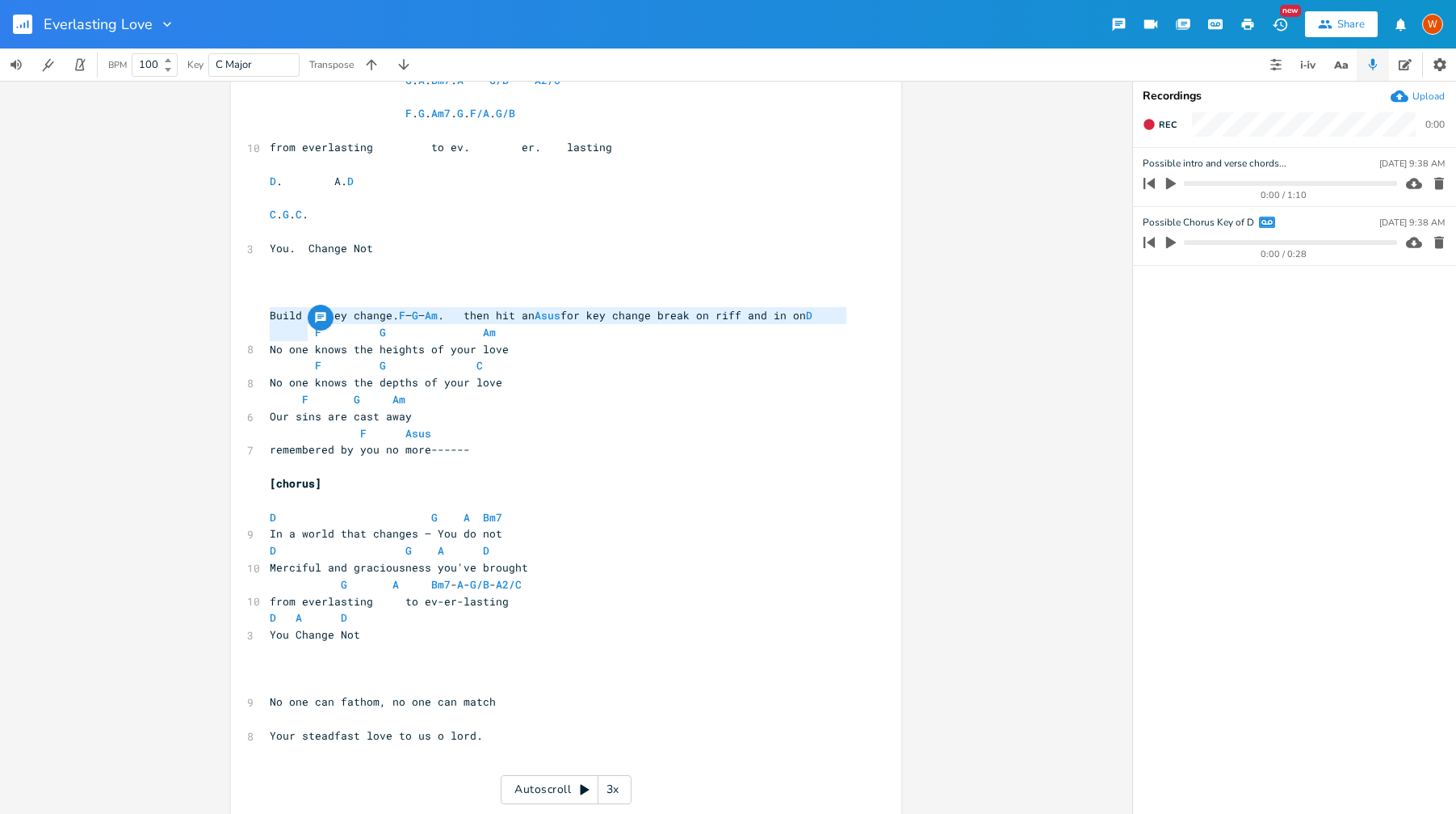
drag, startPoint x: 262, startPoint y: 317, endPoint x: 304, endPoint y: 336, distance: 46.1
click at [304, 324] on pre "Build to key change. F – G – Am . then hit an Asus for key change break on riff…" at bounding box center [558, 315] width 583 height 17
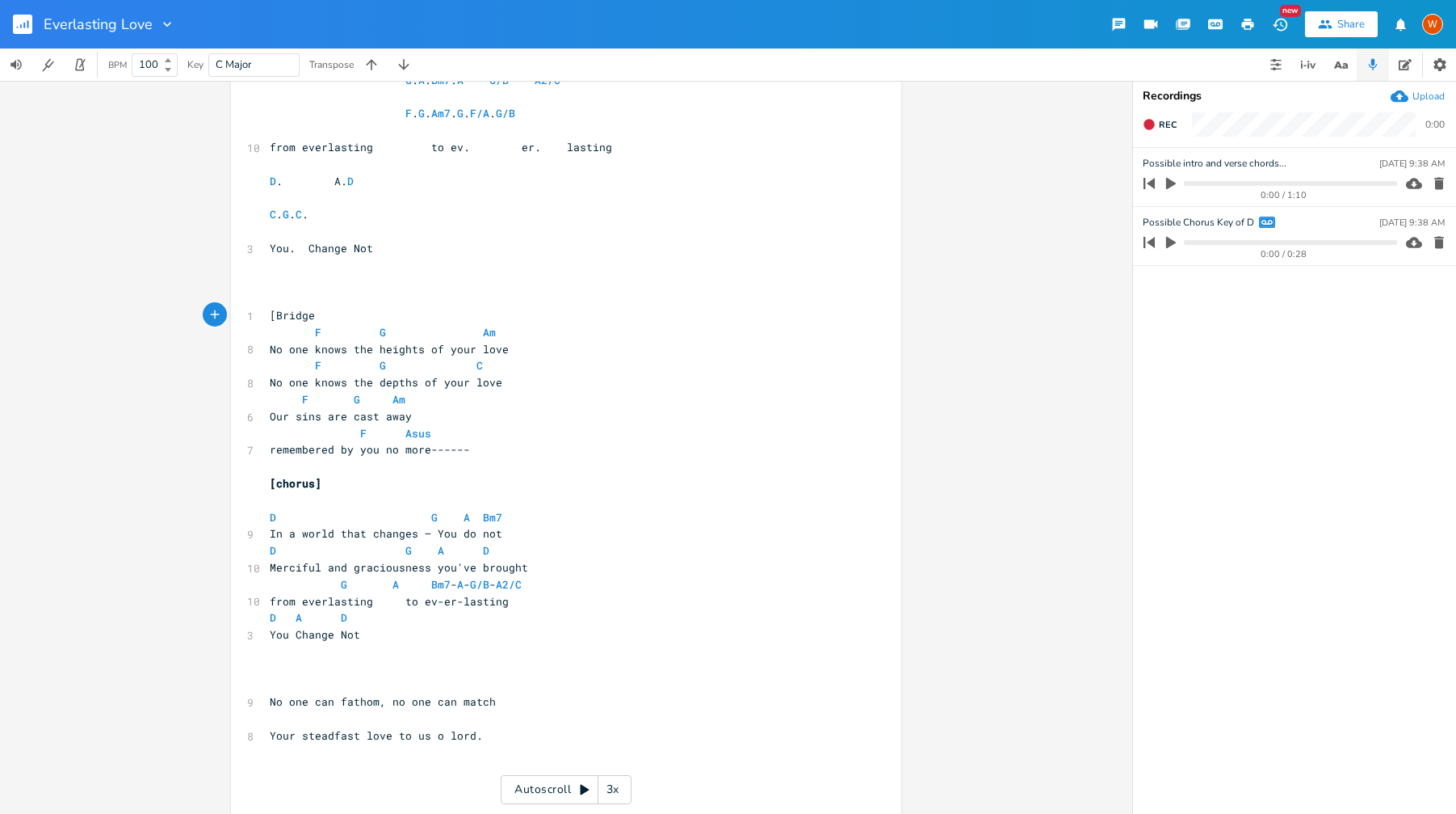
type textarea "[Bridge]"
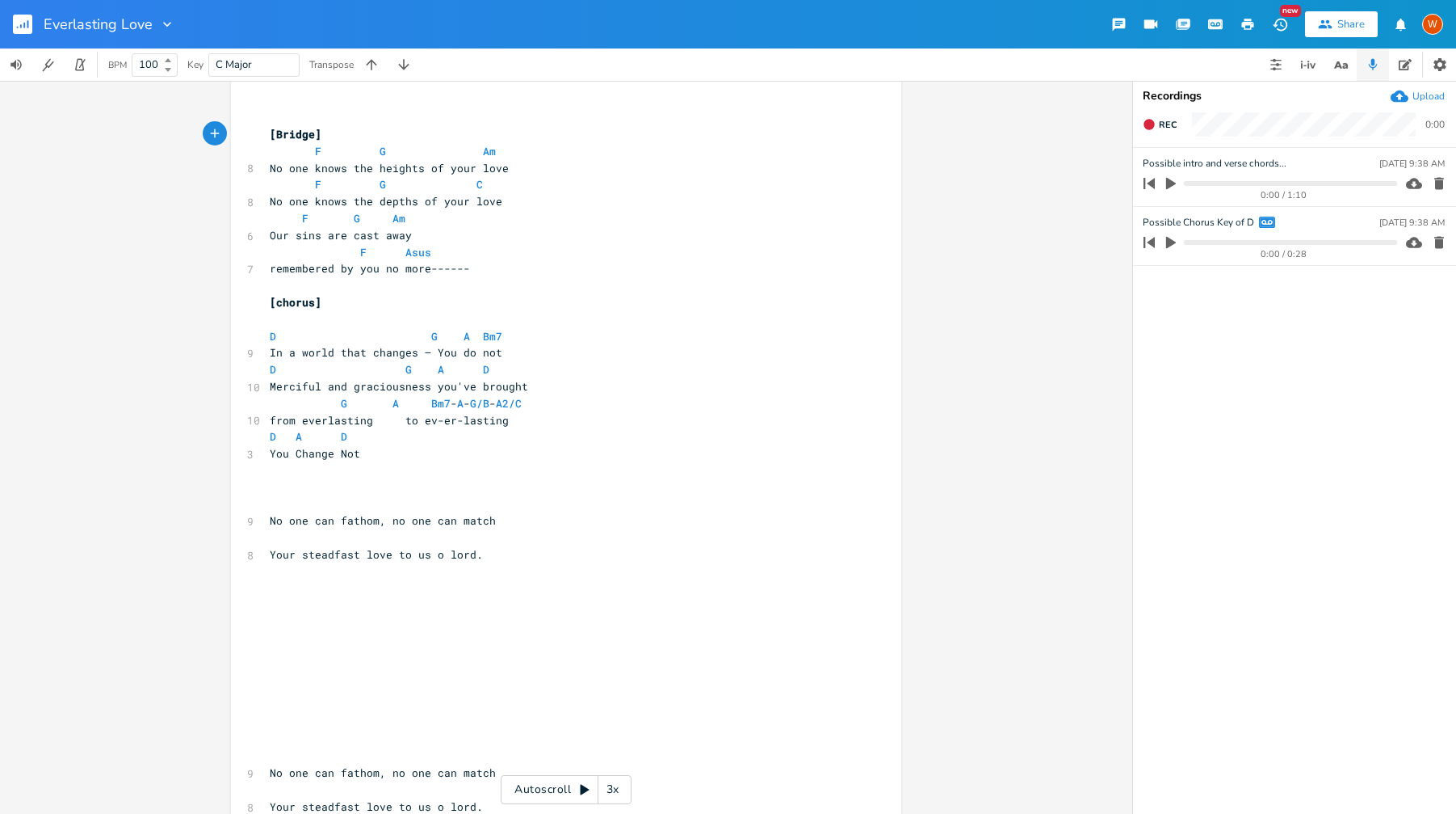
scroll to position [1240, 0]
click at [349, 494] on pre "​" at bounding box center [558, 501] width 583 height 17
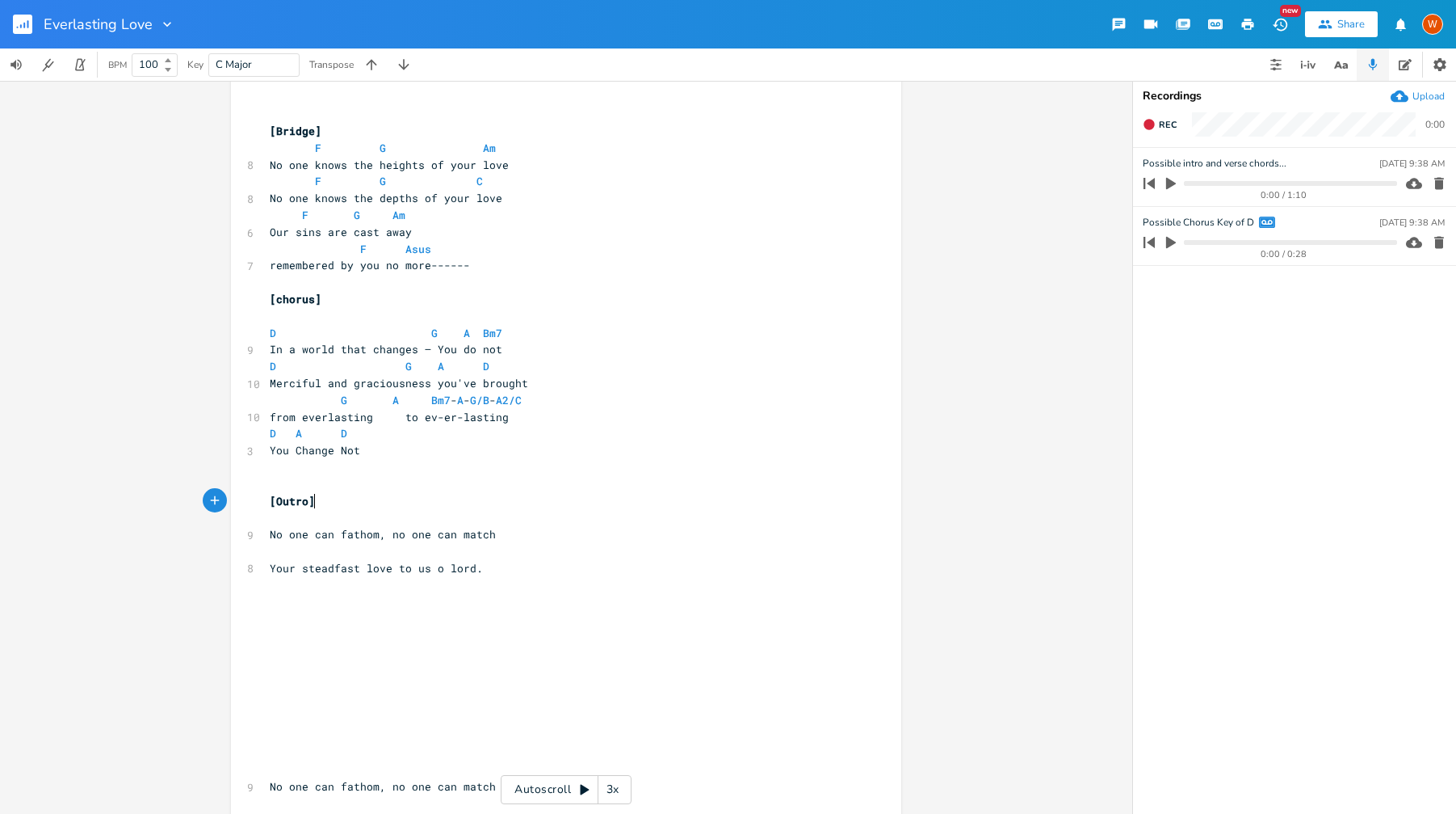
scroll to position [0, 37]
type textarea "[Outro]"
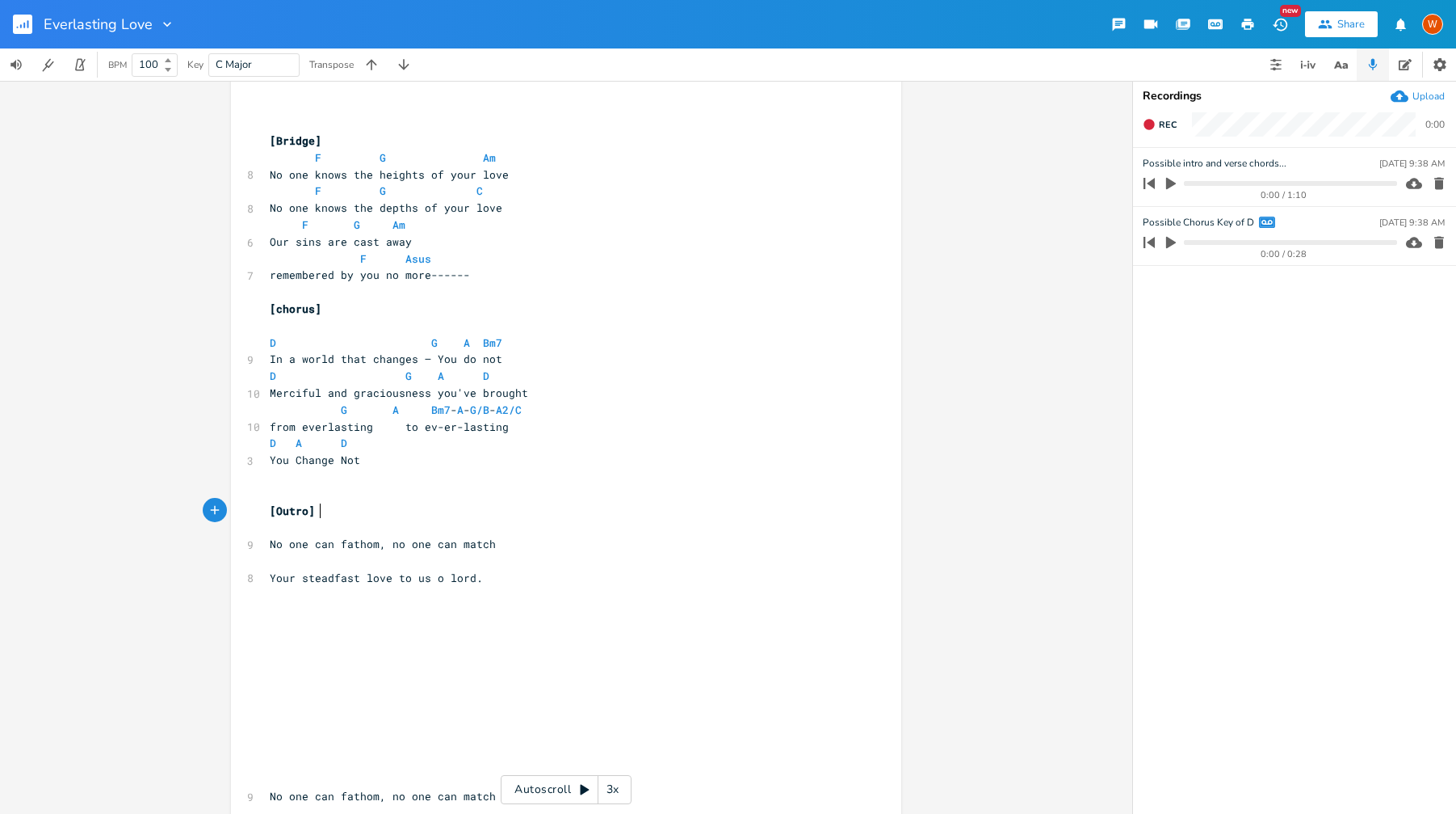
scroll to position [1230, 0]
click at [557, 585] on pre "Your steadfast love to us o lord." at bounding box center [558, 578] width 583 height 17
type textarea "(Repeat)"
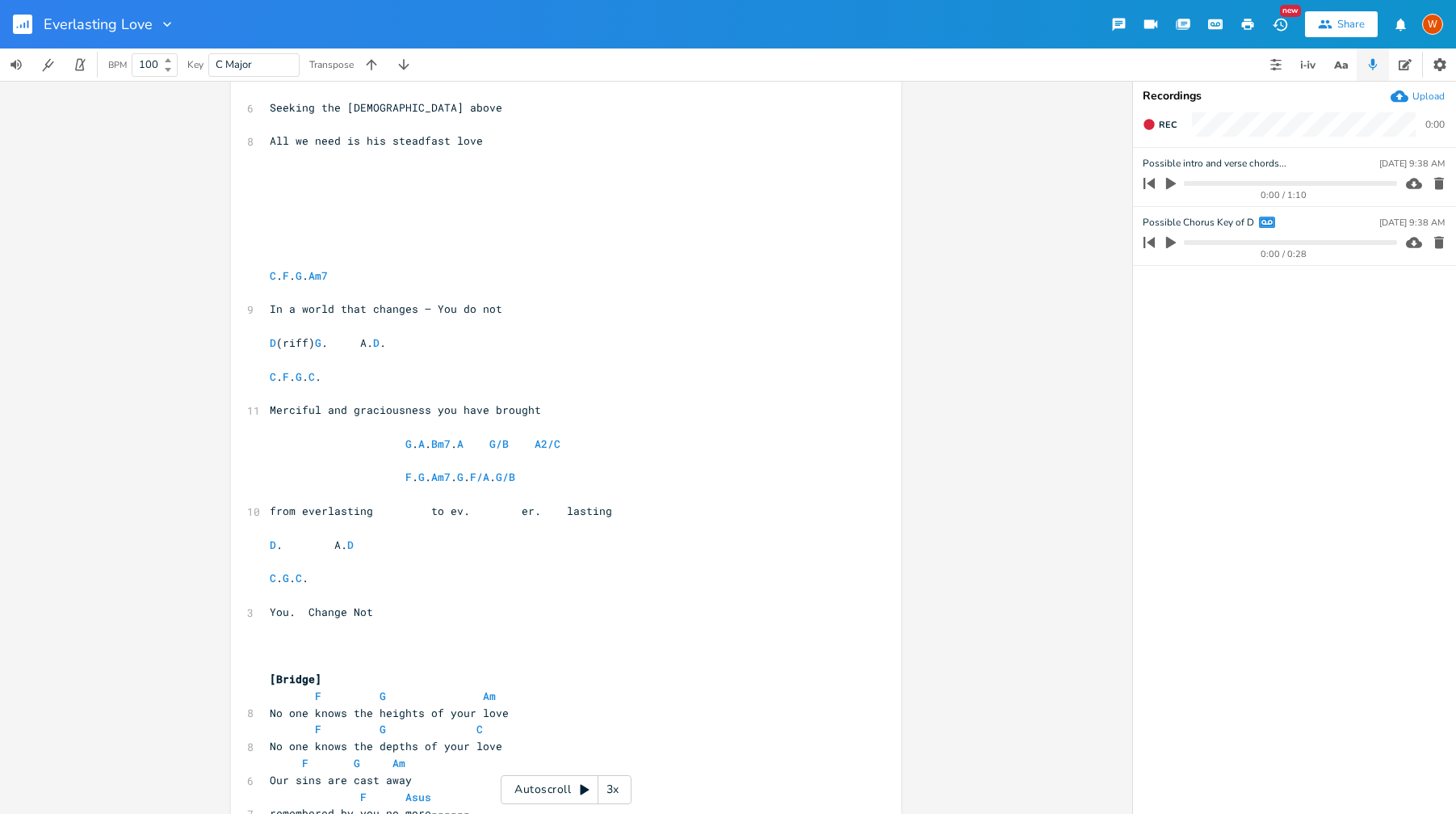
scroll to position [746, 0]
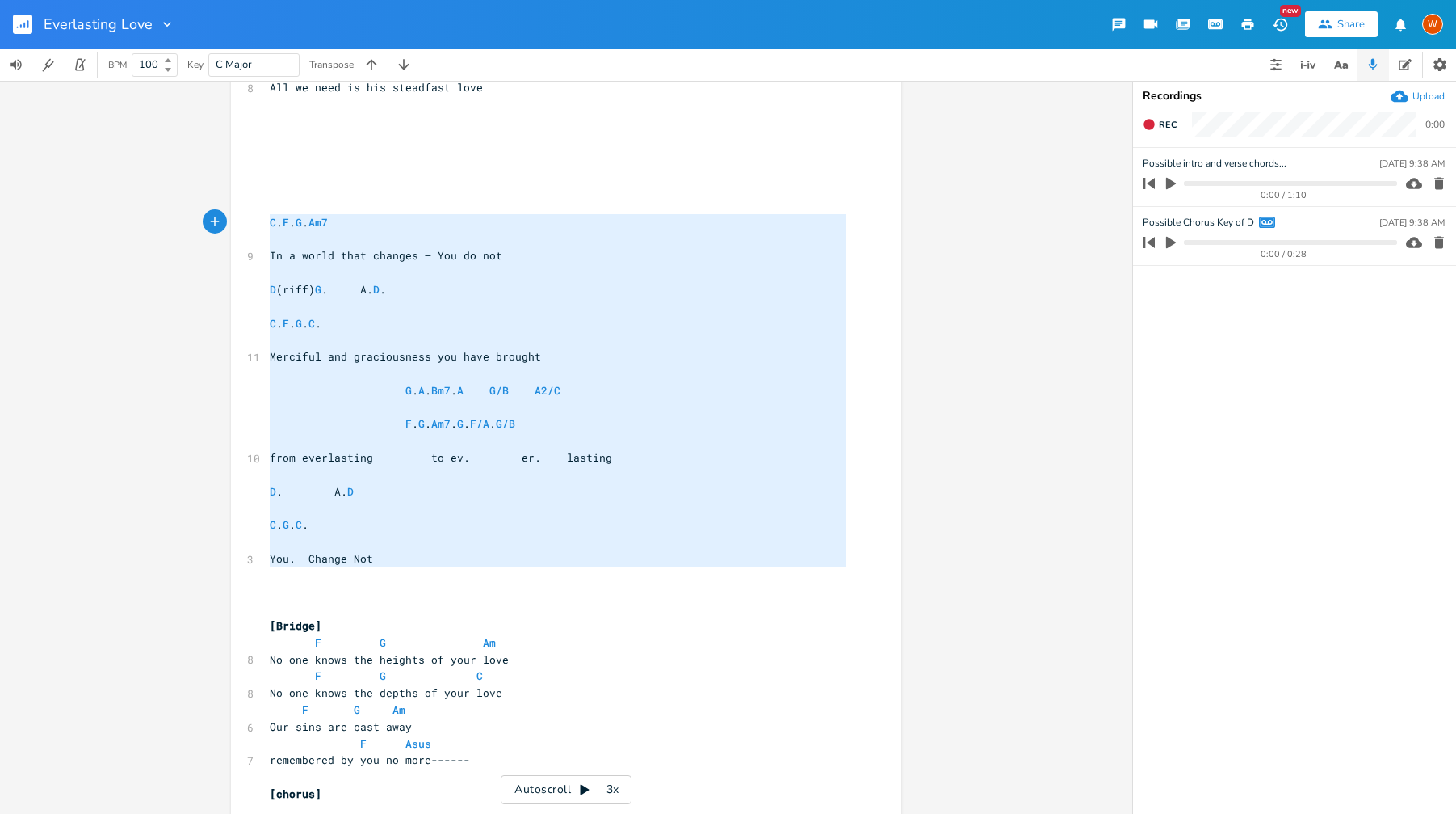
type textarea "C. F. G. Am7 In a world that changes – You do not D (riff) G. A. D. C. F. G. C.…"
drag, startPoint x: 421, startPoint y: 546, endPoint x: 160, endPoint y: 200, distance: 433.4
click at [160, 200] on div "C. F. G. Am7 In a world that changes – You do not D (riff) G. A. D. C. F. G. C.…" at bounding box center [566, 448] width 1132 height 733
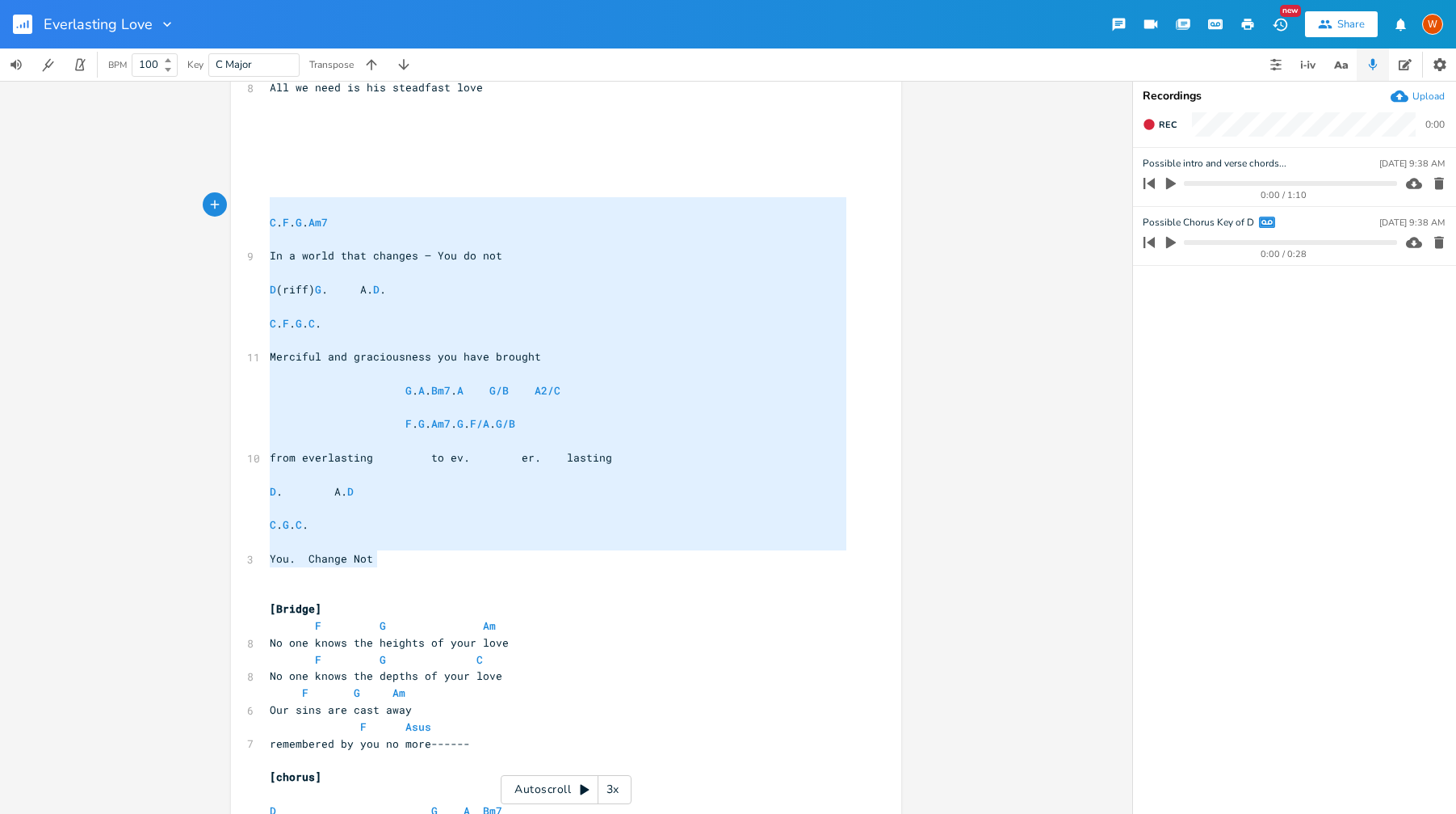
type textarea "C. F. G. Am7 In a world that changes – You do not D (riff) G. A. D. C. F. G. C.…"
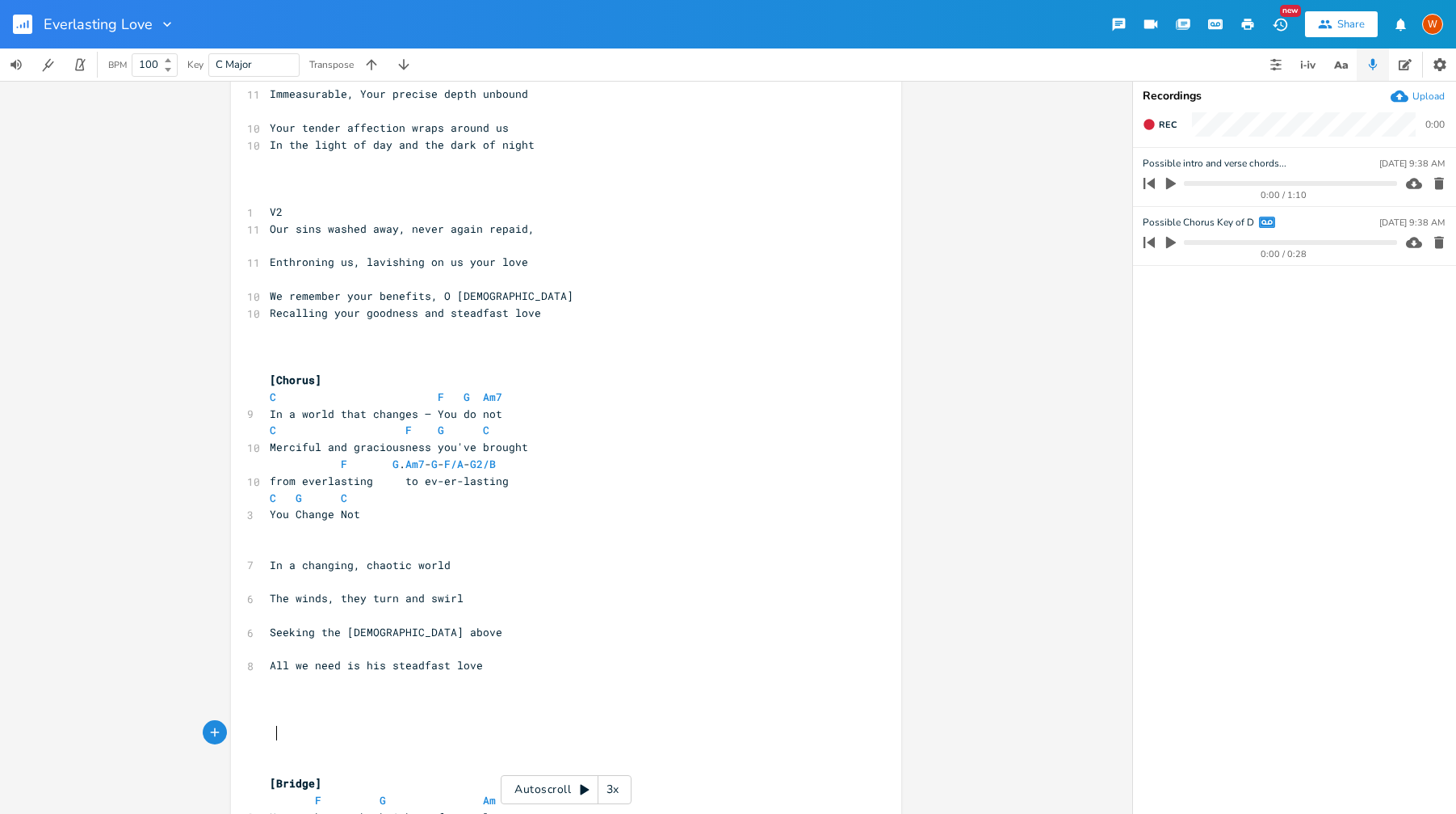
scroll to position [196, 0]
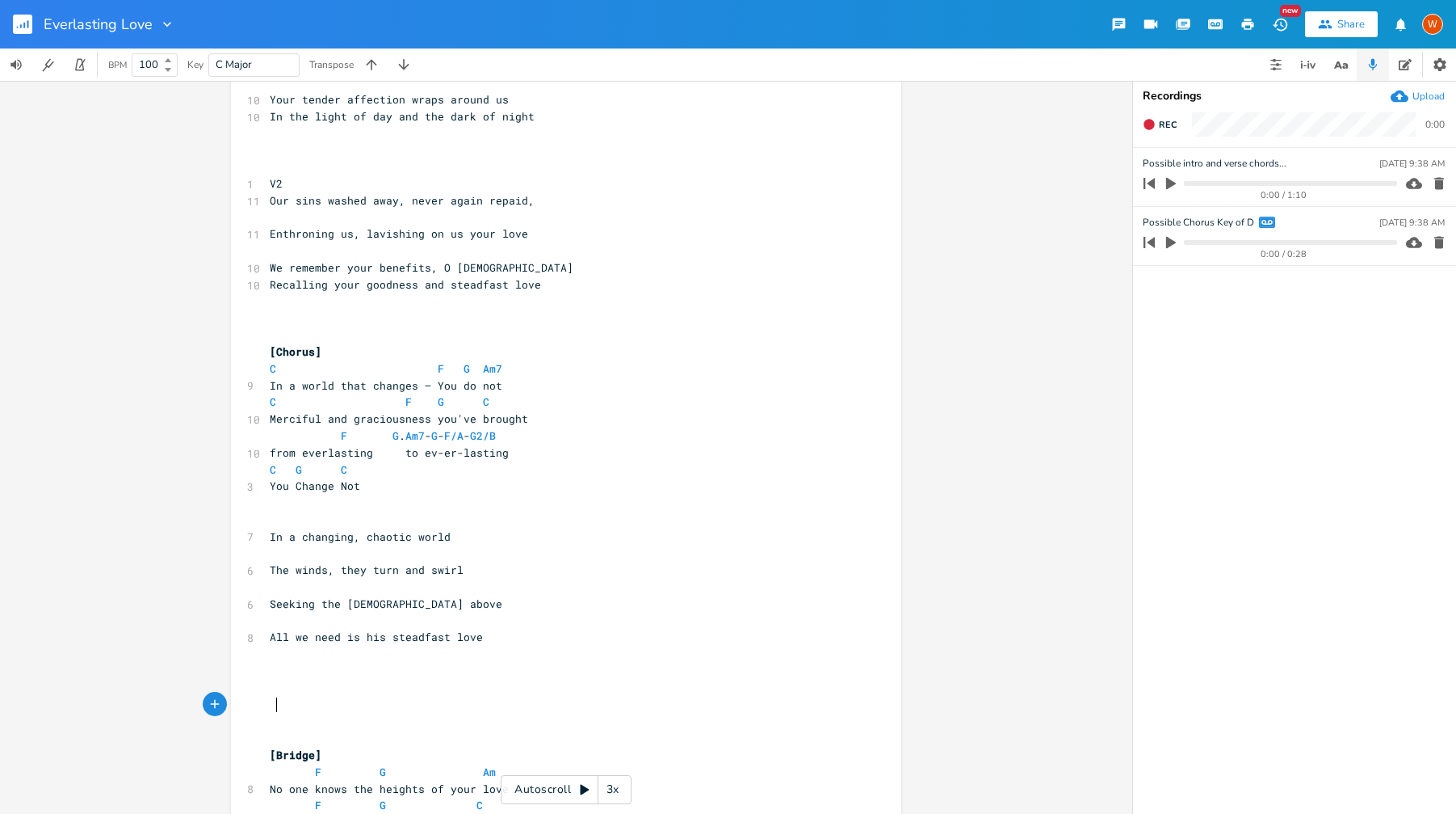
click at [275, 522] on pre "​" at bounding box center [558, 519] width 583 height 17
type textarea "v3"
type textarea "[verse 3]"
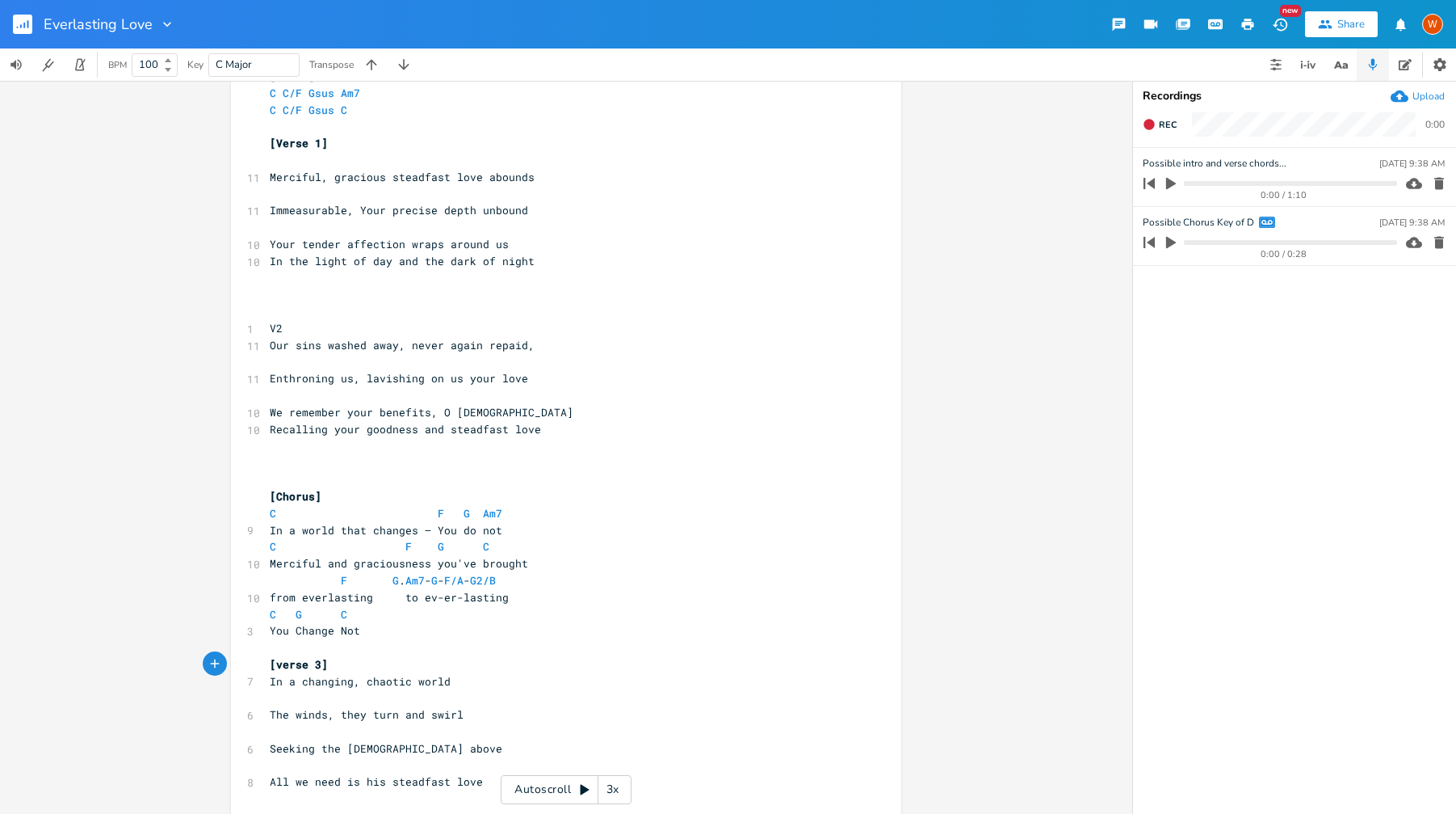
scroll to position [50, 0]
drag, startPoint x: 280, startPoint y: 328, endPoint x: 263, endPoint y: 328, distance: 17.0
click at [270, 328] on span "V2" at bounding box center [276, 329] width 13 height 14
type textarea "[verse 2]"
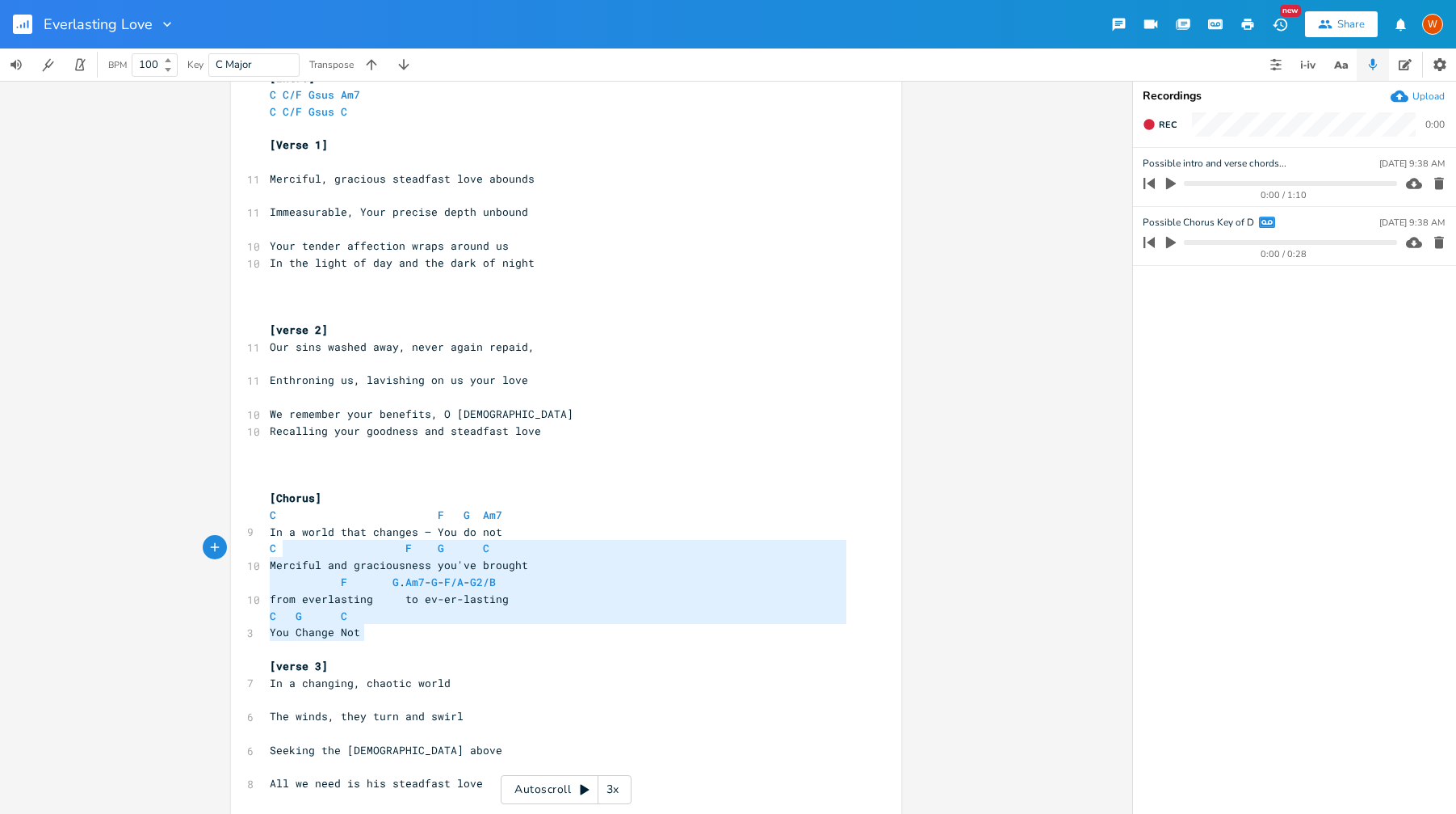
type textarea "[Chorus] C F G Am7 In a world that changes – You do not C F G C Merciful and gr…"
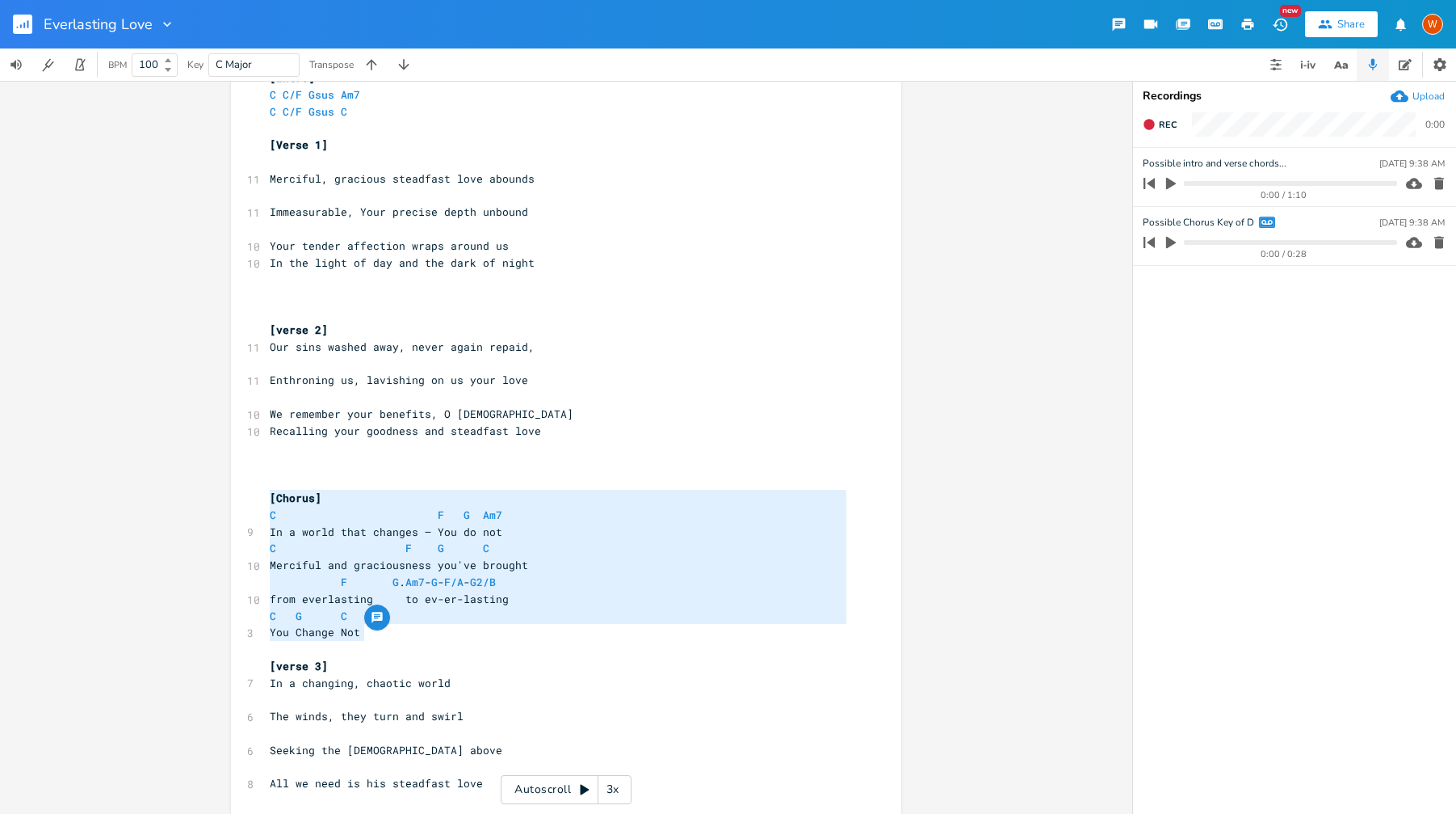
drag, startPoint x: 306, startPoint y: 583, endPoint x: 254, endPoint y: 497, distance: 100.5
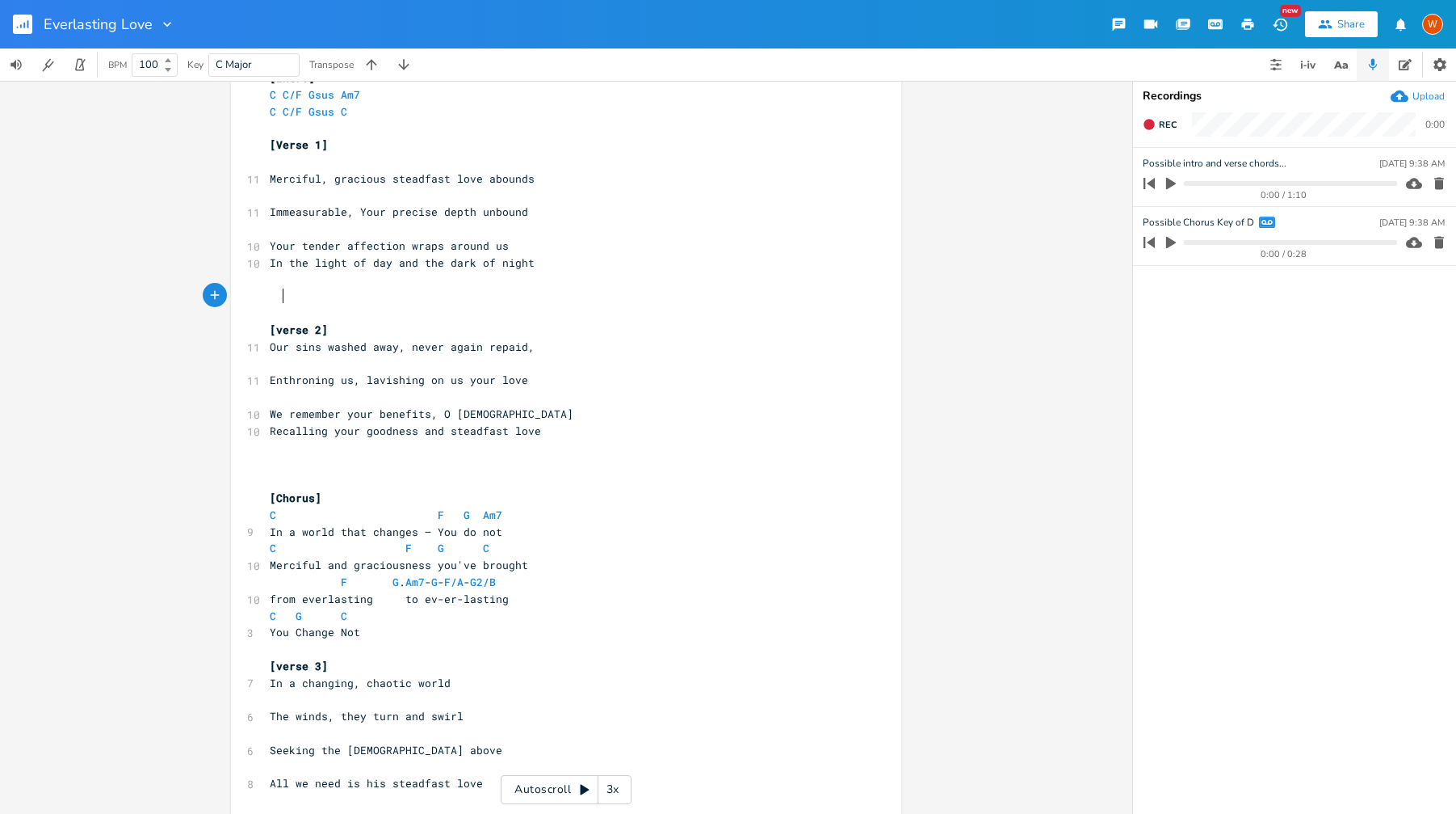
click at [299, 296] on pre at bounding box center [558, 296] width 583 height 17
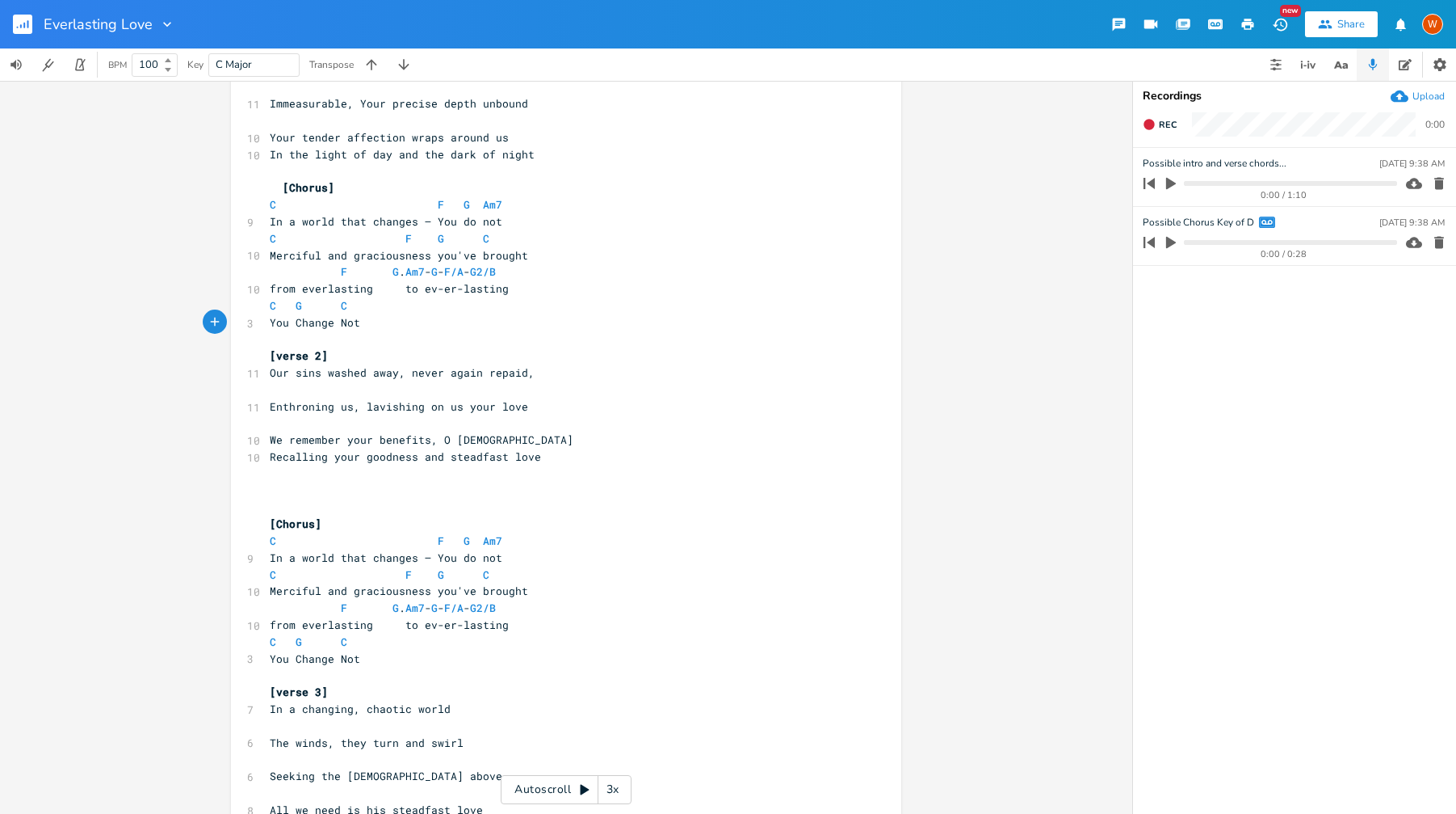
scroll to position [166, 0]
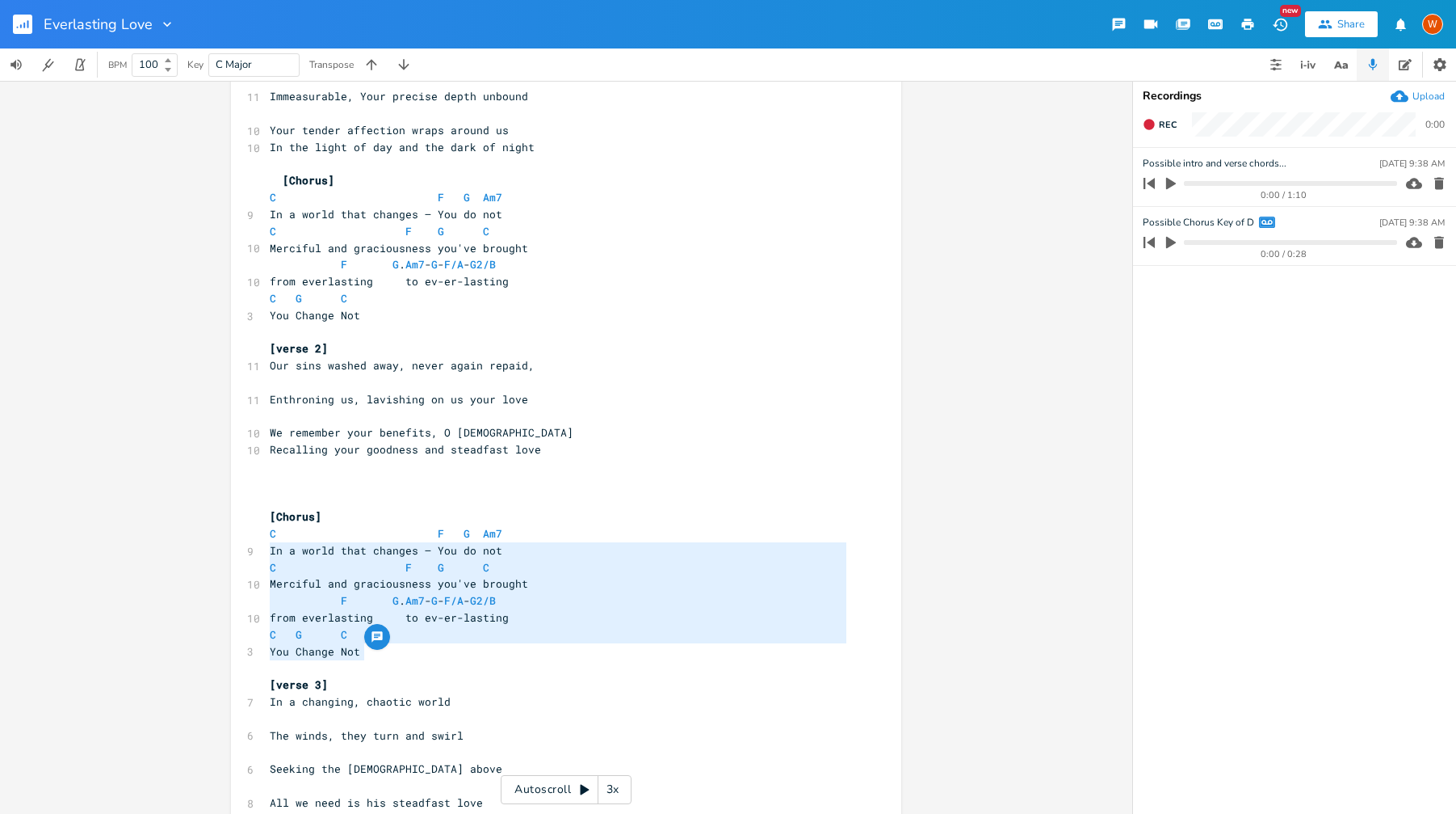
type textarea "C F G Am7 In a world that changes – You do not C F G C Merciful and graciousnes…"
drag, startPoint x: 377, startPoint y: 649, endPoint x: 233, endPoint y: 539, distance: 181.2
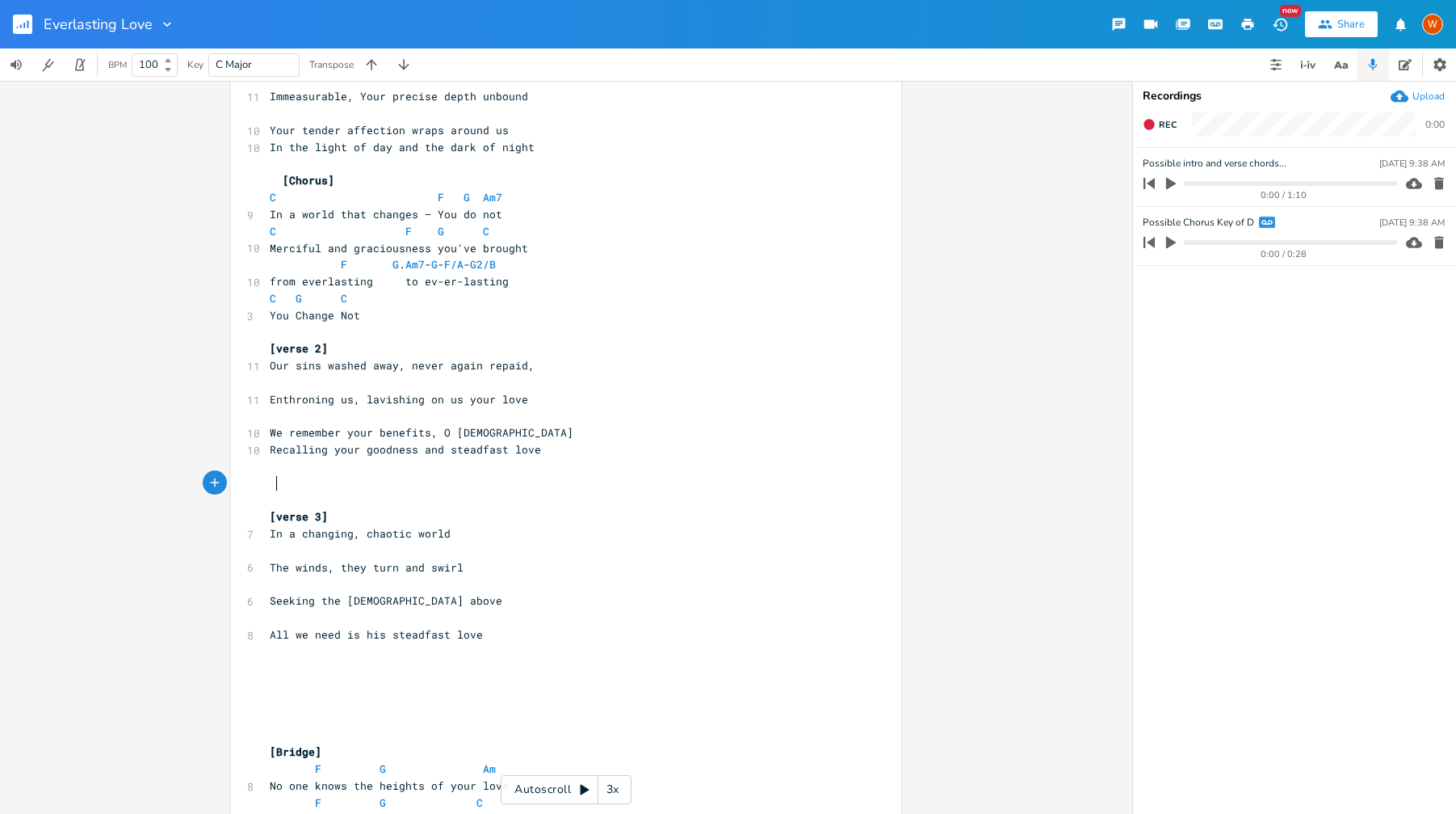
click at [484, 430] on pre "We remember your benefits, O [DEMOGRAPHIC_DATA]" at bounding box center [558, 432] width 583 height 17
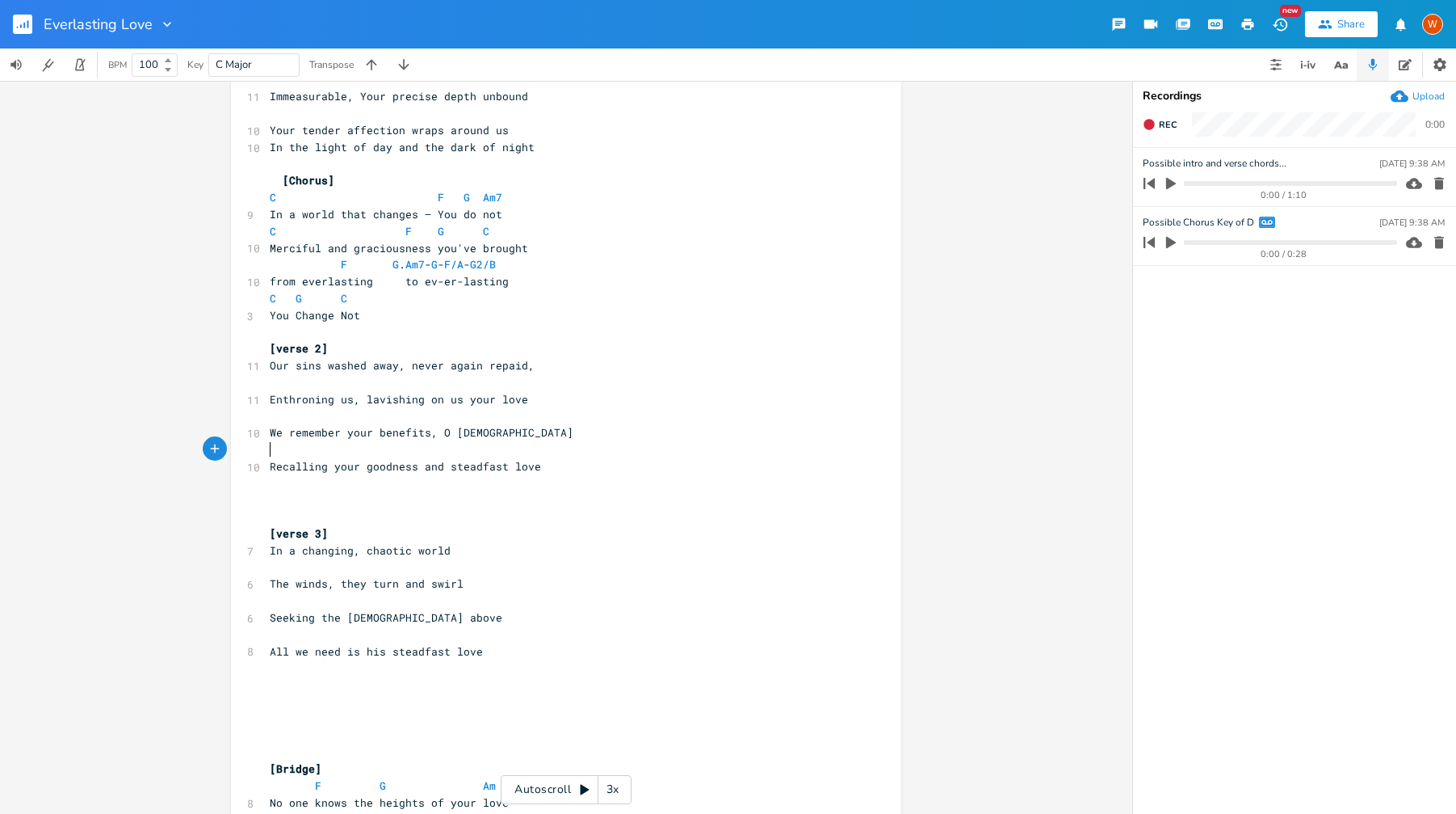
click at [337, 501] on pre at bounding box center [558, 500] width 583 height 17
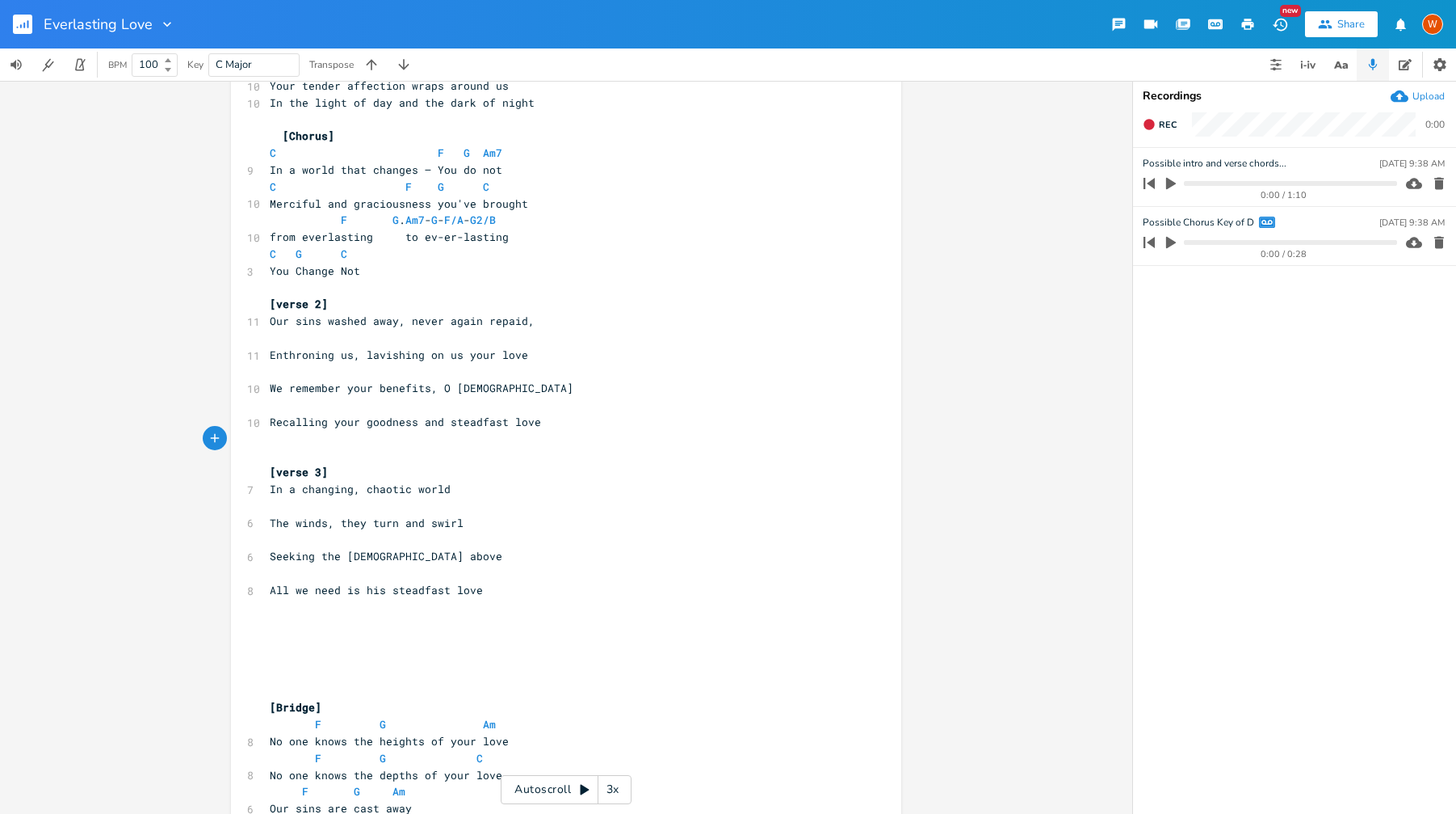
scroll to position [223, 0]
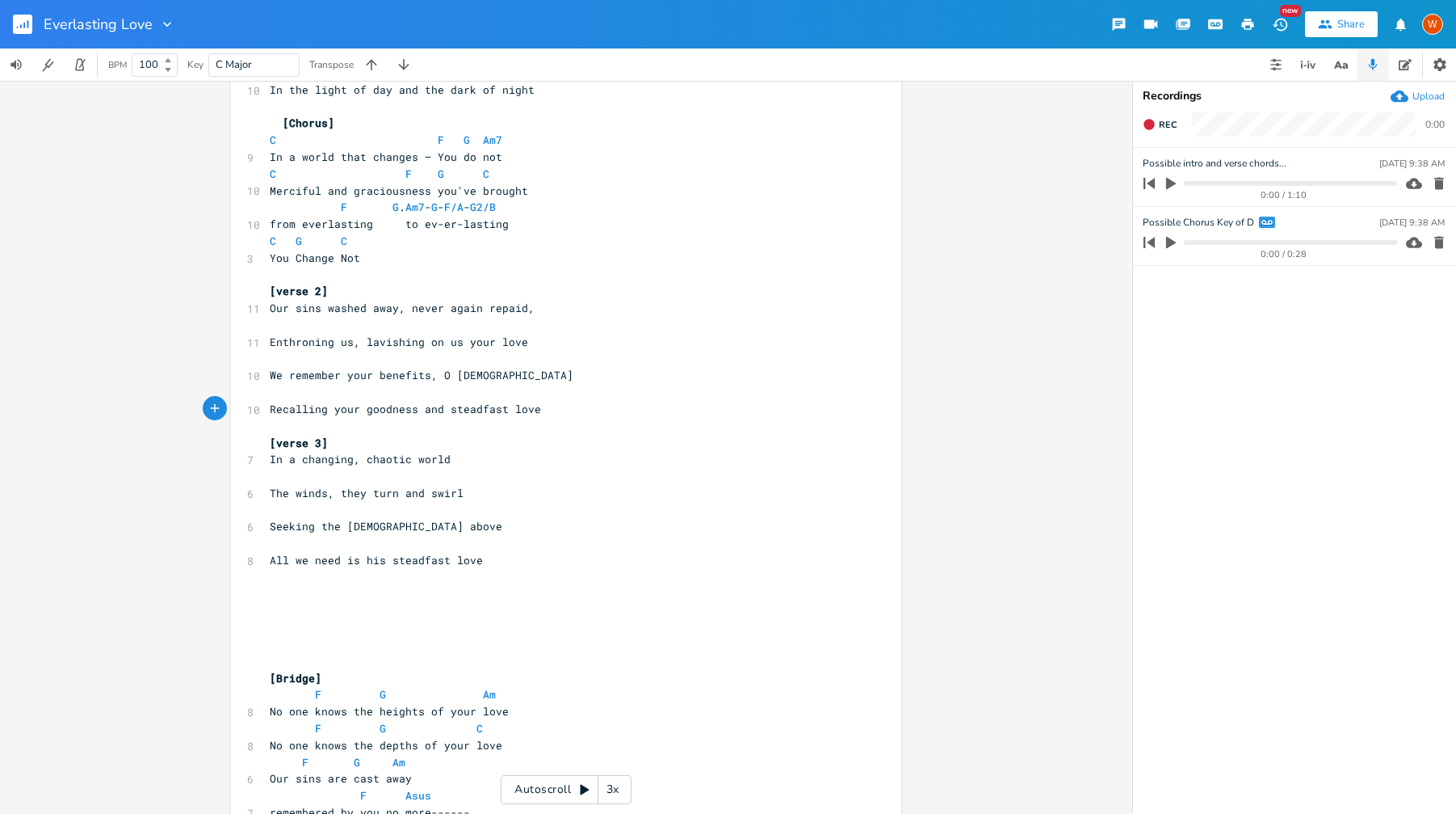
click at [324, 585] on pre at bounding box center [558, 593] width 583 height 17
click at [366, 293] on pre "[verse 2]" at bounding box center [558, 290] width 583 height 17
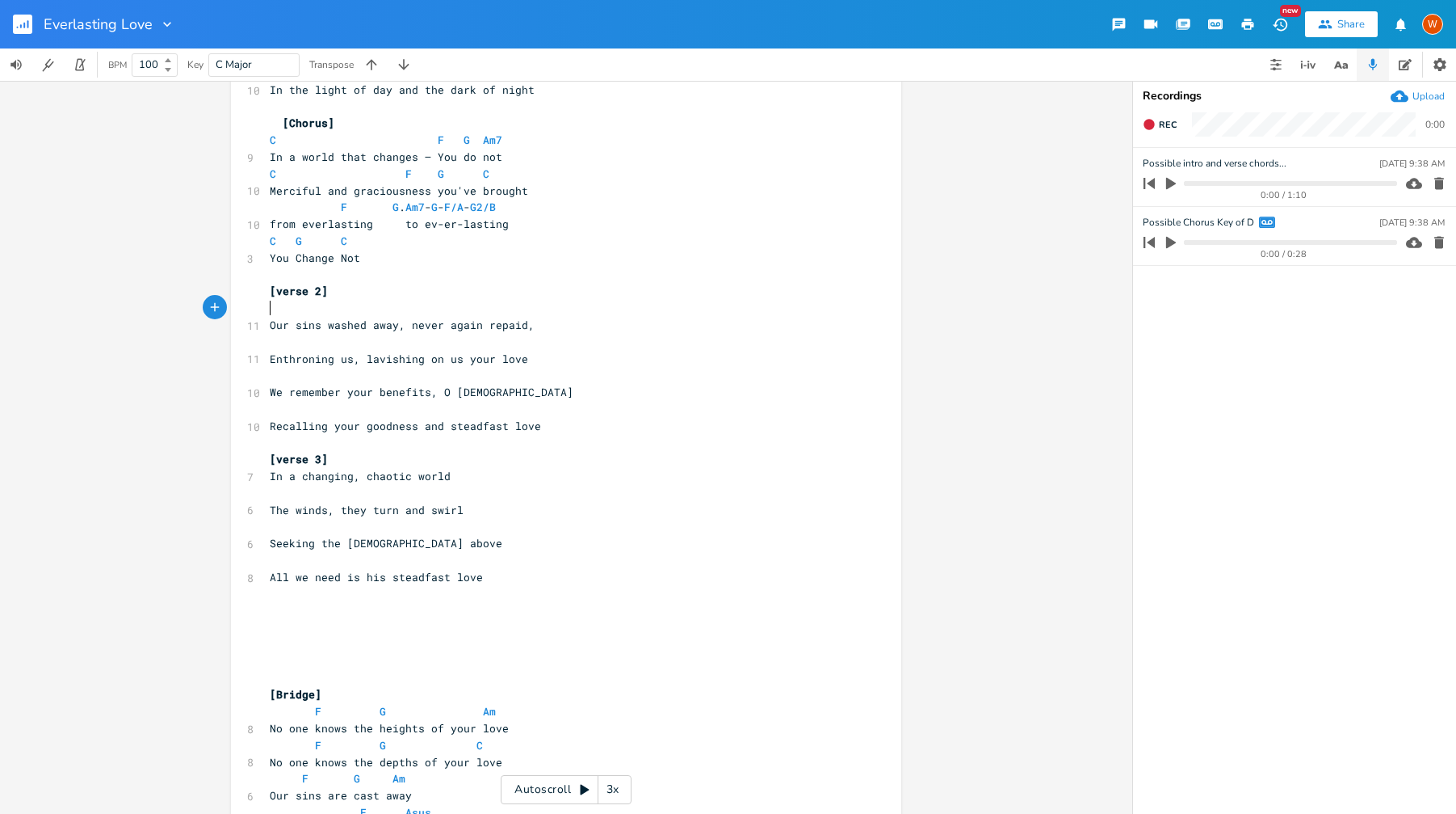
click at [356, 463] on pre "[verse 3]" at bounding box center [558, 459] width 583 height 17
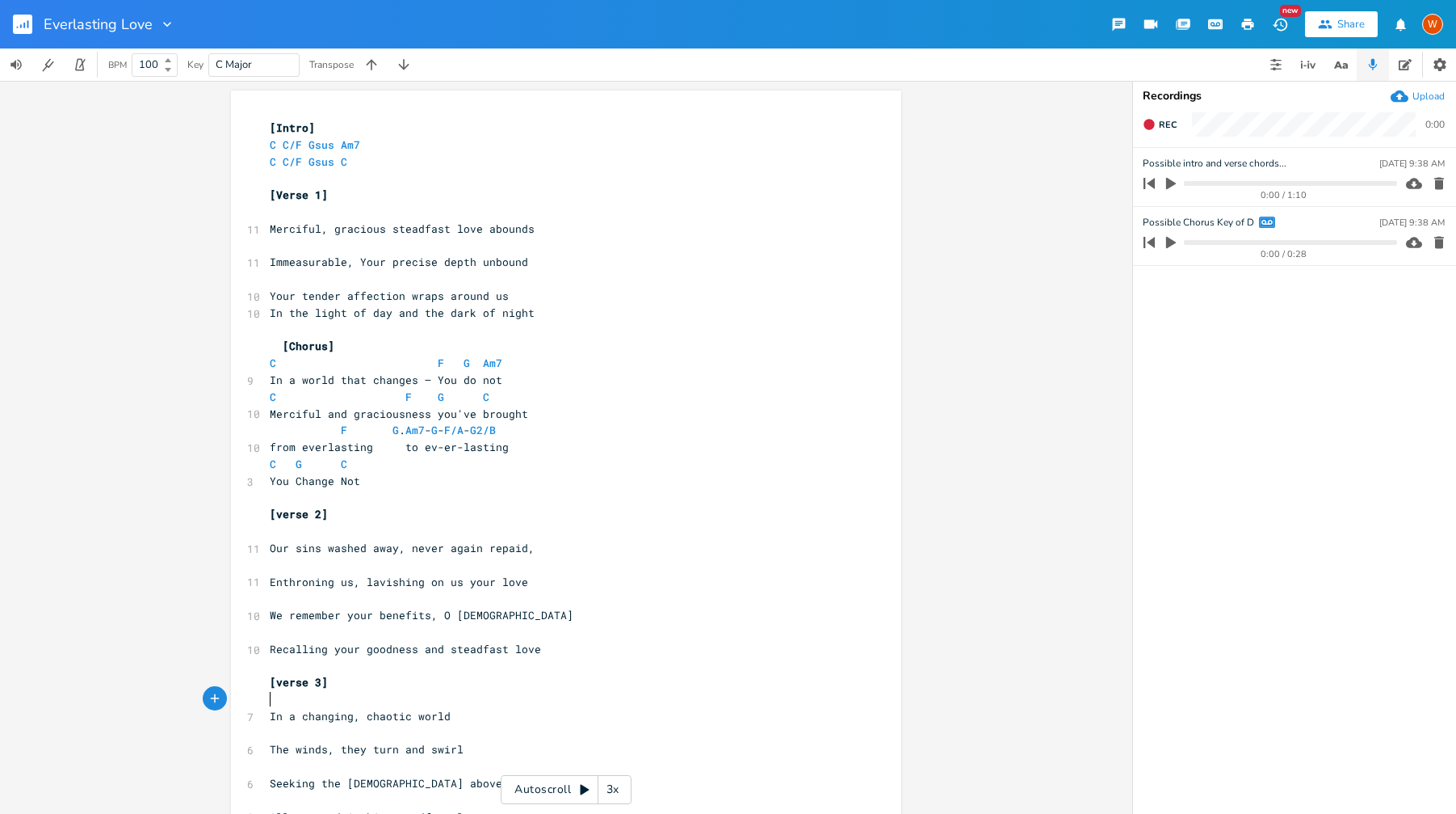
scroll to position [529, 0]
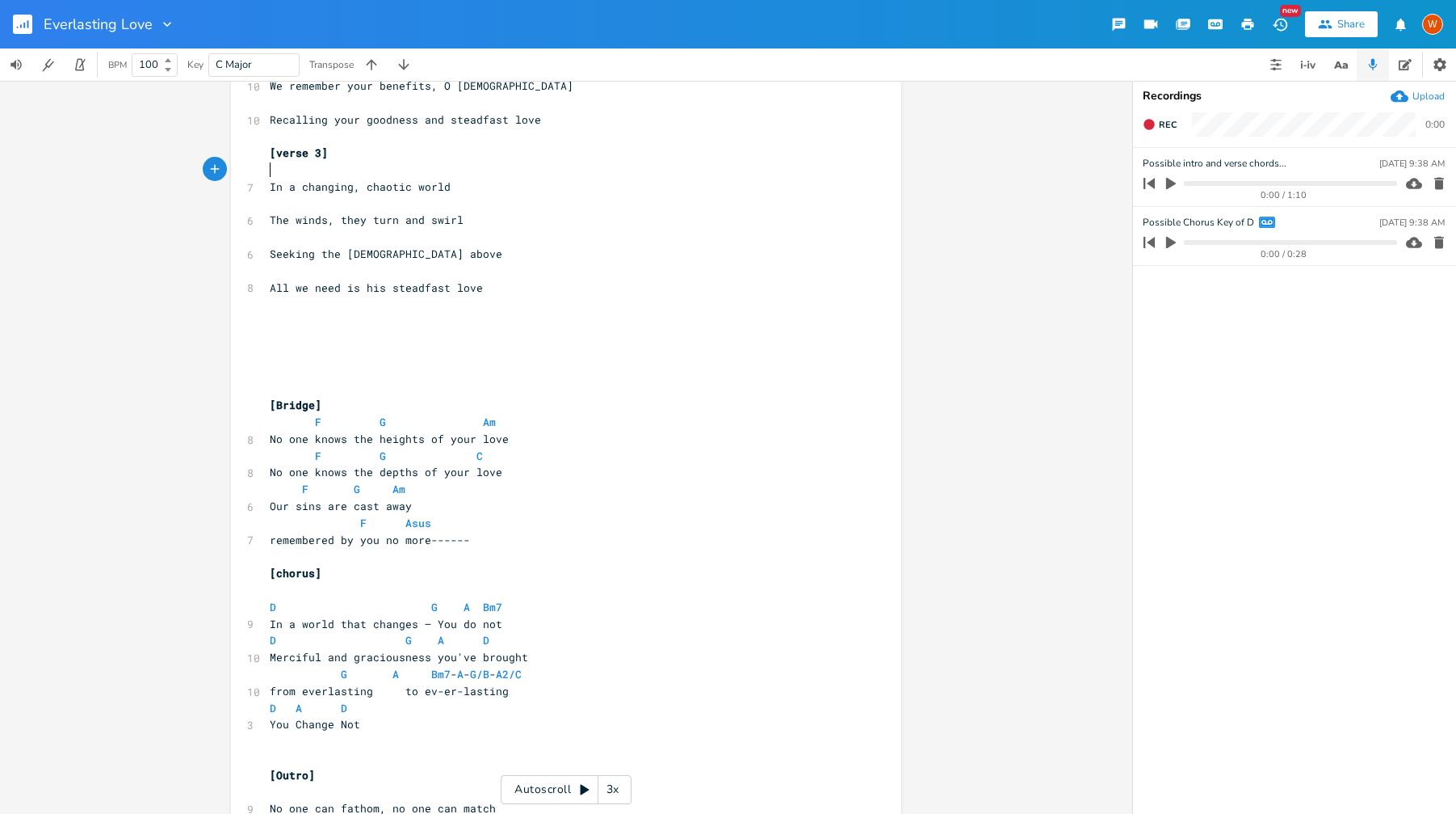
click at [305, 333] on pre "​" at bounding box center [558, 337] width 583 height 17
type textarea "{"
type textarea "[Cj"
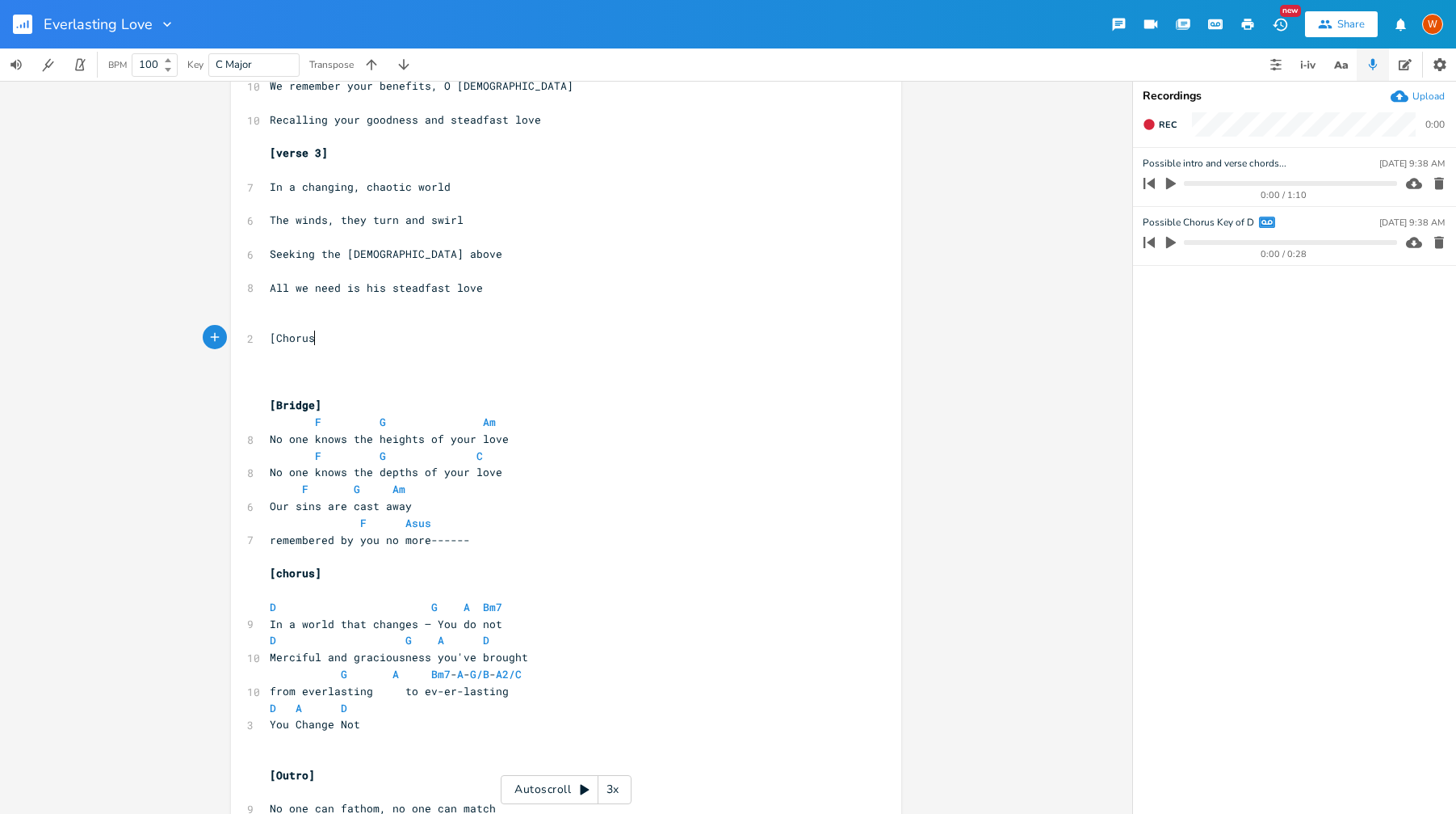
type textarea "horus]"
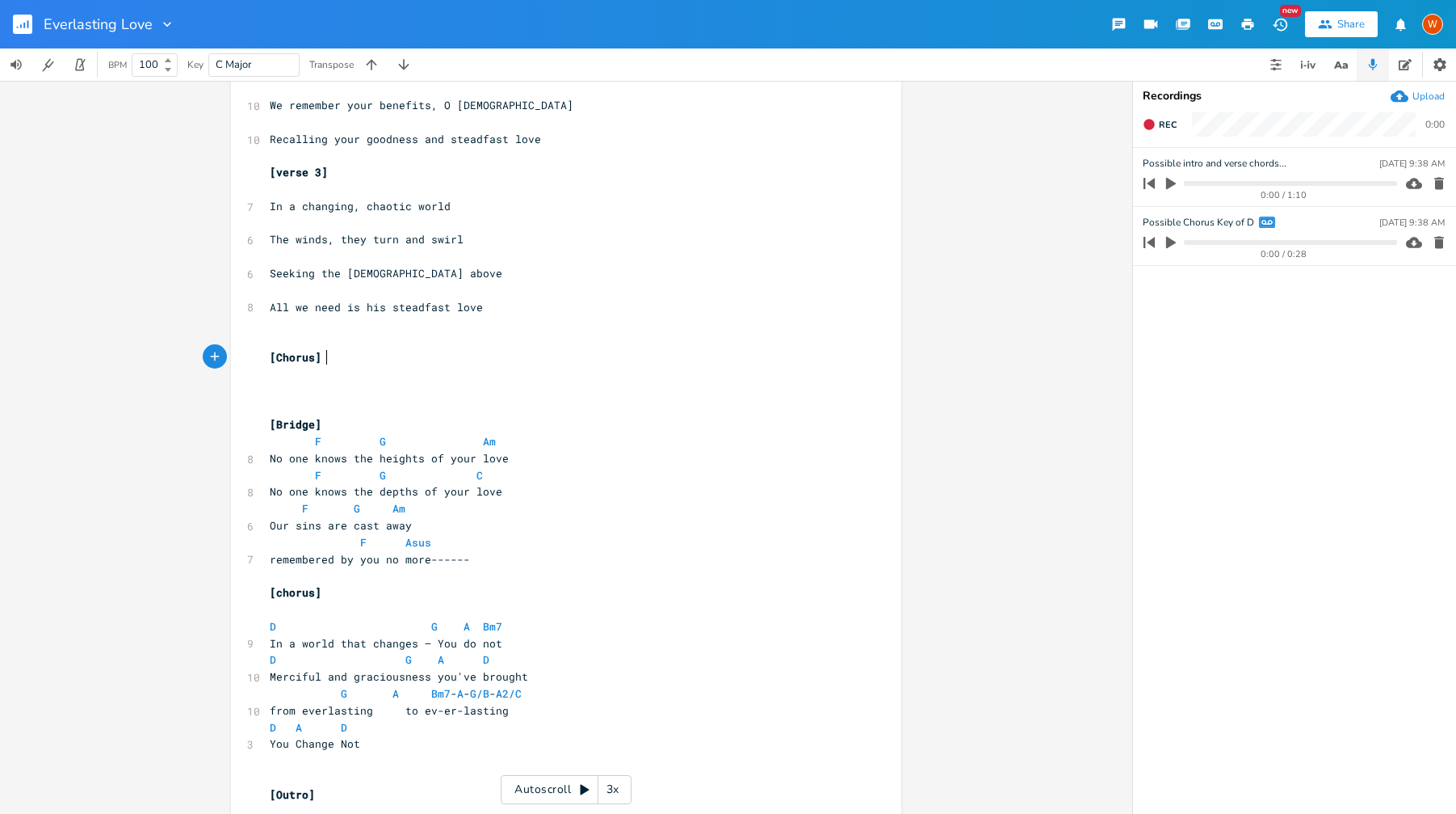
scroll to position [509, 0]
click at [319, 404] on pre "​" at bounding box center [558, 408] width 583 height 17
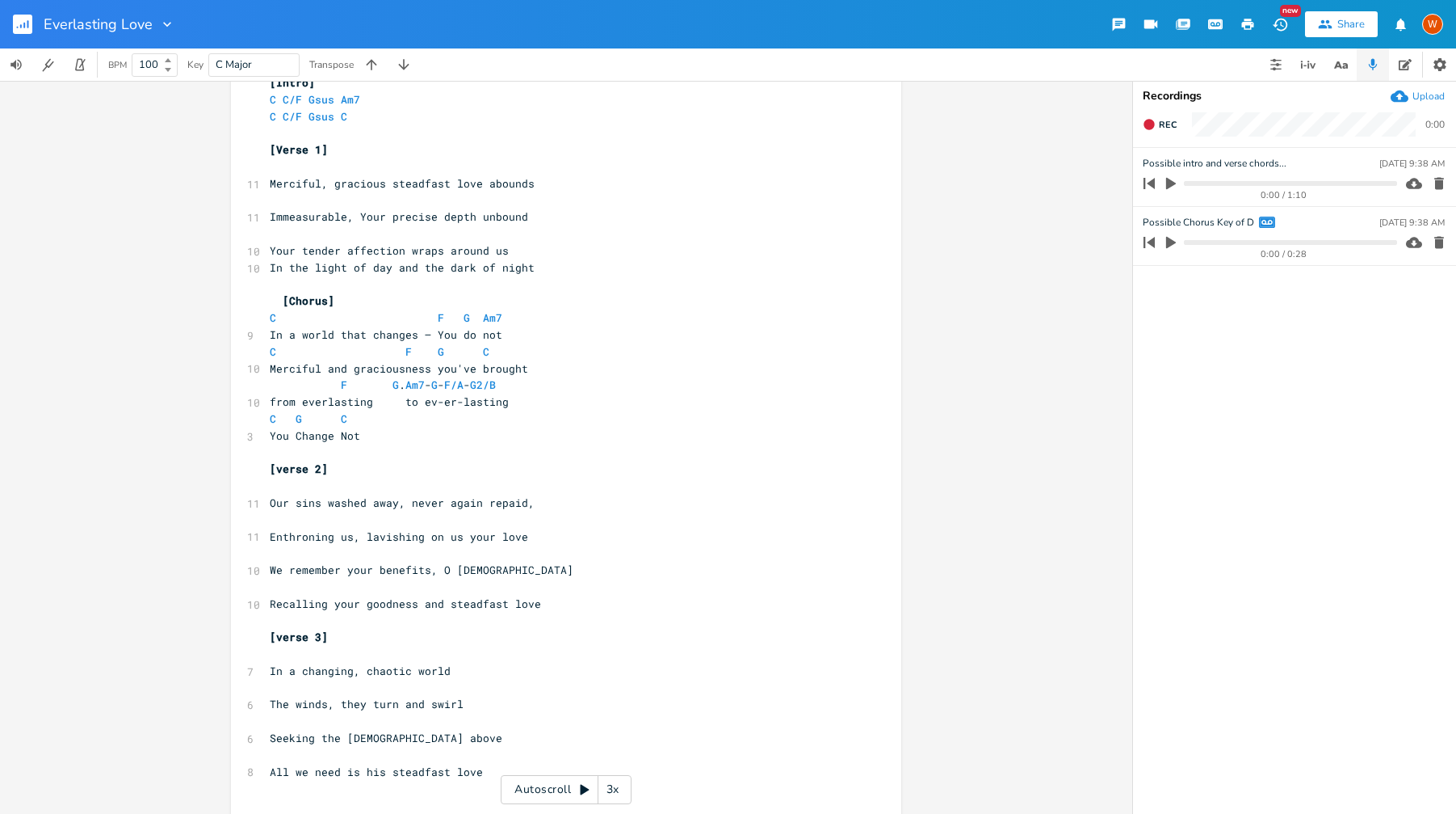
scroll to position [36, 0]
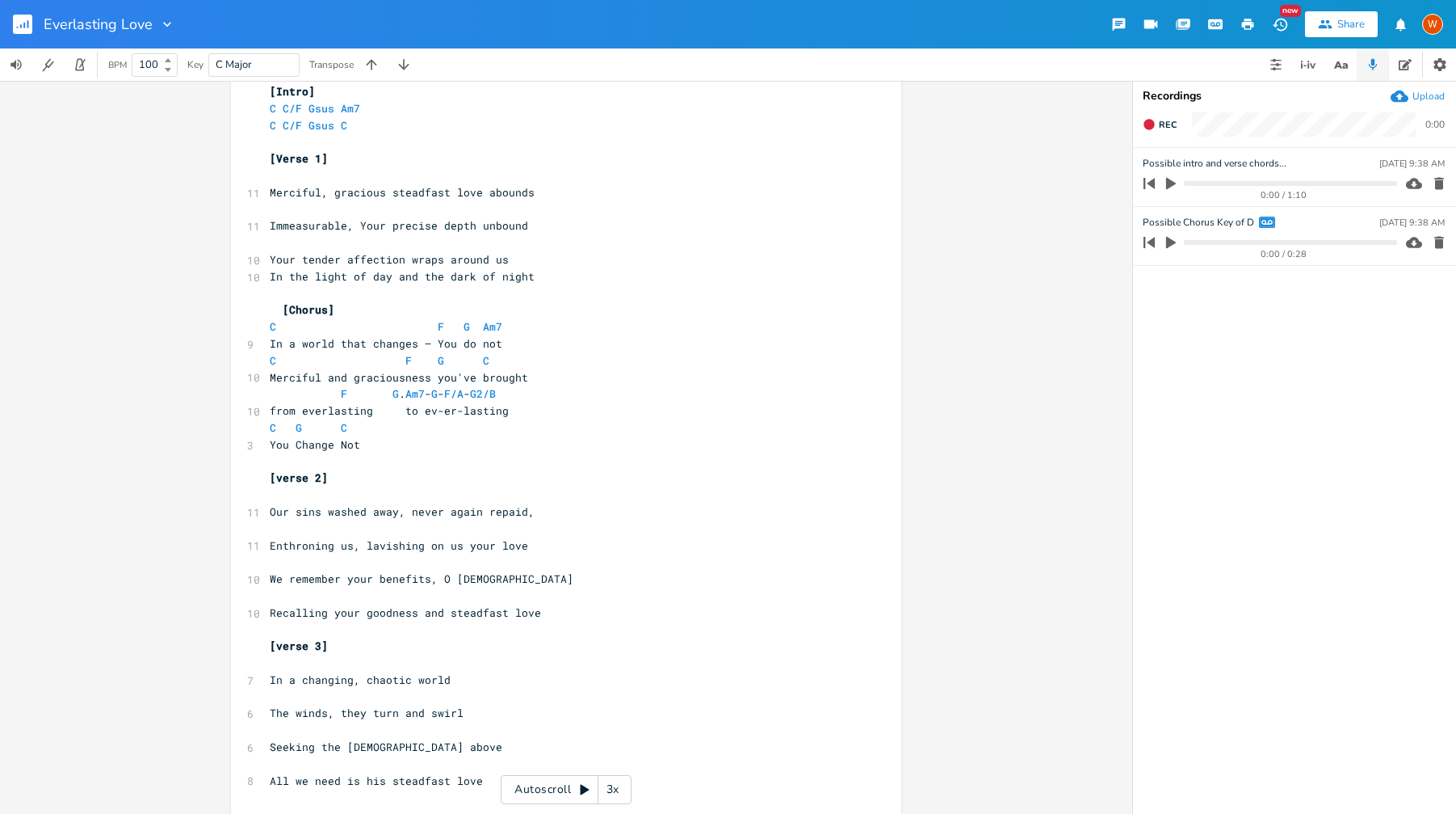
click at [514, 262] on pre "Your tender affection wraps around us" at bounding box center [558, 260] width 583 height 17
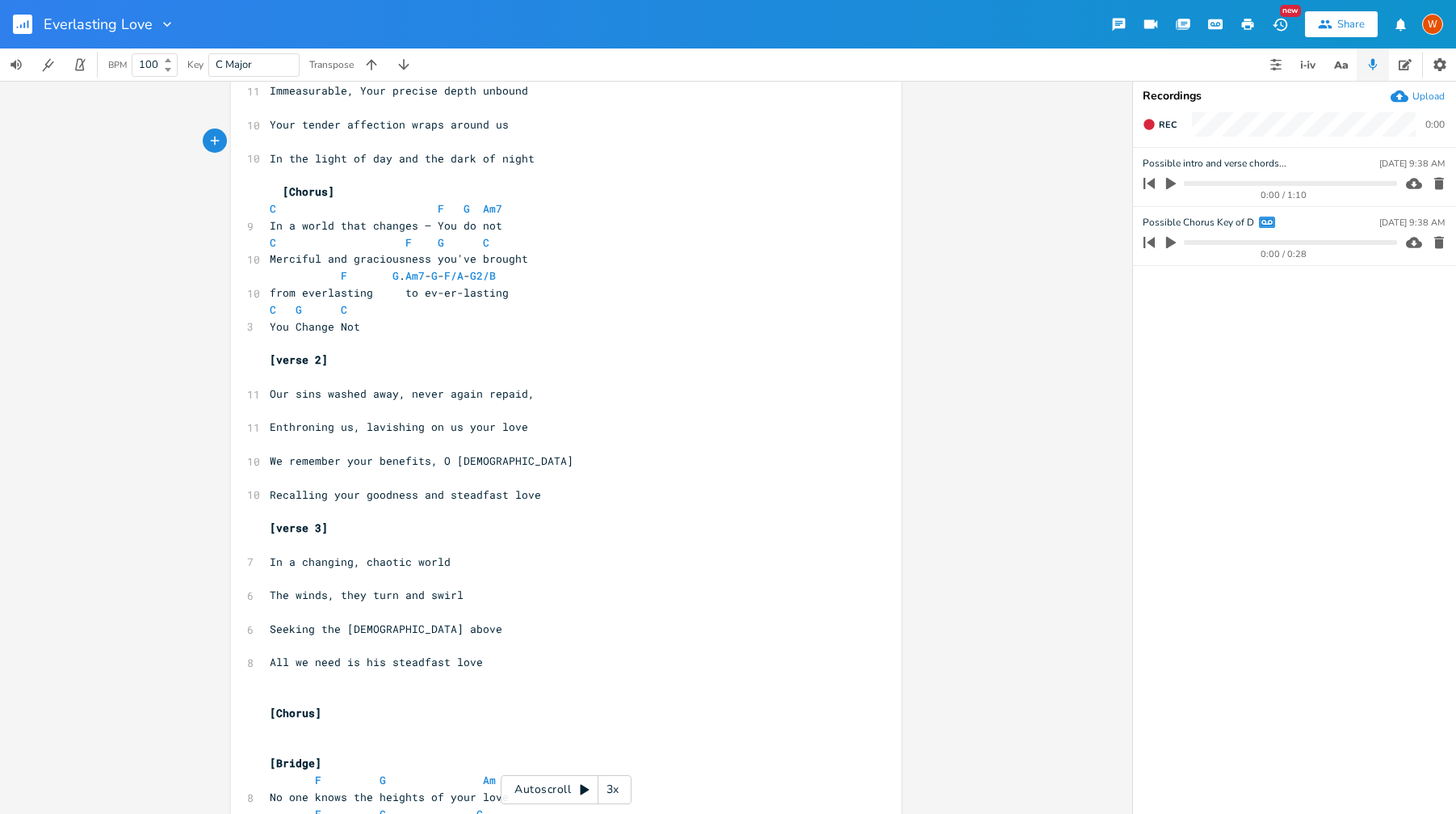
scroll to position [194, 0]
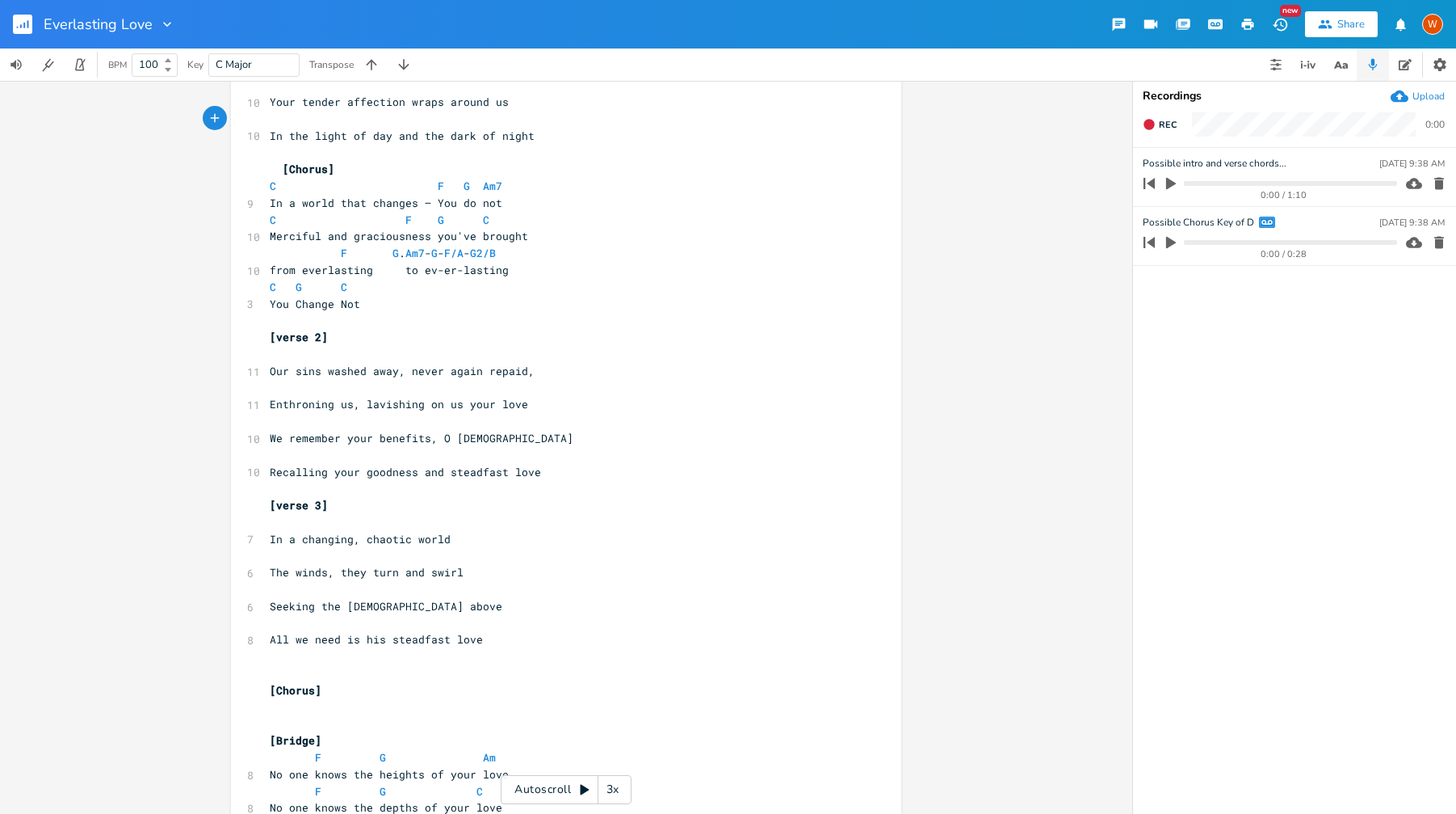
click at [486, 528] on pre "​" at bounding box center [558, 522] width 583 height 17
click at [504, 540] on pre "In a changing, chaotic world" at bounding box center [558, 539] width 583 height 17
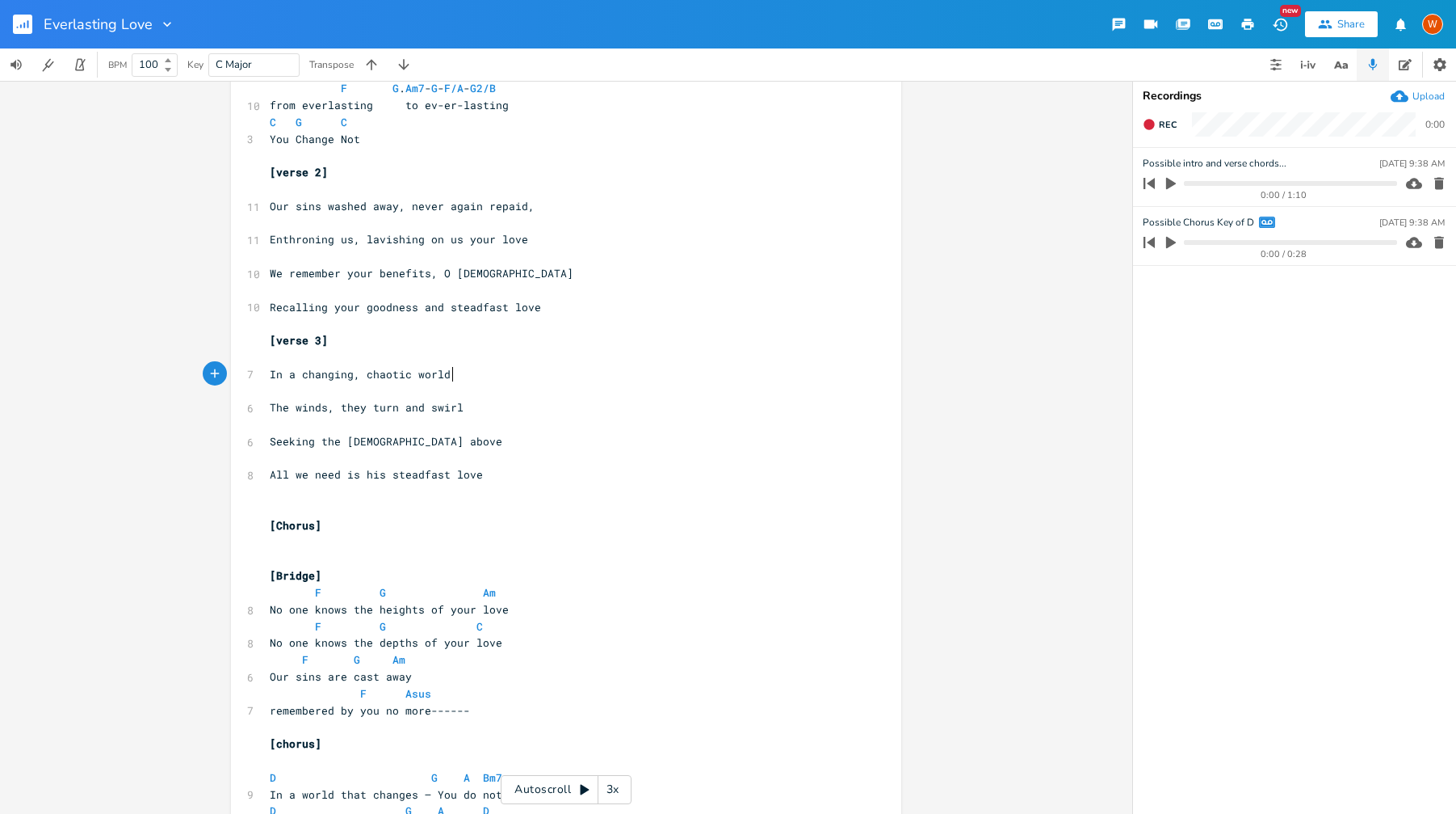
scroll to position [373, 0]
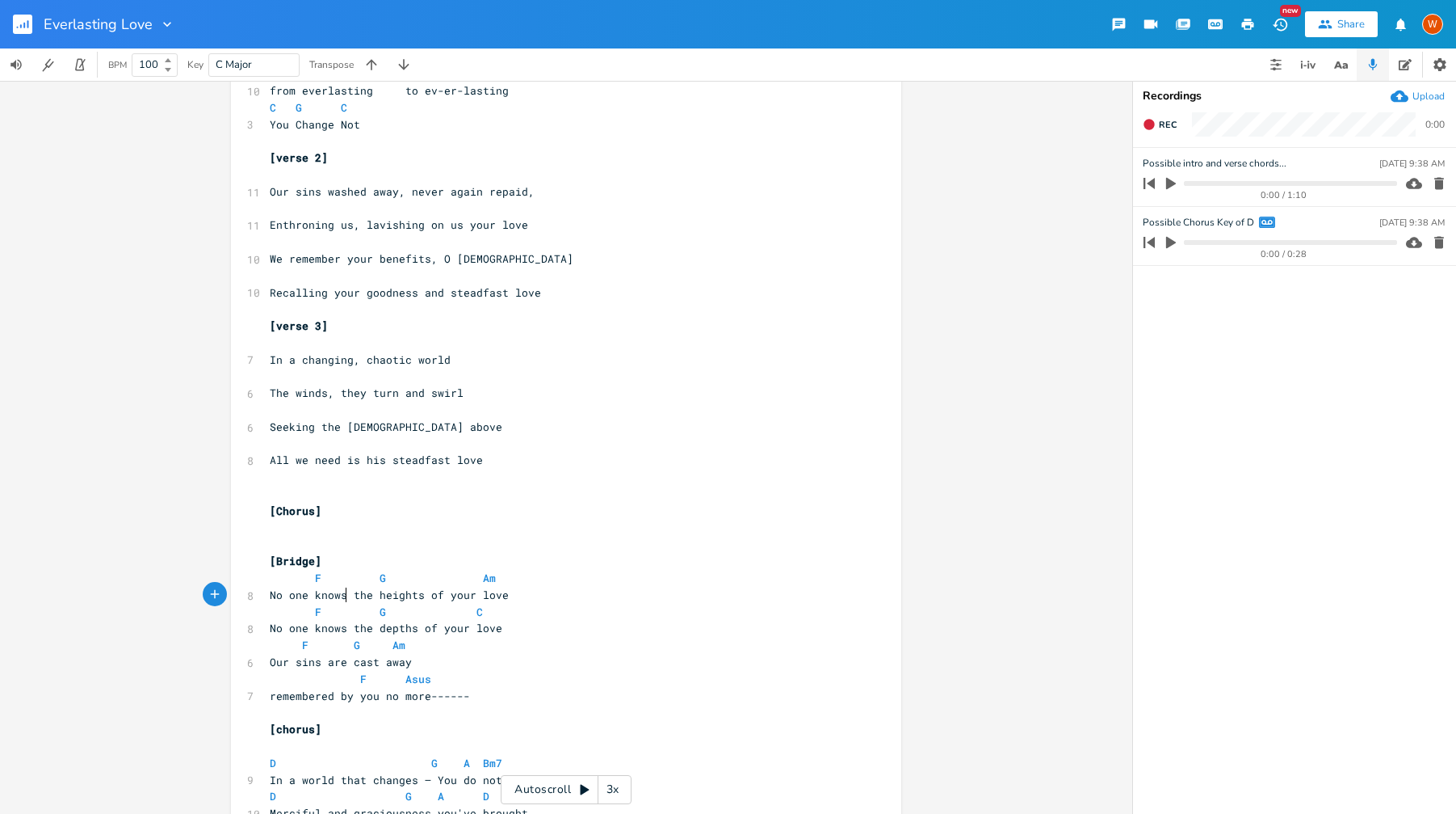
click at [339, 597] on span "No one knows the heights of your love" at bounding box center [389, 594] width 239 height 14
click at [507, 592] on pre "No one knowsthe heights of your love" at bounding box center [558, 594] width 583 height 17
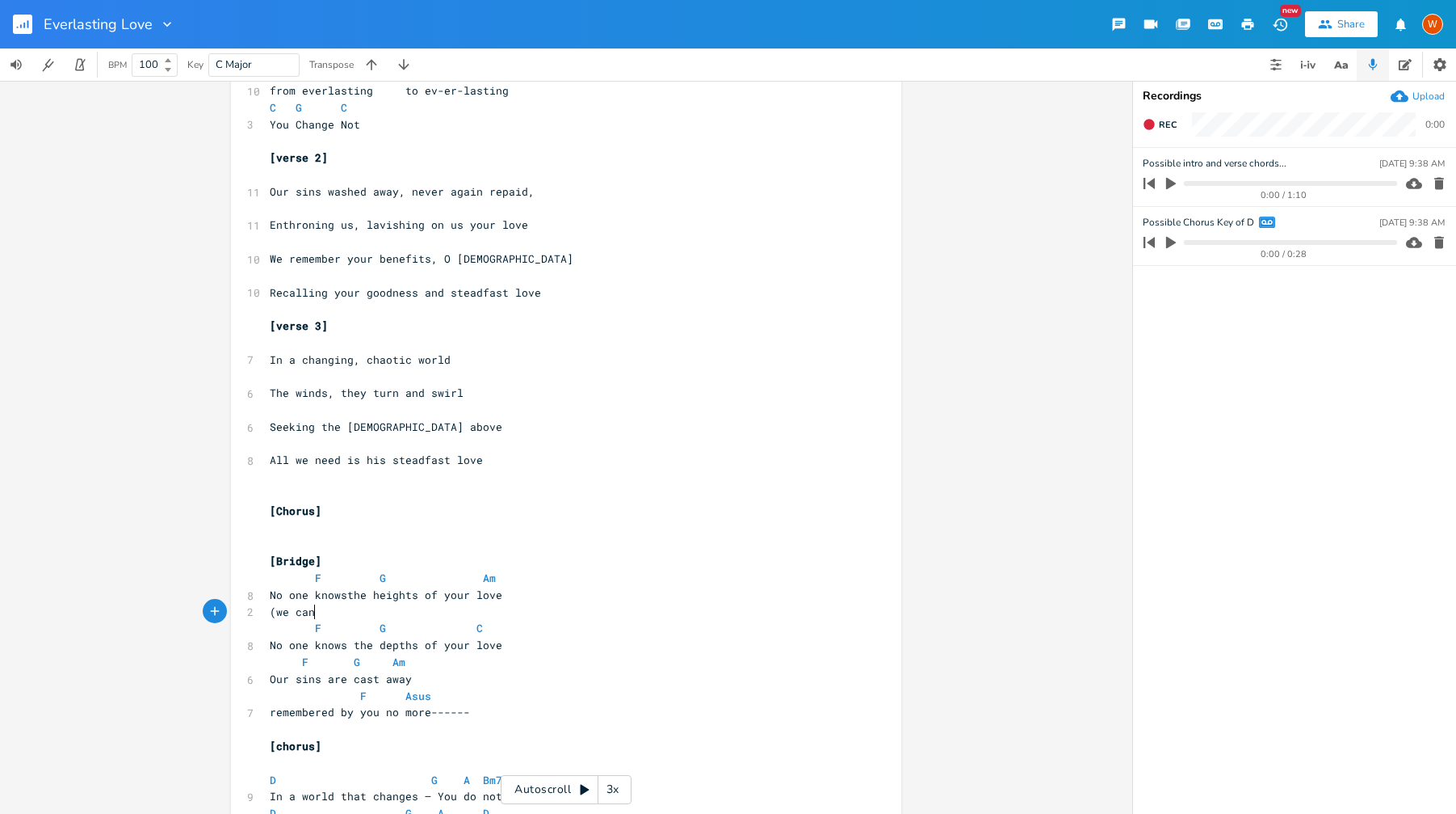
type textarea "(we cant"
type textarea "'t reah"
type textarea "ch)"
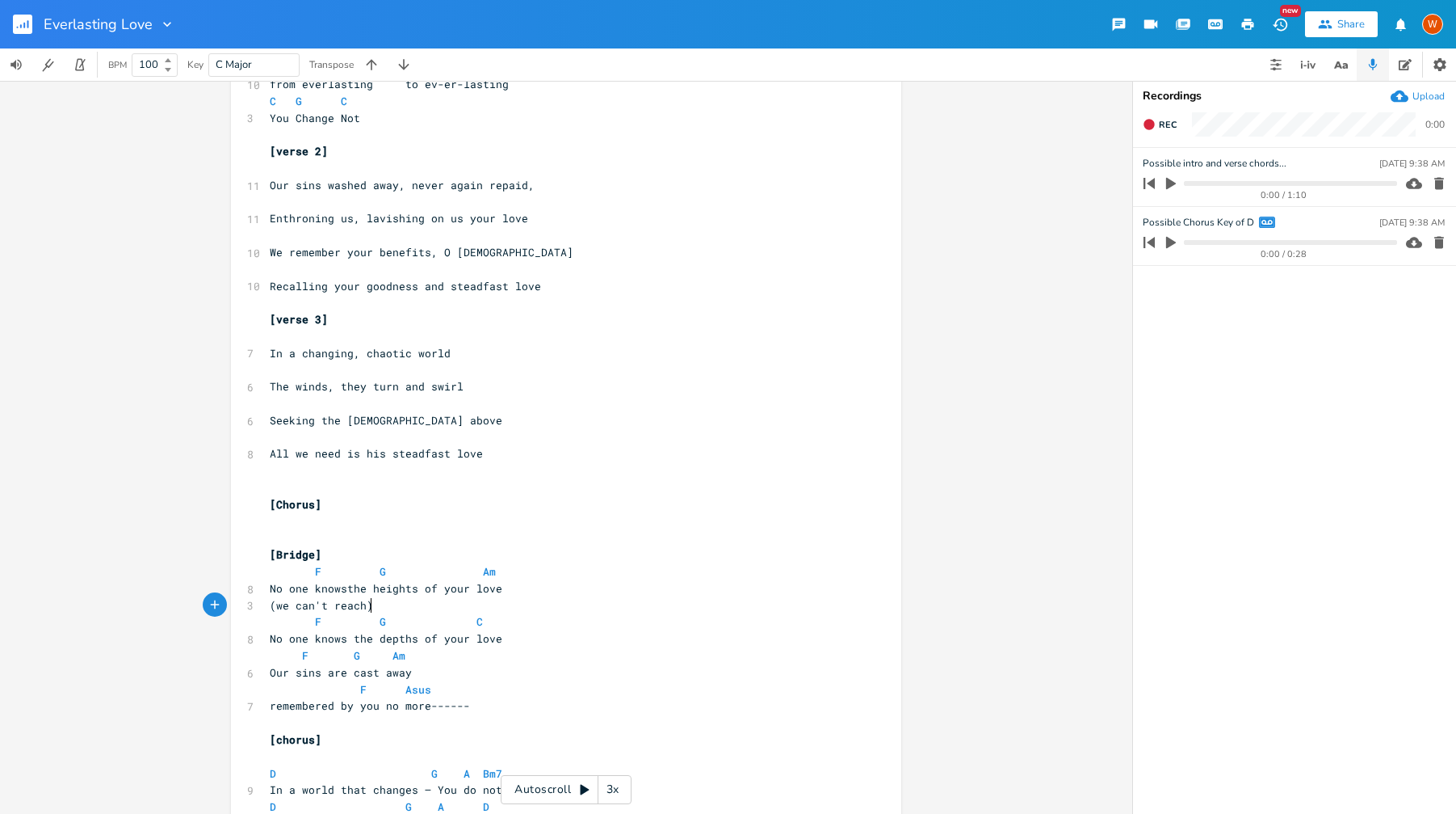
scroll to position [383, 0]
click at [339, 582] on span "No one knowsthe heights of your love" at bounding box center [387, 584] width 233 height 14
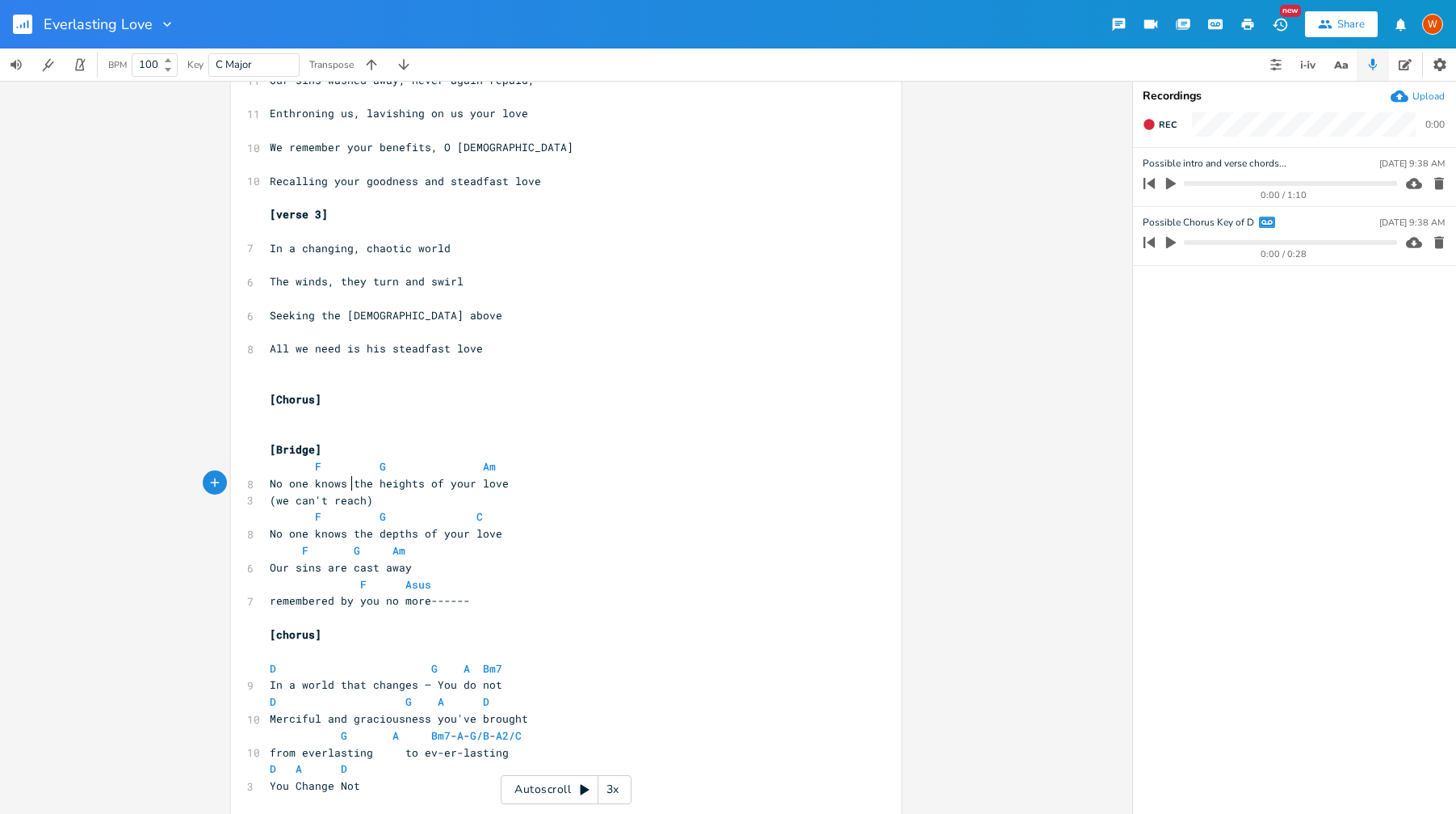
scroll to position [498, 0]
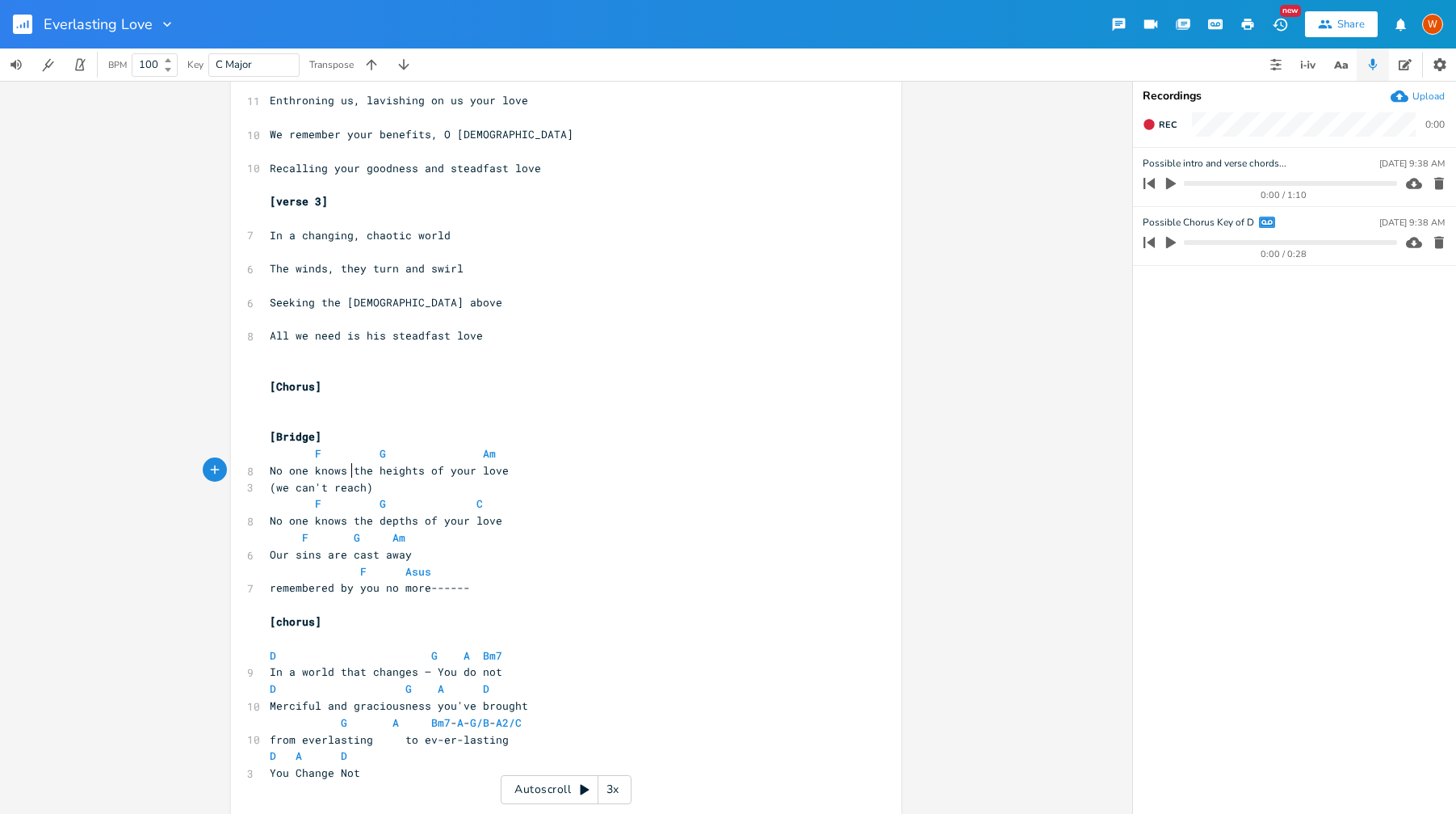
click at [522, 249] on pre "​" at bounding box center [558, 251] width 583 height 17
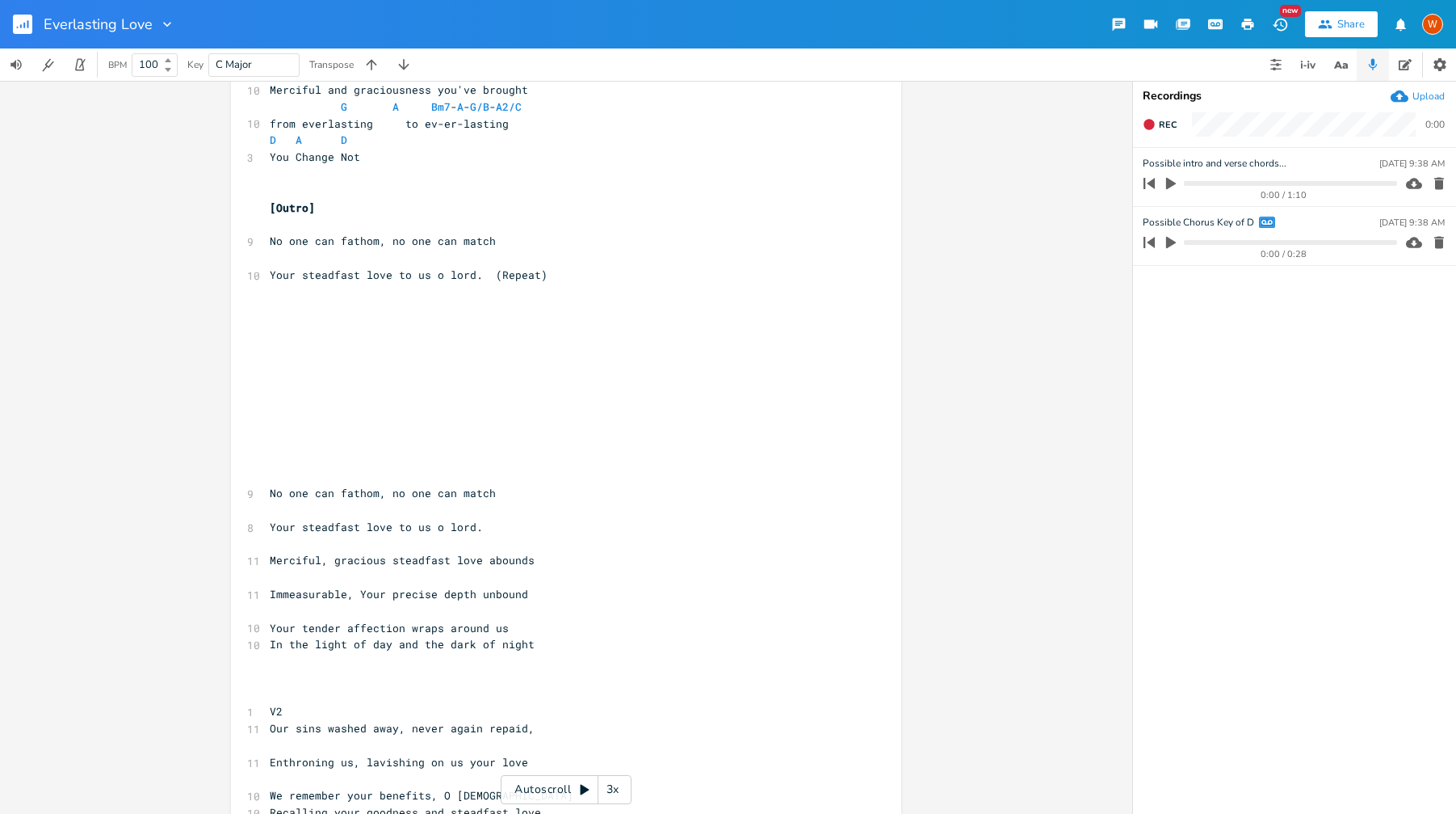
scroll to position [1024, 0]
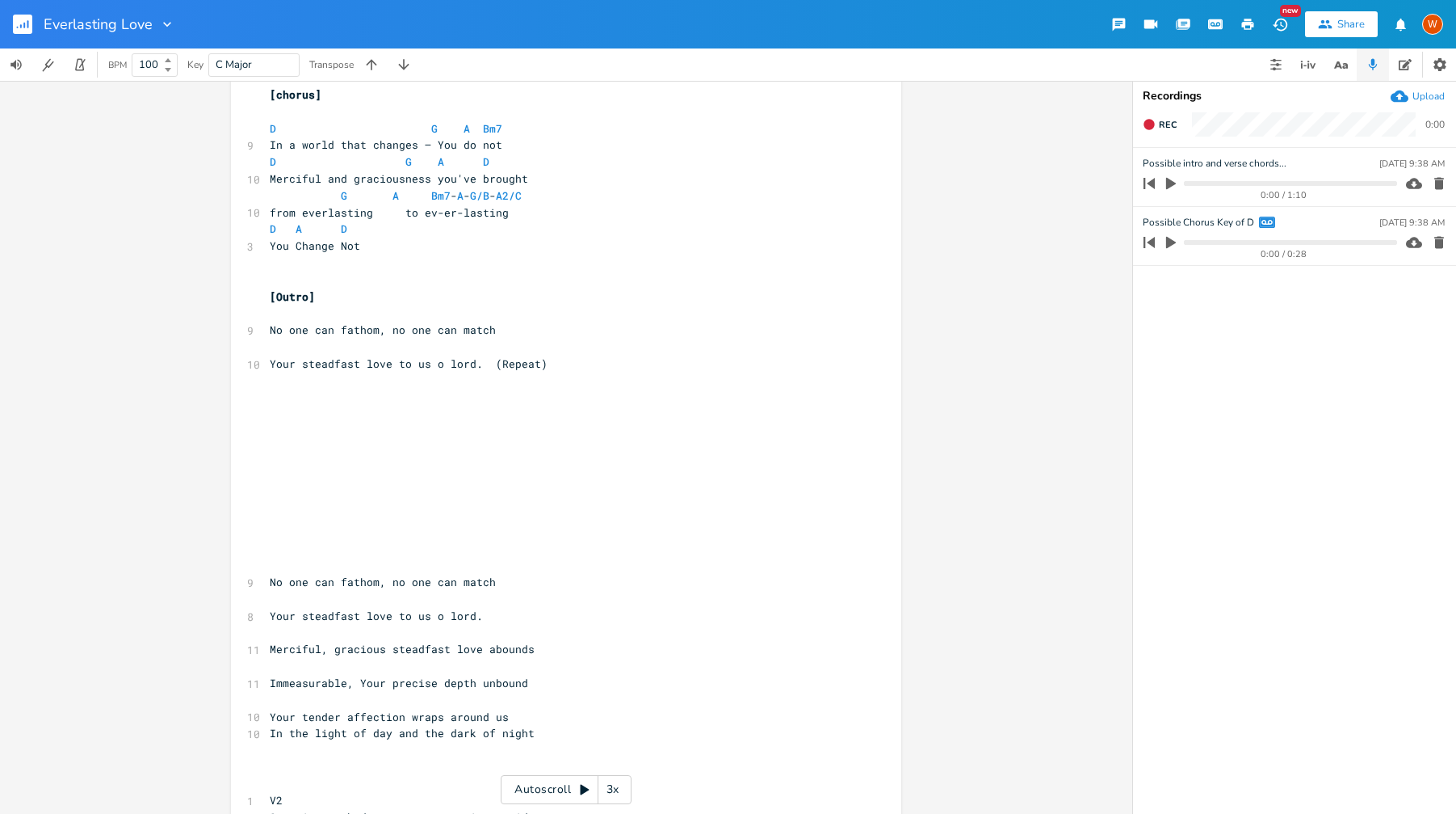
click at [479, 434] on pre "​" at bounding box center [558, 431] width 583 height 17
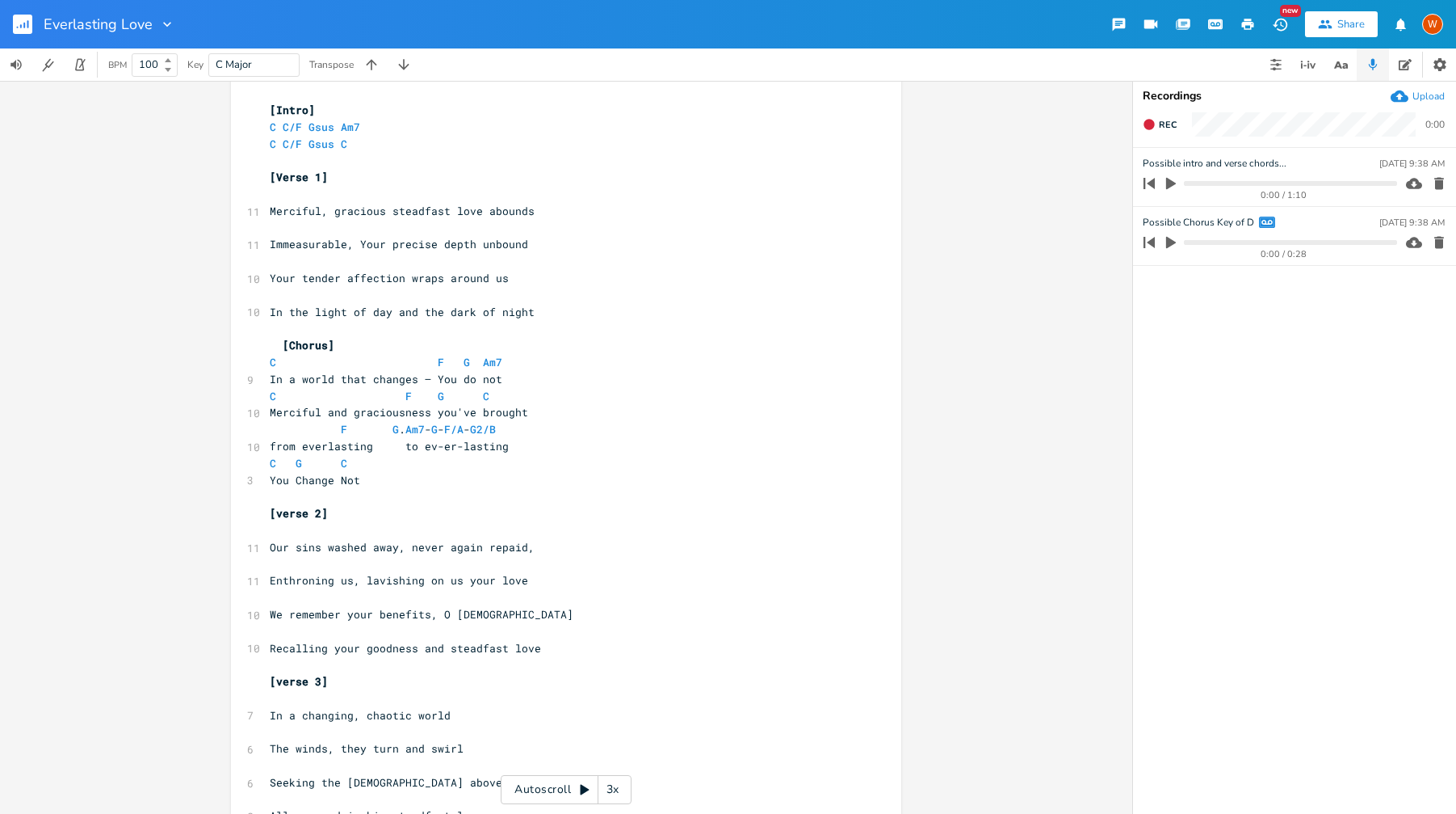
scroll to position [0, 0]
